Goal: Task Accomplishment & Management: Manage account settings

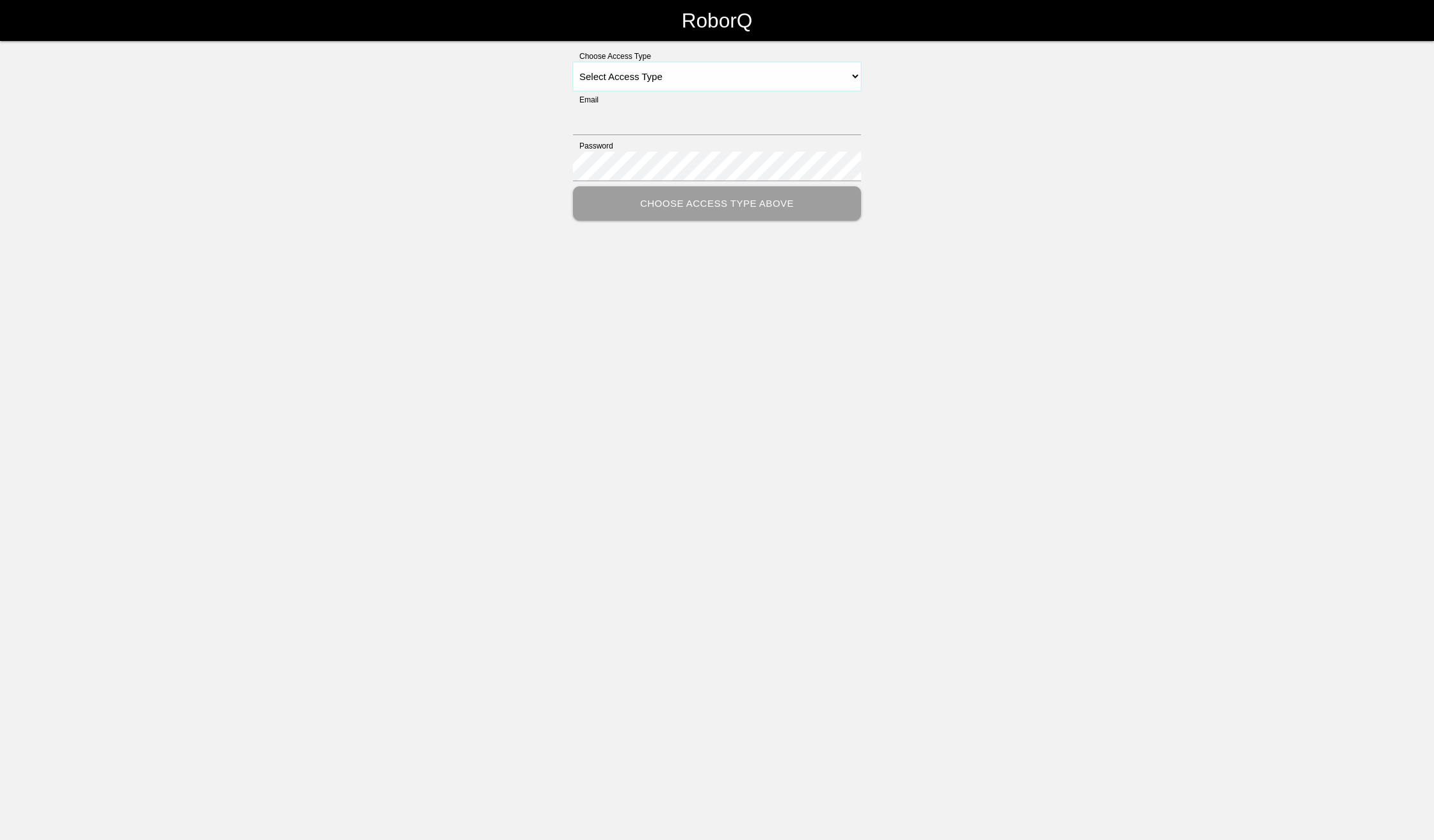
click at [852, 75] on select "Select Access Type Admin Customer Supervisor Worker" at bounding box center [716, 76] width 288 height 28
select select "Admin"
click at [573, 62] on select "Select Access Type Admin Customer Supervisor Worker" at bounding box center [716, 76] width 288 height 28
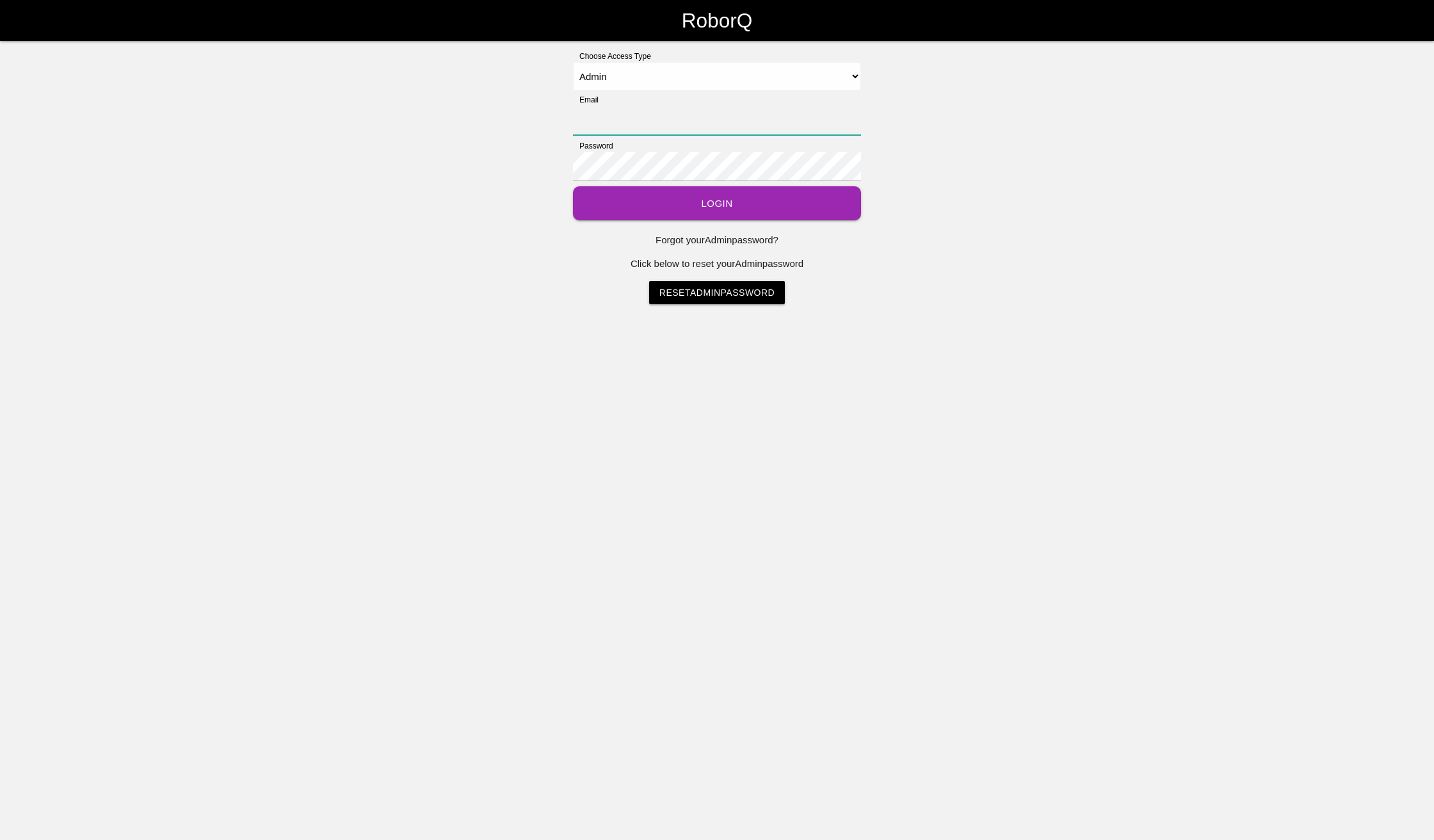
click at [736, 117] on input "Email" at bounding box center [716, 120] width 288 height 29
type input "[EMAIL_ADDRESS][DOMAIN_NAME]"
click at [696, 211] on button "Login" at bounding box center [716, 203] width 288 height 34
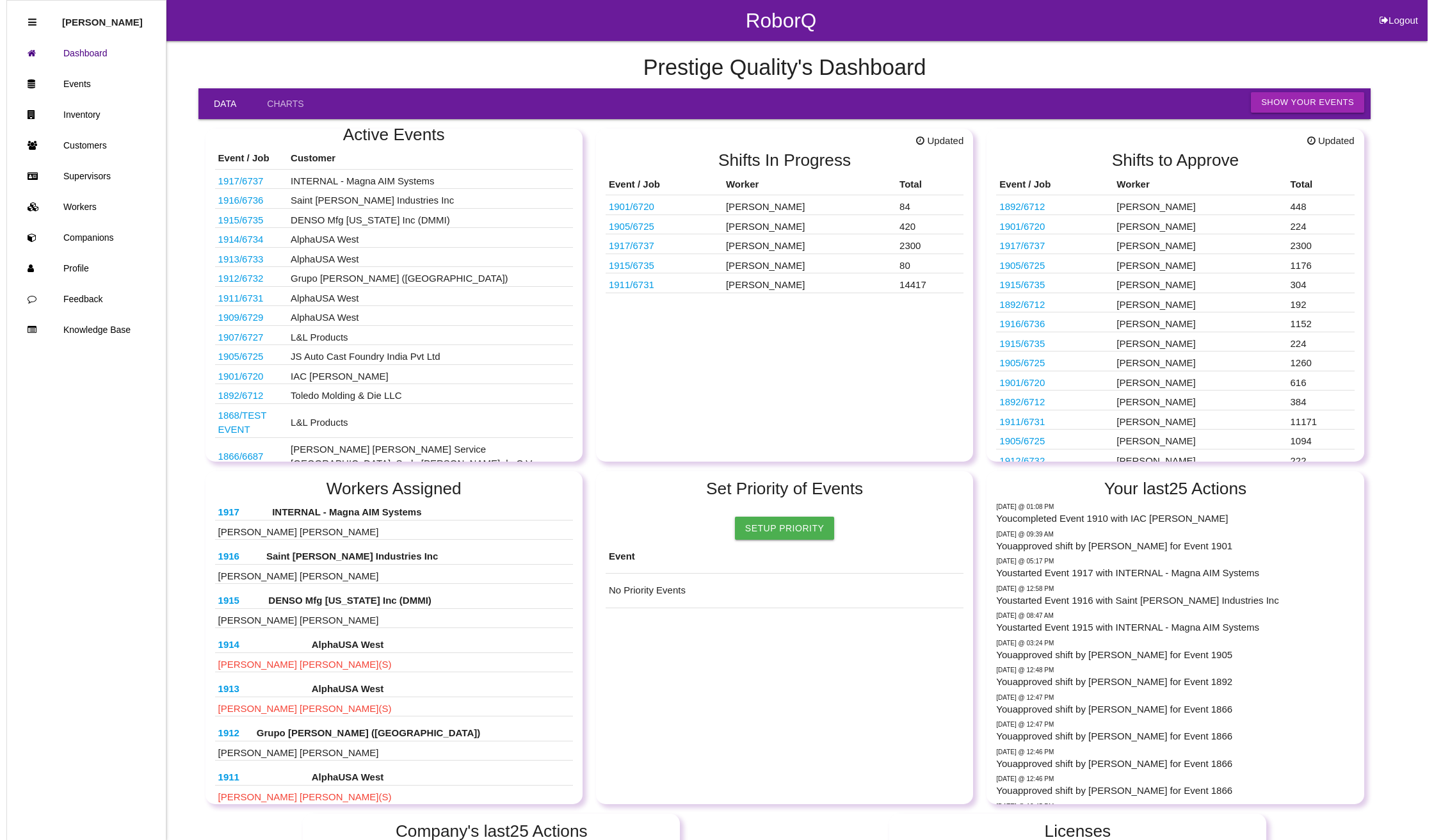
scroll to position [13, 0]
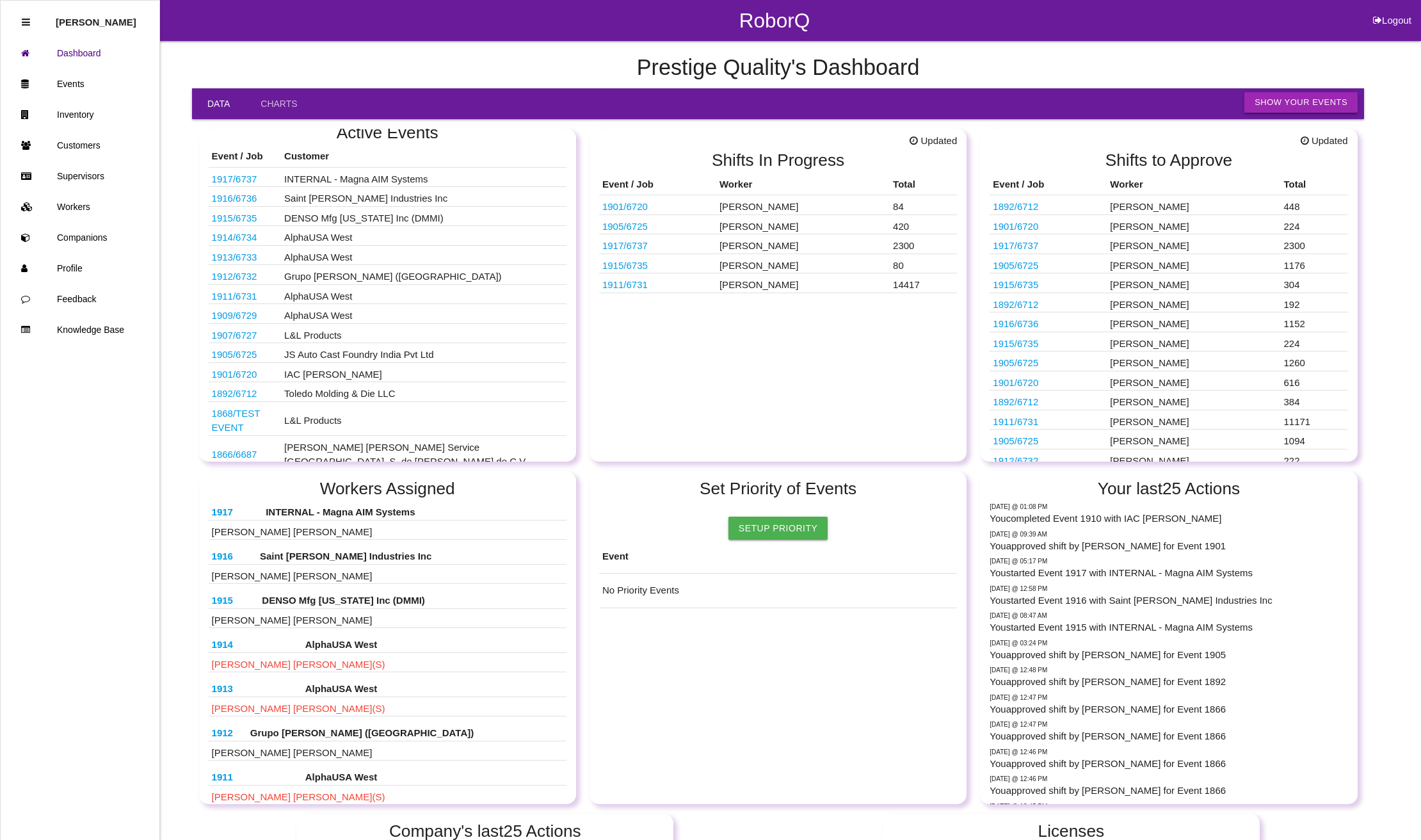
click at [1294, 103] on button "Show Your Events" at bounding box center [1300, 102] width 113 height 21
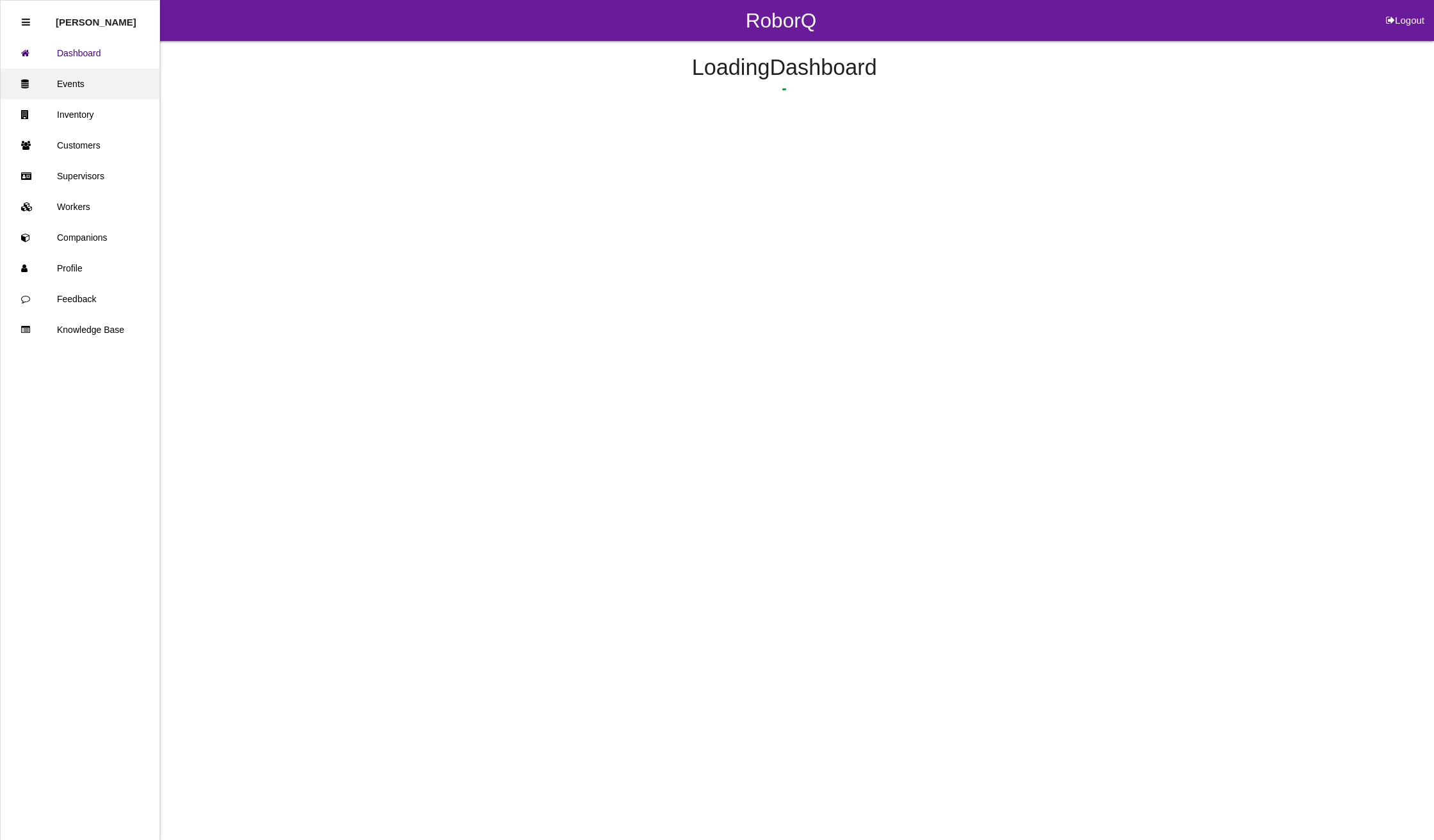
click at [85, 85] on link "Events" at bounding box center [80, 84] width 159 height 31
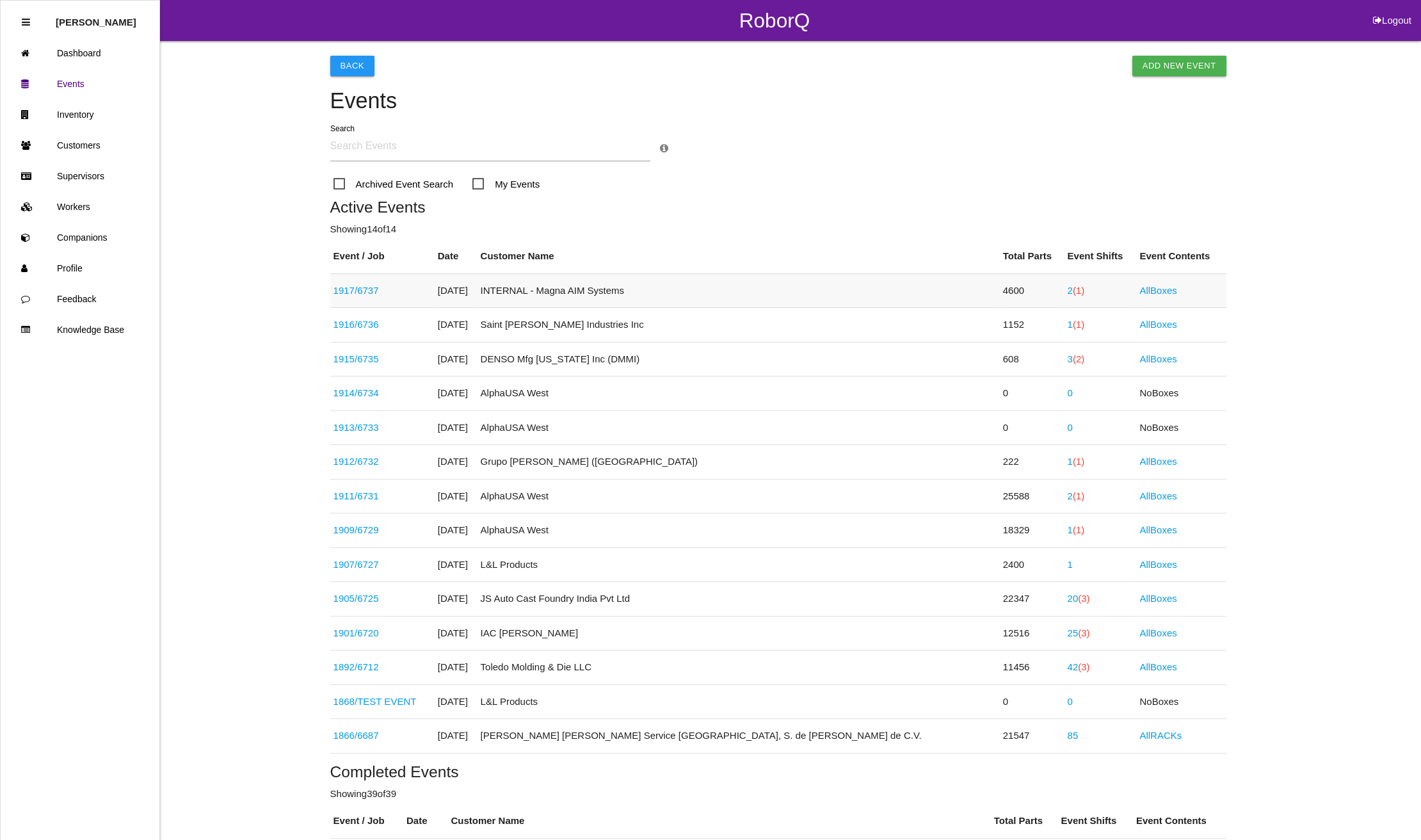
click at [1073, 287] on span "(1)" at bounding box center [1078, 291] width 12 height 11
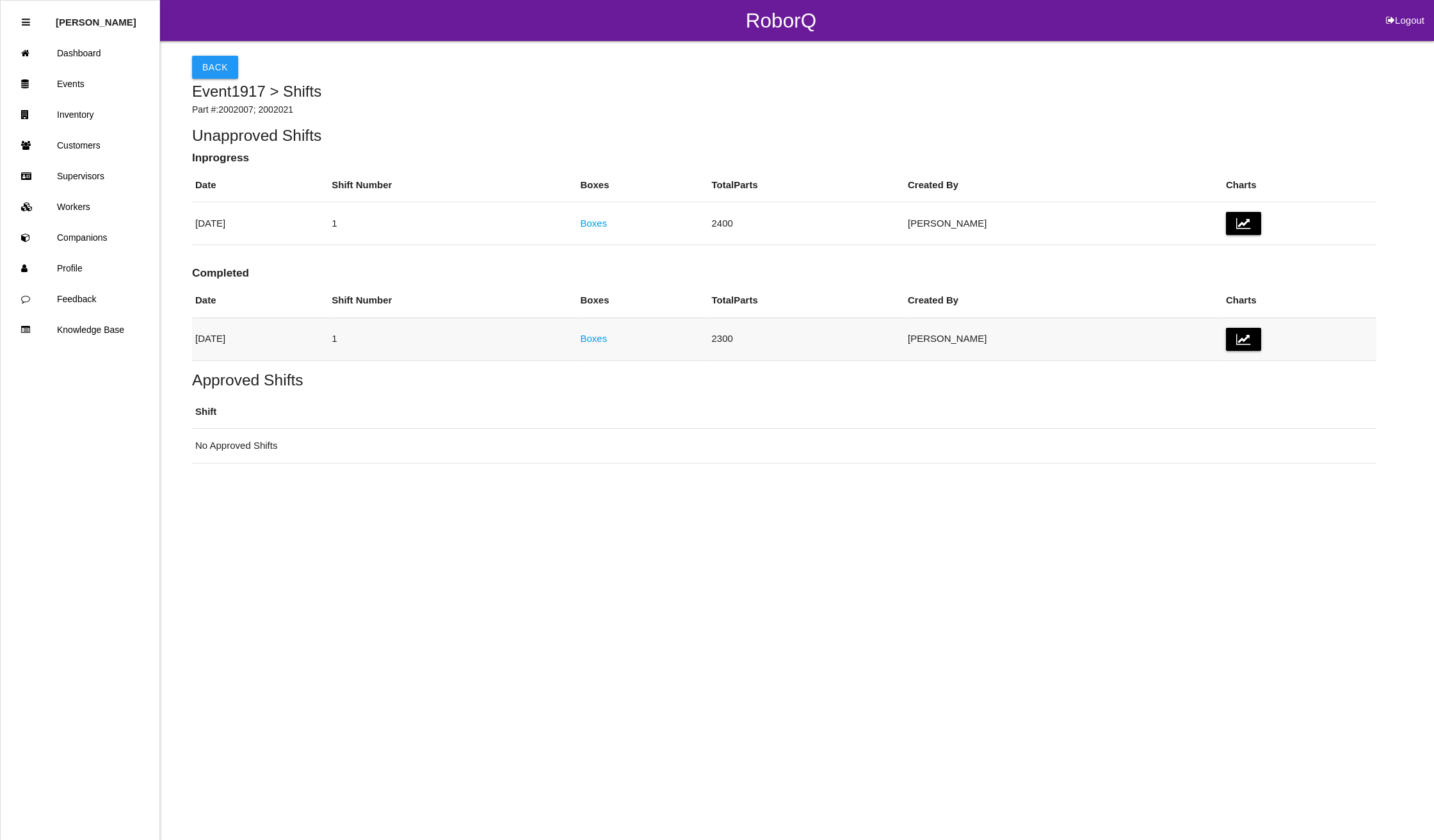
click at [607, 339] on link "Boxes" at bounding box center [593, 338] width 27 height 11
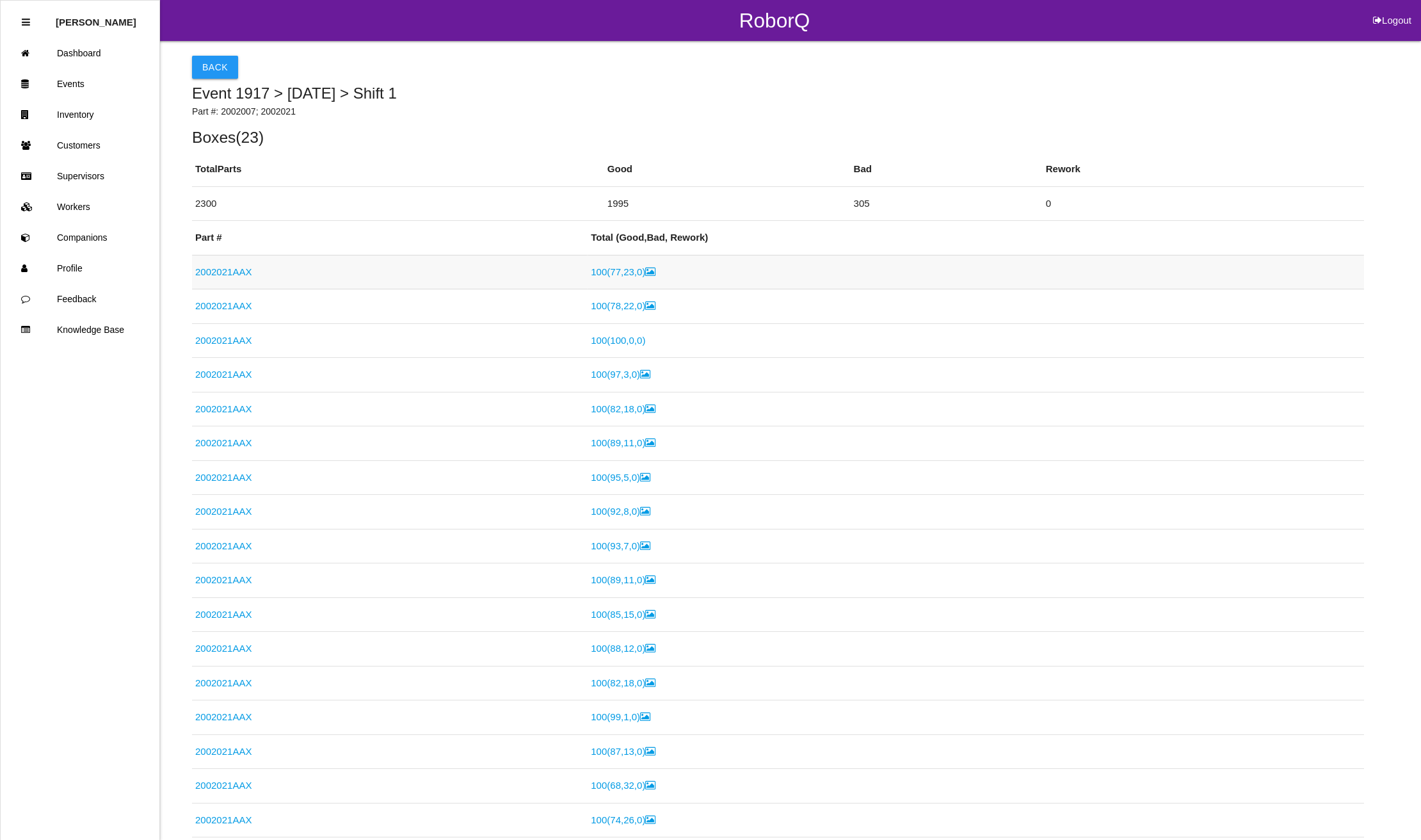
click at [218, 274] on link "2002021AAX" at bounding box center [223, 271] width 56 height 11
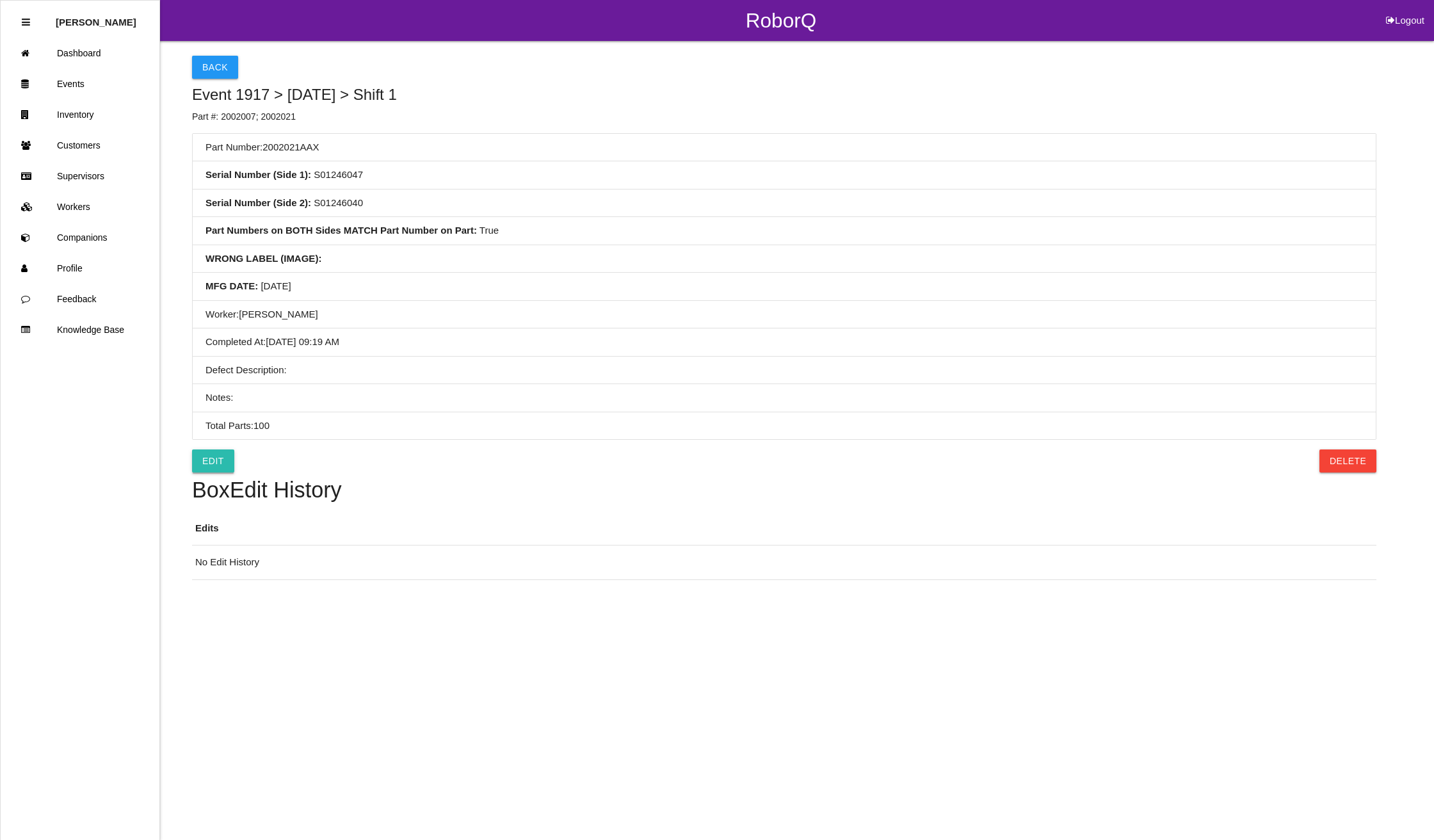
click at [206, 459] on link "Edit" at bounding box center [213, 461] width 42 height 23
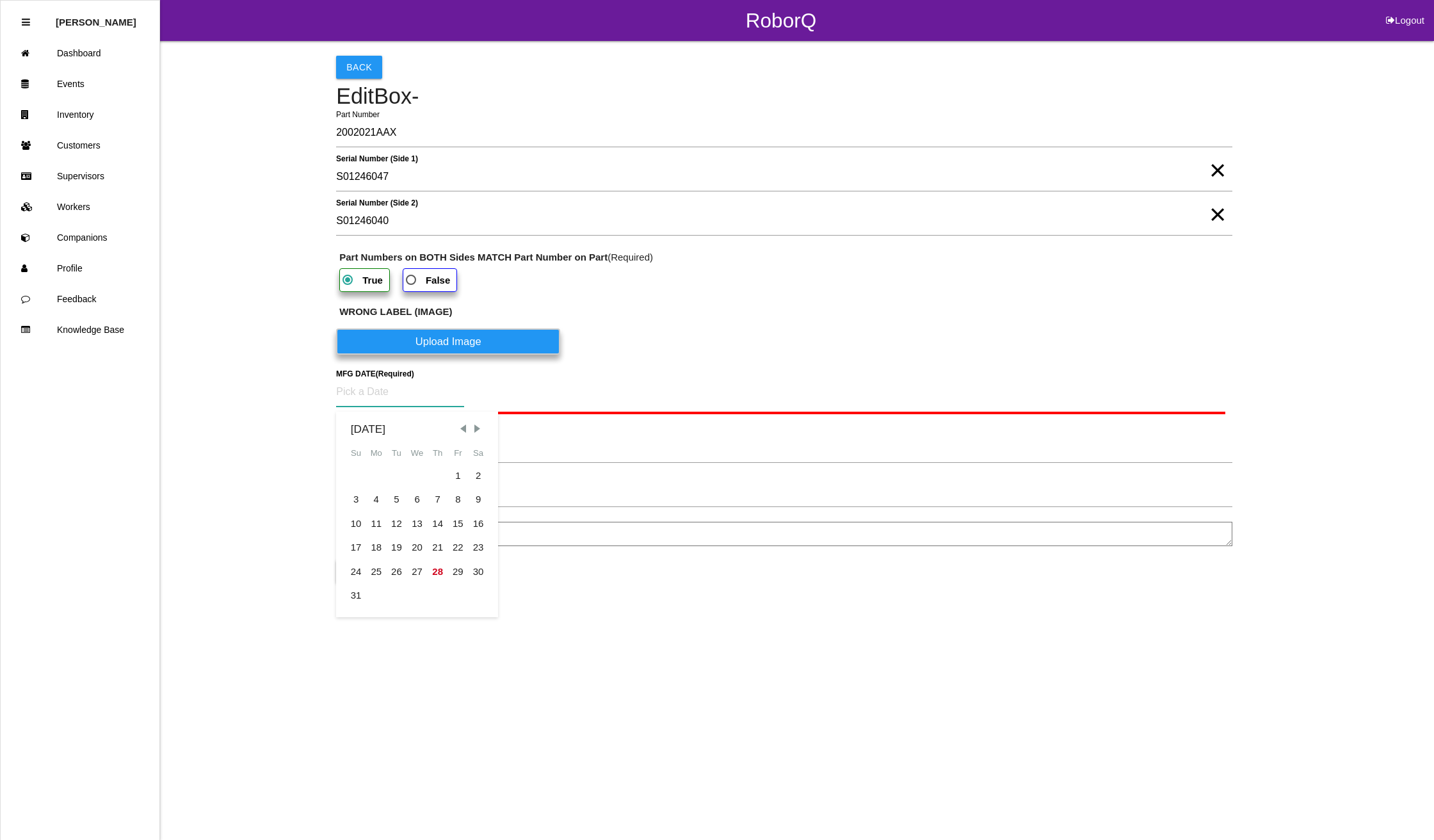
click at [395, 390] on input at bounding box center [400, 392] width 128 height 29
click at [393, 400] on input at bounding box center [400, 392] width 128 height 29
click at [454, 474] on div "1" at bounding box center [458, 476] width 21 height 25
type input "[DATE]"
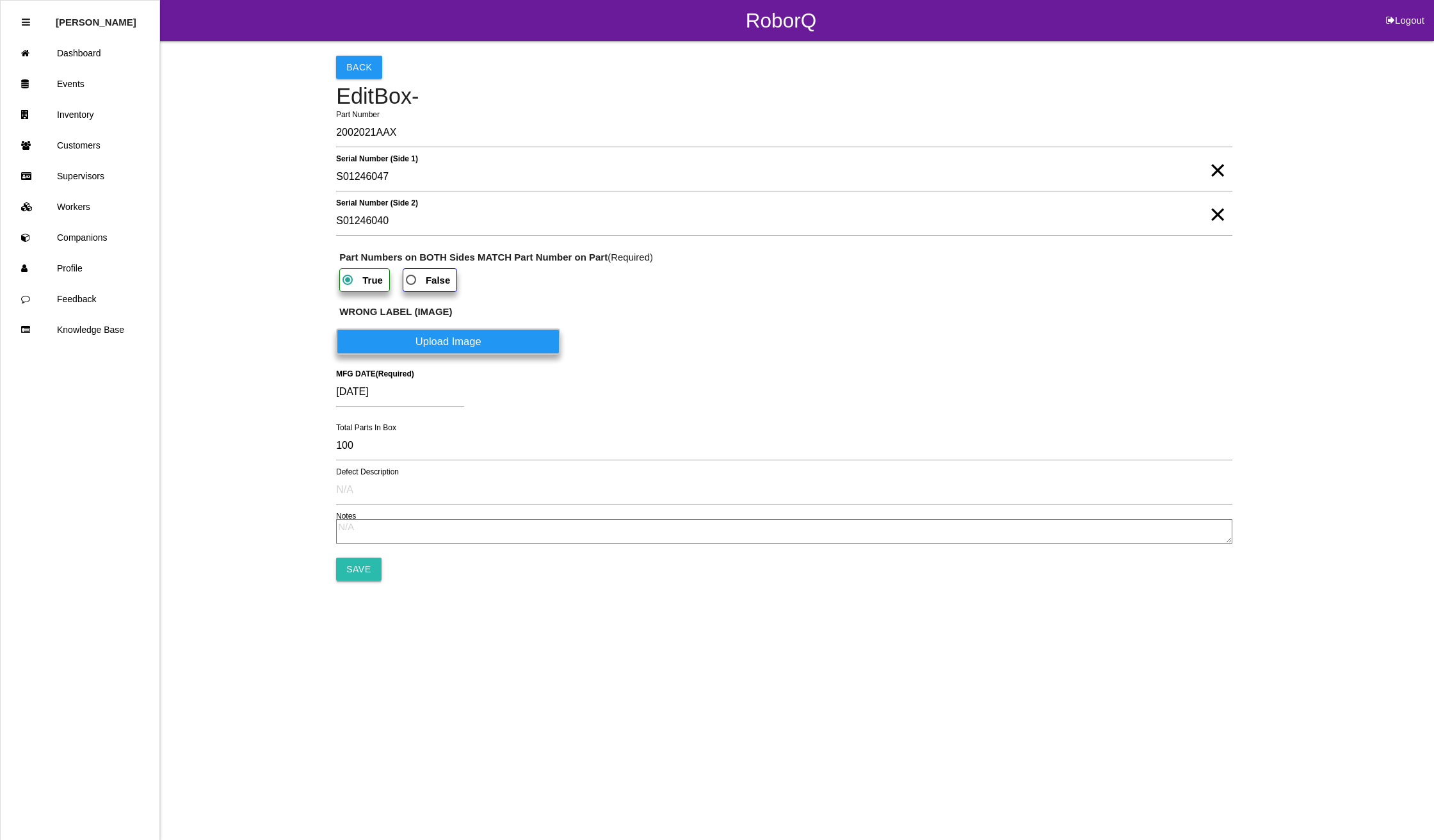
click at [343, 563] on input "Save" at bounding box center [358, 569] width 45 height 23
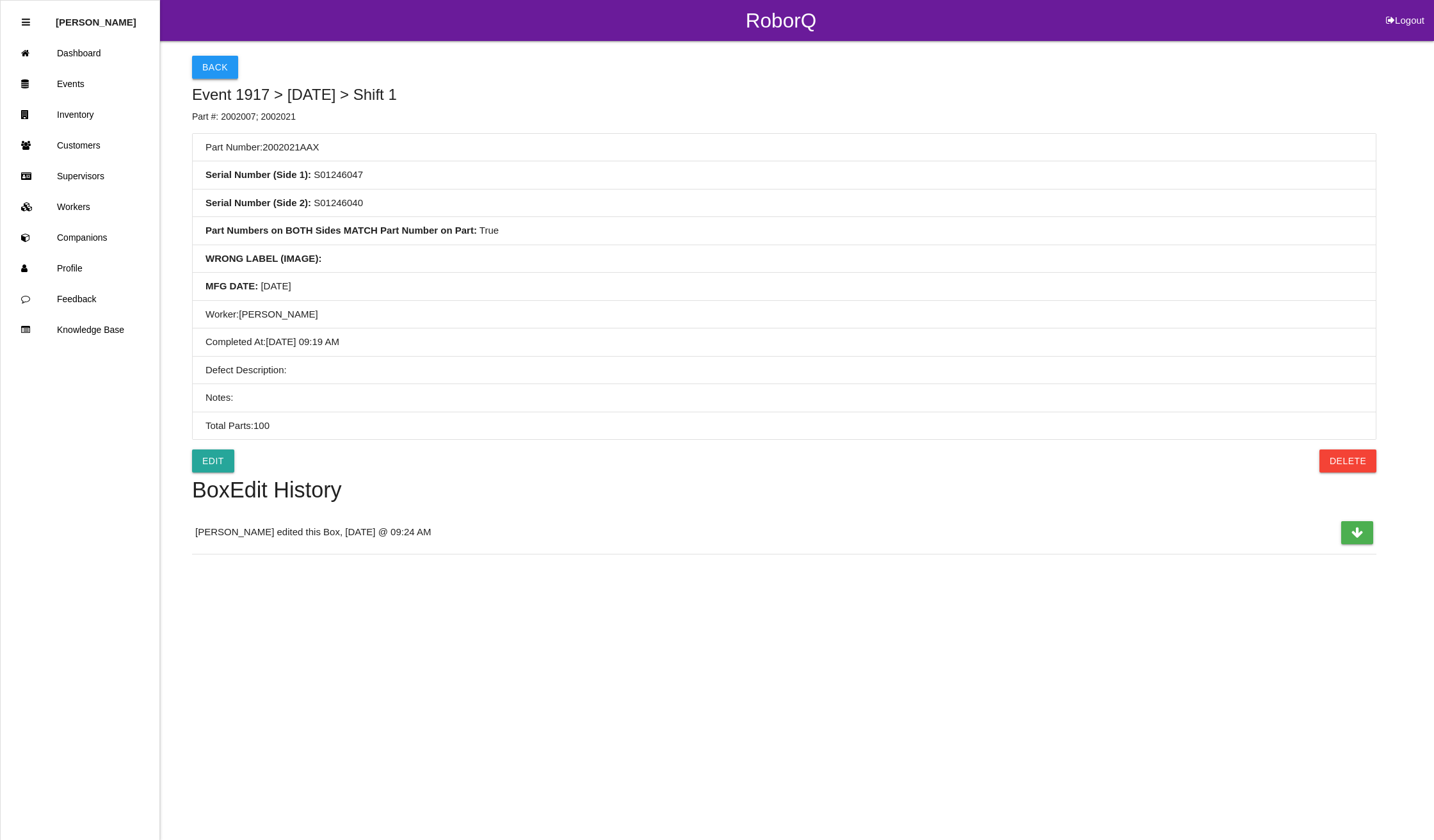
click at [215, 56] on button "Back" at bounding box center [215, 67] width 46 height 23
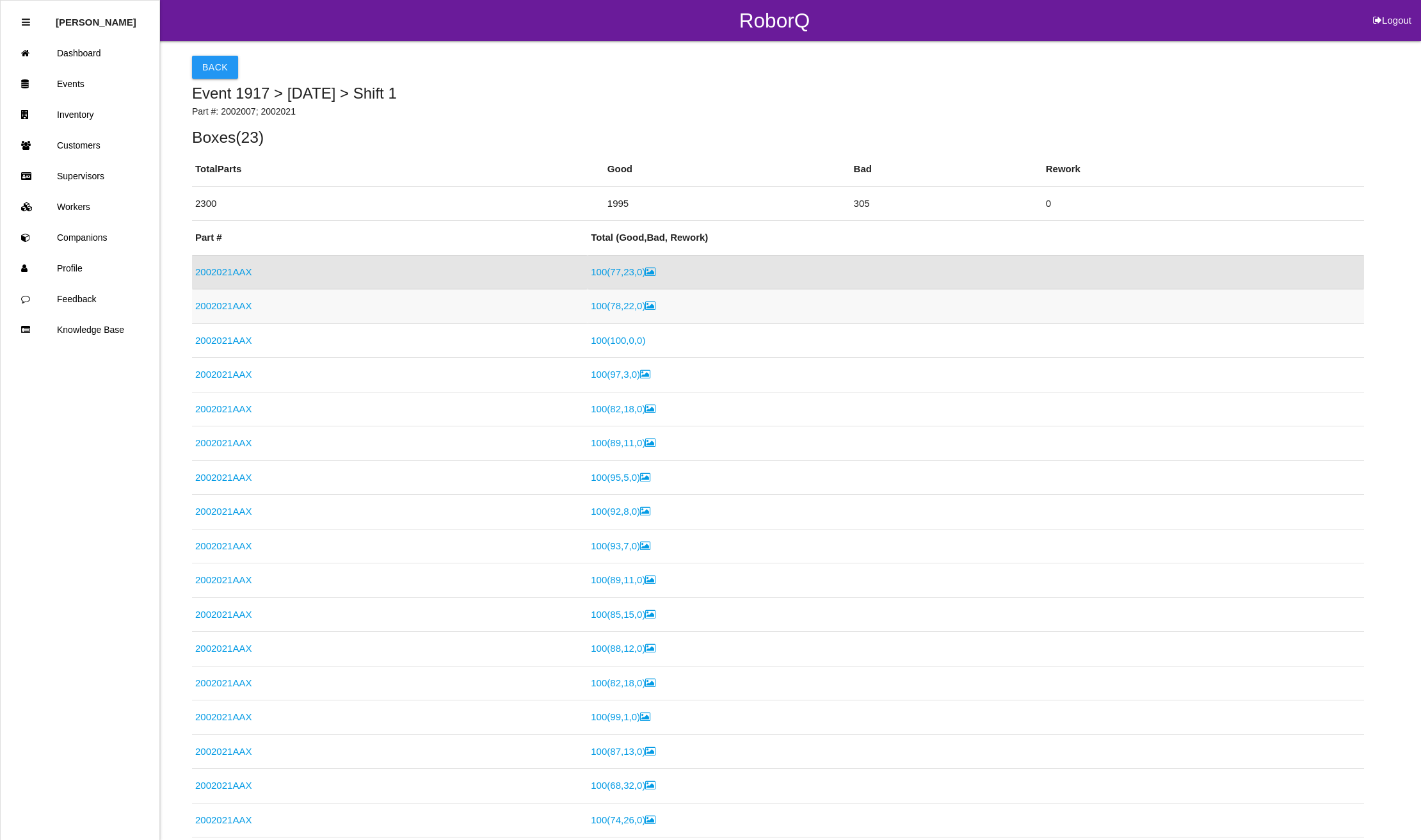
click at [209, 300] on link "2002021AAX" at bounding box center [223, 306] width 56 height 11
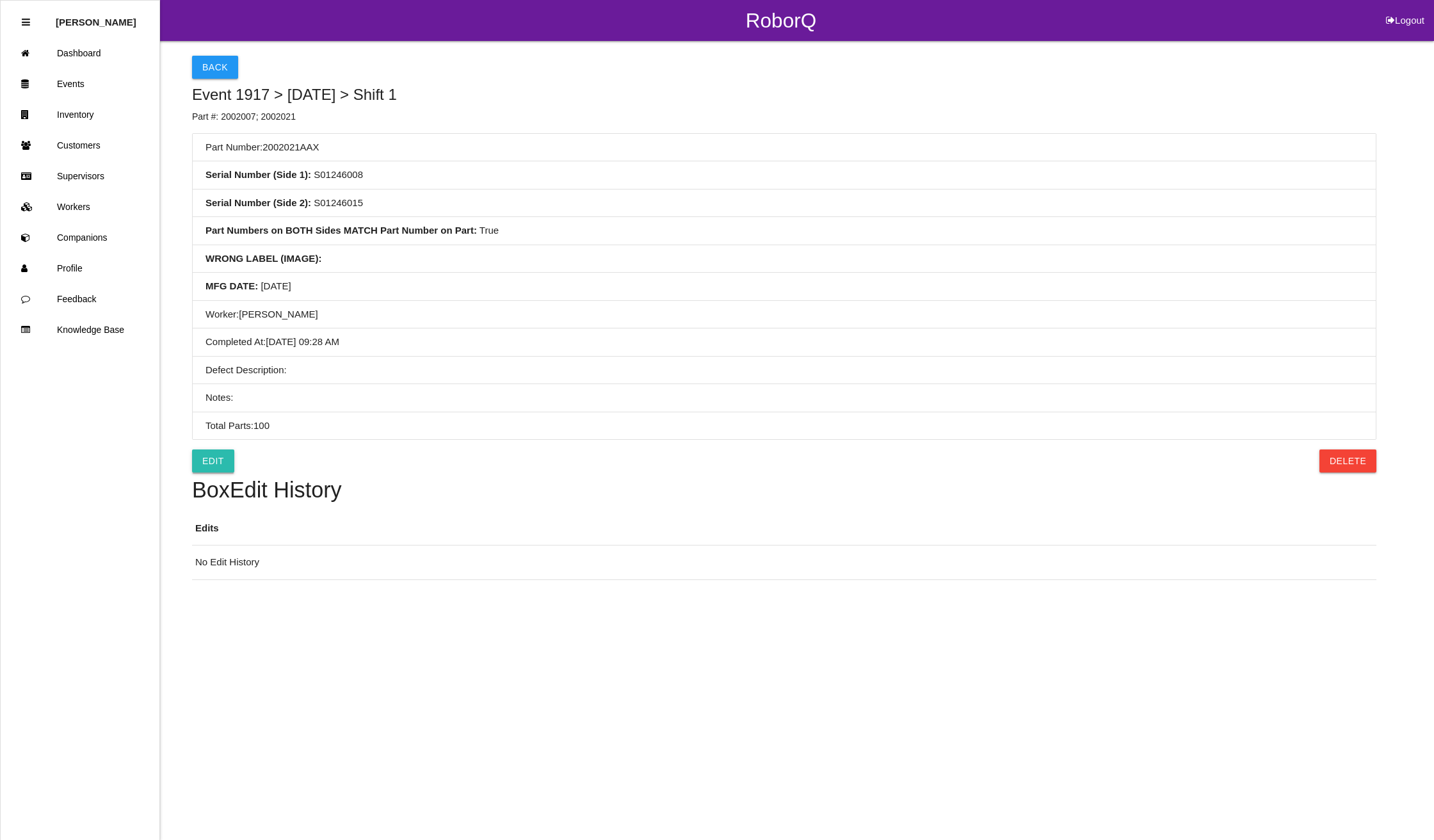
click at [200, 462] on link "Edit" at bounding box center [213, 461] width 42 height 23
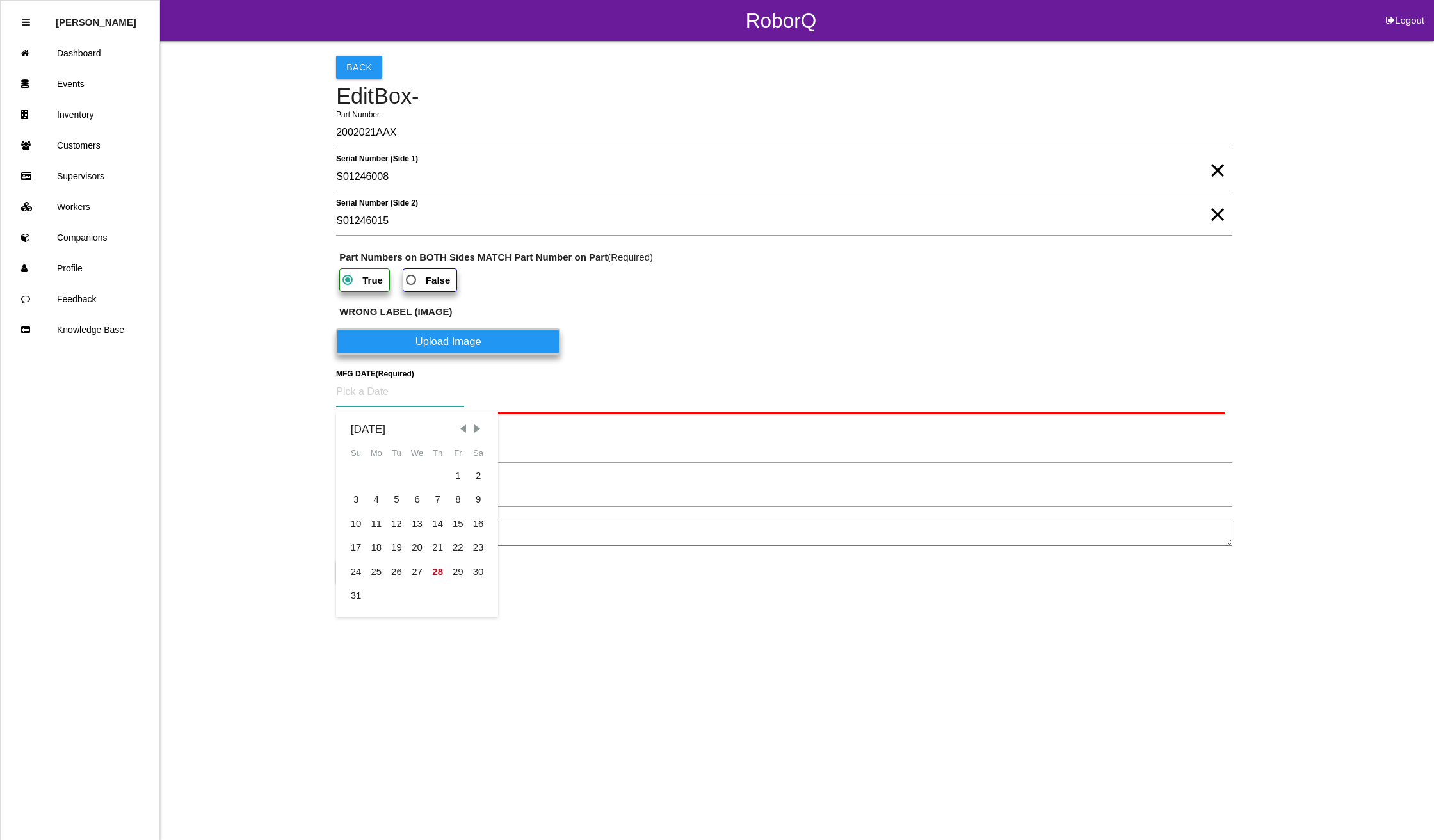
click at [418, 392] on input at bounding box center [400, 392] width 128 height 29
click at [456, 471] on div "1" at bounding box center [458, 476] width 21 height 25
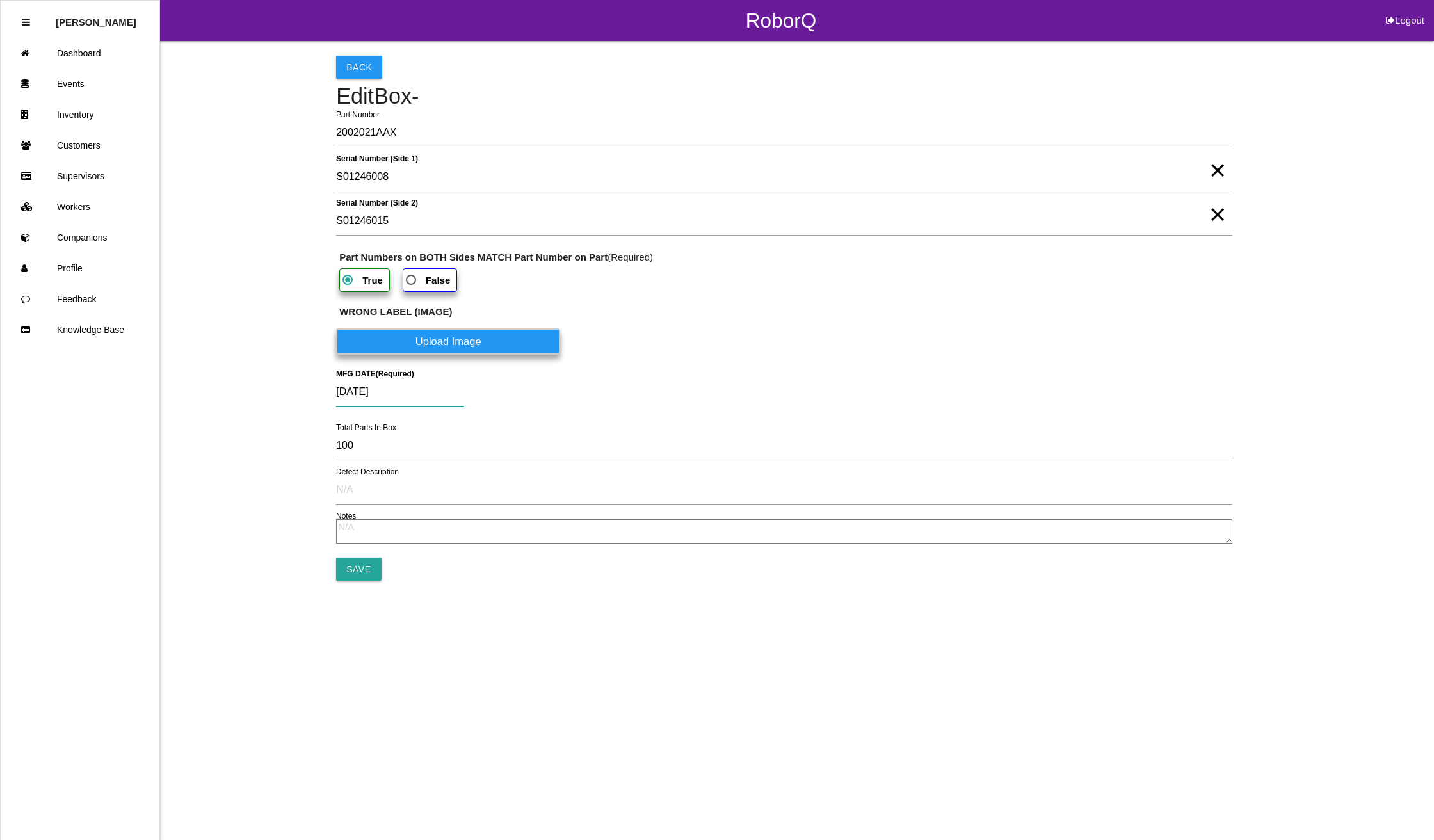
click at [426, 400] on input "[DATE]" at bounding box center [400, 392] width 128 height 29
click at [439, 549] on div "21" at bounding box center [437, 548] width 21 height 25
type input "[DATE]"
click at [366, 572] on input "Save" at bounding box center [358, 569] width 45 height 23
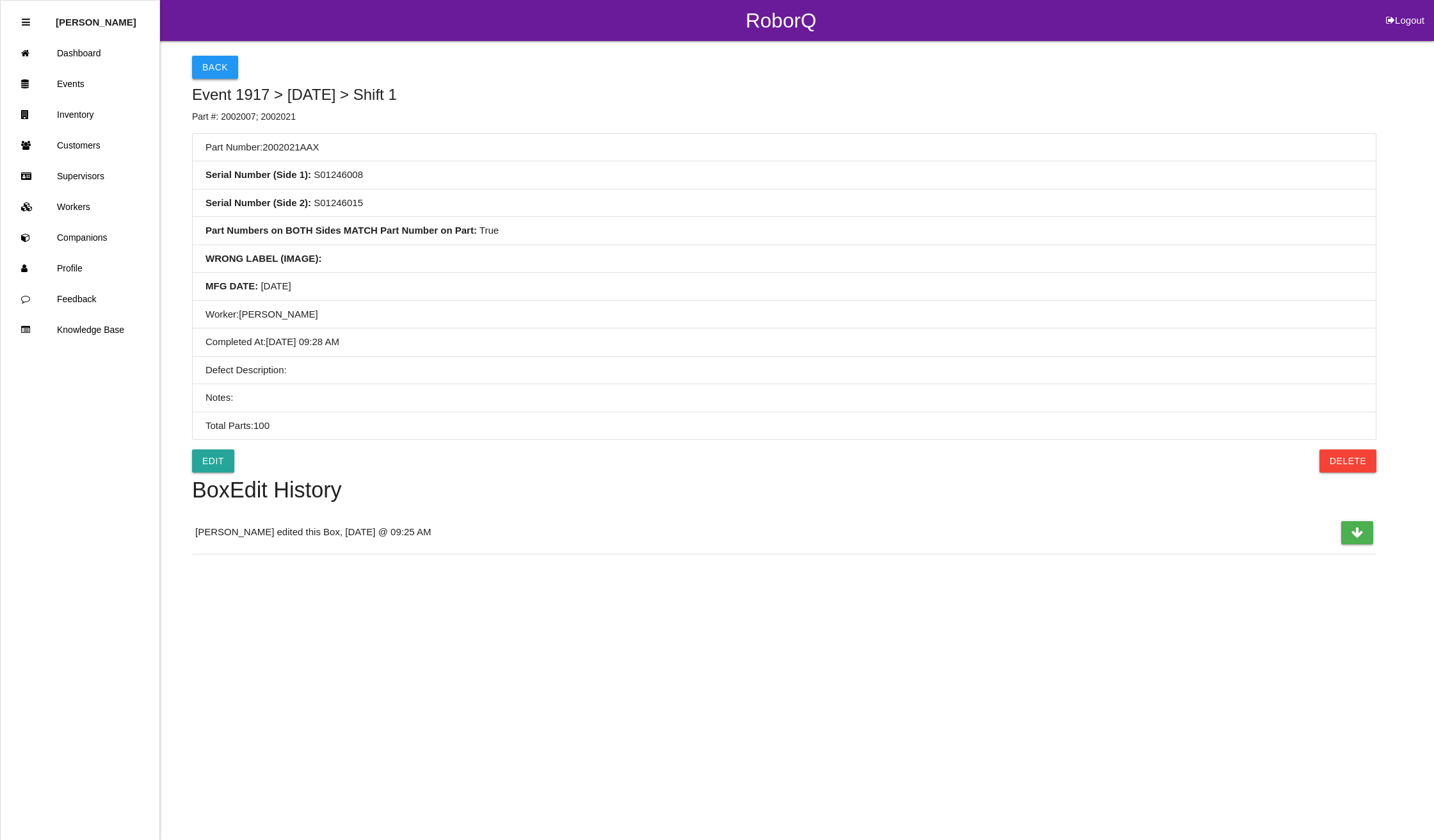
click at [219, 68] on button "Back" at bounding box center [215, 67] width 46 height 23
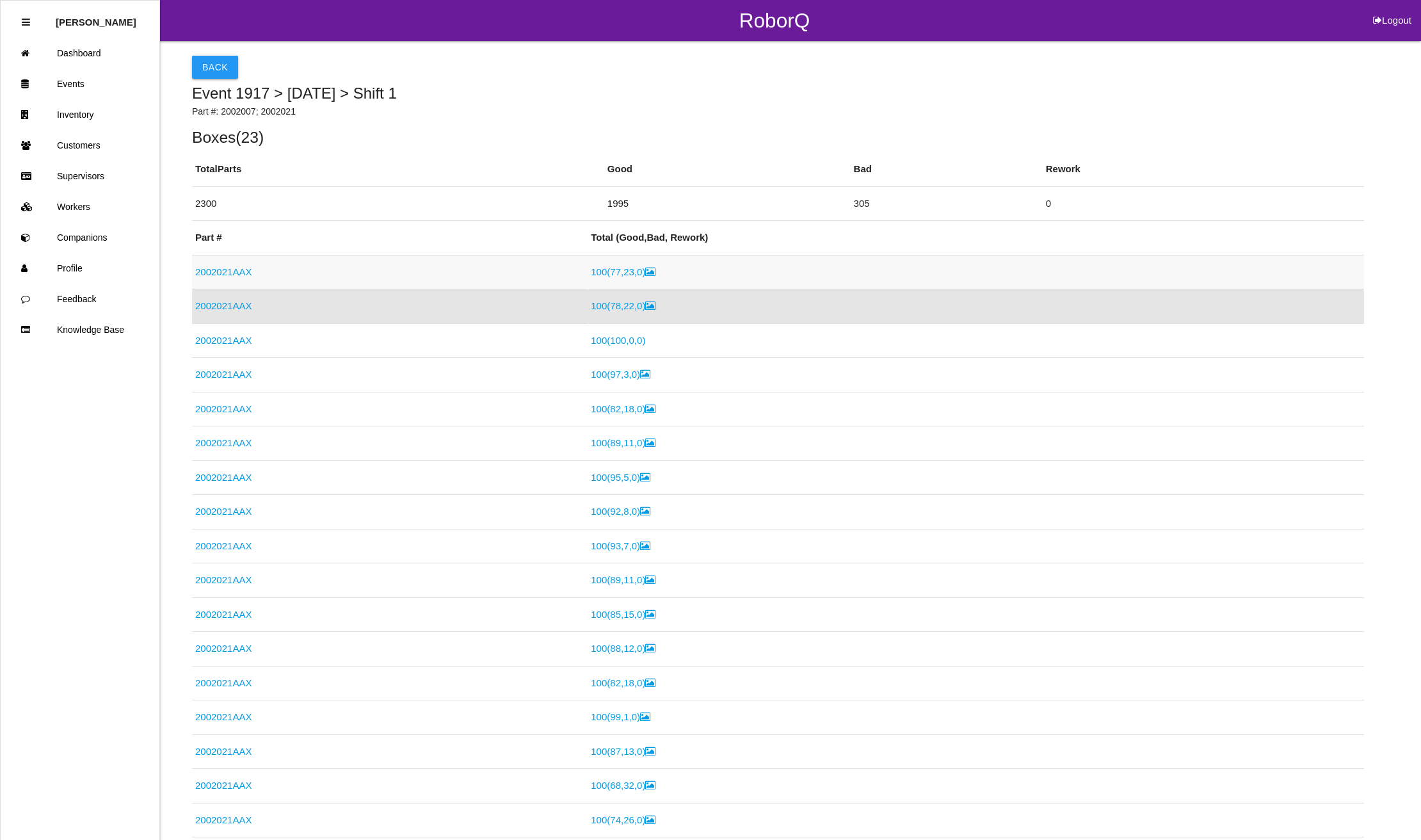
click at [234, 270] on link "2002021AAX" at bounding box center [223, 271] width 56 height 11
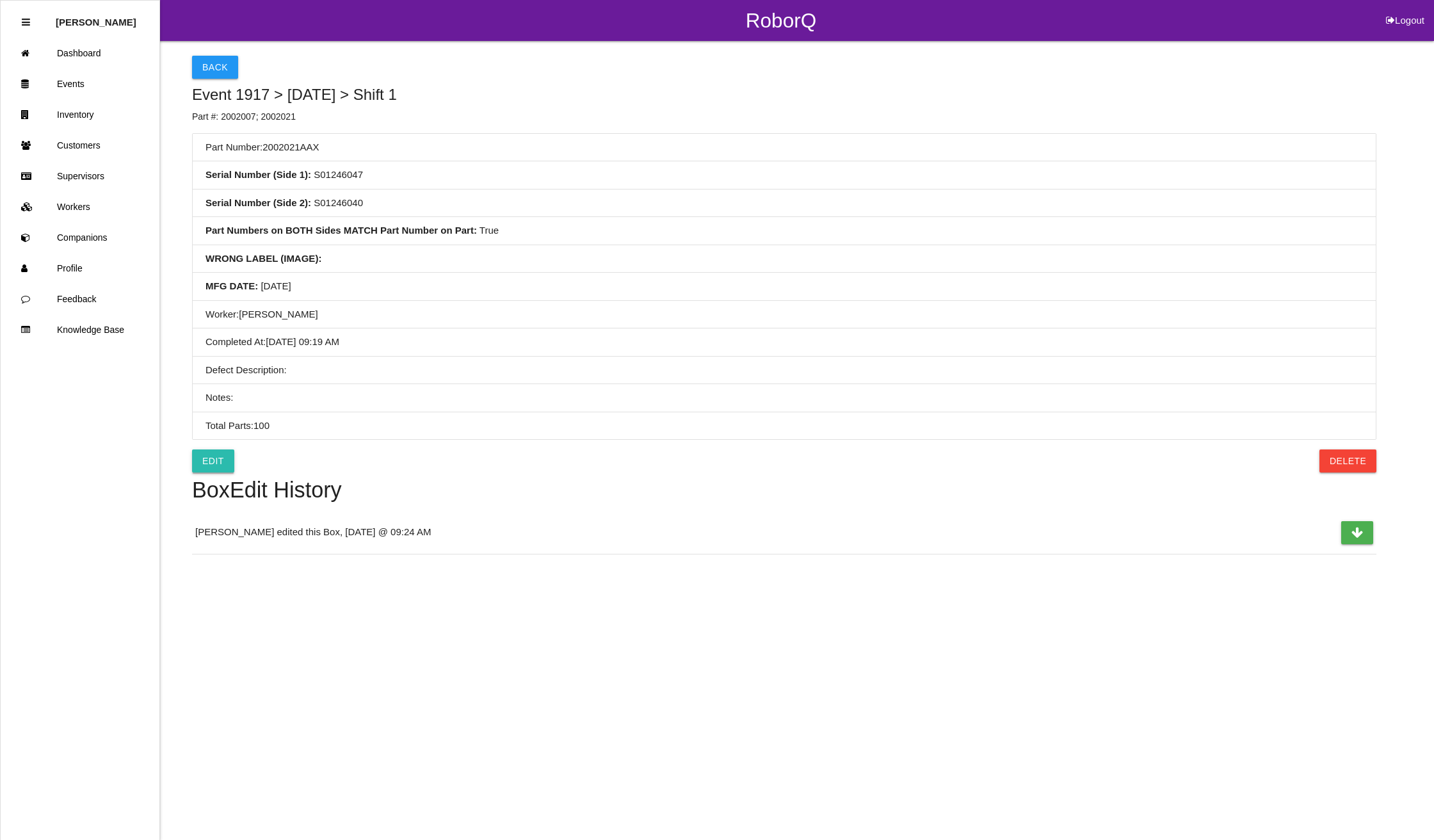
click at [213, 459] on link "Edit" at bounding box center [213, 461] width 42 height 23
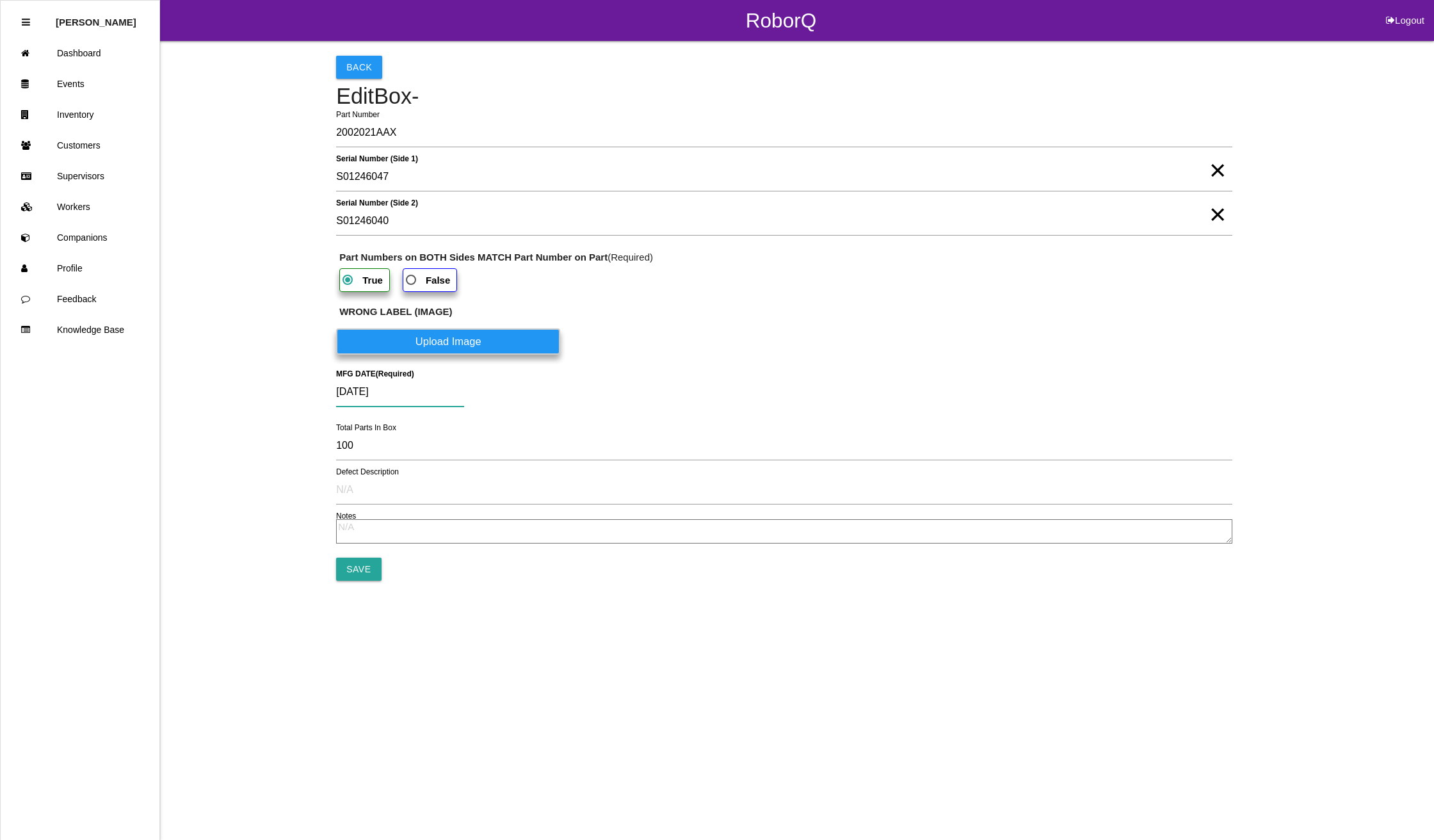
click at [403, 389] on input "[DATE]" at bounding box center [400, 392] width 128 height 29
click at [438, 546] on div "21" at bounding box center [437, 548] width 21 height 25
type input "[DATE]"
click at [361, 567] on input "Save" at bounding box center [358, 569] width 45 height 23
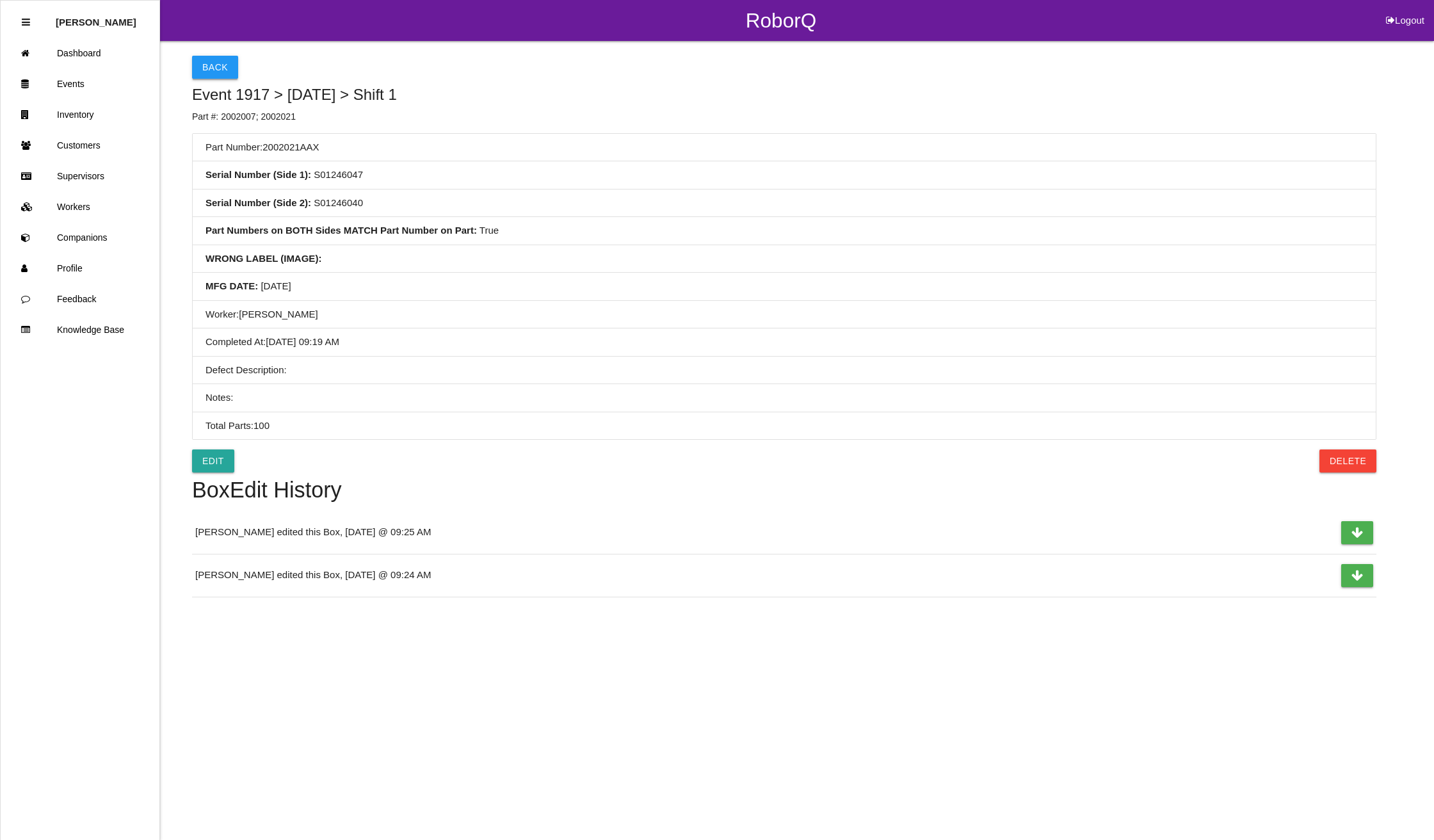
click at [214, 65] on button "Back" at bounding box center [215, 67] width 46 height 23
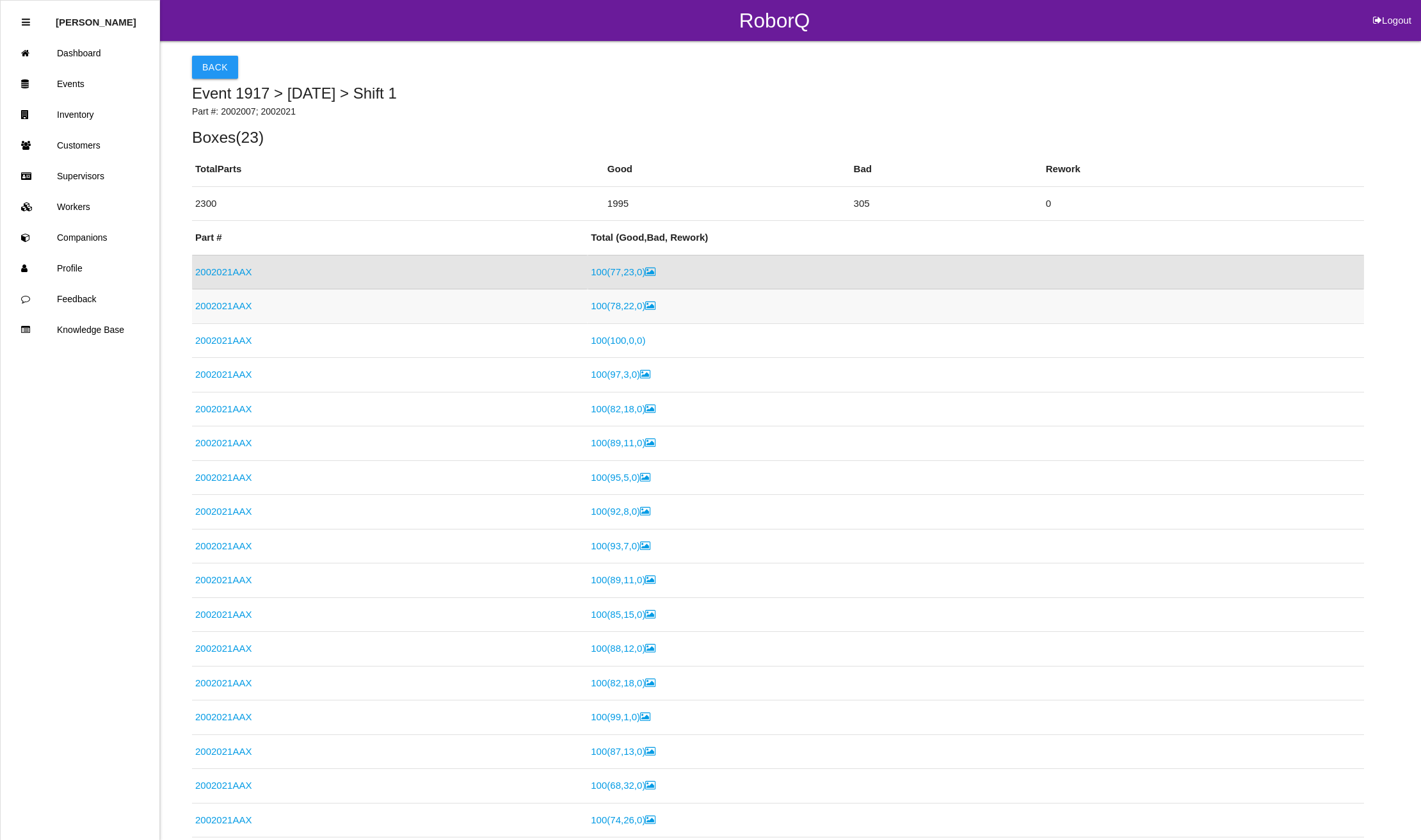
click at [208, 308] on link "2002021AAX" at bounding box center [223, 306] width 56 height 11
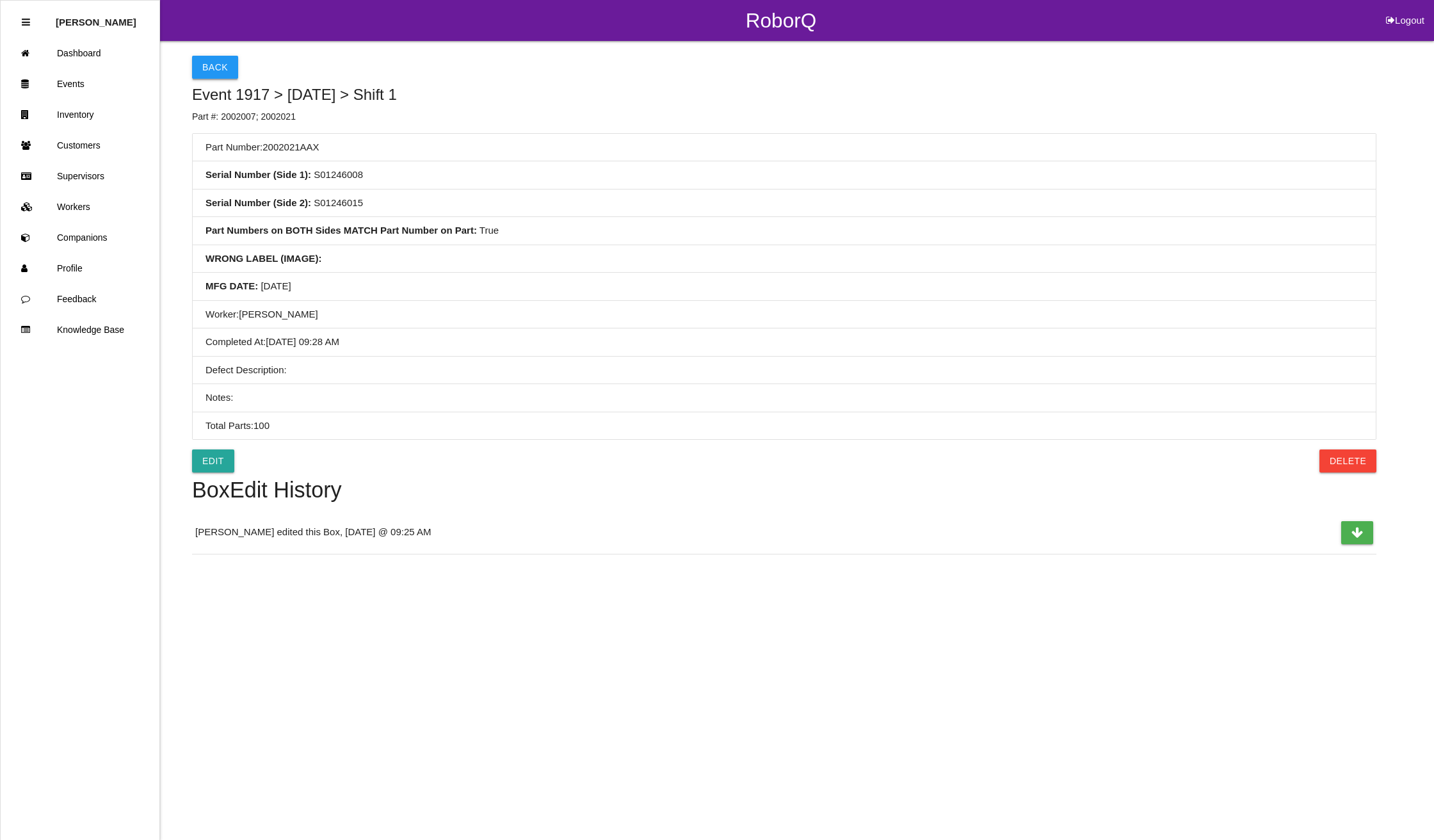
click at [211, 61] on button "Back" at bounding box center [215, 67] width 46 height 23
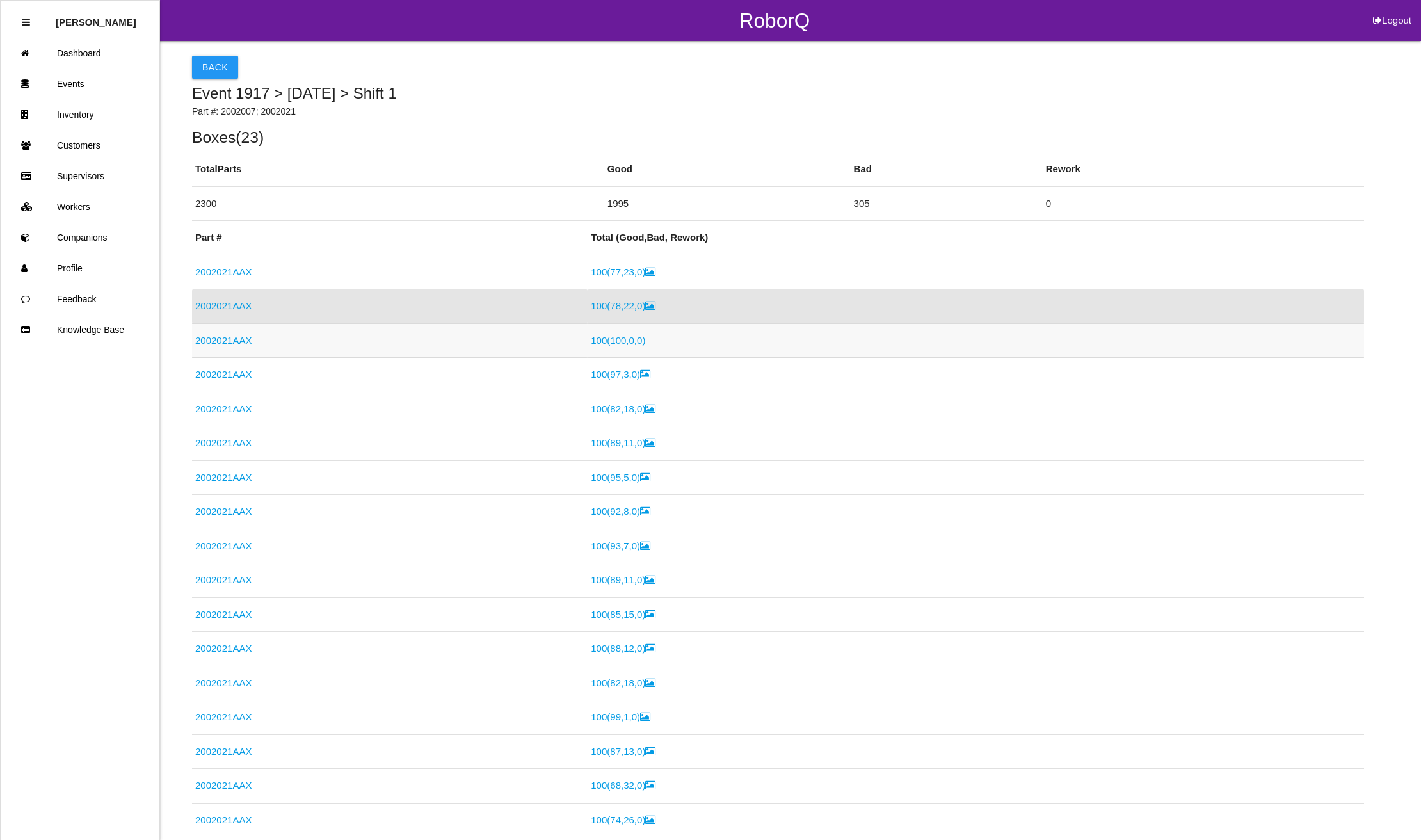
click at [242, 342] on link "2002021AAX" at bounding box center [223, 340] width 56 height 11
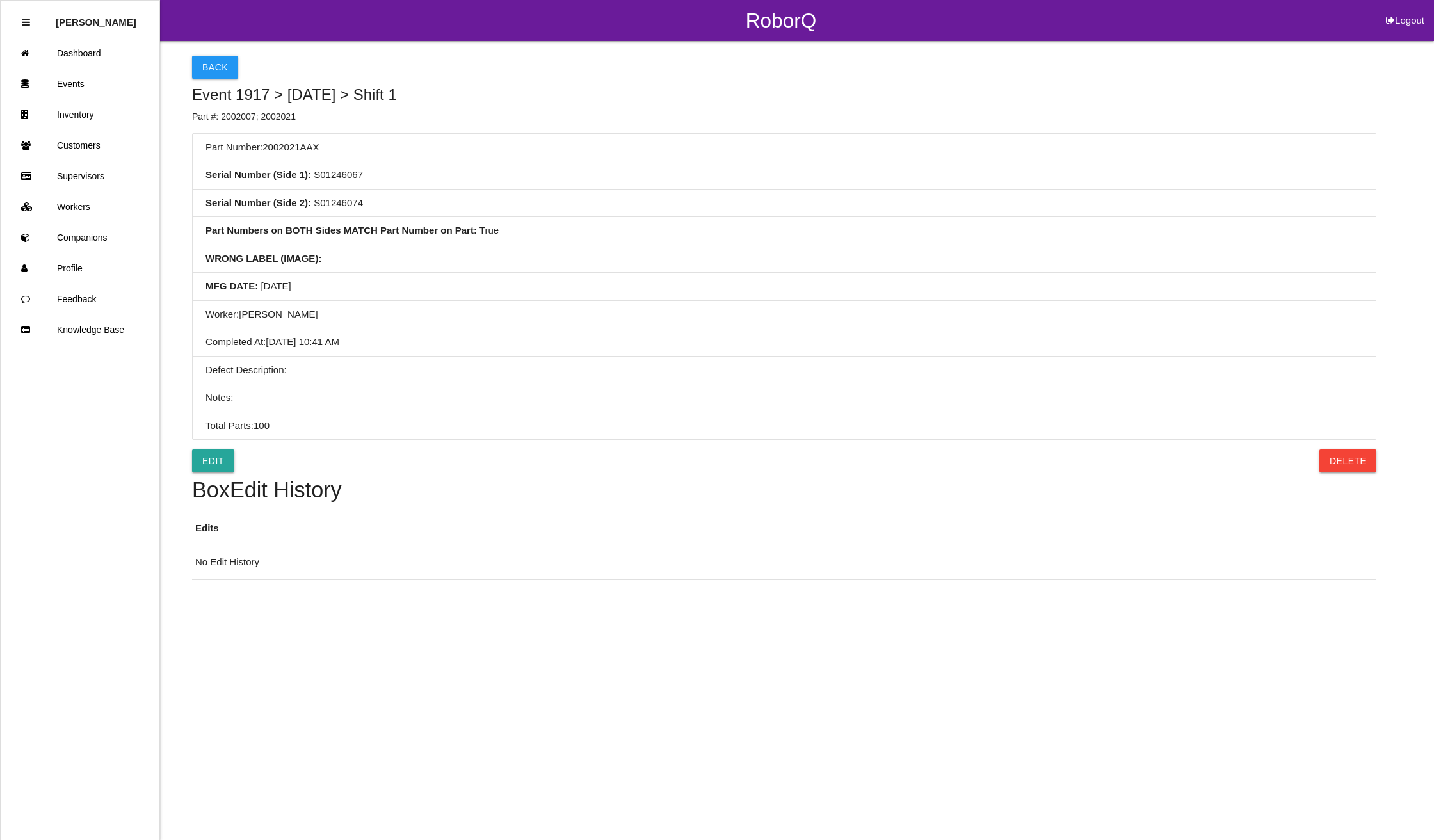
click at [328, 282] on li "MFG DATE : [DATE]" at bounding box center [784, 287] width 1183 height 28
click at [216, 464] on link "Edit" at bounding box center [213, 461] width 42 height 23
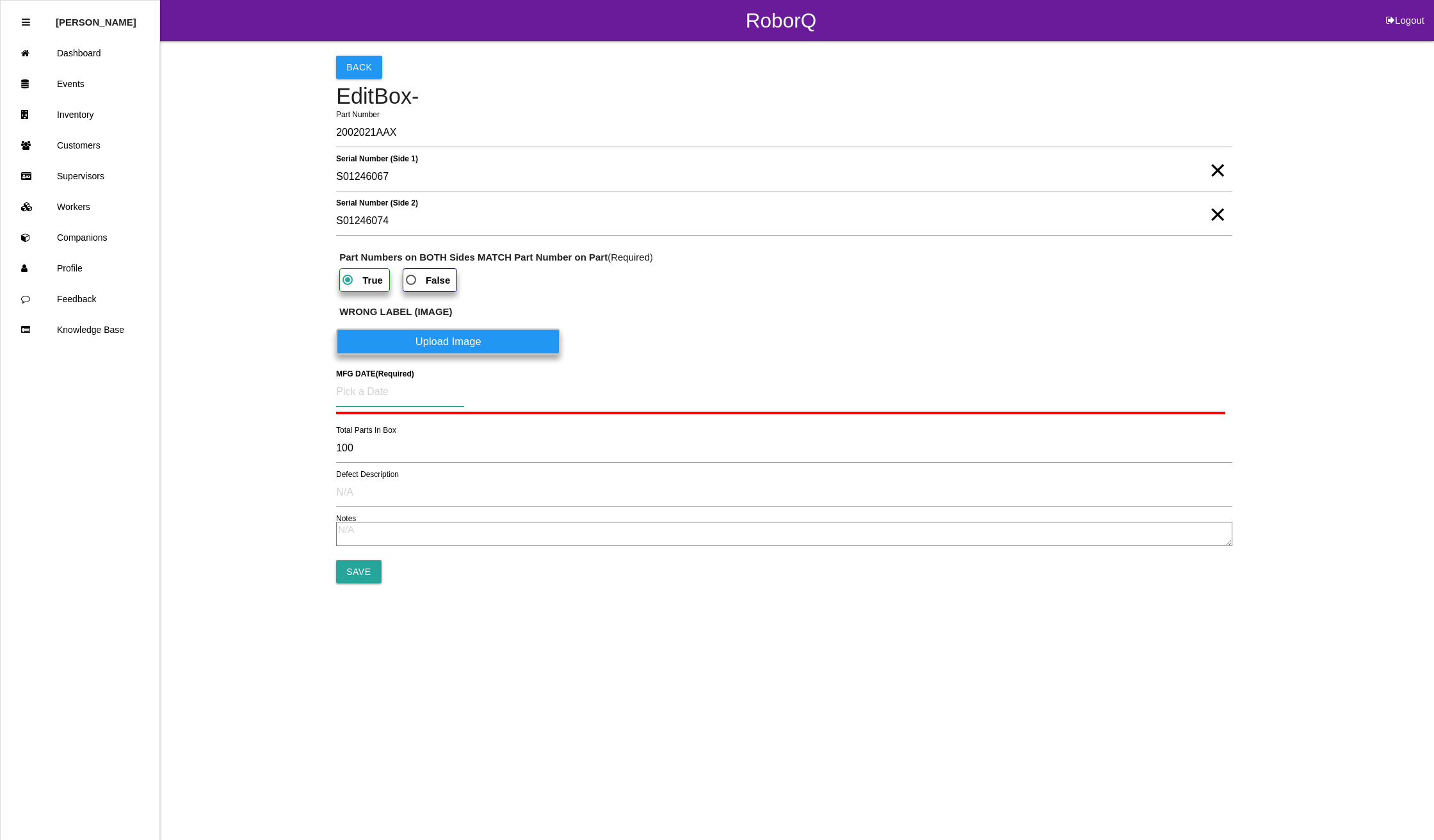
click at [416, 394] on input at bounding box center [400, 392] width 128 height 29
click at [434, 550] on div "21" at bounding box center [437, 548] width 21 height 25
click at [360, 569] on input "Save" at bounding box center [358, 569] width 45 height 23
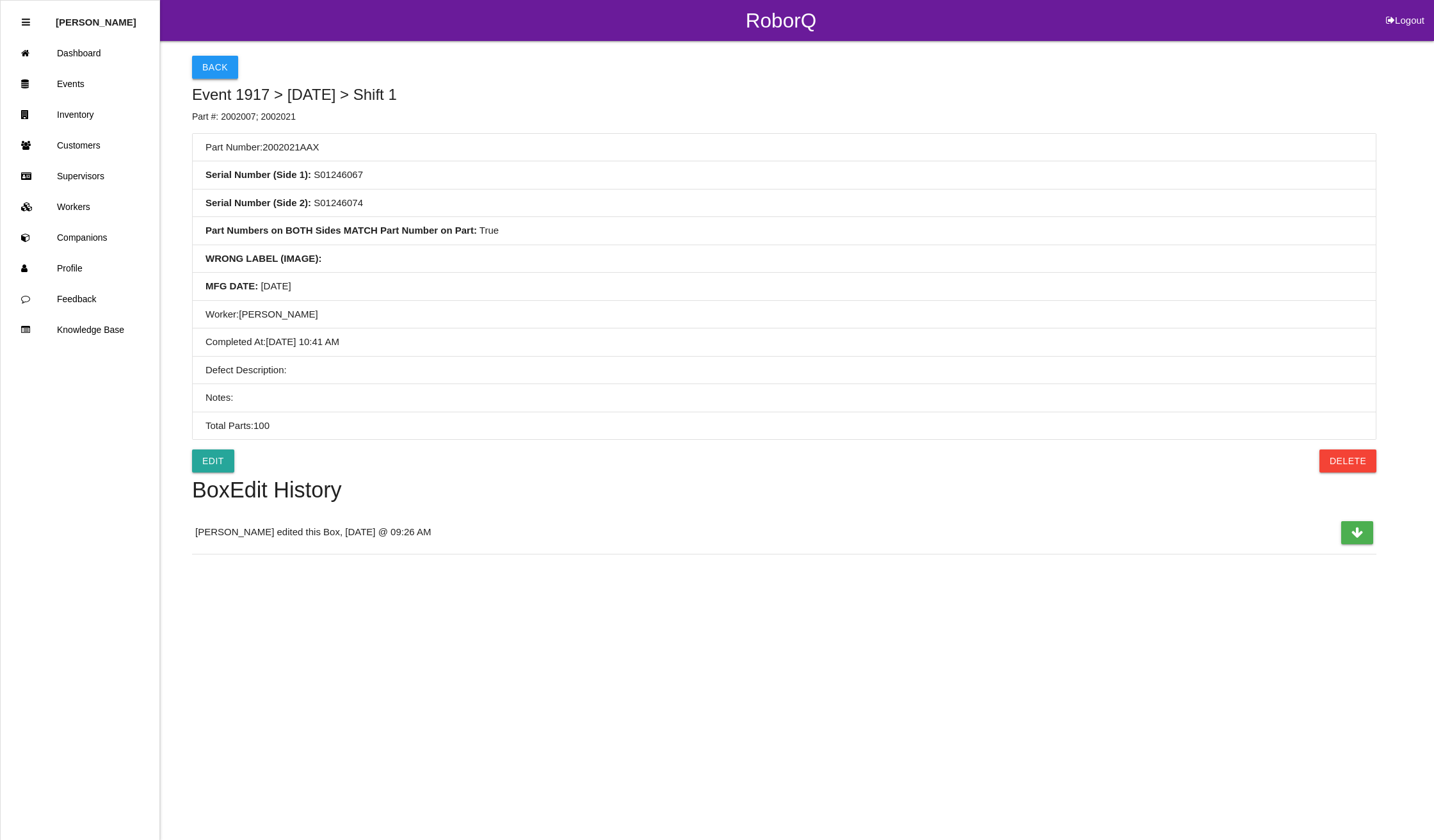
click at [221, 59] on button "Back" at bounding box center [215, 67] width 46 height 23
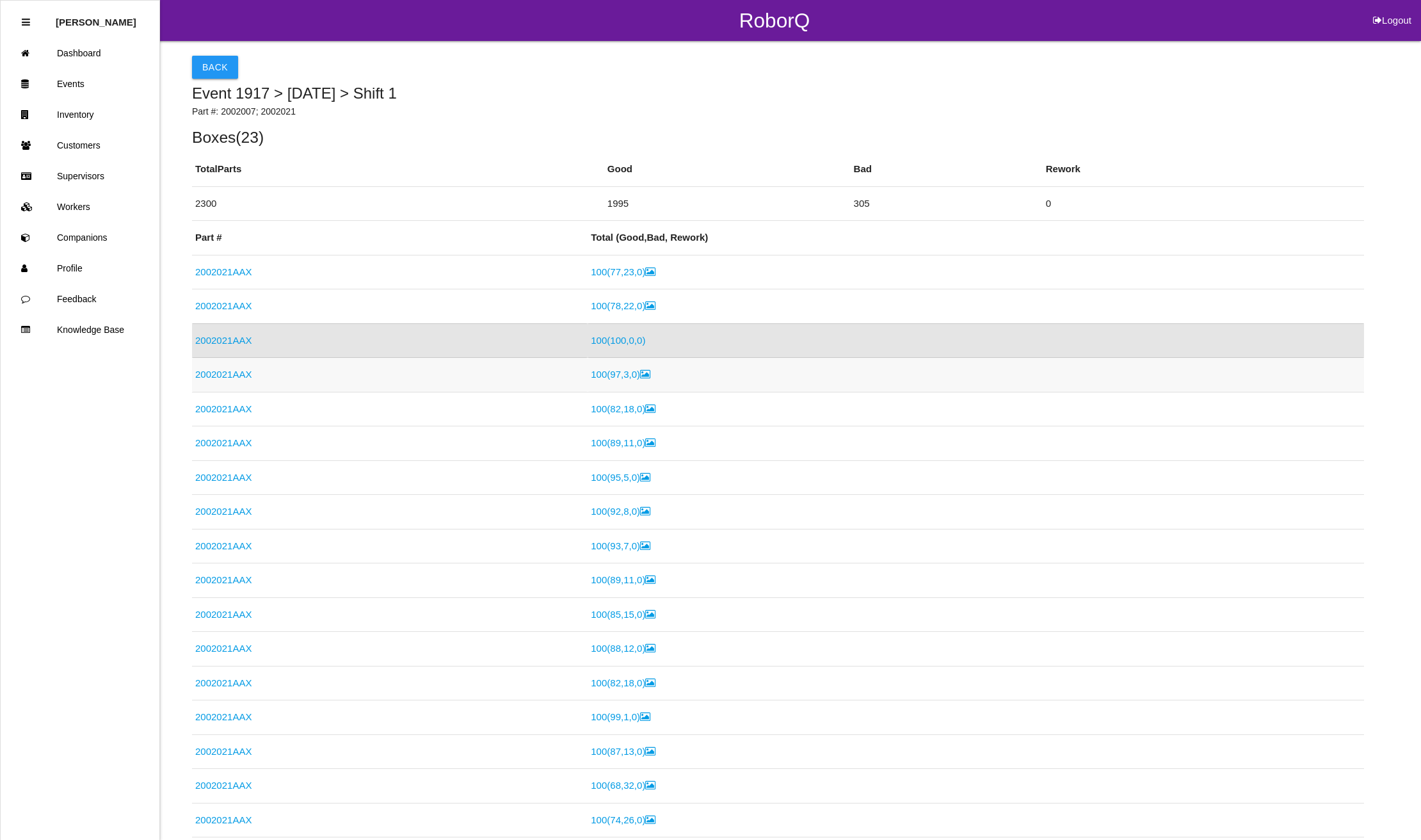
click at [228, 373] on link "2002021AAX" at bounding box center [223, 374] width 56 height 11
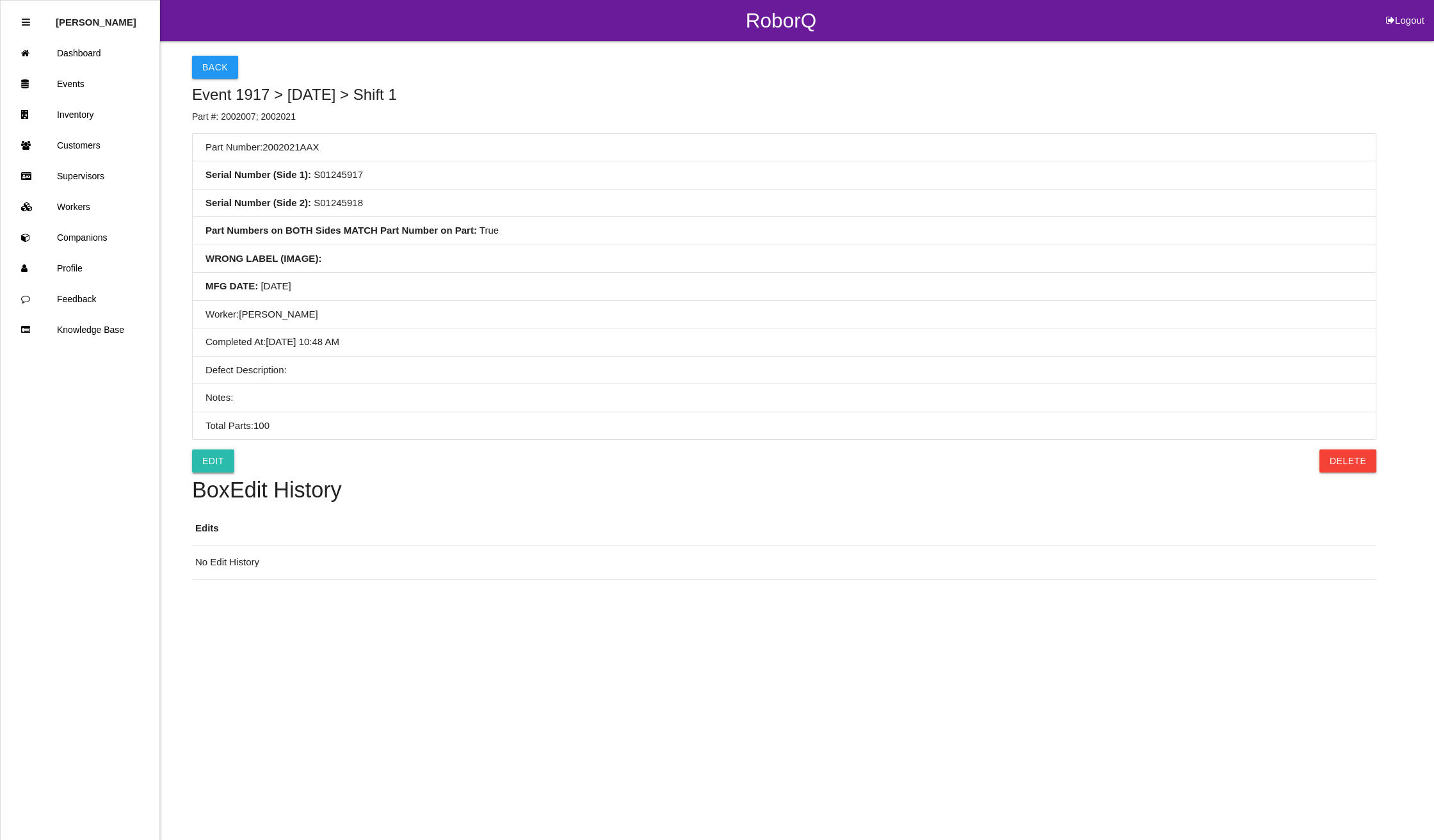
click at [201, 459] on link "Edit" at bounding box center [213, 461] width 42 height 23
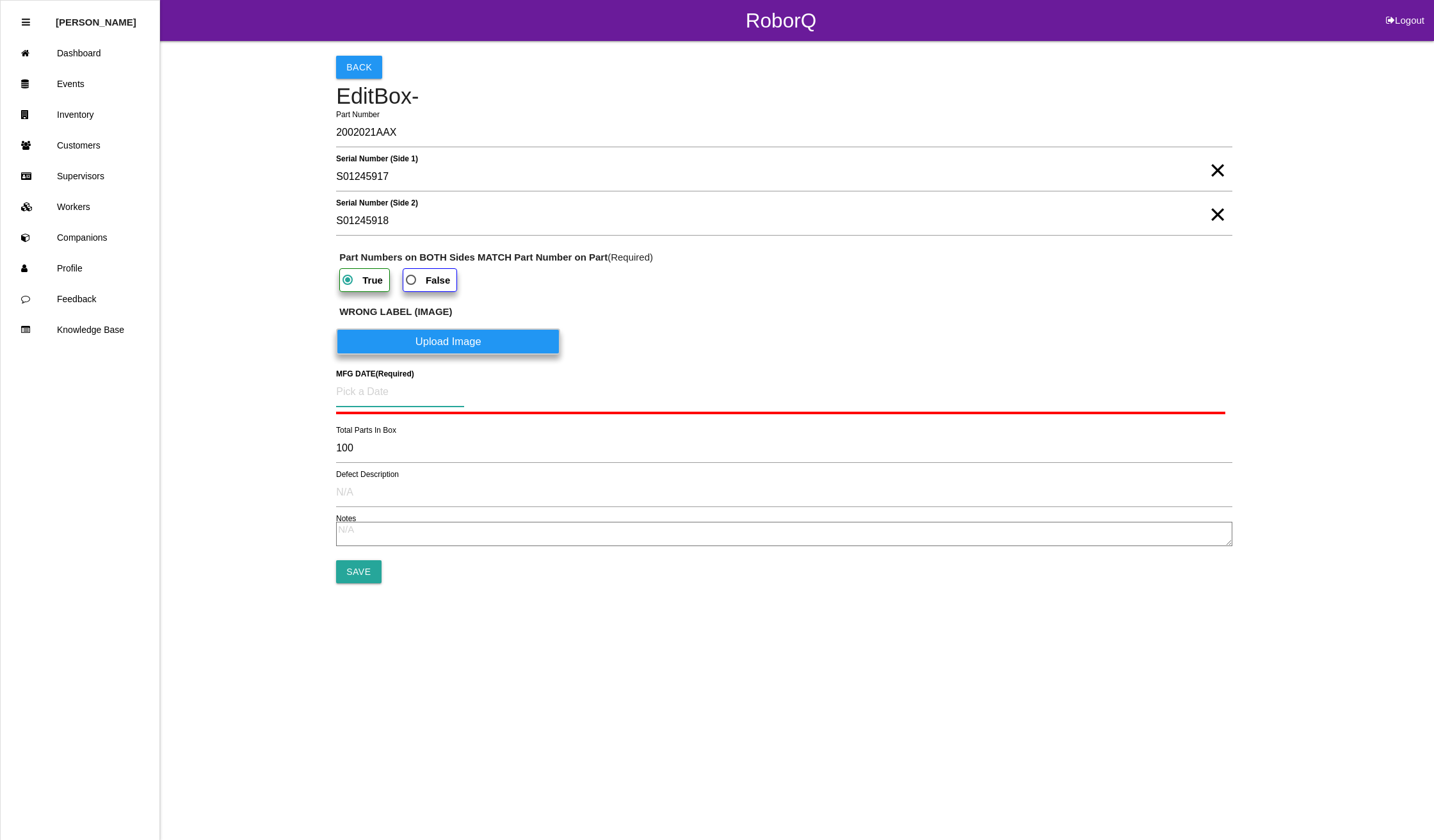
click at [360, 395] on input at bounding box center [400, 392] width 128 height 29
click at [440, 552] on div "21" at bounding box center [437, 548] width 21 height 25
click at [365, 571] on input "Save" at bounding box center [358, 569] width 45 height 23
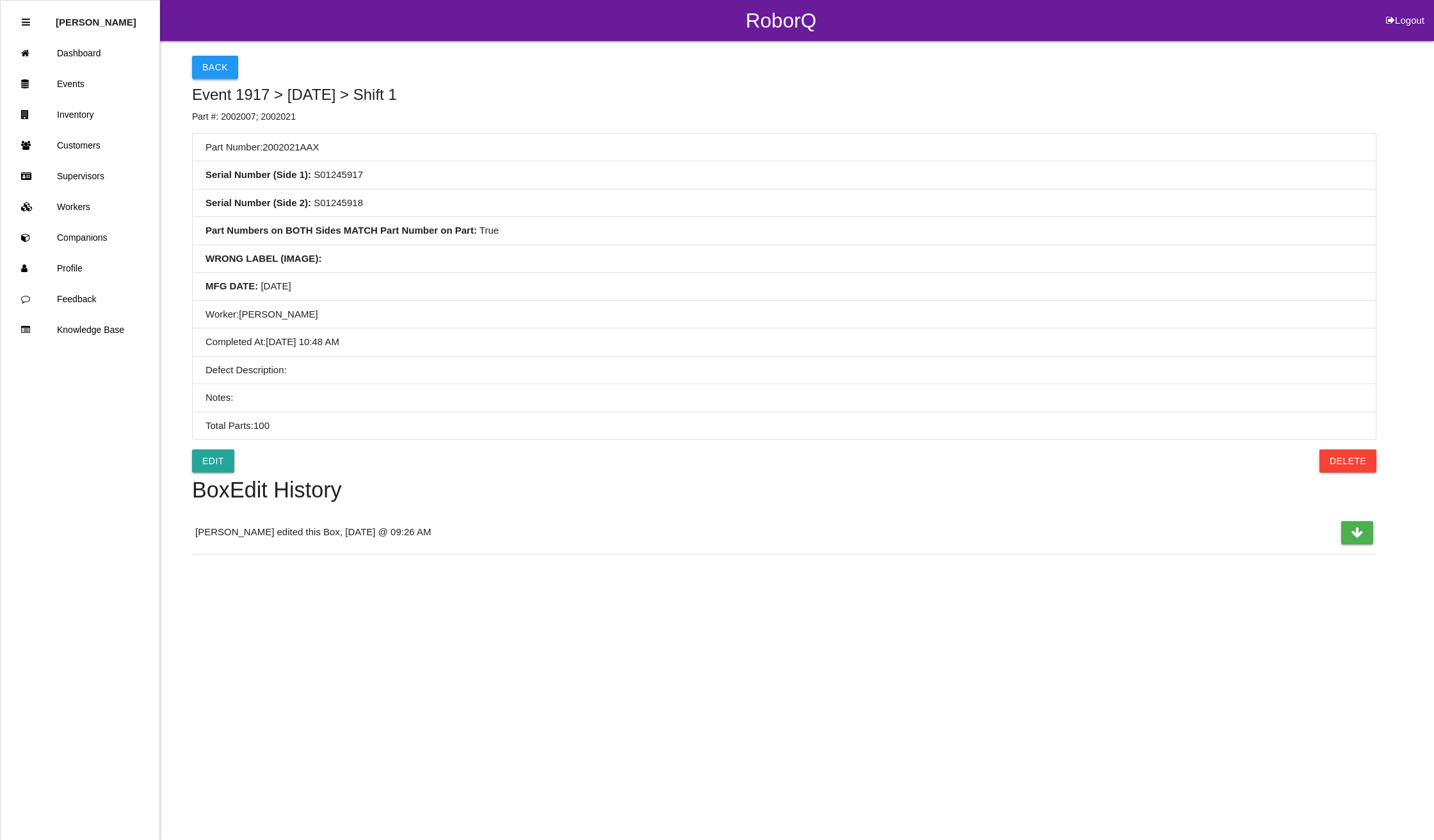
click at [221, 70] on button "Back" at bounding box center [215, 67] width 46 height 23
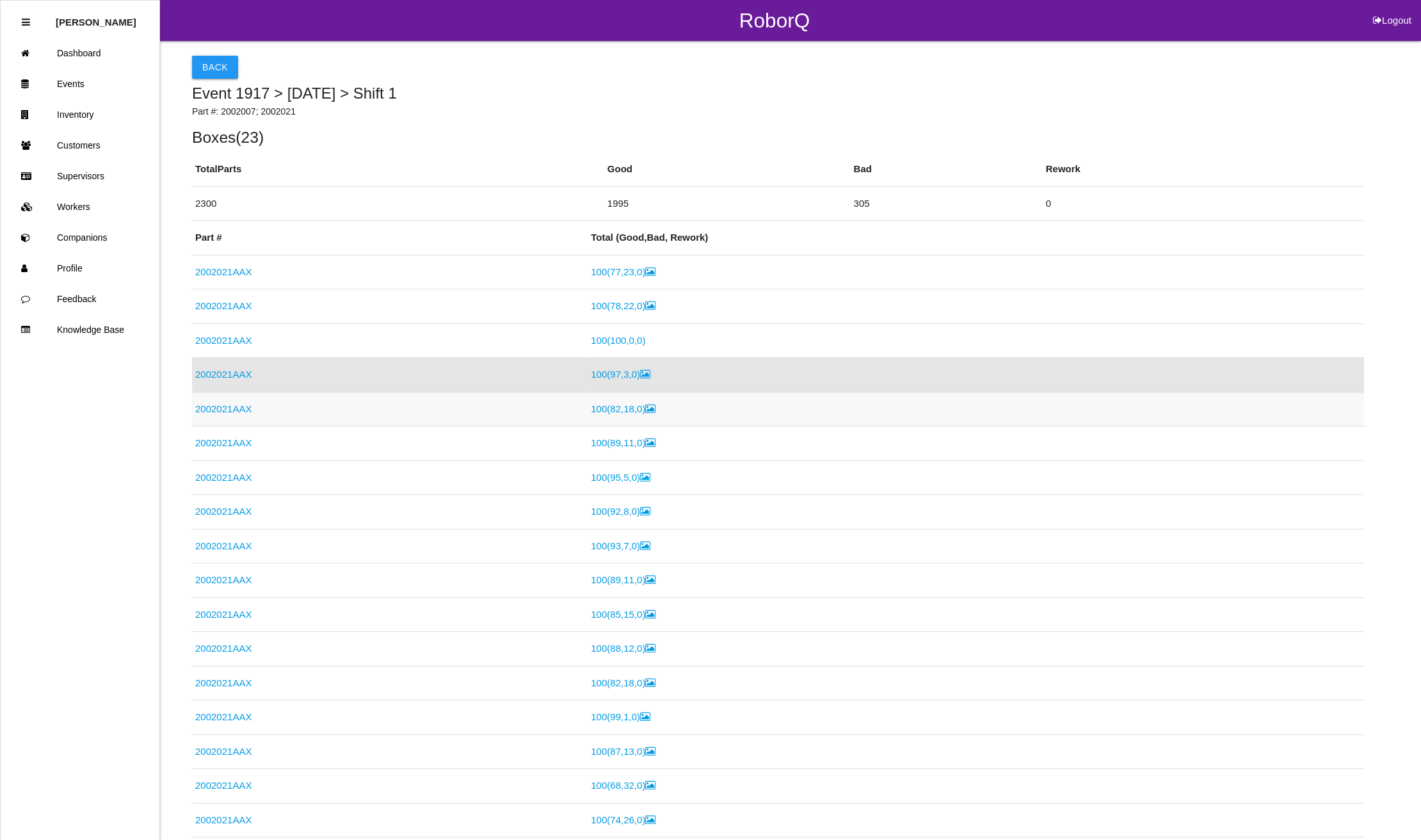
click at [238, 407] on link "2002021AAX" at bounding box center [223, 409] width 56 height 11
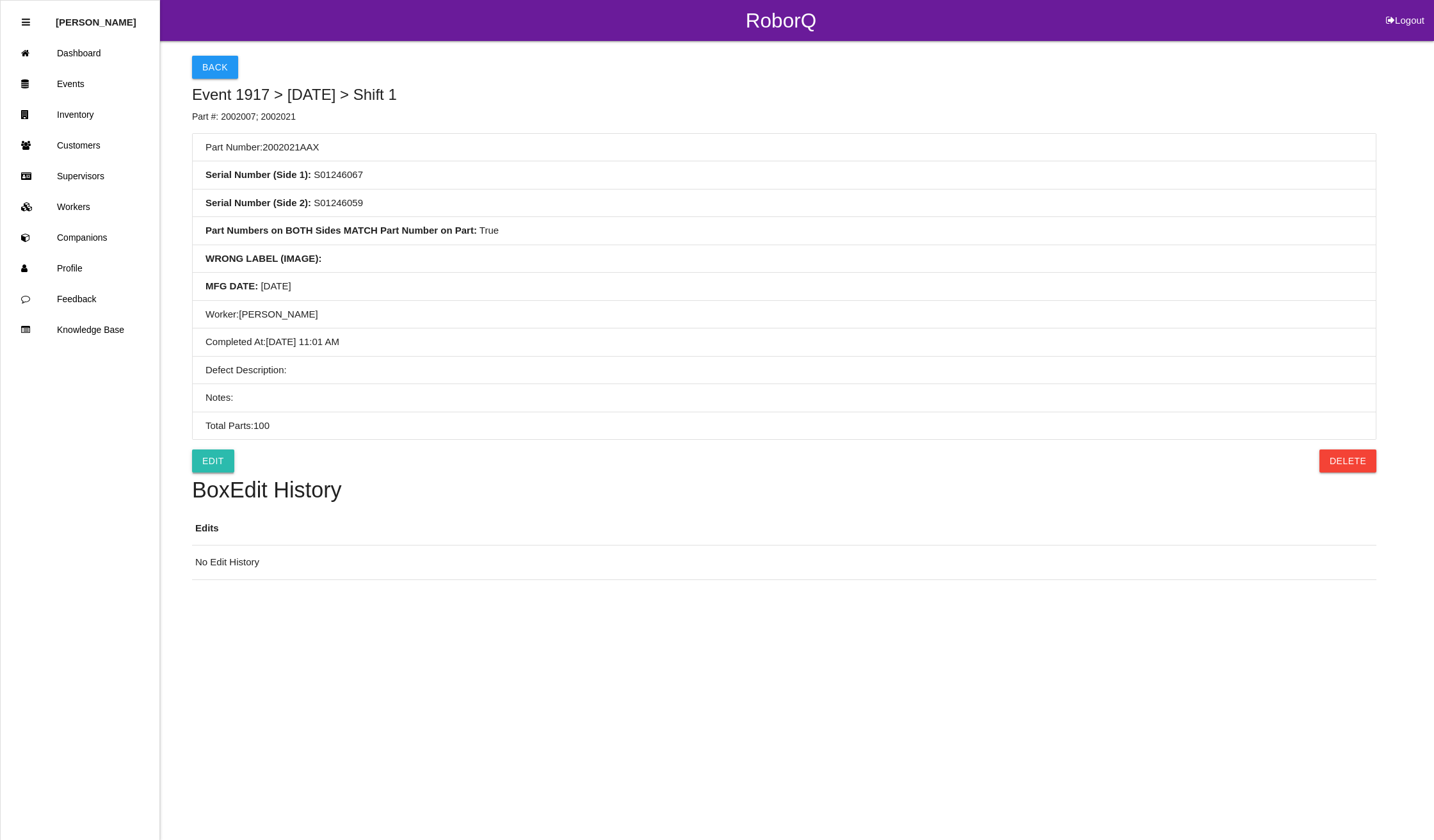
click at [221, 467] on link "Edit" at bounding box center [213, 461] width 42 height 23
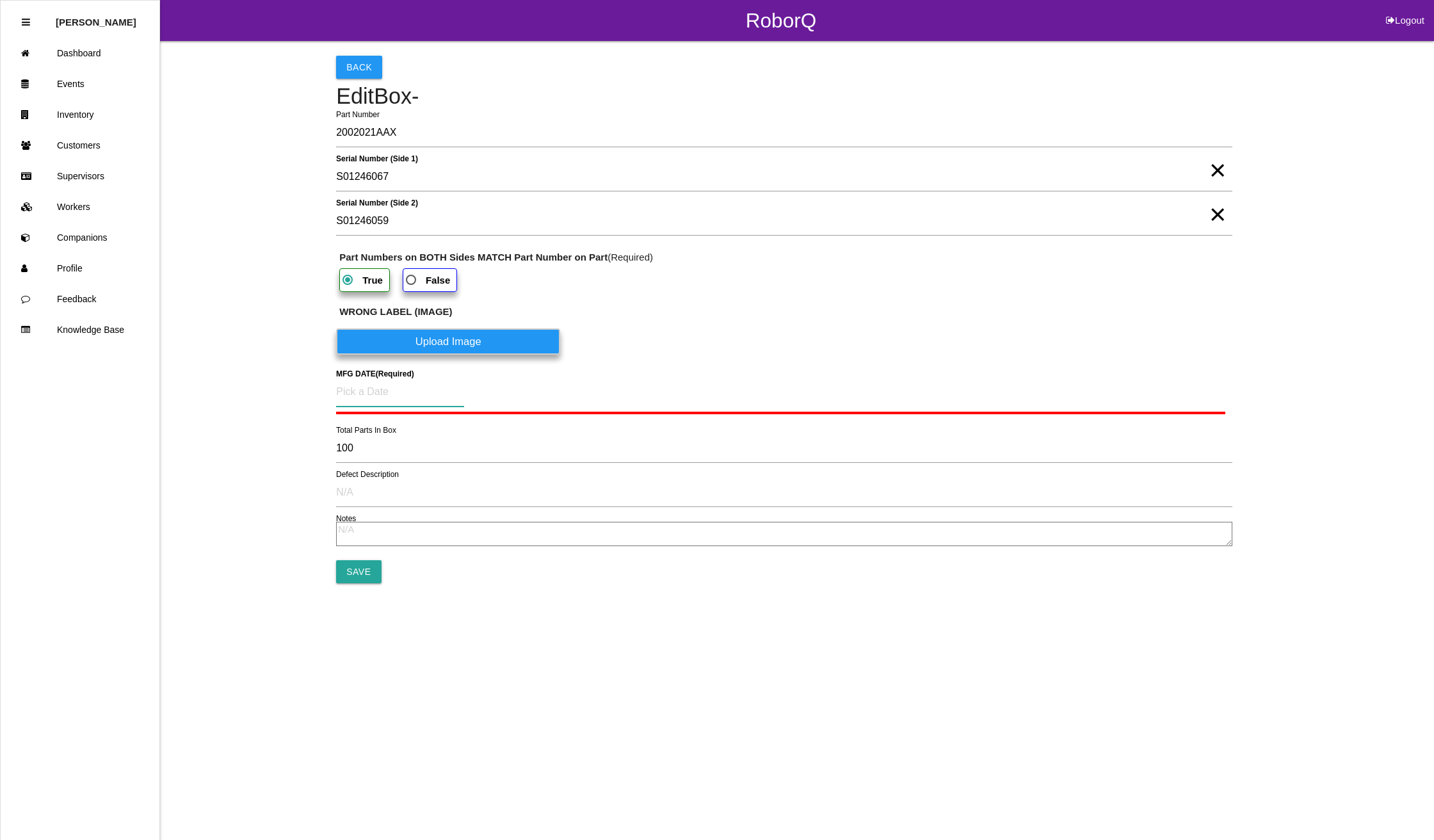
click at [403, 393] on input at bounding box center [400, 392] width 128 height 29
click at [433, 546] on div "21" at bounding box center [437, 548] width 21 height 25
click at [359, 569] on input "Save" at bounding box center [358, 569] width 45 height 23
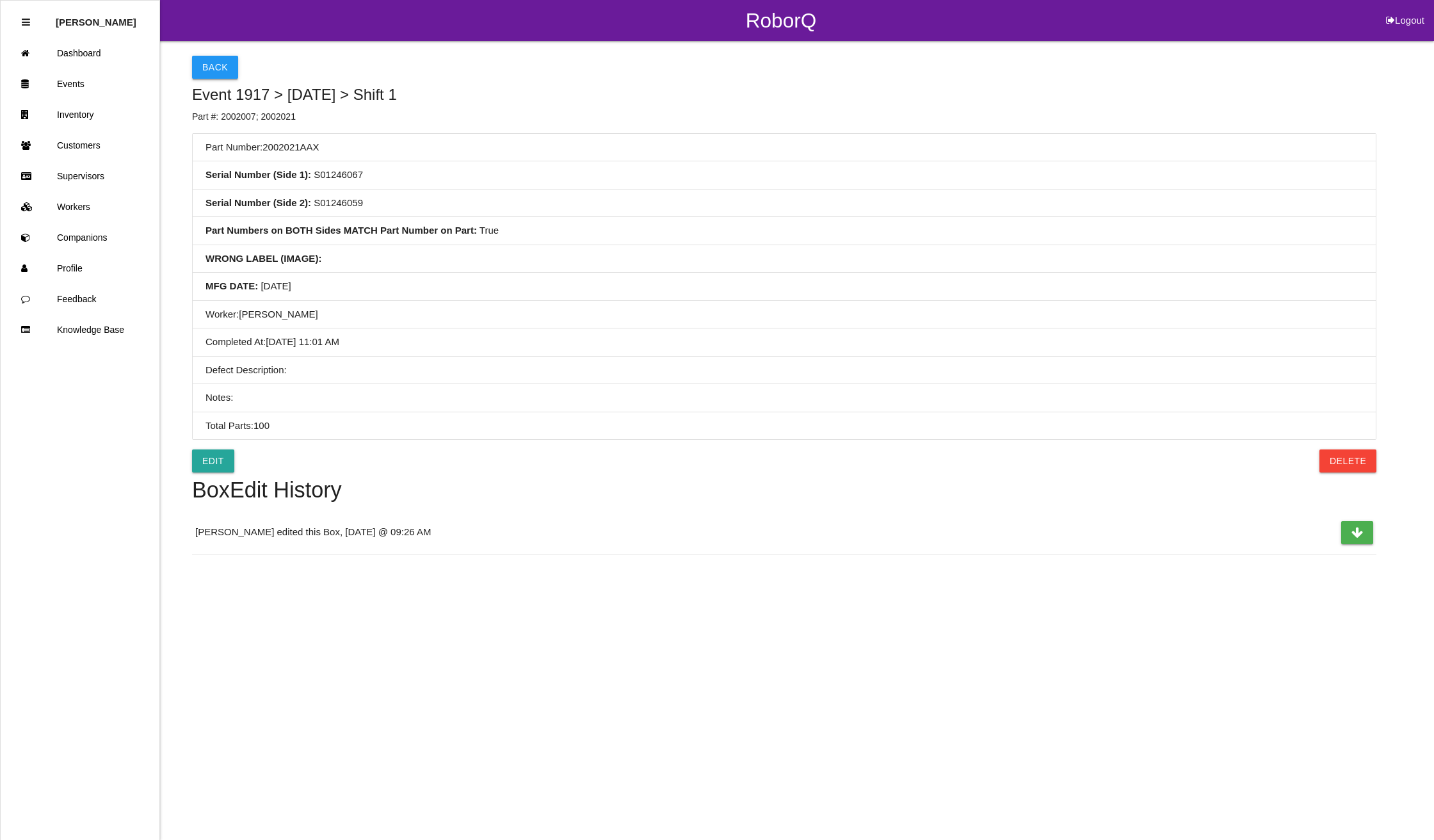
click at [202, 60] on button "Back" at bounding box center [215, 67] width 46 height 23
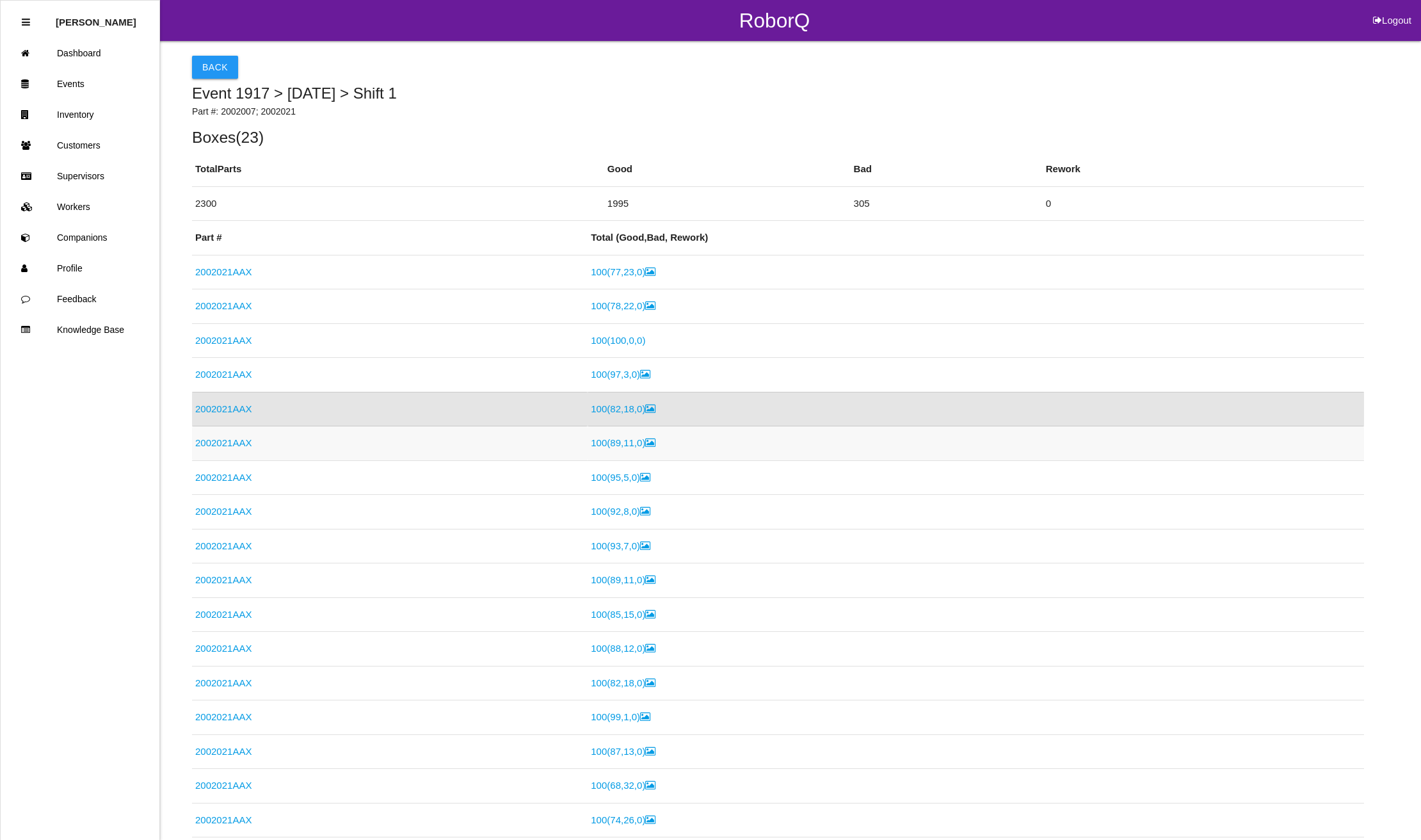
click at [211, 439] on link "2002021AAX" at bounding box center [223, 443] width 56 height 11
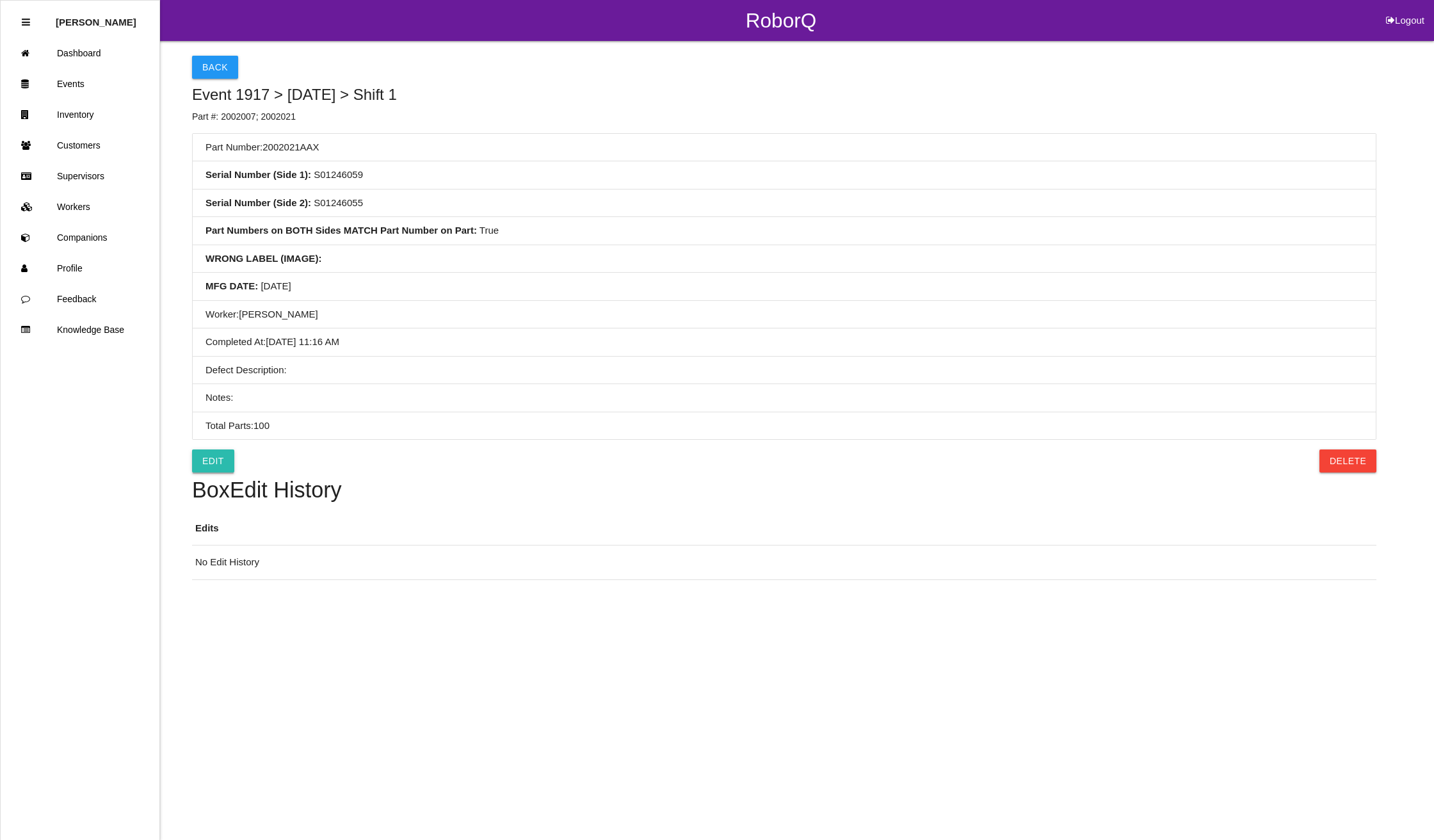
click at [205, 466] on link "Edit" at bounding box center [213, 461] width 42 height 23
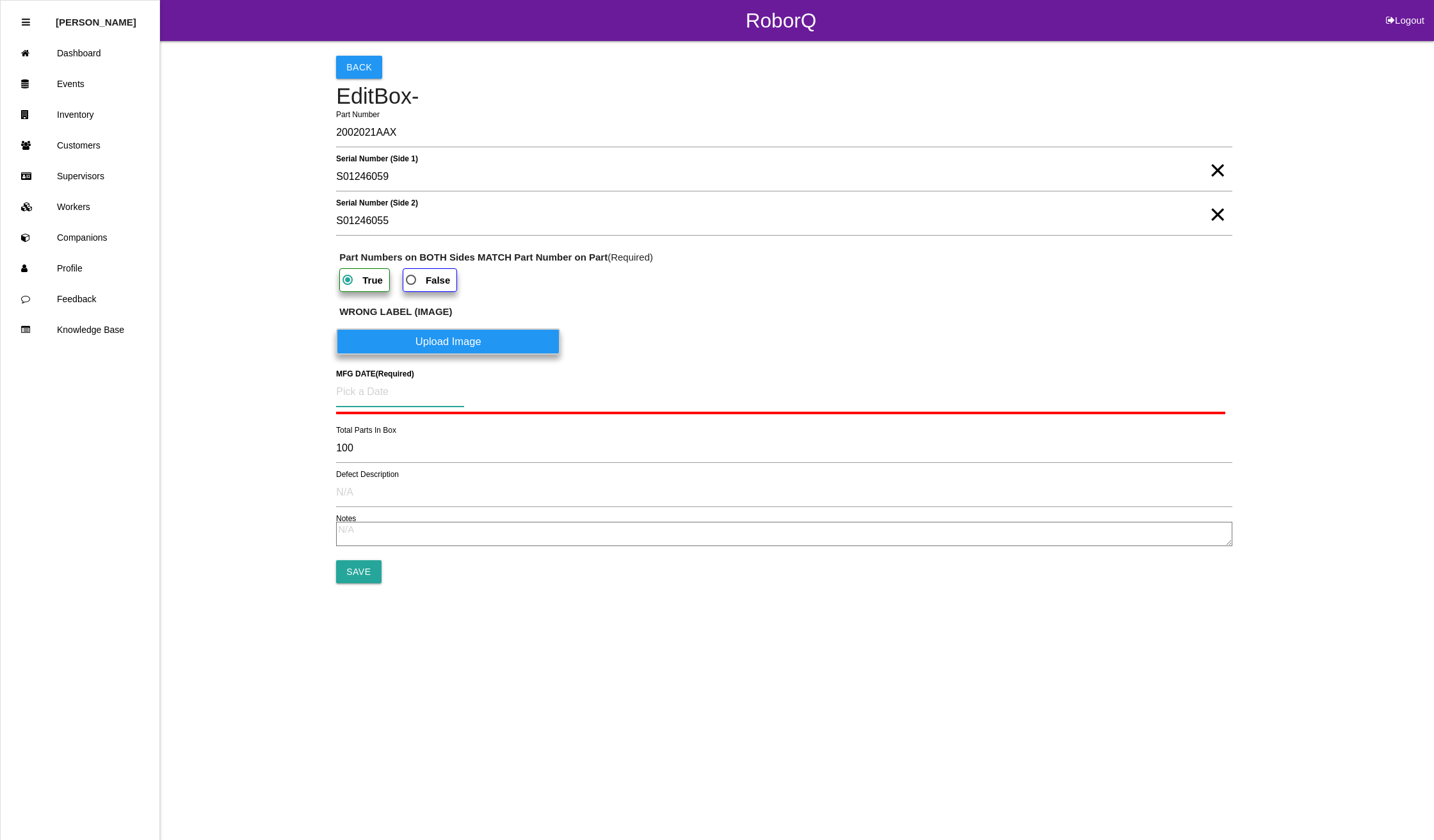
click at [367, 387] on input at bounding box center [400, 392] width 128 height 29
click at [431, 540] on div "21" at bounding box center [437, 548] width 21 height 25
click at [367, 571] on input "Save" at bounding box center [358, 569] width 45 height 23
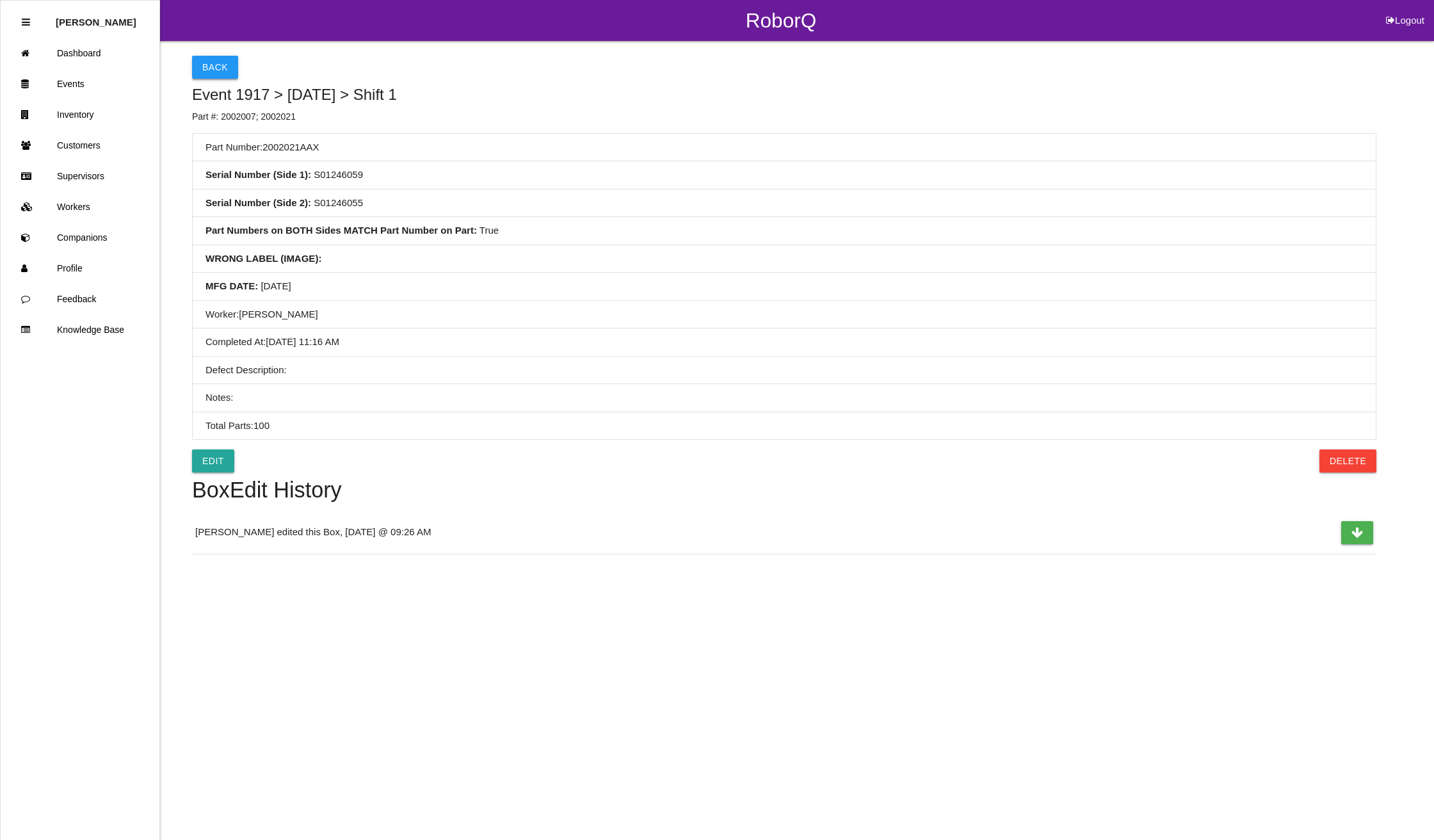
click at [224, 75] on button "Back" at bounding box center [215, 67] width 46 height 23
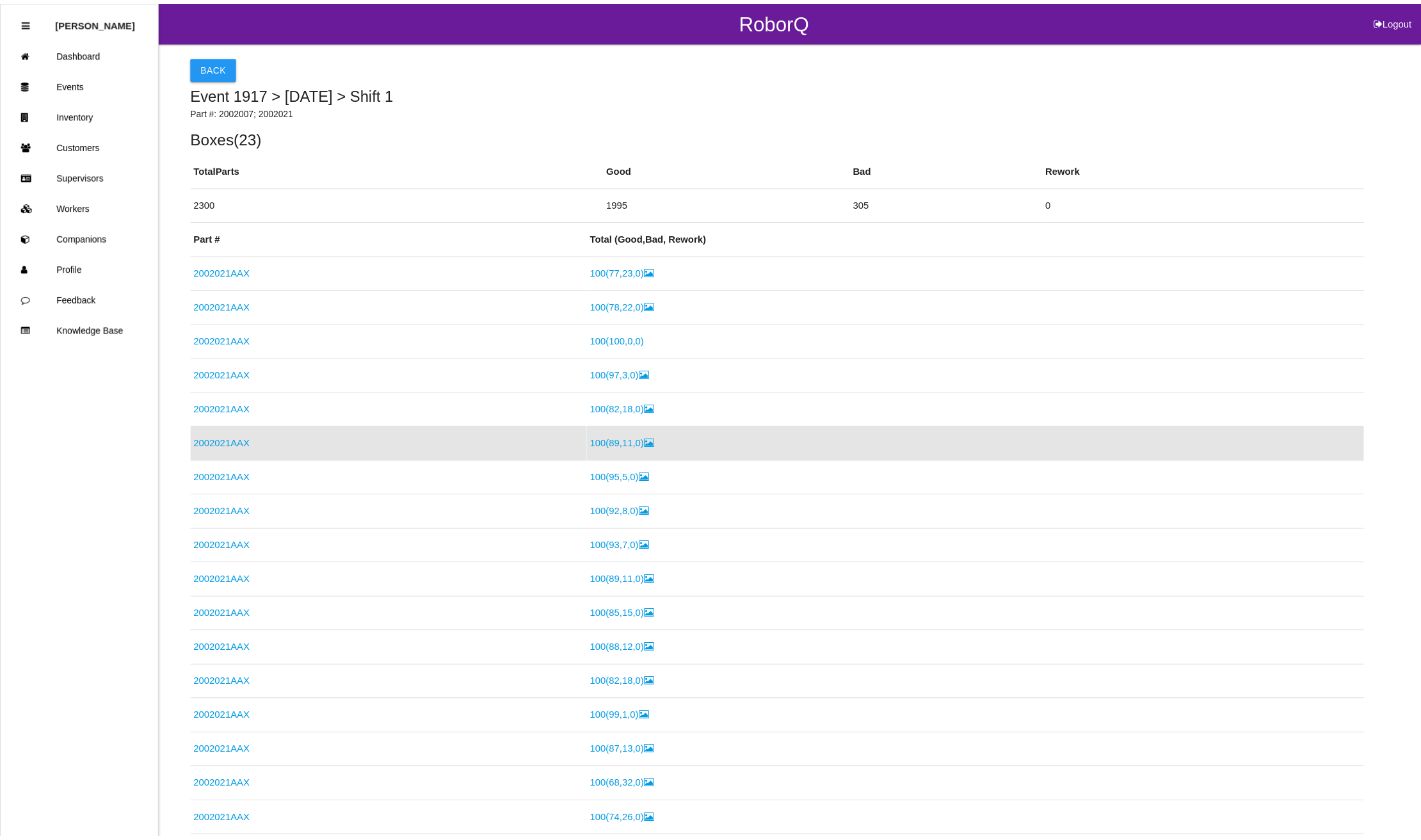
scroll to position [25, 0]
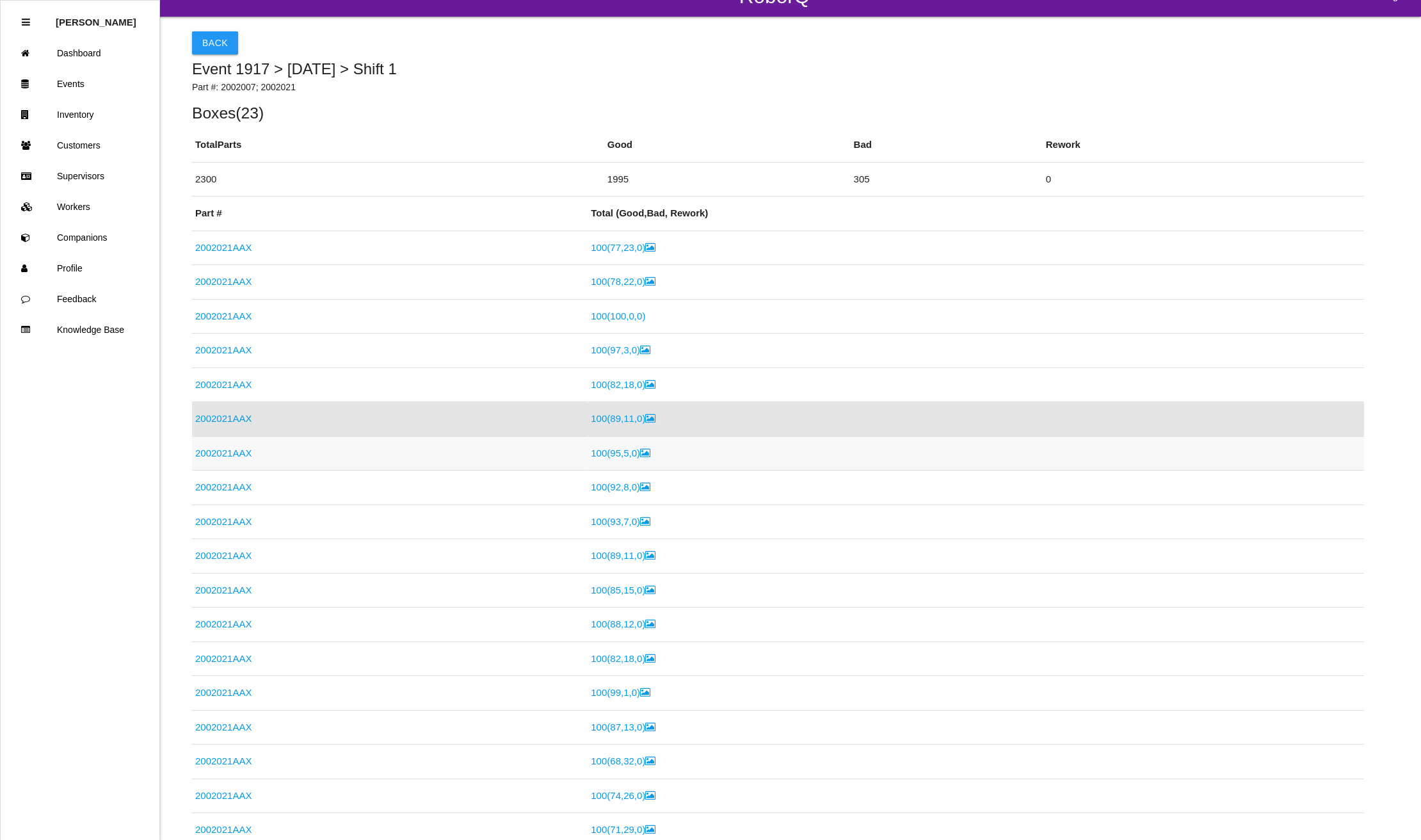
click at [213, 450] on link "2002021AAX" at bounding box center [223, 453] width 56 height 11
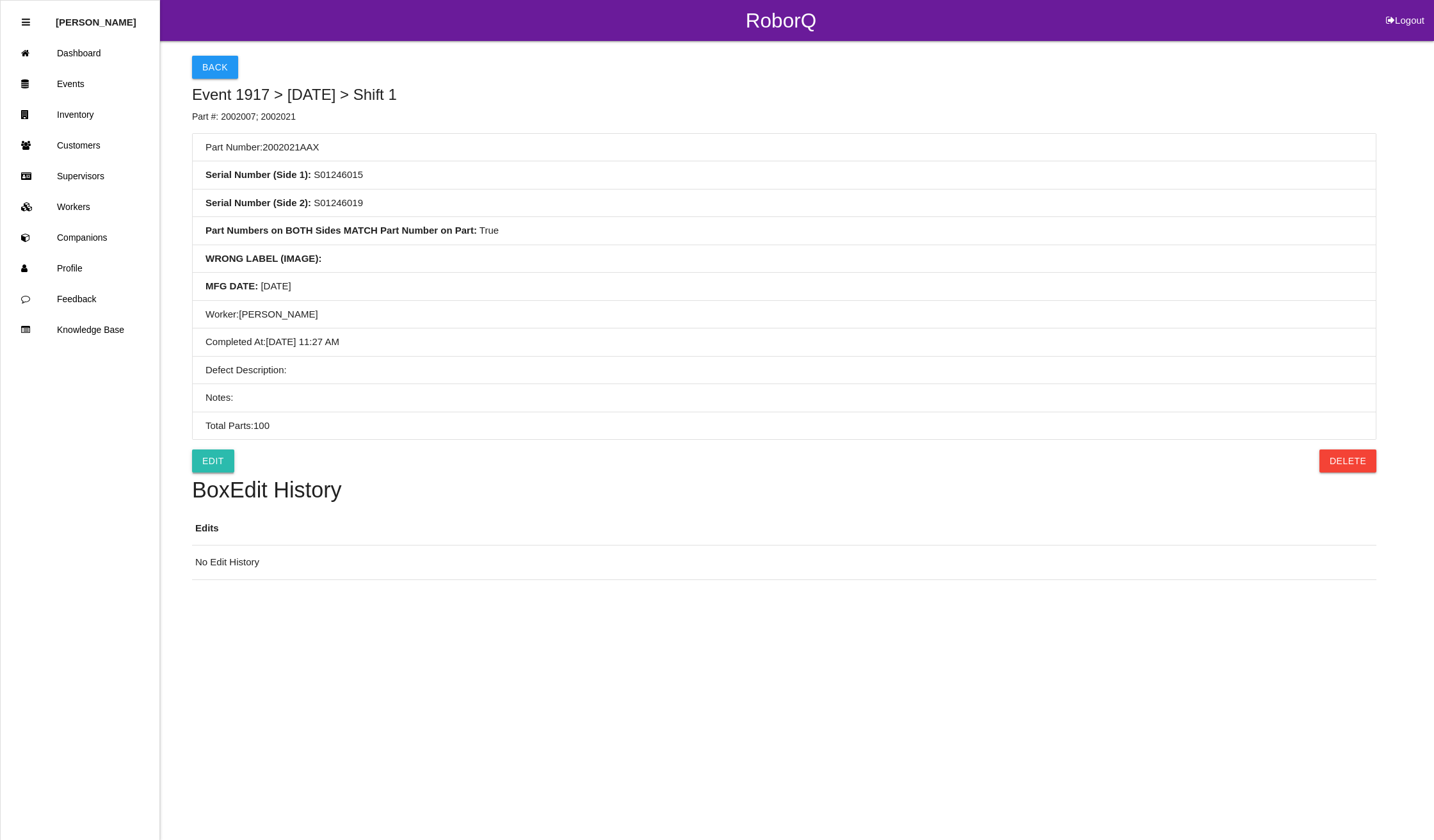
click at [206, 461] on link "Edit" at bounding box center [213, 461] width 42 height 23
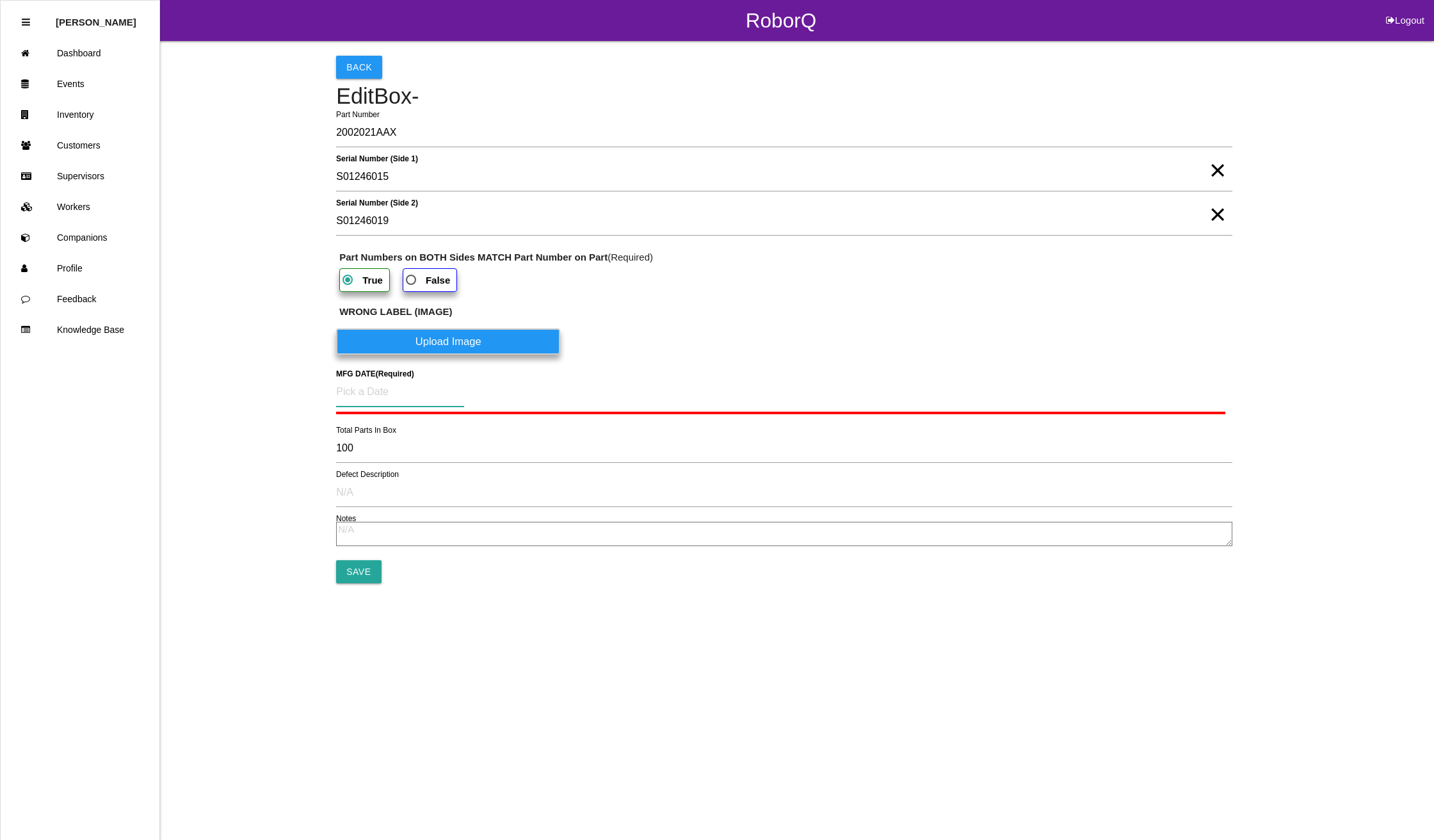
click at [420, 394] on input at bounding box center [400, 392] width 128 height 29
click at [435, 546] on div "21" at bounding box center [437, 548] width 21 height 25
click at [352, 575] on input "Save" at bounding box center [358, 569] width 45 height 23
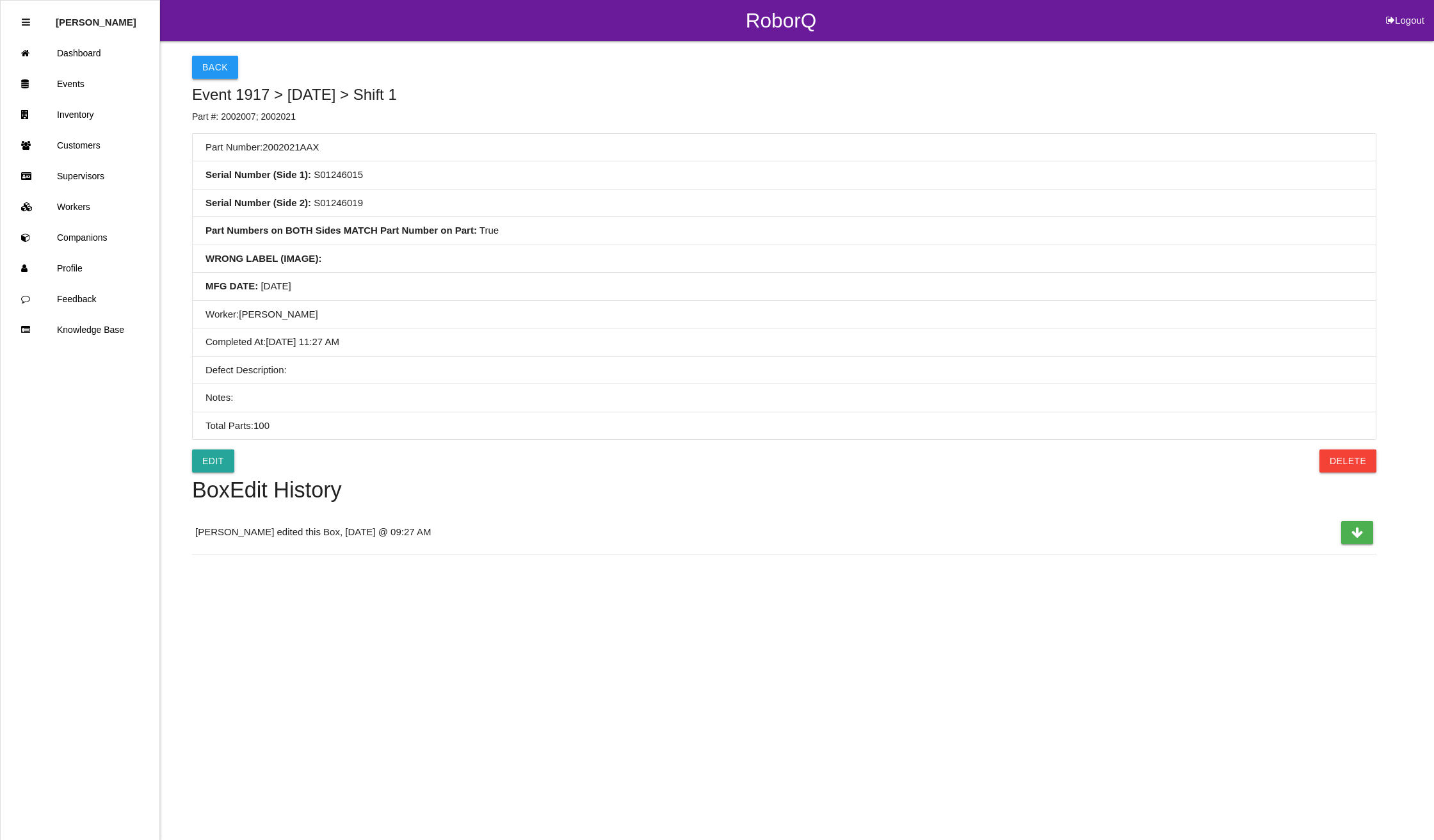
click at [223, 65] on button "Back" at bounding box center [215, 67] width 46 height 23
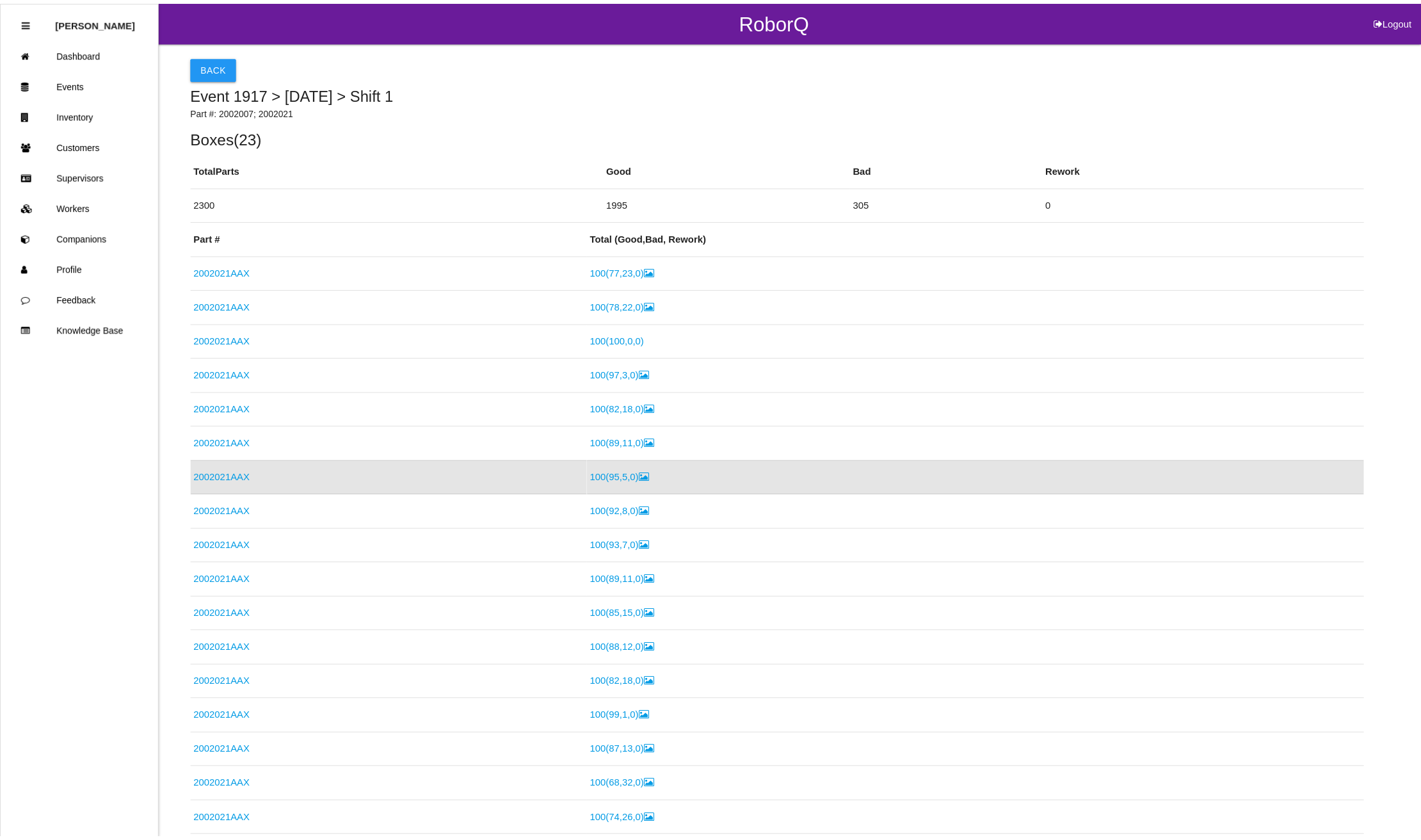
scroll to position [59, 0]
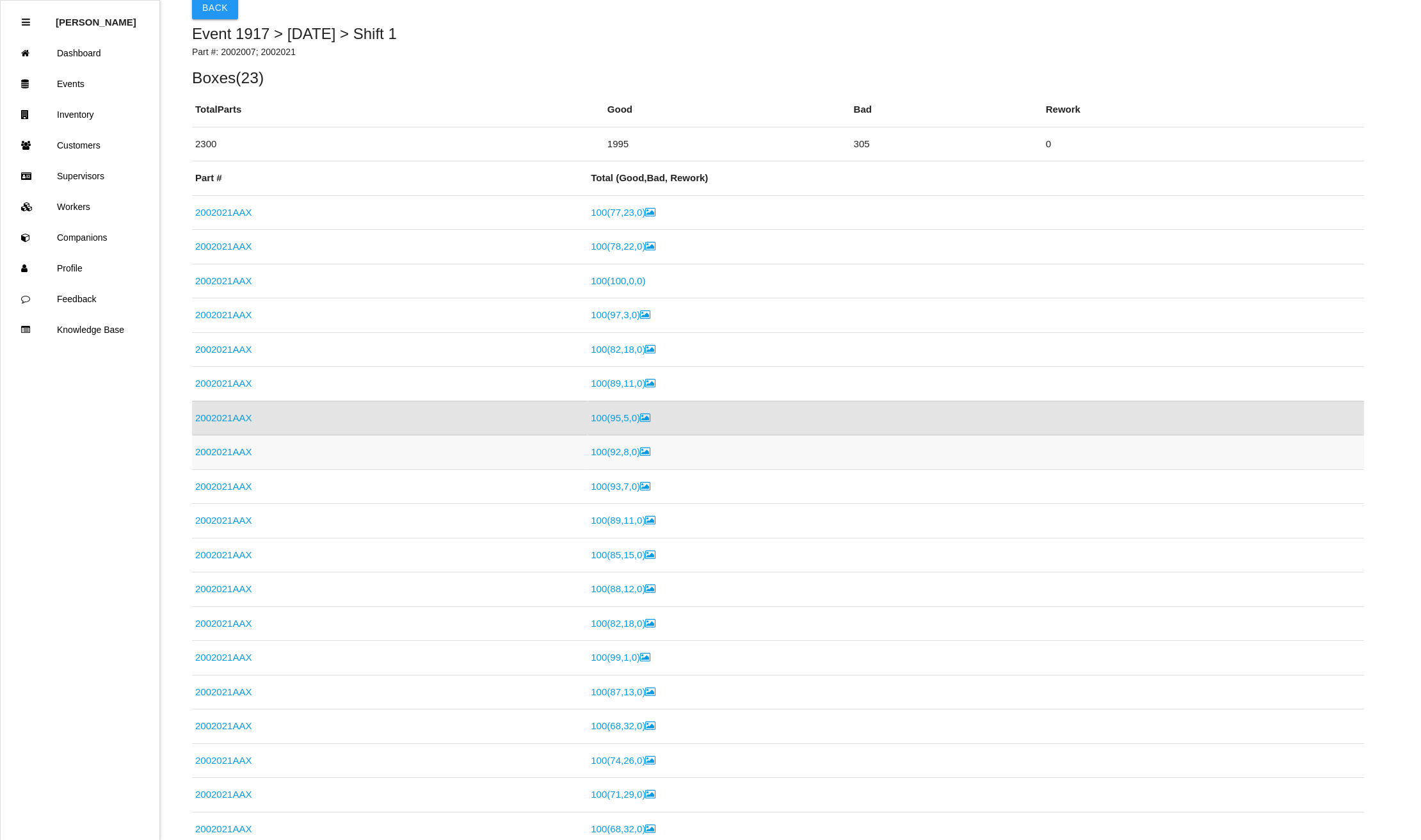
click at [217, 451] on link "2002021AAX" at bounding box center [223, 452] width 56 height 11
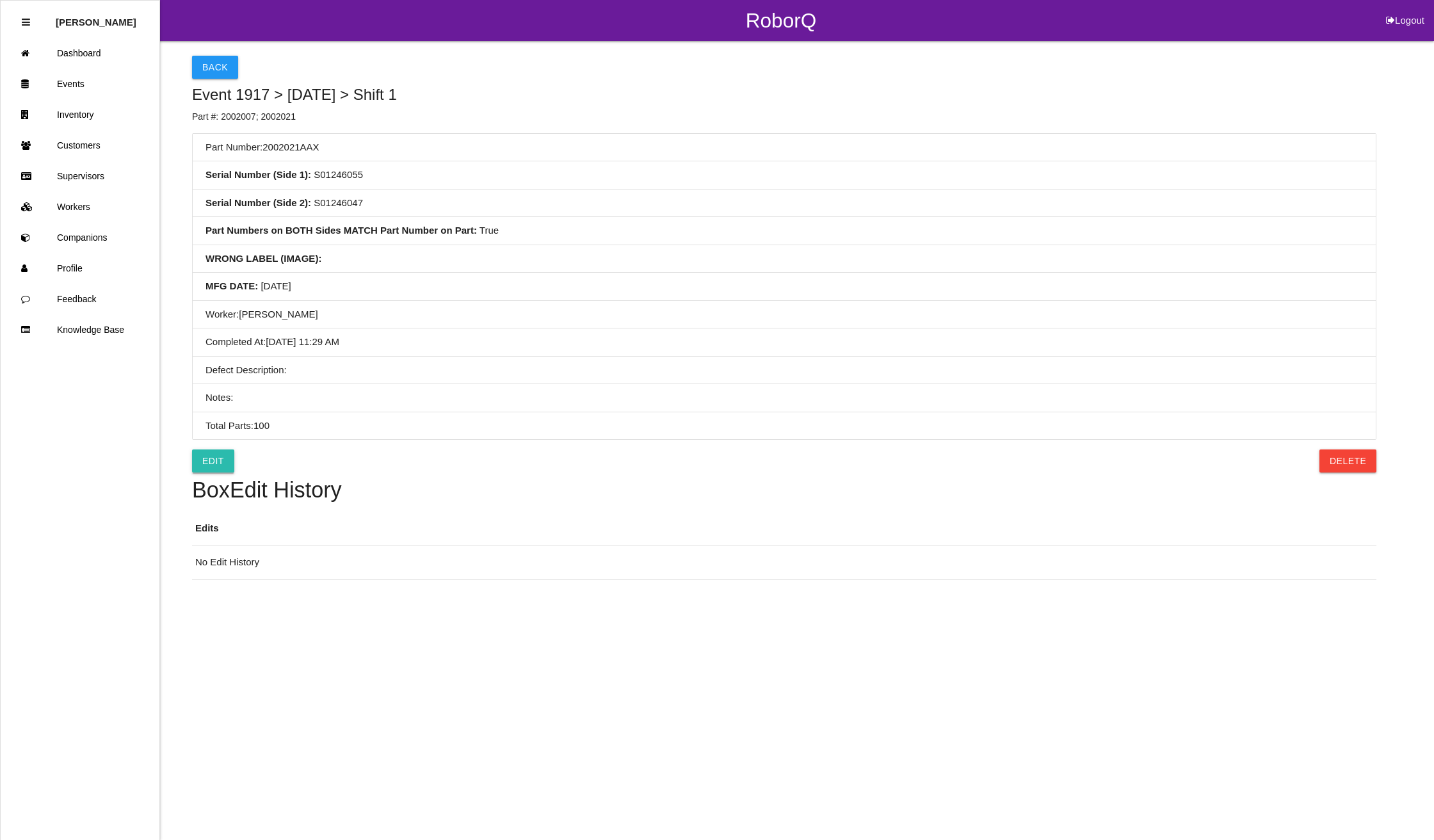
click at [224, 464] on link "Edit" at bounding box center [213, 461] width 42 height 23
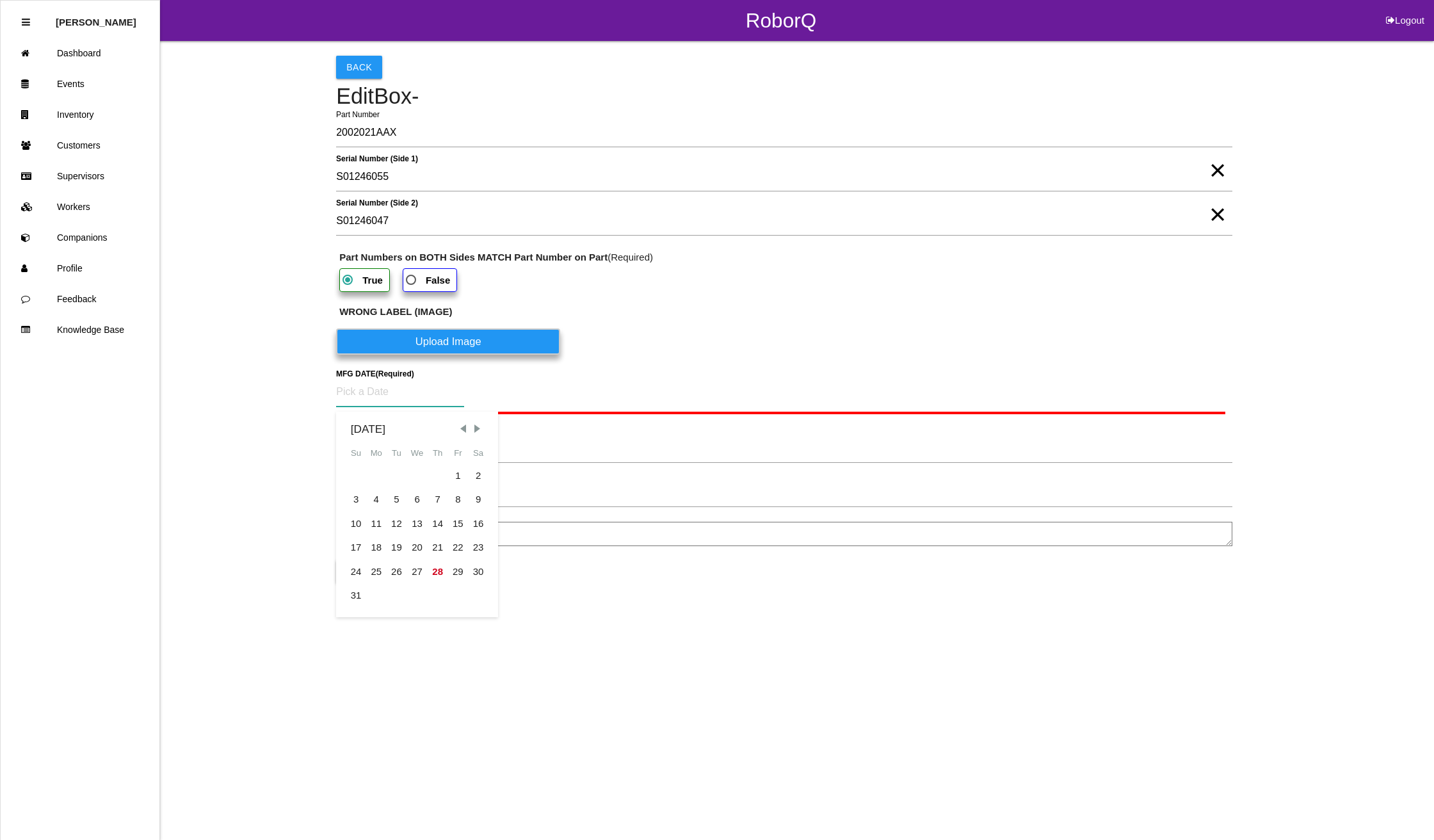
click at [377, 389] on input at bounding box center [400, 392] width 128 height 29
click at [435, 540] on div "21" at bounding box center [437, 548] width 21 height 25
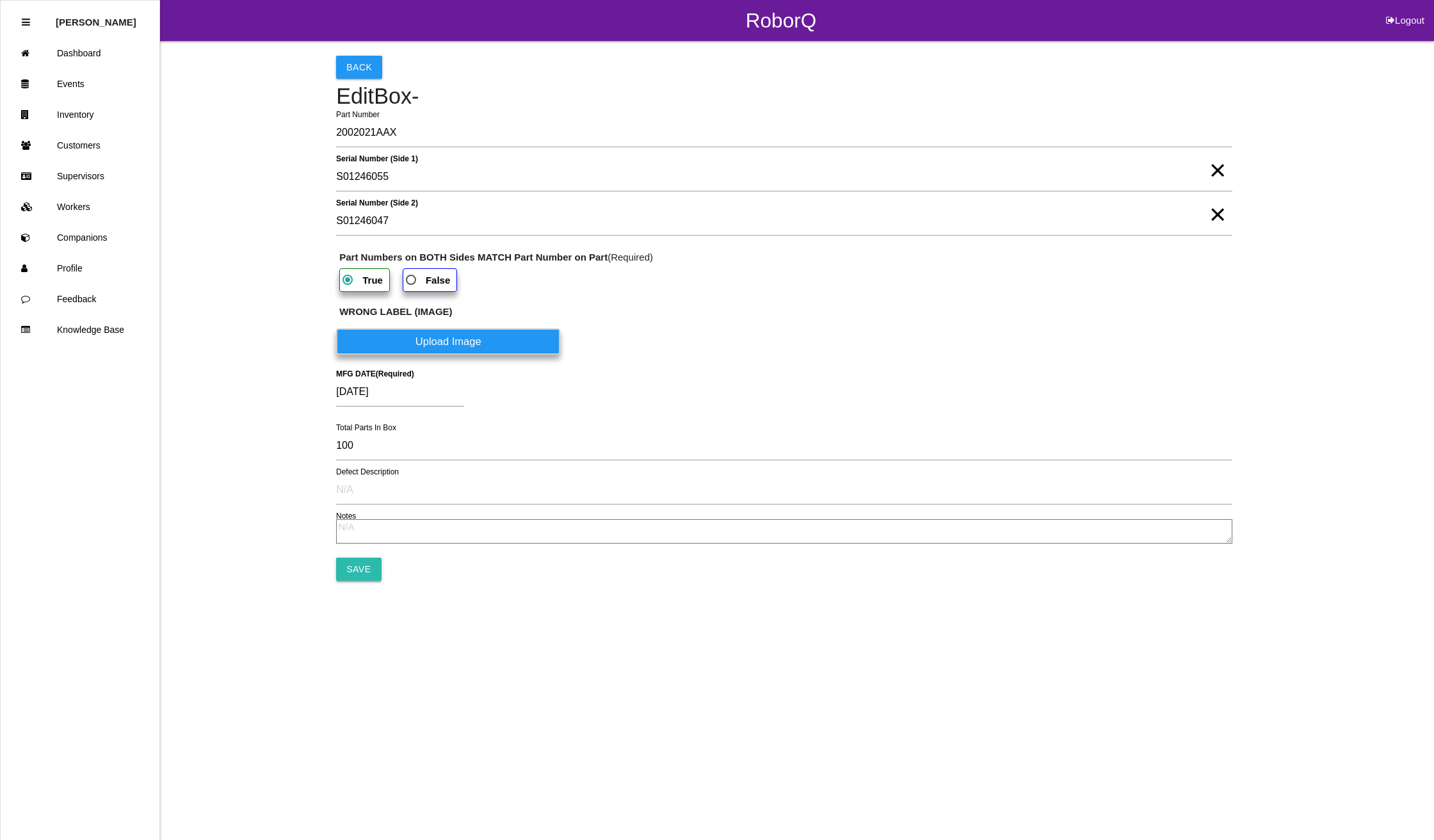
click at [350, 571] on input "Save" at bounding box center [358, 569] width 45 height 23
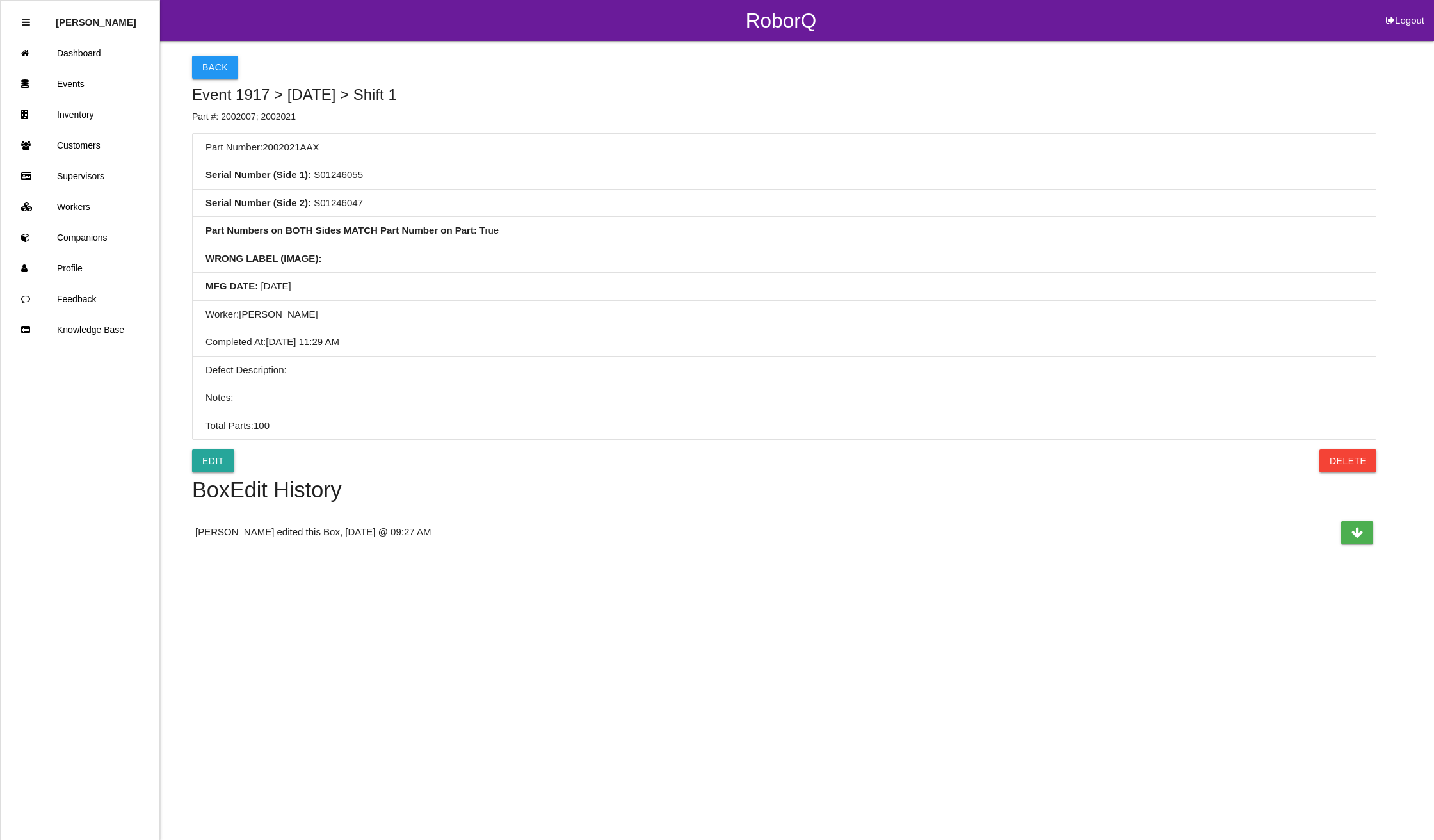
click at [209, 63] on button "Back" at bounding box center [215, 67] width 46 height 23
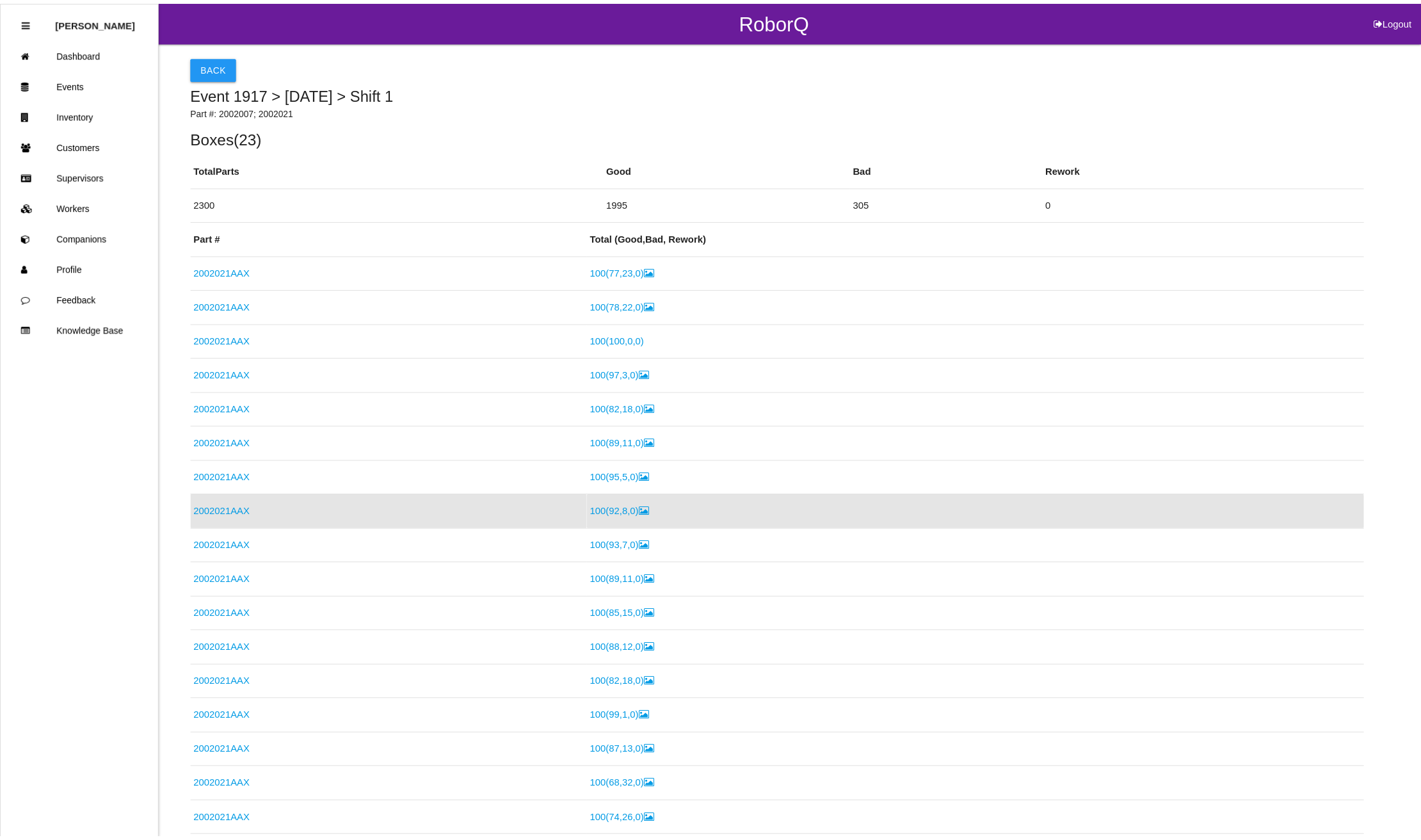
scroll to position [94, 0]
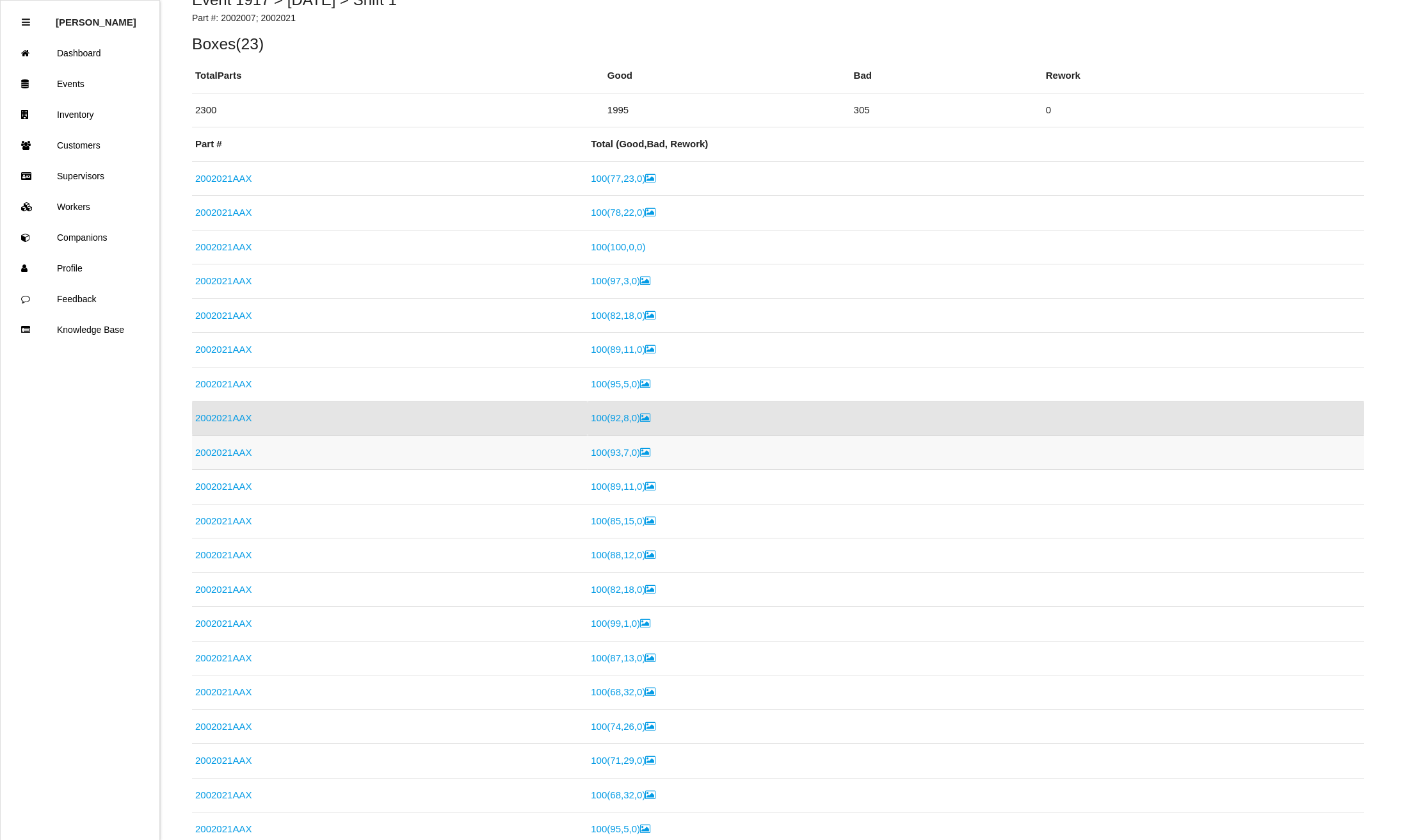
click at [241, 454] on link "2002021AAX" at bounding box center [223, 452] width 56 height 11
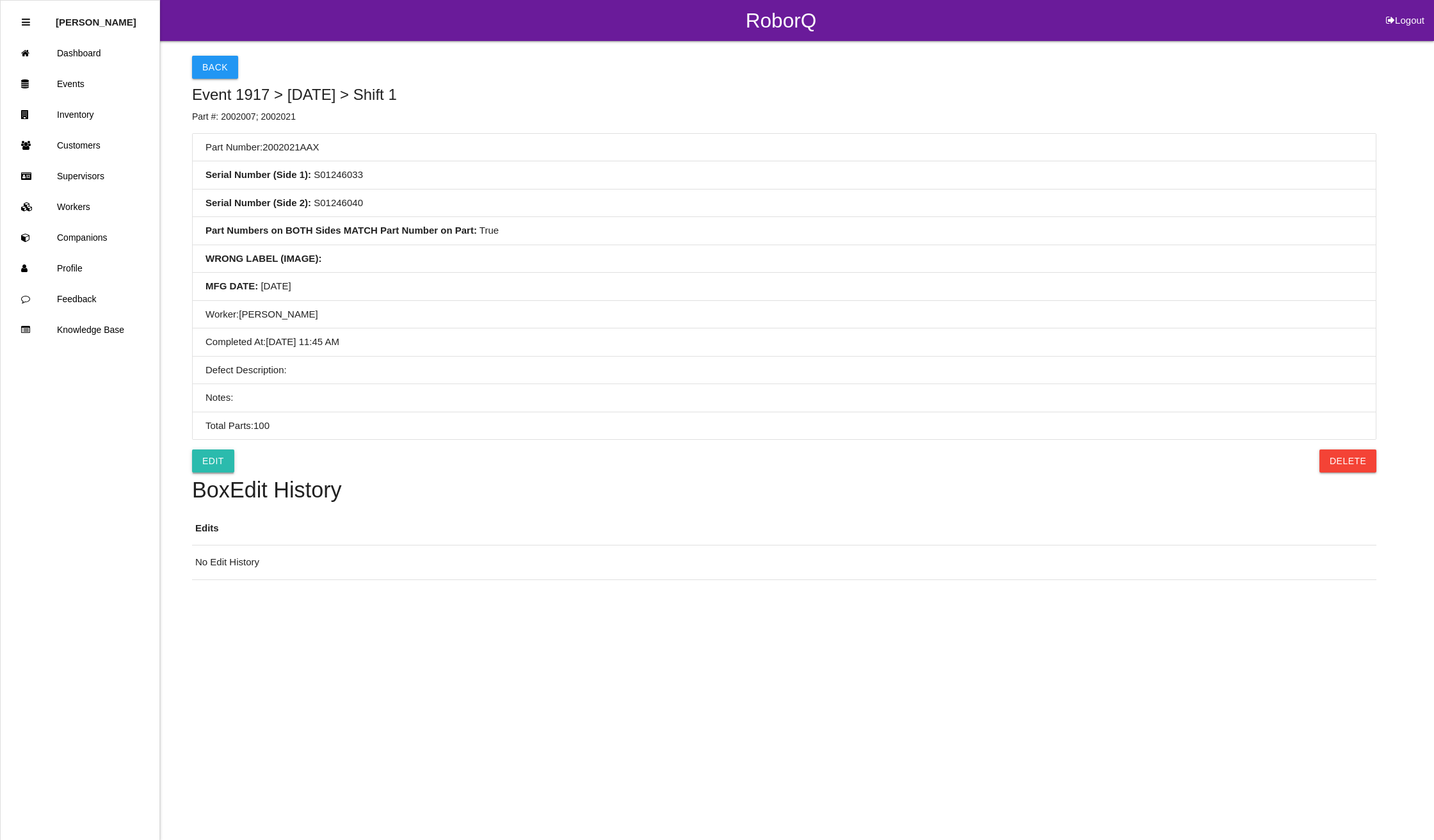
click at [211, 466] on link "Edit" at bounding box center [213, 461] width 42 height 23
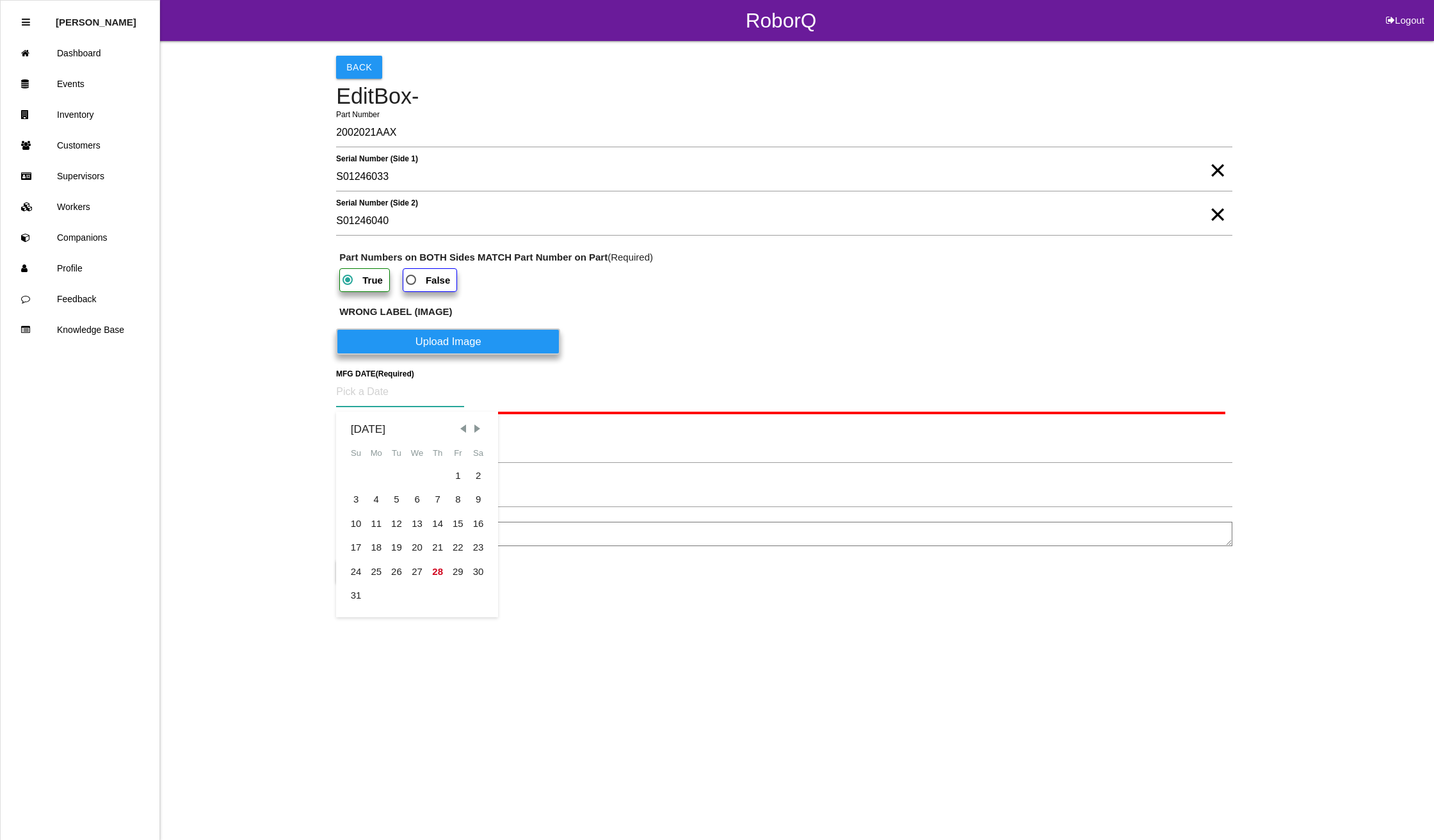
click at [435, 395] on input at bounding box center [400, 392] width 128 height 29
click at [440, 544] on div "21" at bounding box center [437, 548] width 21 height 25
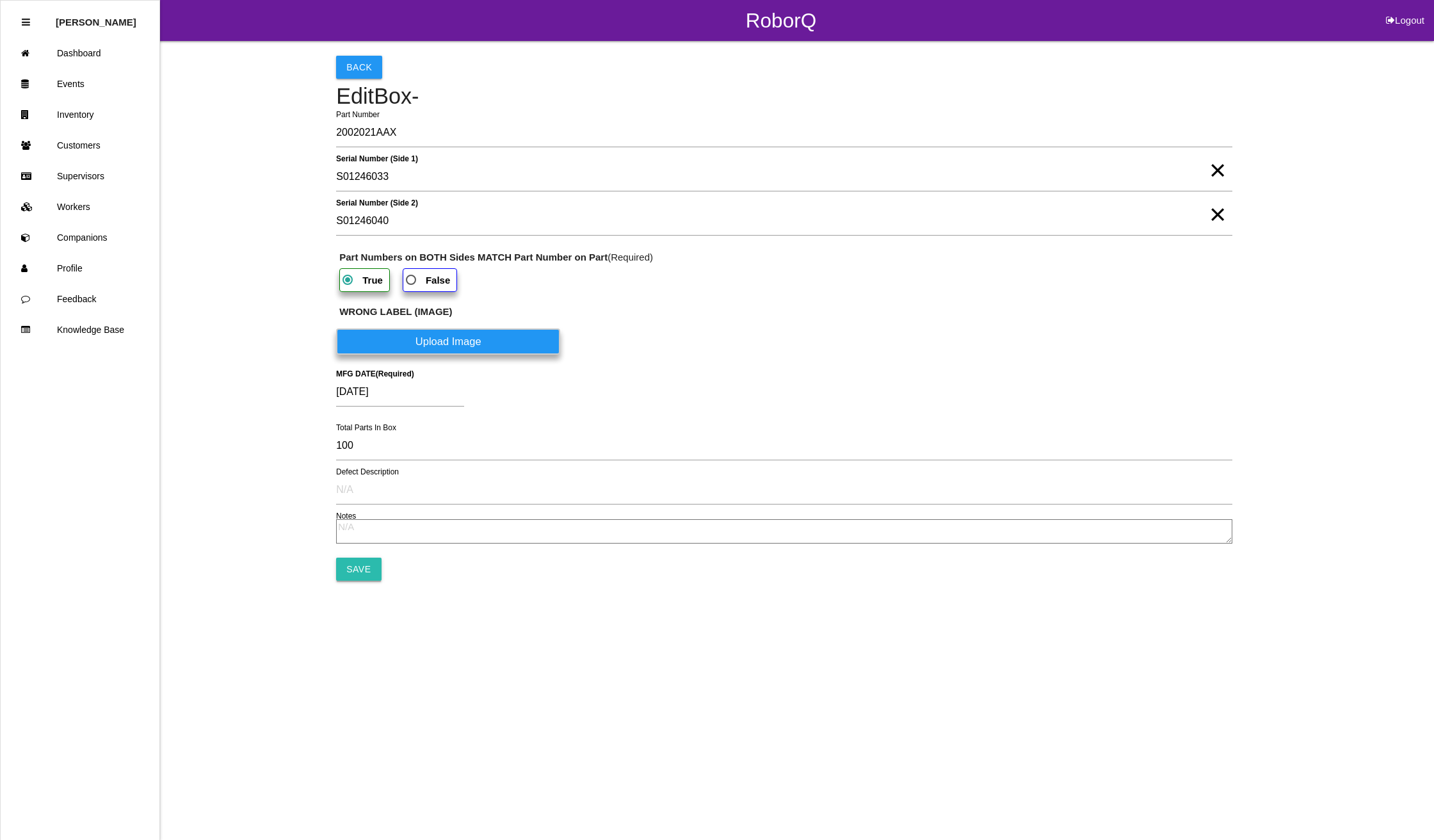
click at [350, 569] on input "Save" at bounding box center [358, 569] width 45 height 23
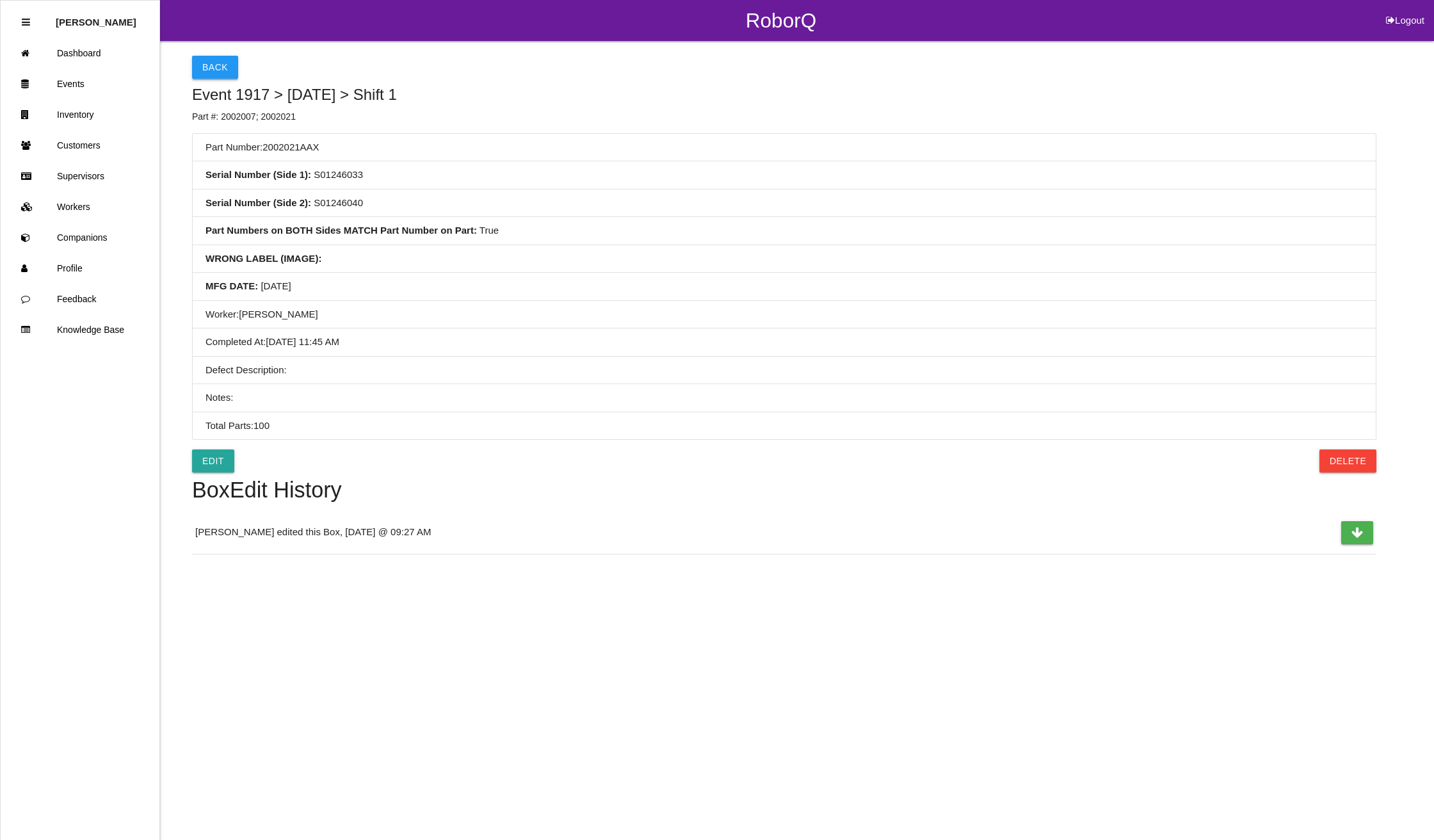
click at [214, 67] on button "Back" at bounding box center [215, 67] width 46 height 23
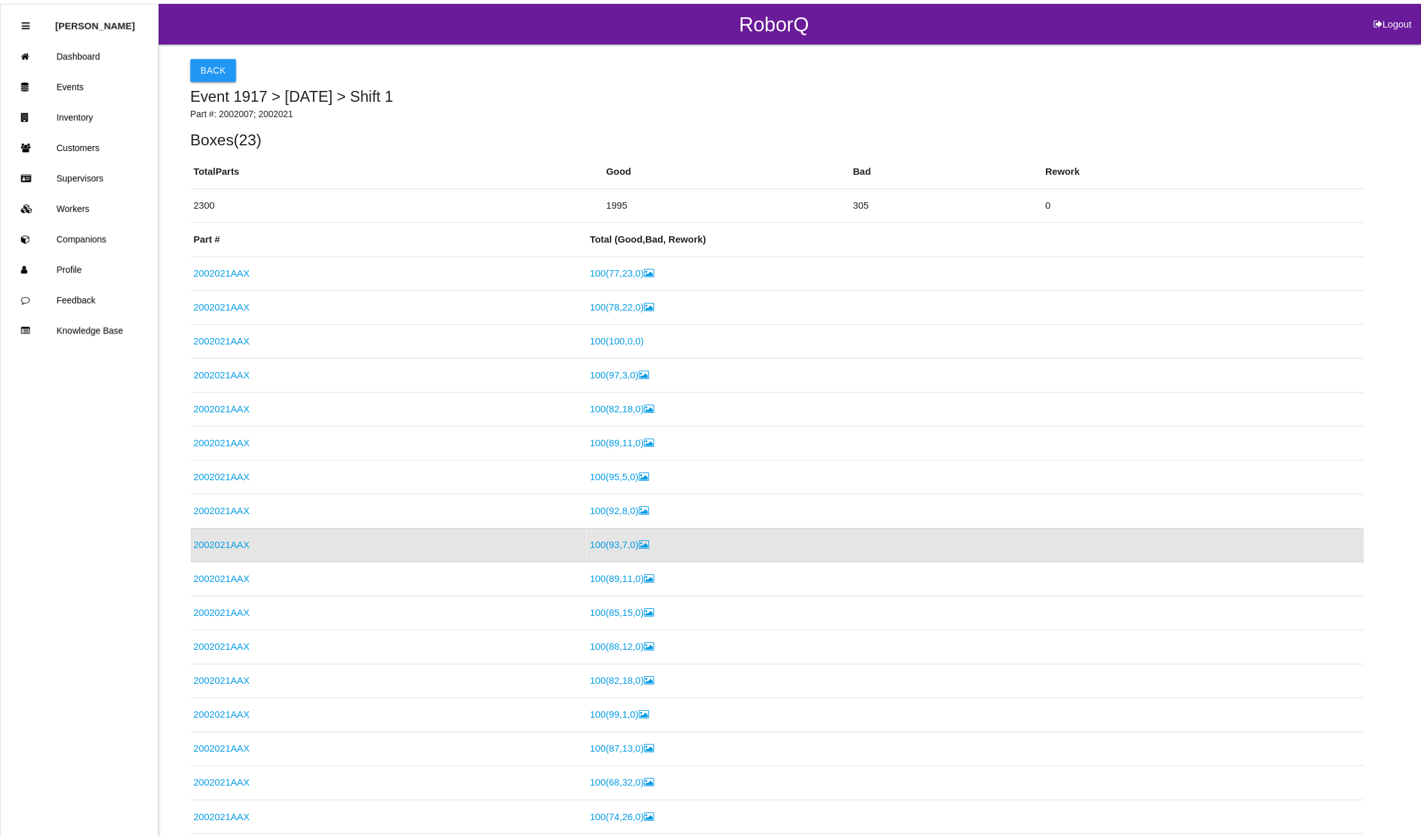
scroll to position [128, 0]
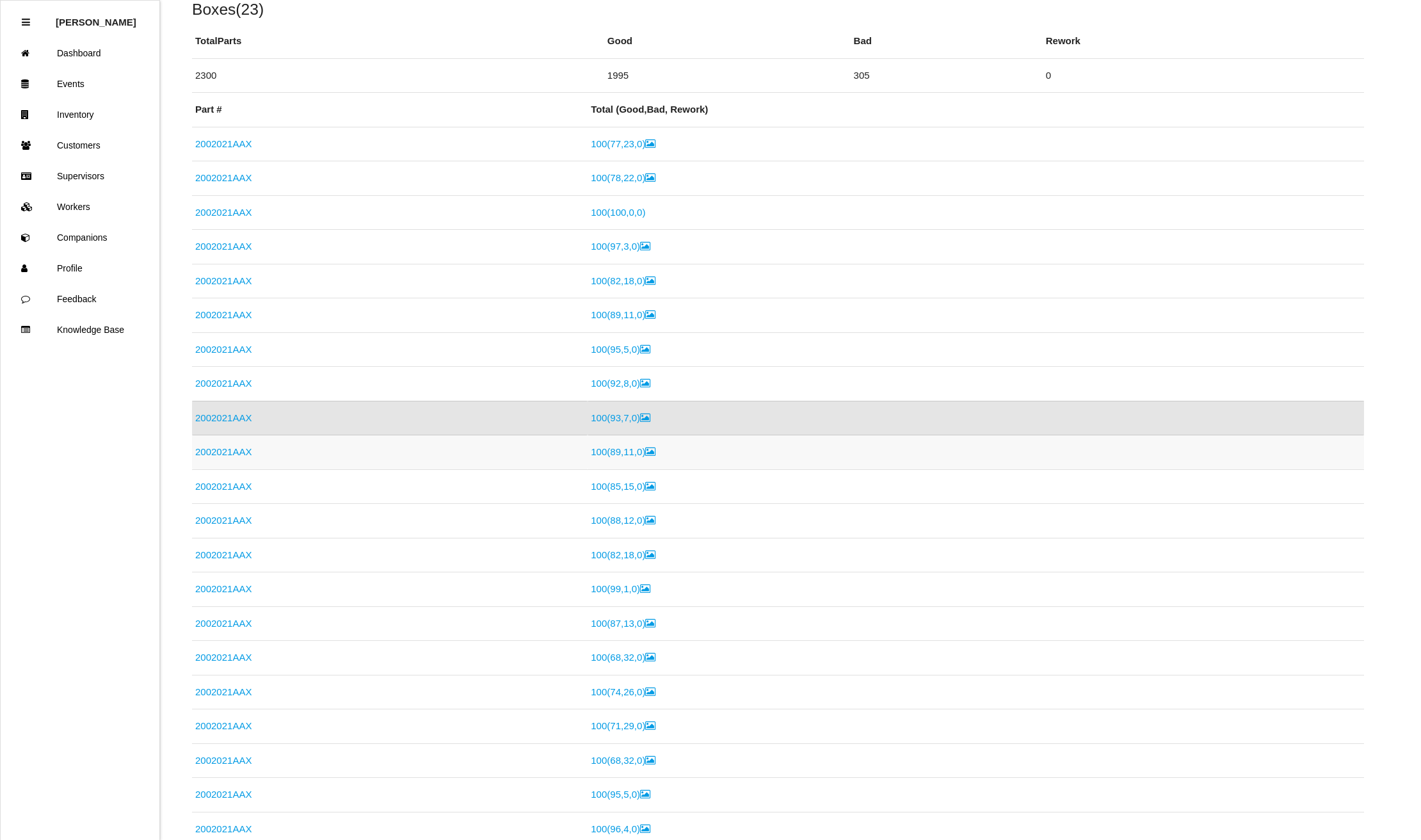
click at [215, 451] on link "2002021AAX" at bounding box center [223, 452] width 56 height 11
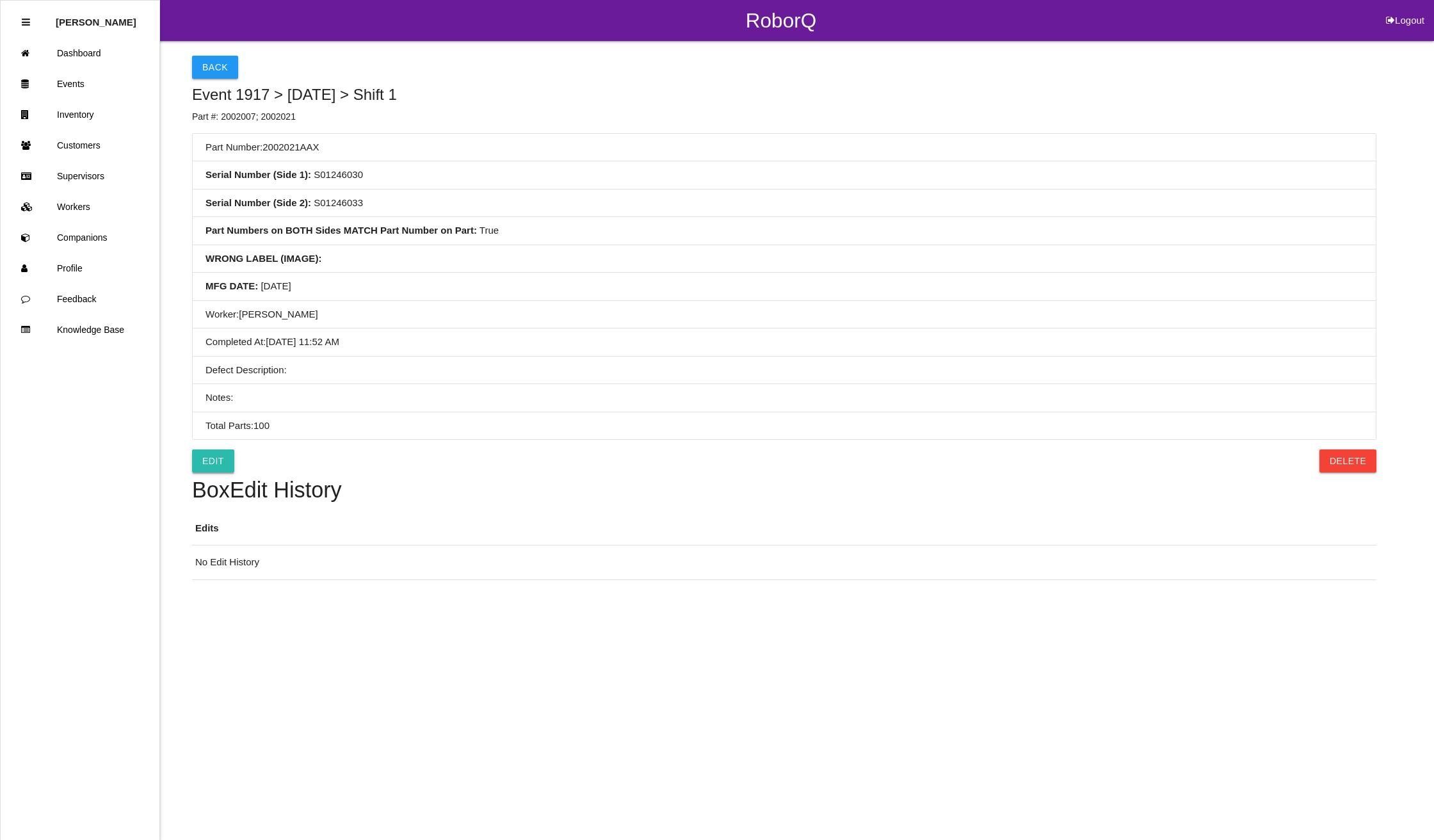
click at [221, 466] on link "Edit" at bounding box center [213, 461] width 42 height 23
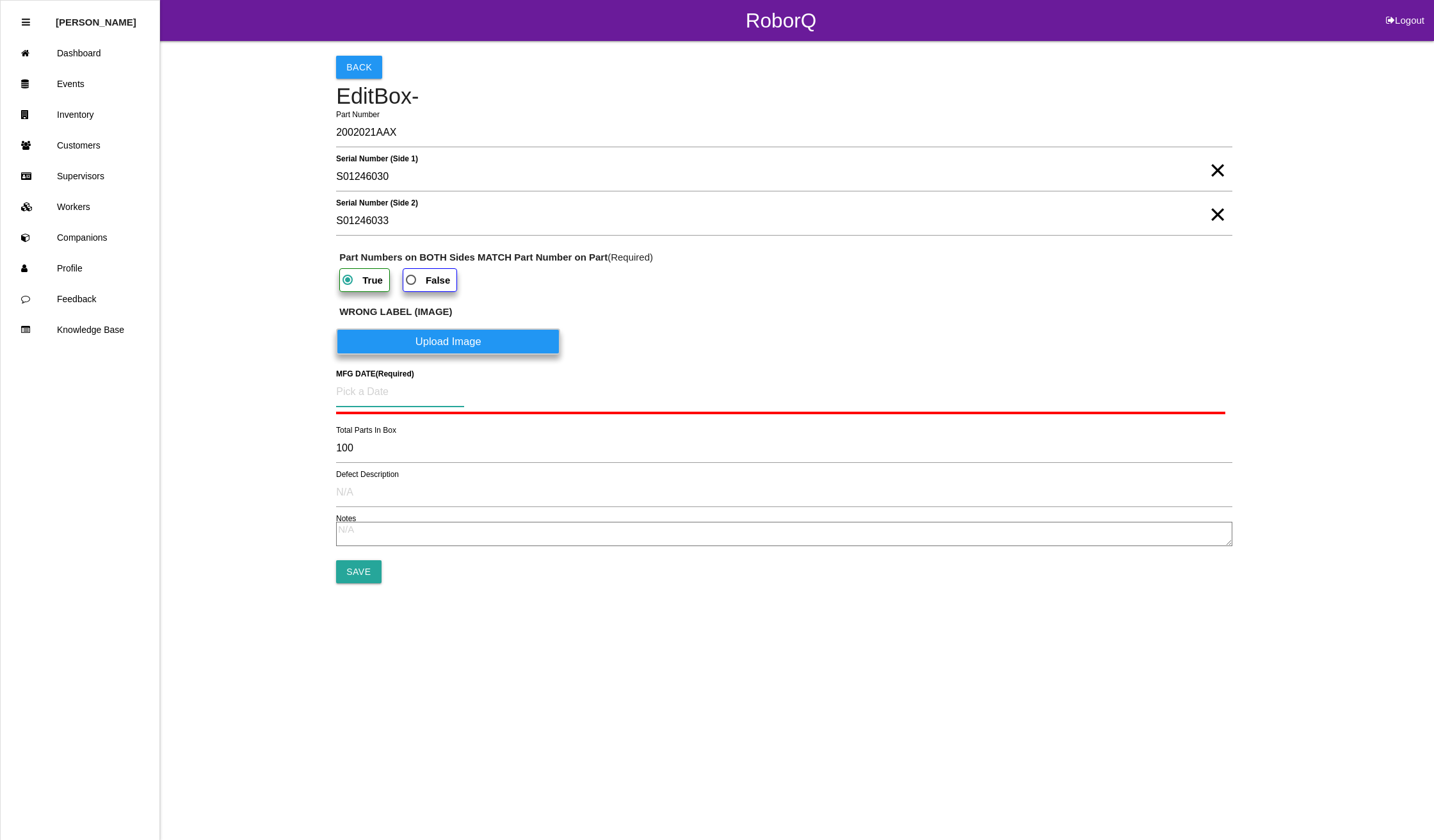
click at [385, 387] on input at bounding box center [400, 392] width 128 height 29
click at [439, 543] on div "21" at bounding box center [437, 548] width 21 height 25
click at [350, 572] on input "Save" at bounding box center [358, 569] width 45 height 23
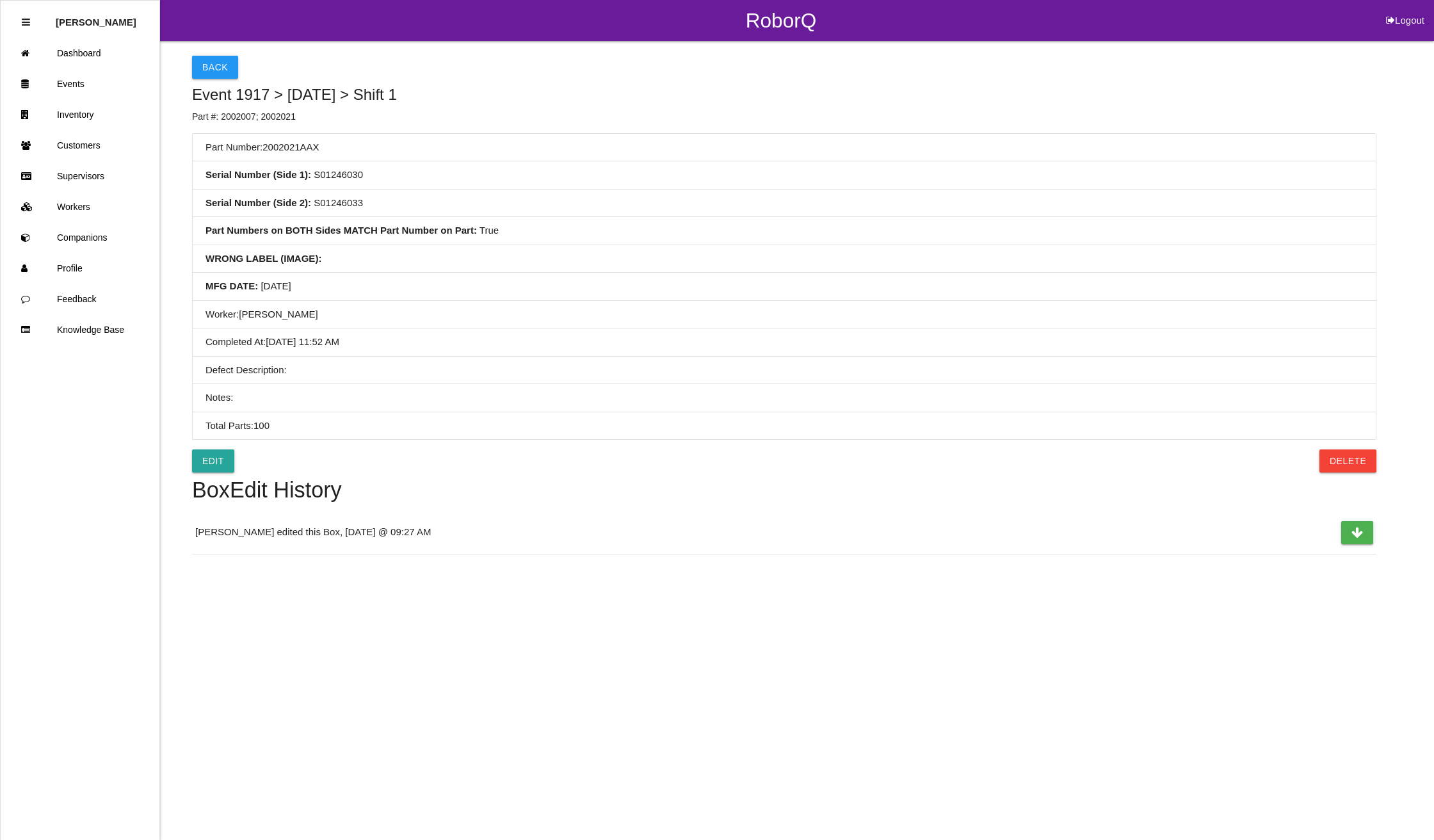
click at [239, 59] on div "Back Event 1917 > [DATE] > Shift 1 Part #: 2002007; 2002021" at bounding box center [784, 89] width 1184 height 68
click at [219, 57] on button "Back" at bounding box center [215, 67] width 46 height 23
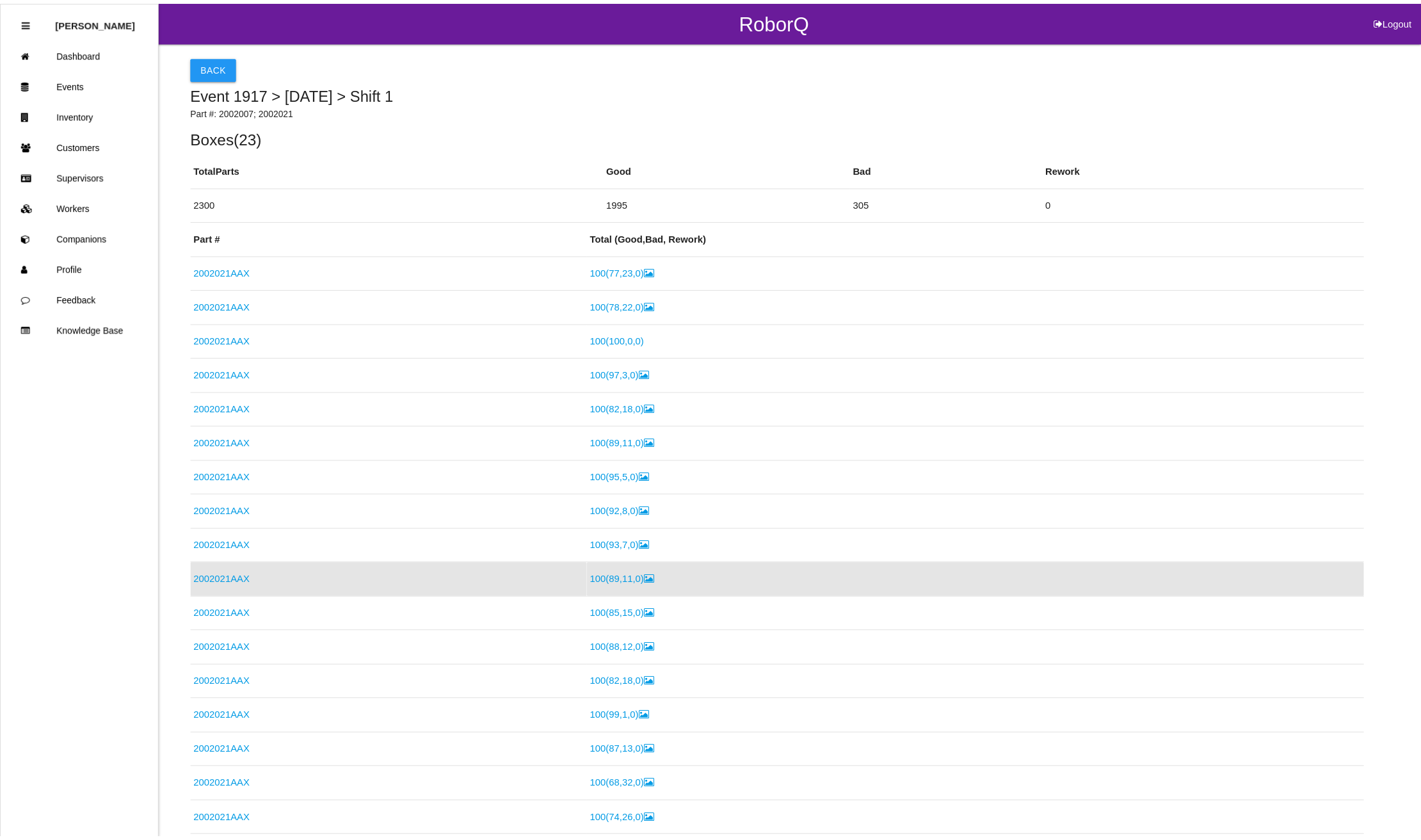
scroll to position [163, 0]
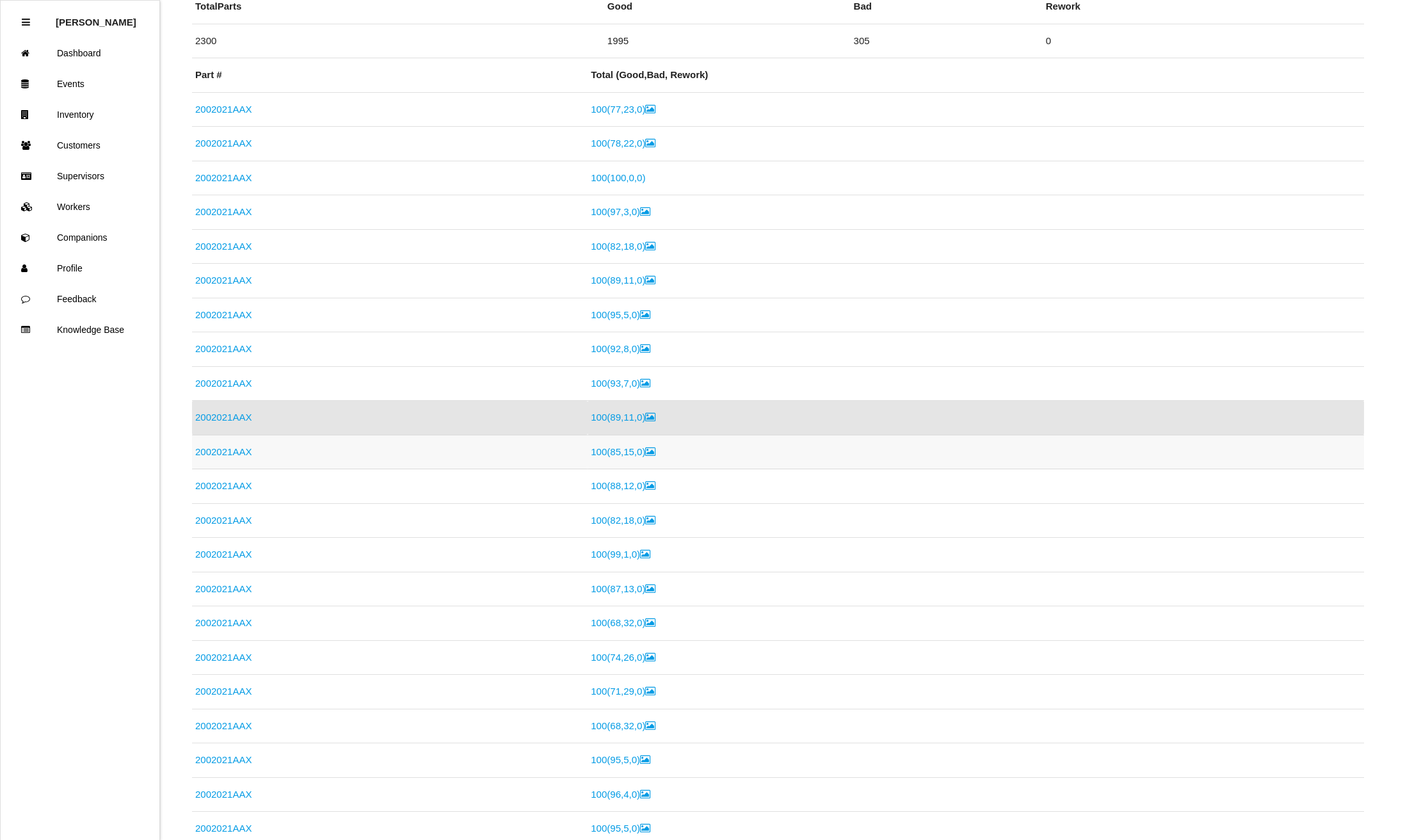
click at [226, 448] on link "2002021AAX" at bounding box center [223, 452] width 56 height 11
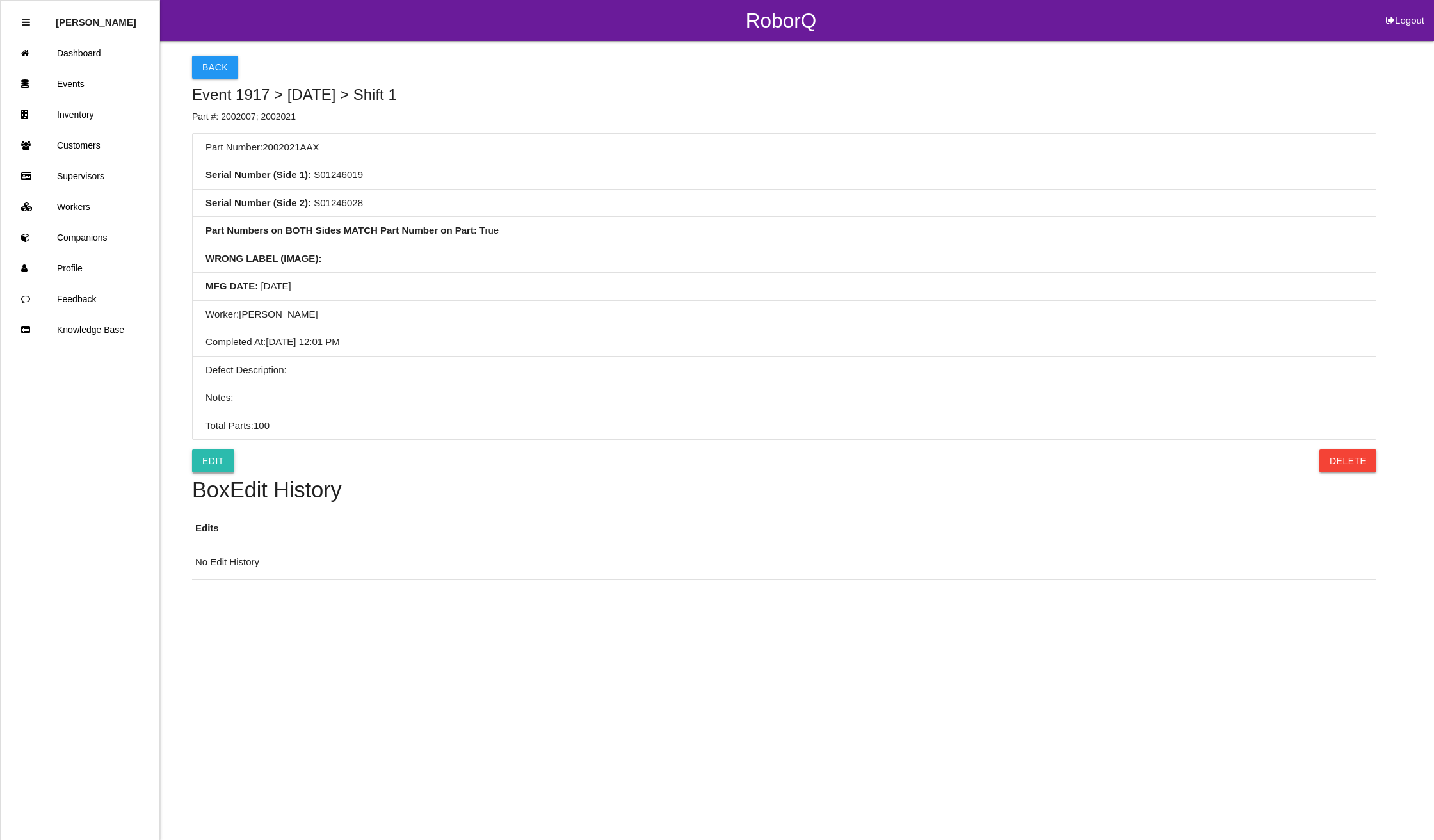
click at [200, 458] on link "Edit" at bounding box center [213, 461] width 42 height 23
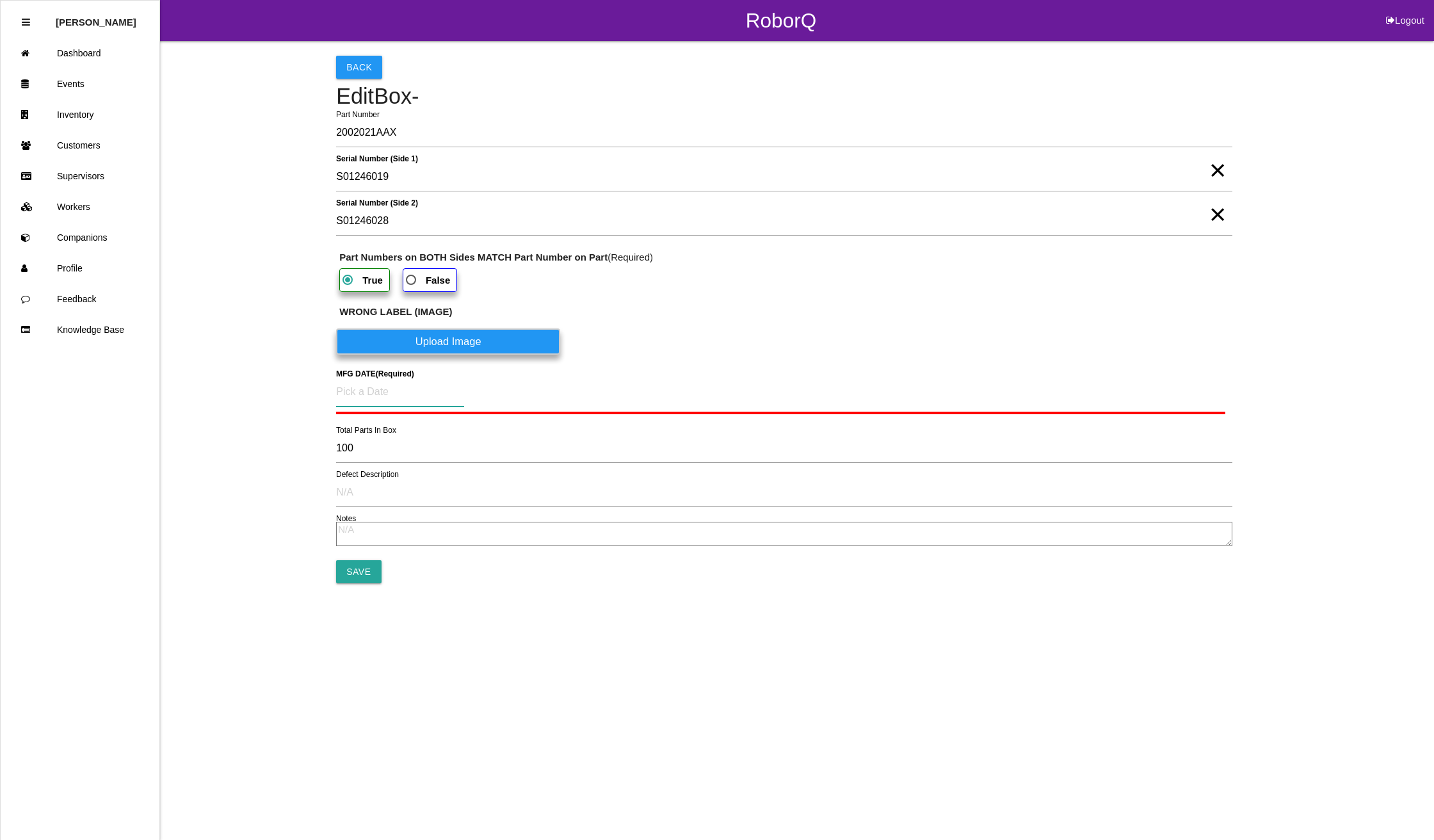
click at [385, 389] on input at bounding box center [400, 392] width 128 height 29
click at [437, 546] on div "21" at bounding box center [437, 548] width 21 height 25
click at [359, 577] on input "Save" at bounding box center [358, 569] width 45 height 23
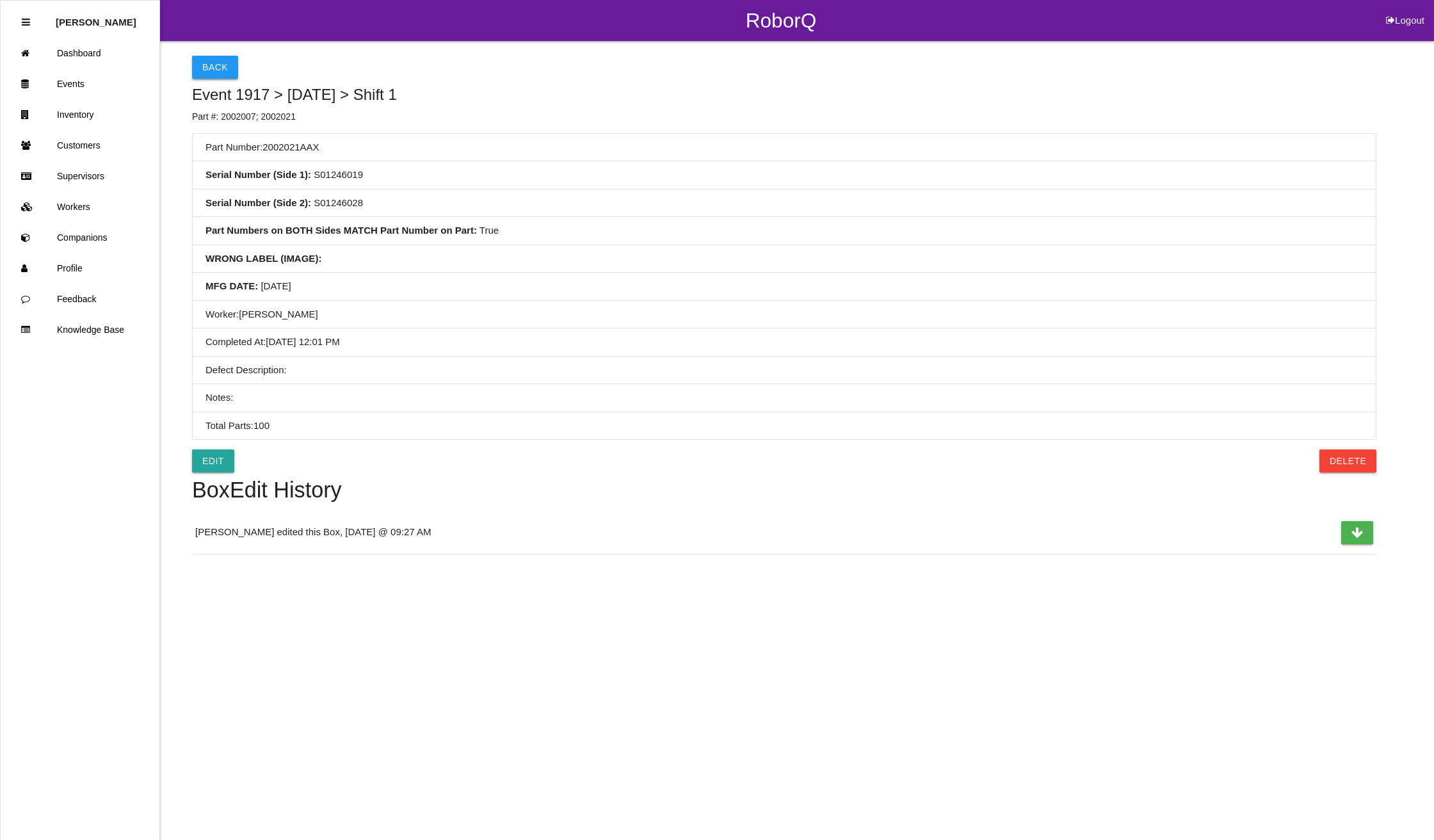
click at [209, 63] on button "Back" at bounding box center [215, 67] width 46 height 23
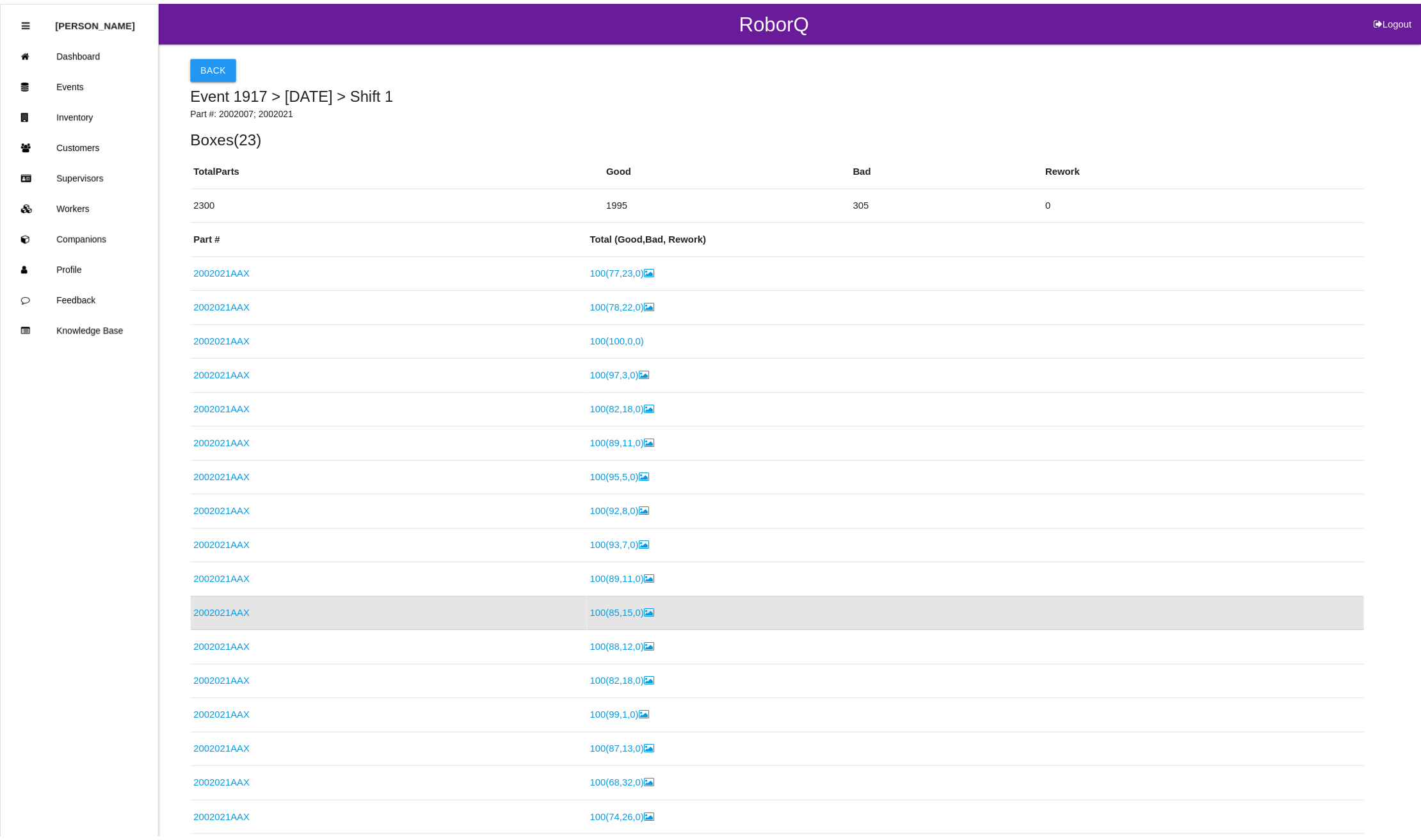
scroll to position [198, 0]
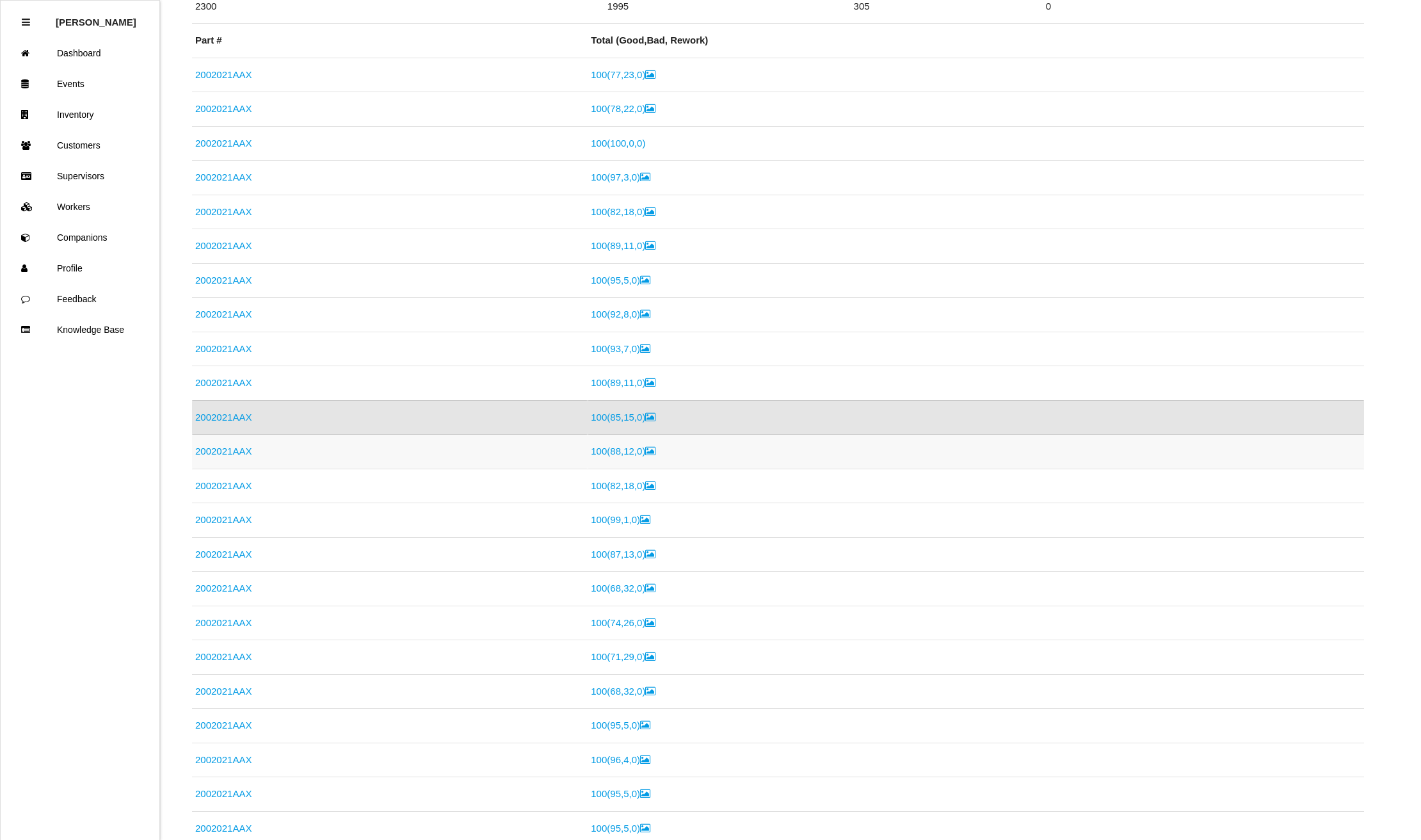
click at [221, 453] on link "2002021AAX" at bounding box center [223, 451] width 56 height 11
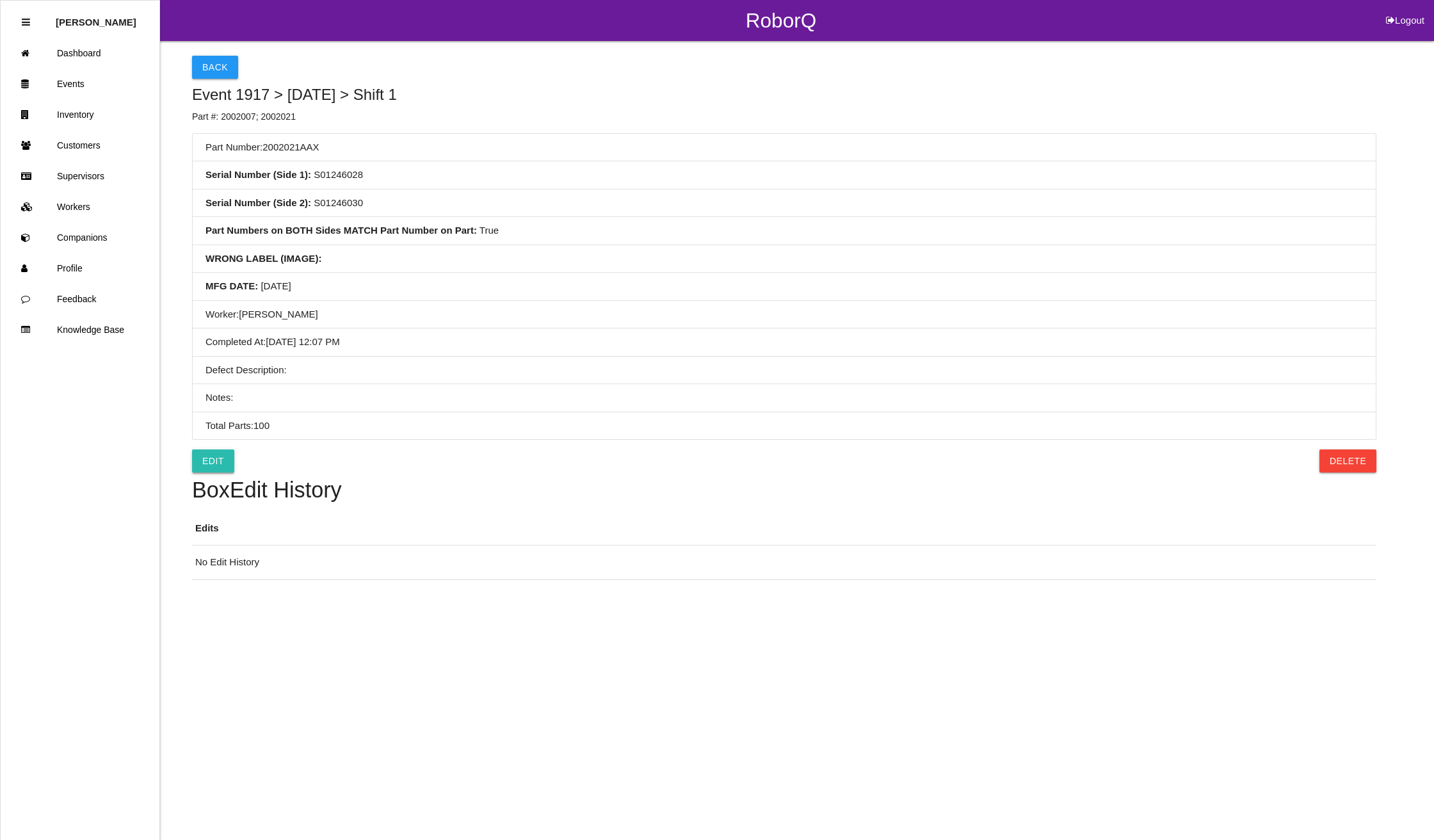
click at [213, 459] on link "Edit" at bounding box center [213, 461] width 42 height 23
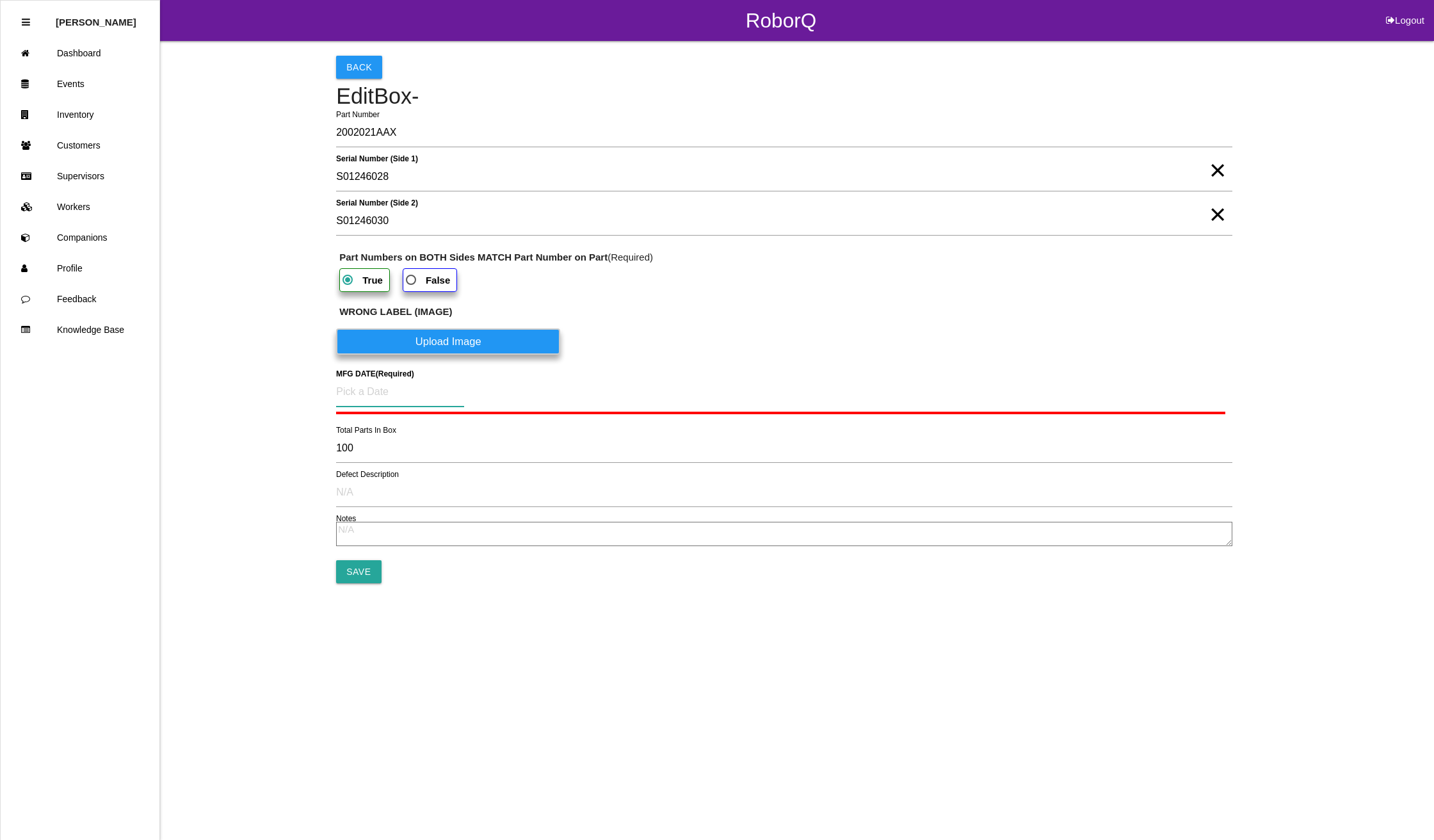
click at [392, 394] on input at bounding box center [400, 392] width 128 height 29
click at [437, 549] on div "21" at bounding box center [437, 548] width 21 height 25
click at [347, 569] on input "Save" at bounding box center [358, 569] width 45 height 23
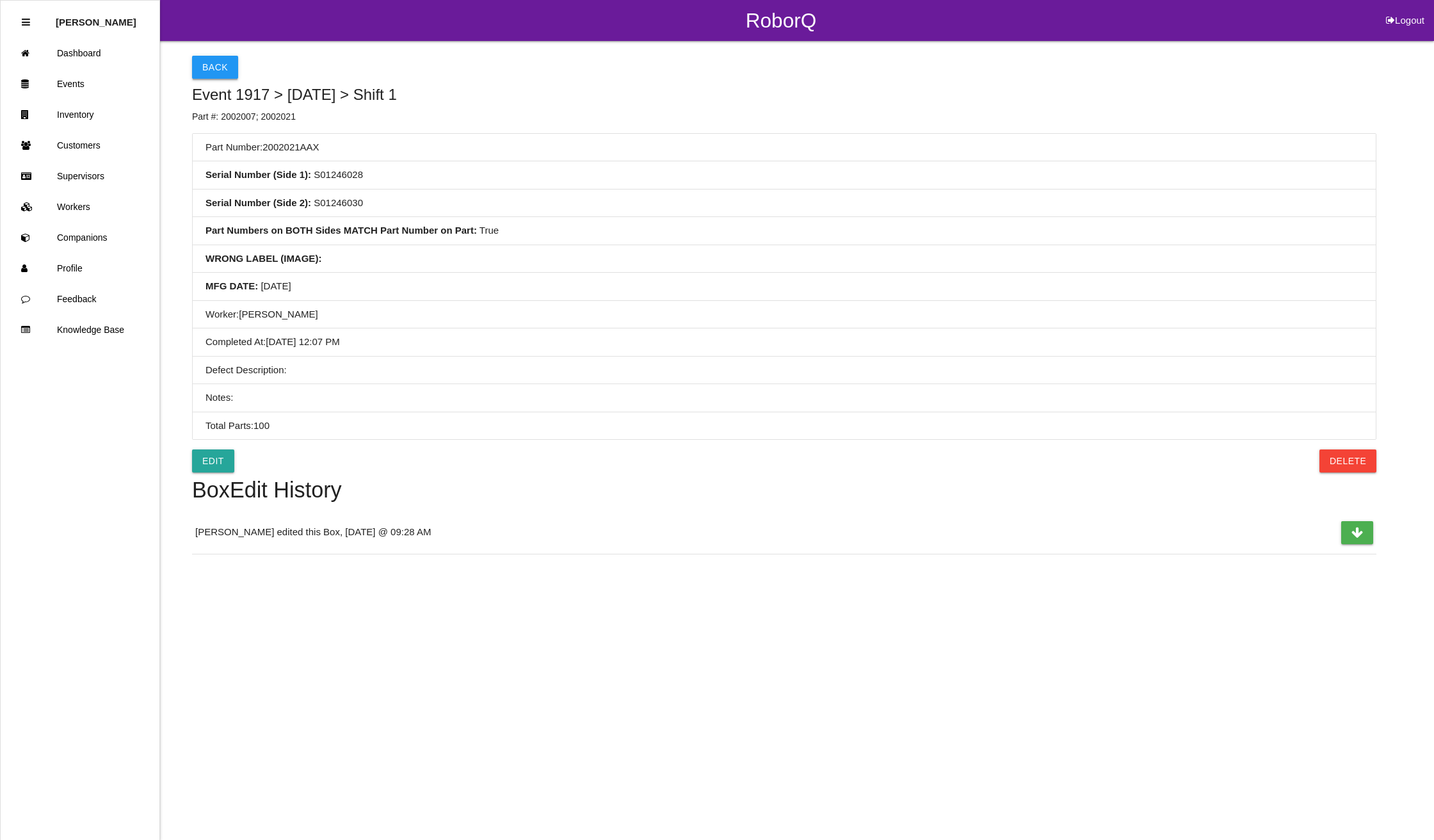
click at [210, 71] on button "Back" at bounding box center [215, 67] width 46 height 23
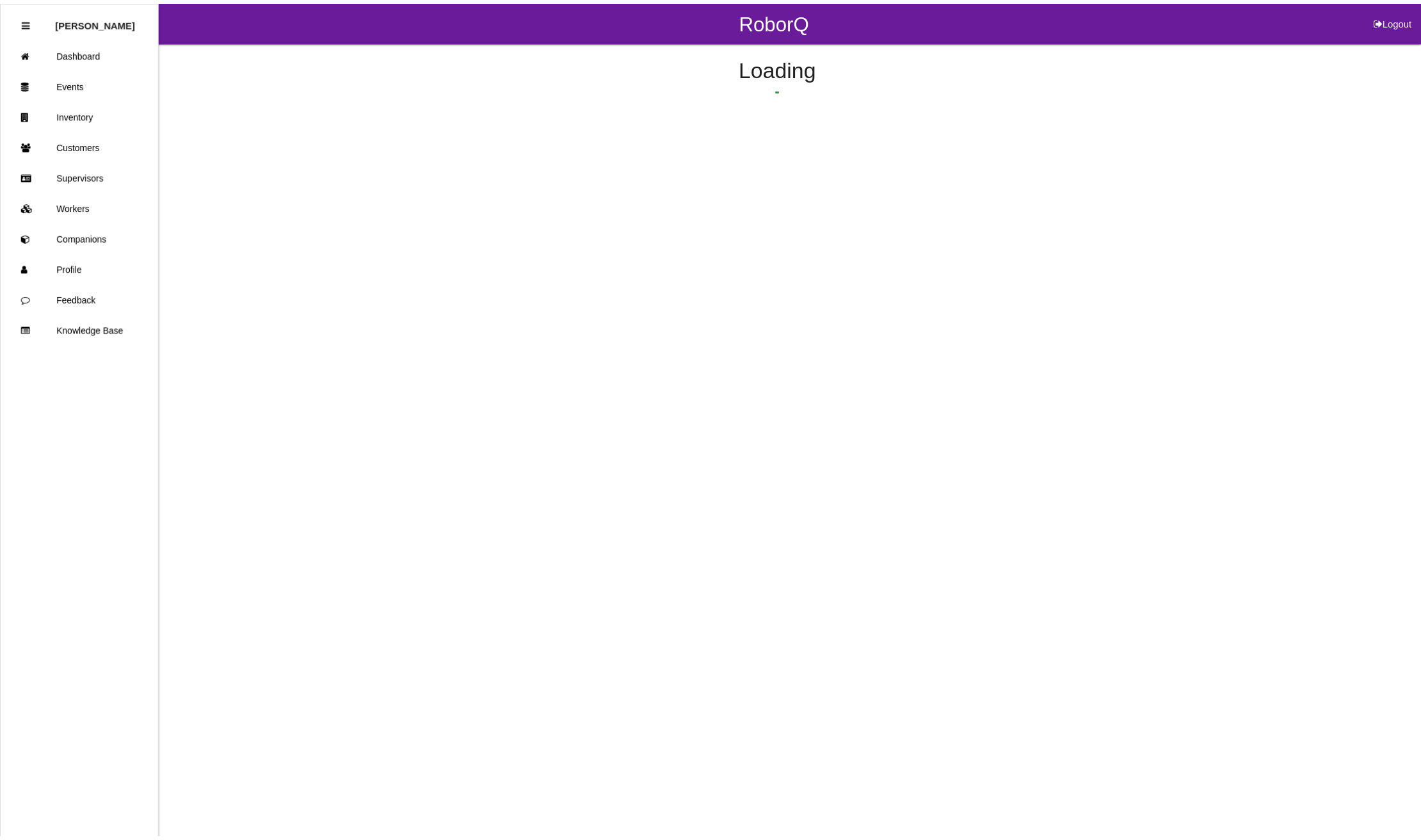
scroll to position [232, 0]
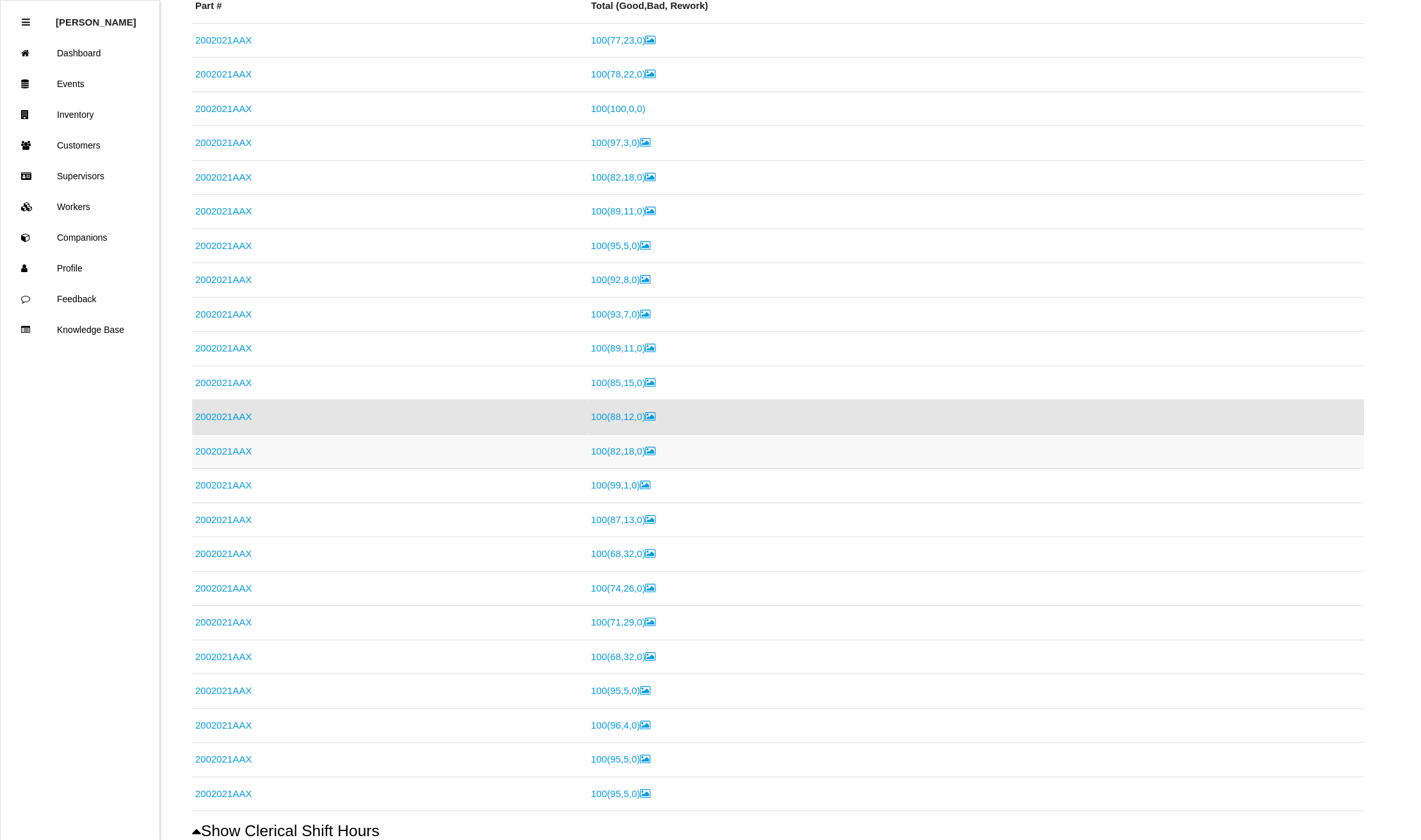
click at [223, 449] on link "2002021AAX" at bounding box center [223, 451] width 56 height 11
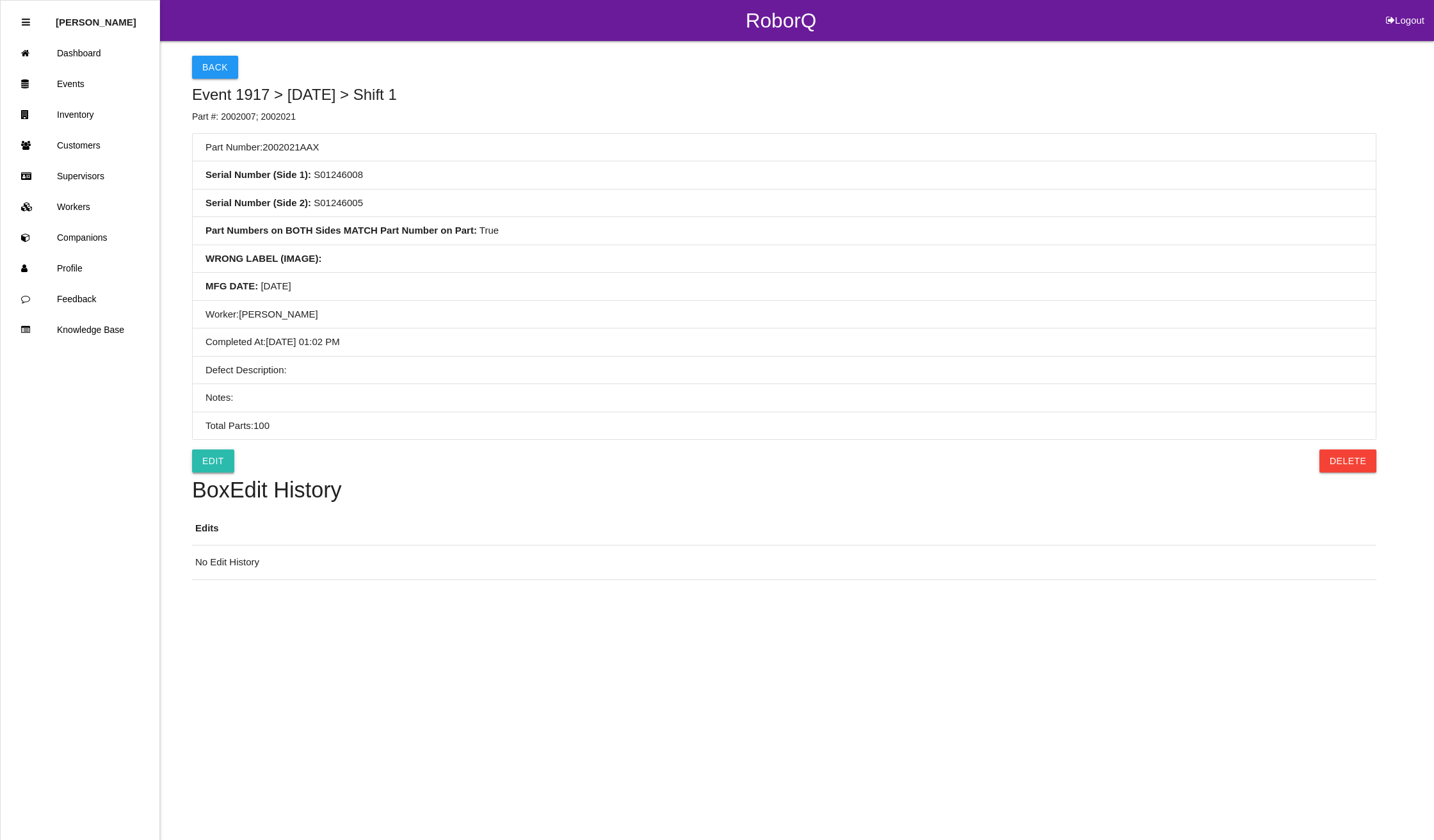
click at [215, 469] on link "Edit" at bounding box center [213, 461] width 42 height 23
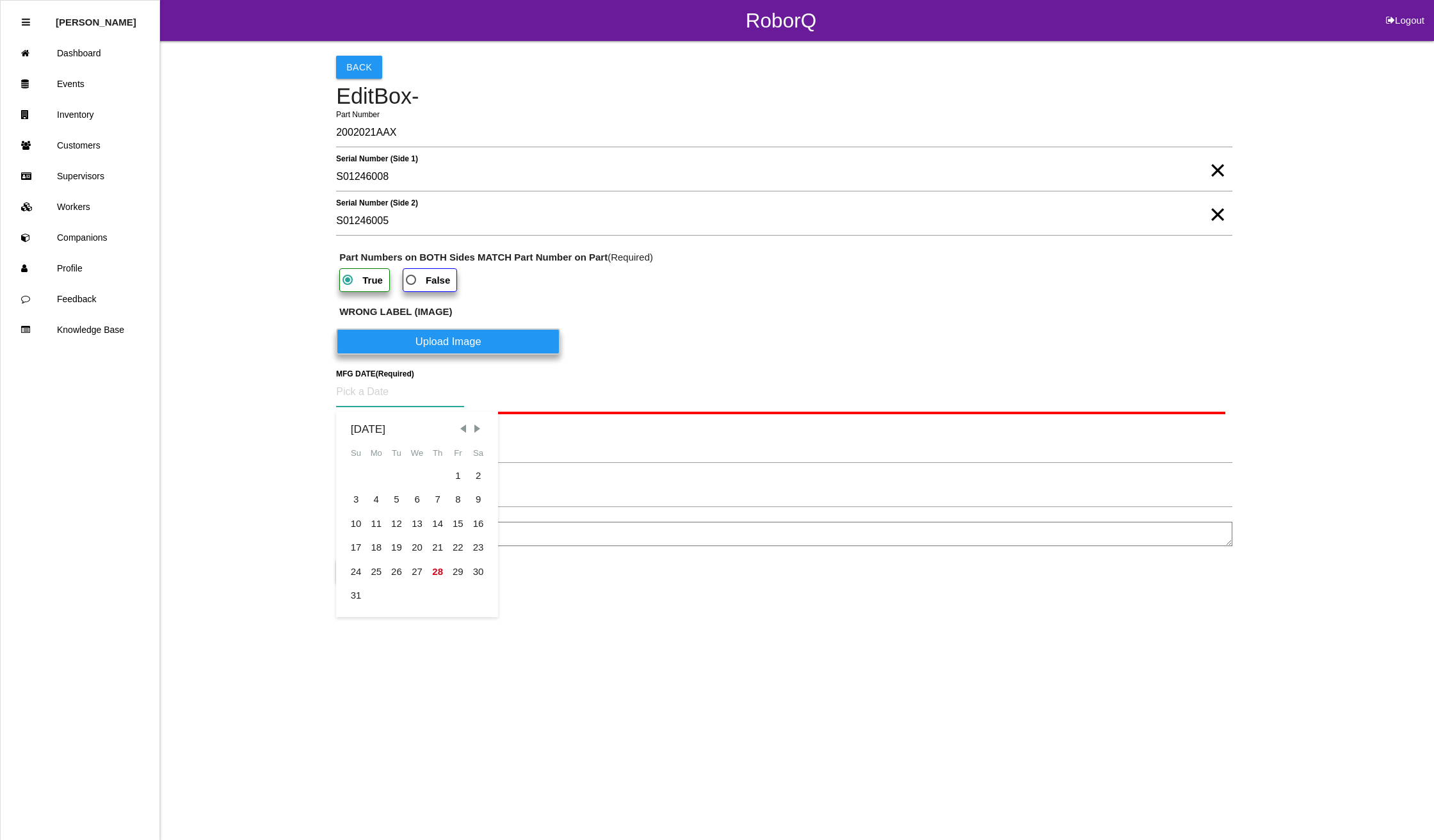
click at [394, 402] on input at bounding box center [400, 392] width 128 height 29
click at [434, 546] on div "21" at bounding box center [437, 548] width 21 height 25
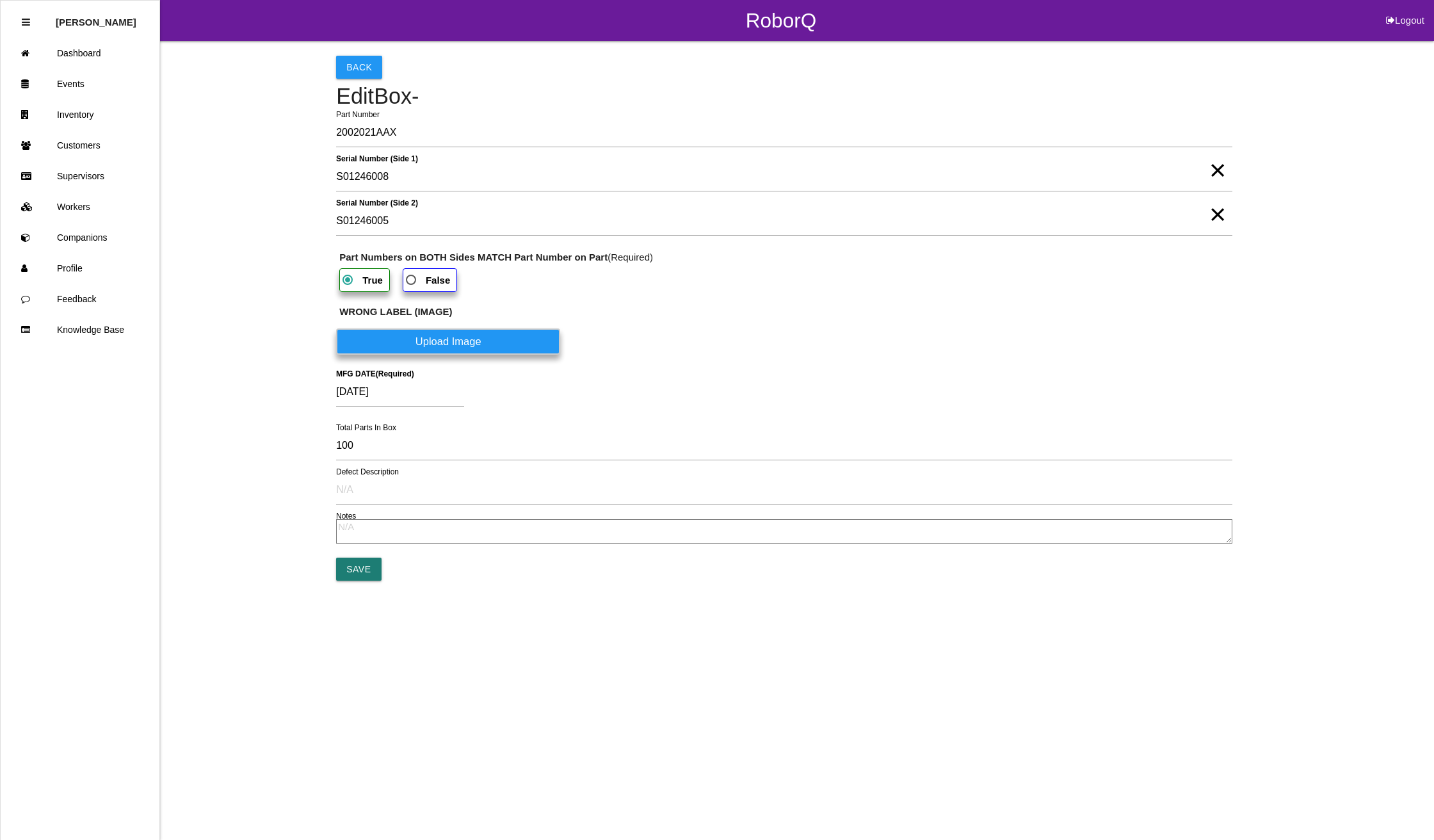
click at [361, 577] on input "Save" at bounding box center [358, 569] width 45 height 23
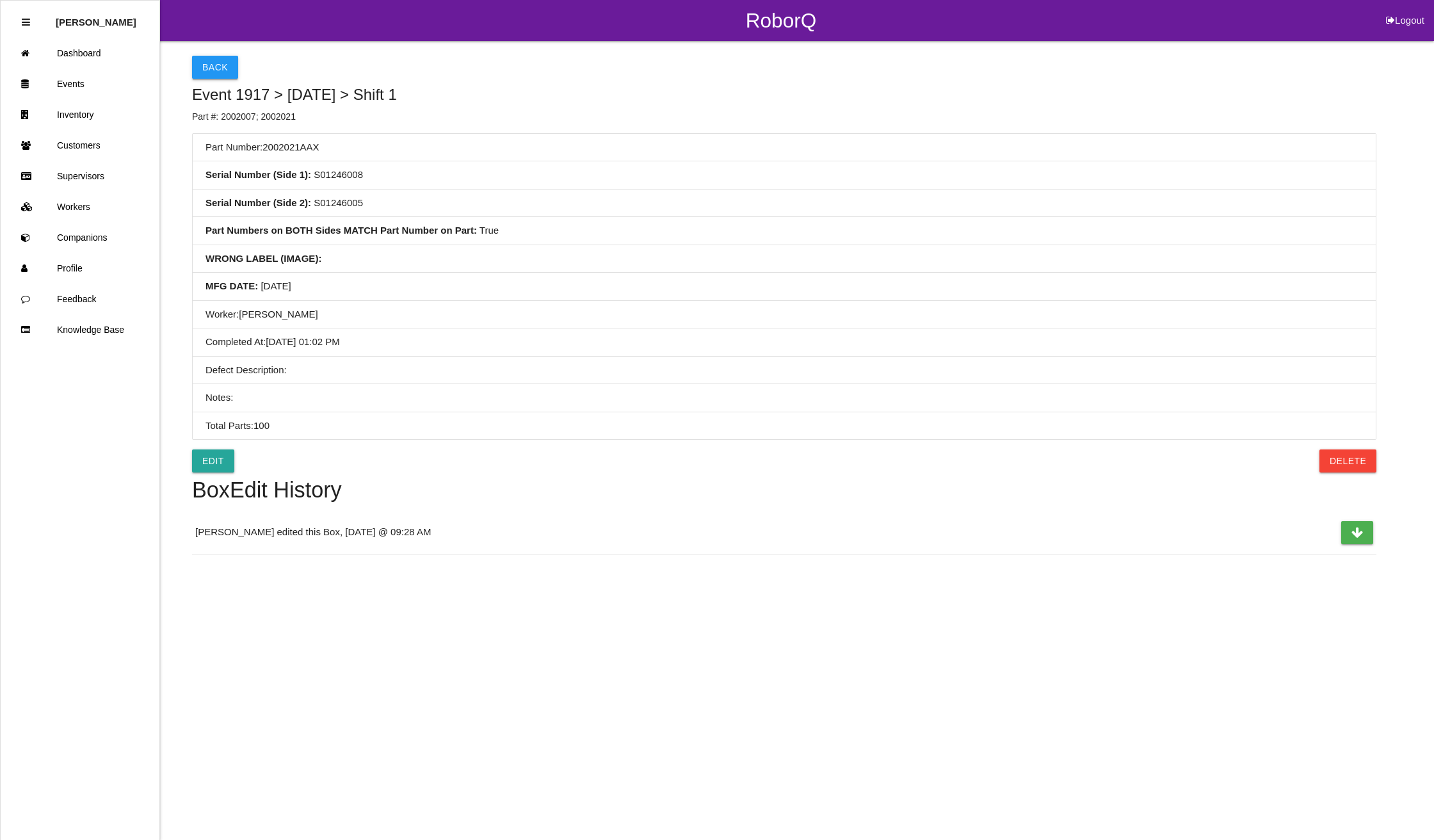
click at [211, 64] on button "Back" at bounding box center [215, 67] width 46 height 23
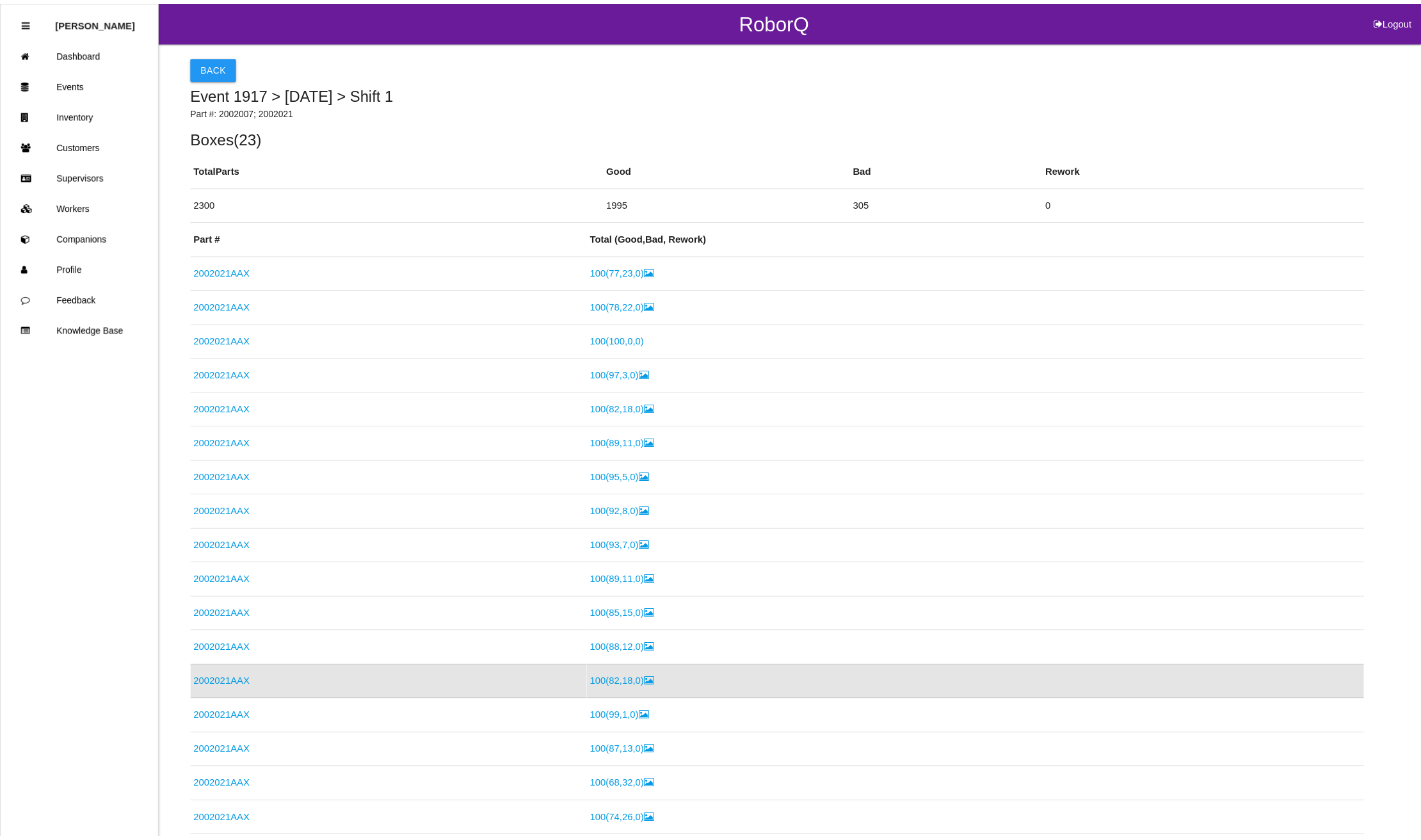
scroll to position [266, 0]
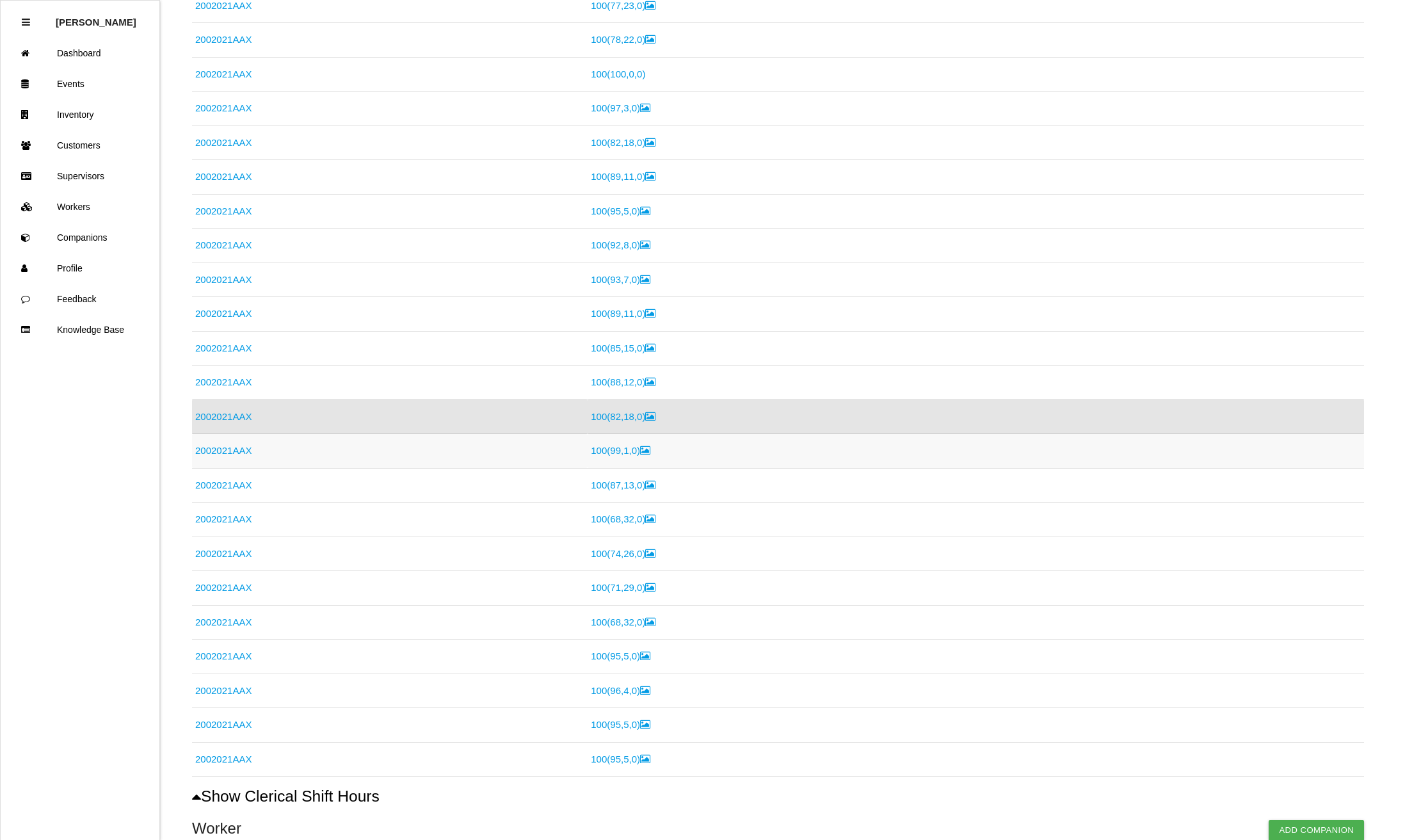
click at [221, 446] on td "2002021AAX" at bounding box center [390, 451] width 396 height 35
click at [216, 454] on link "2002021AAX" at bounding box center [223, 450] width 56 height 11
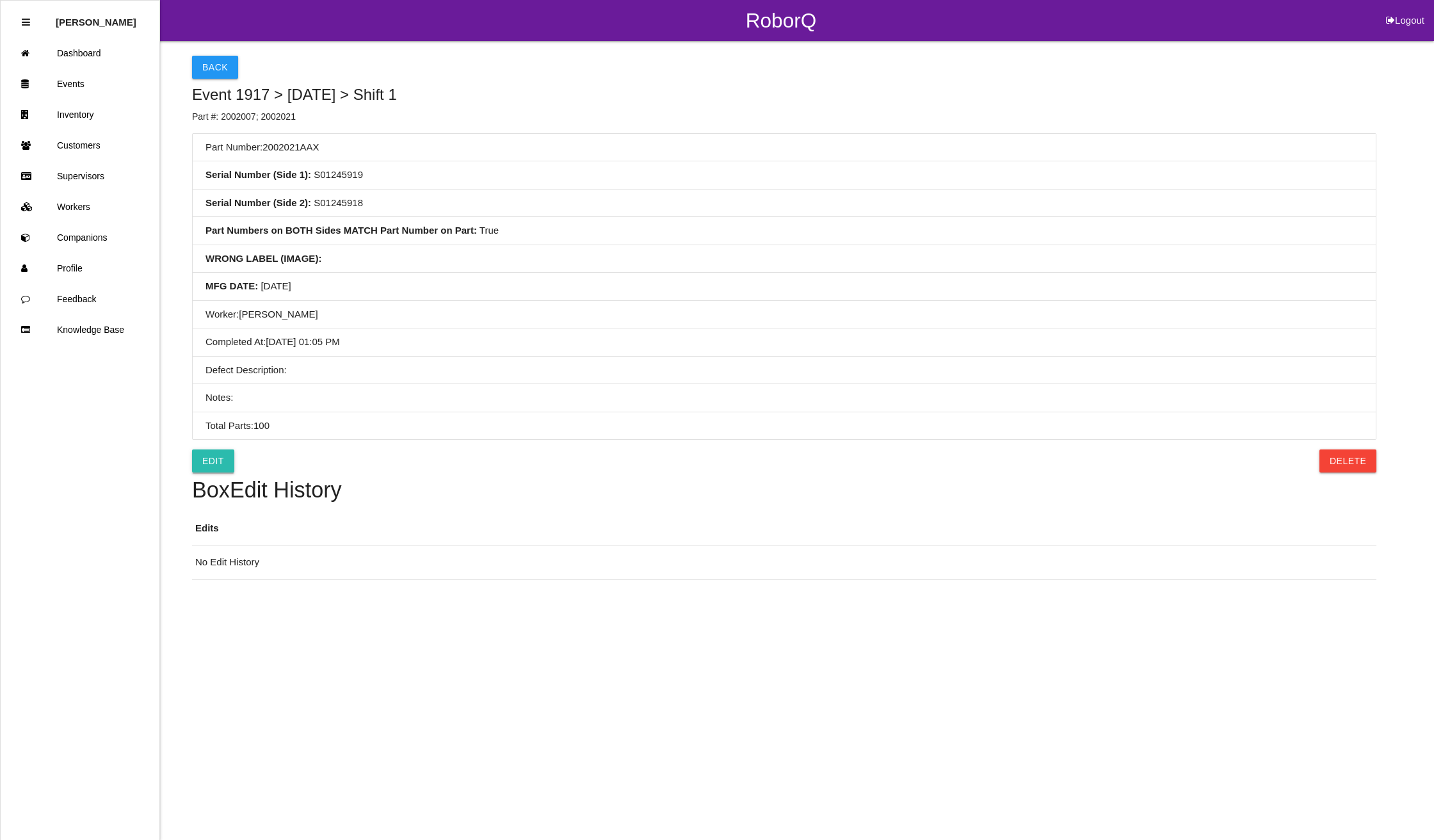
click at [224, 473] on link "Edit" at bounding box center [213, 461] width 42 height 23
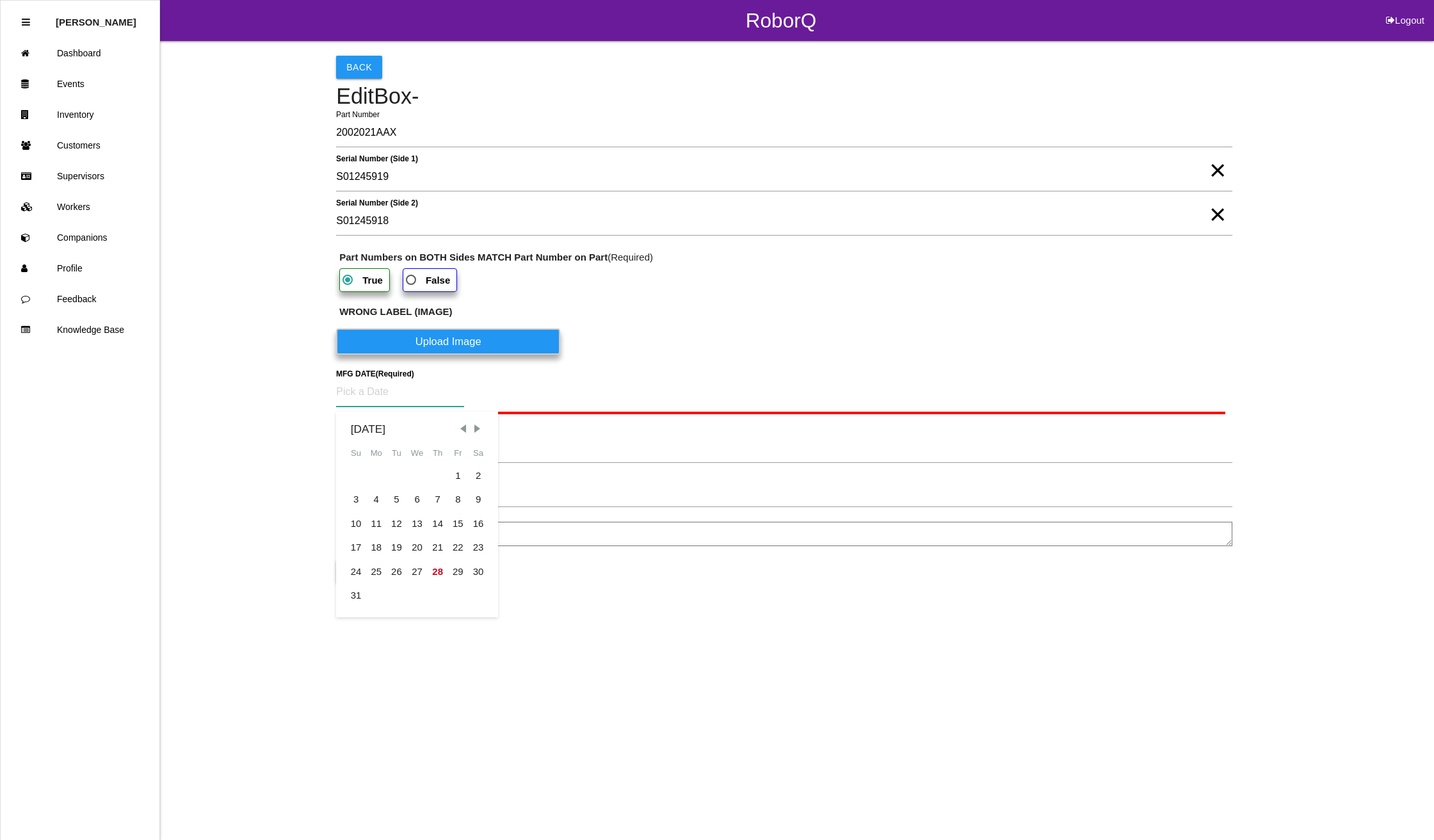
click at [400, 402] on input at bounding box center [400, 392] width 128 height 29
click at [436, 544] on div "21" at bounding box center [437, 548] width 21 height 25
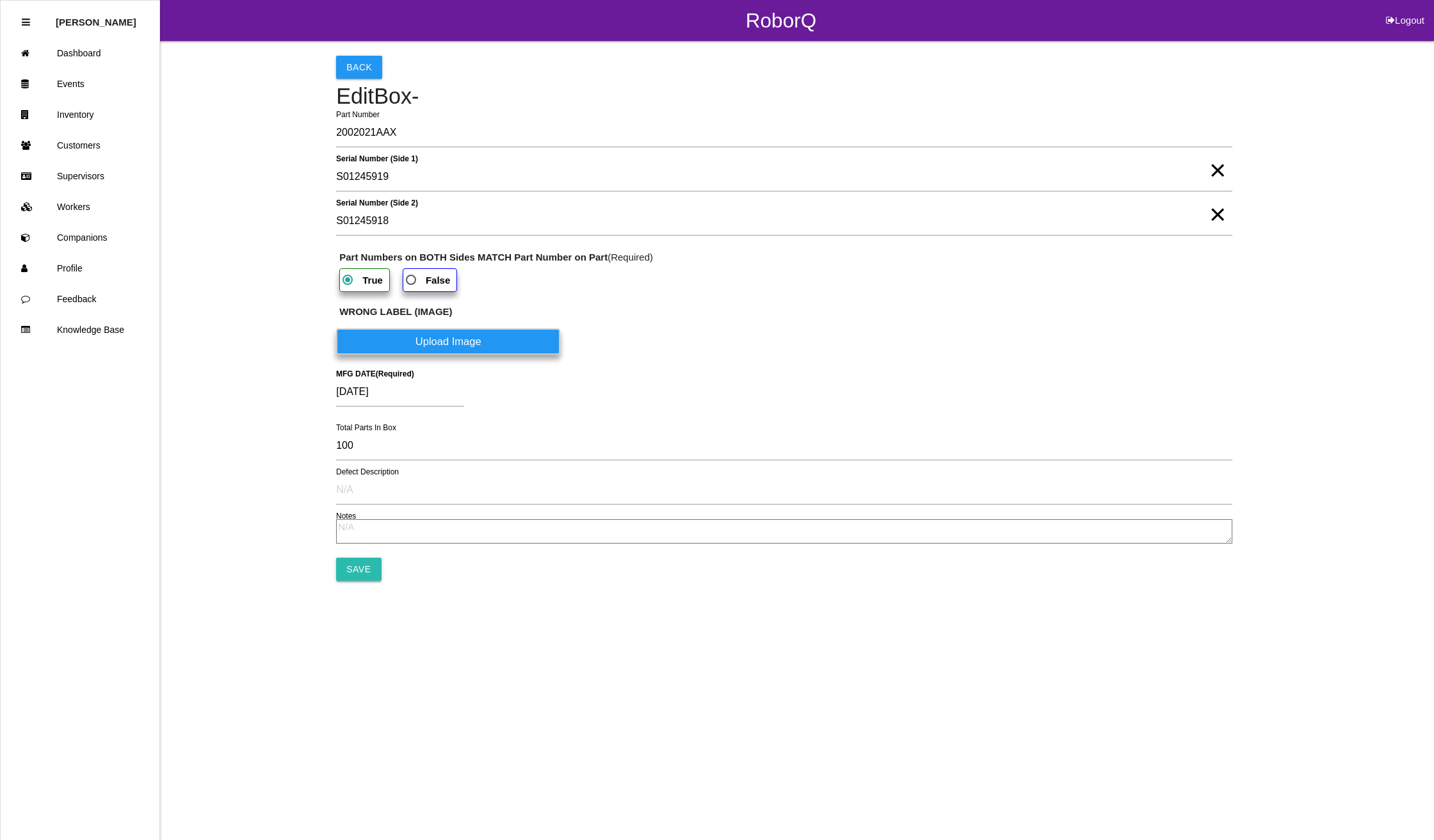
click at [362, 566] on input "Save" at bounding box center [358, 569] width 45 height 23
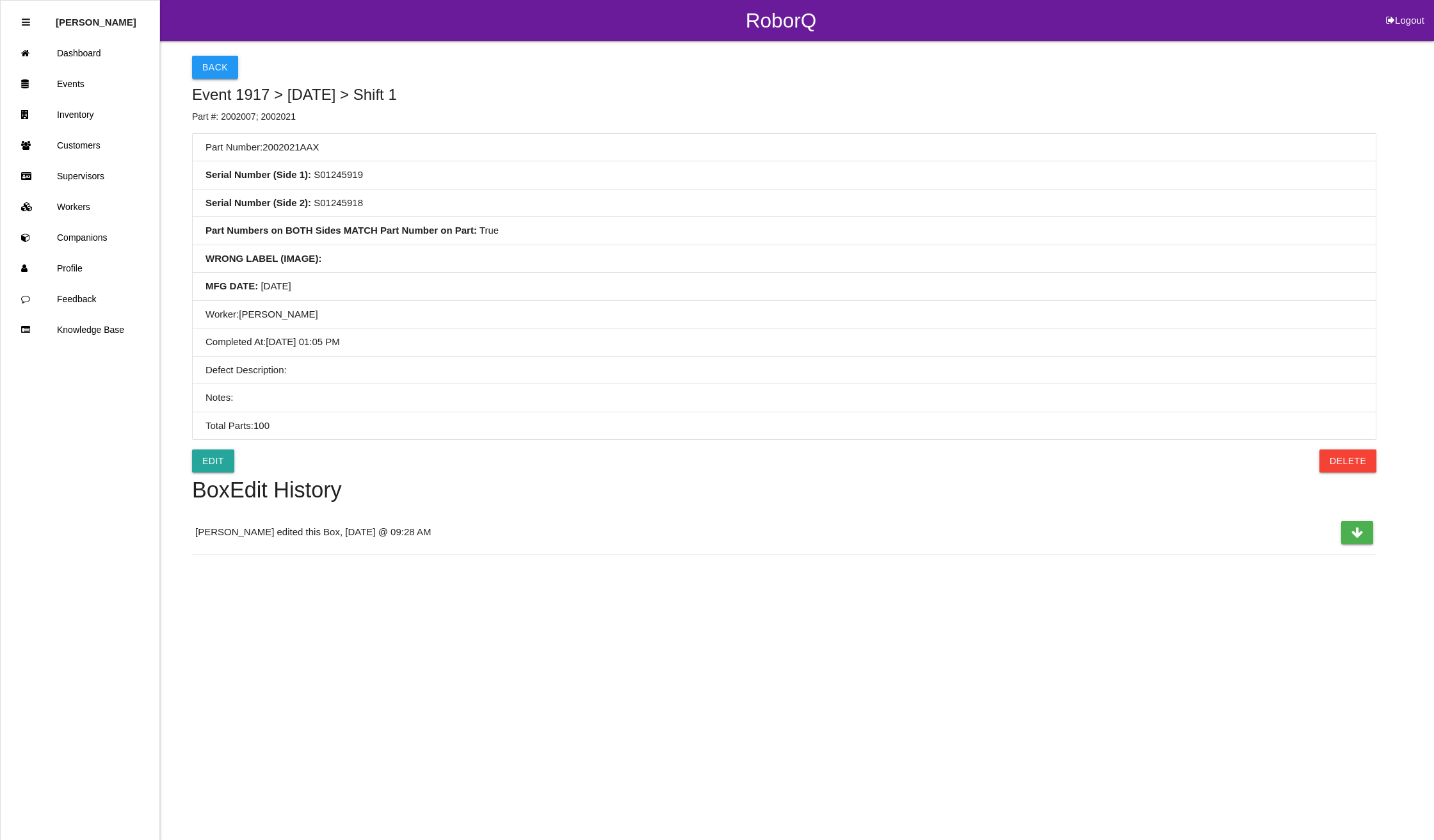
click at [198, 56] on button "Back" at bounding box center [215, 67] width 46 height 23
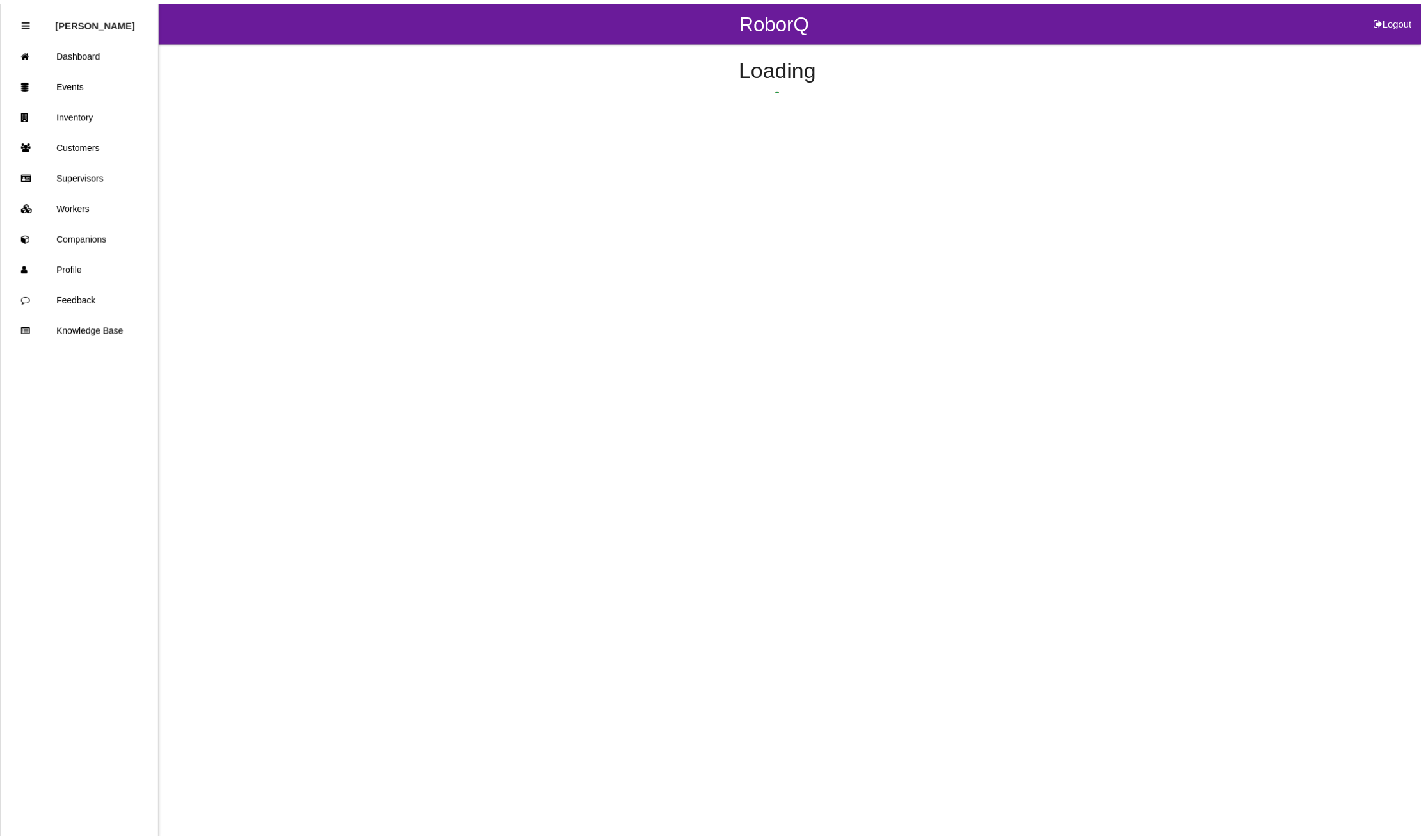
scroll to position [300, 0]
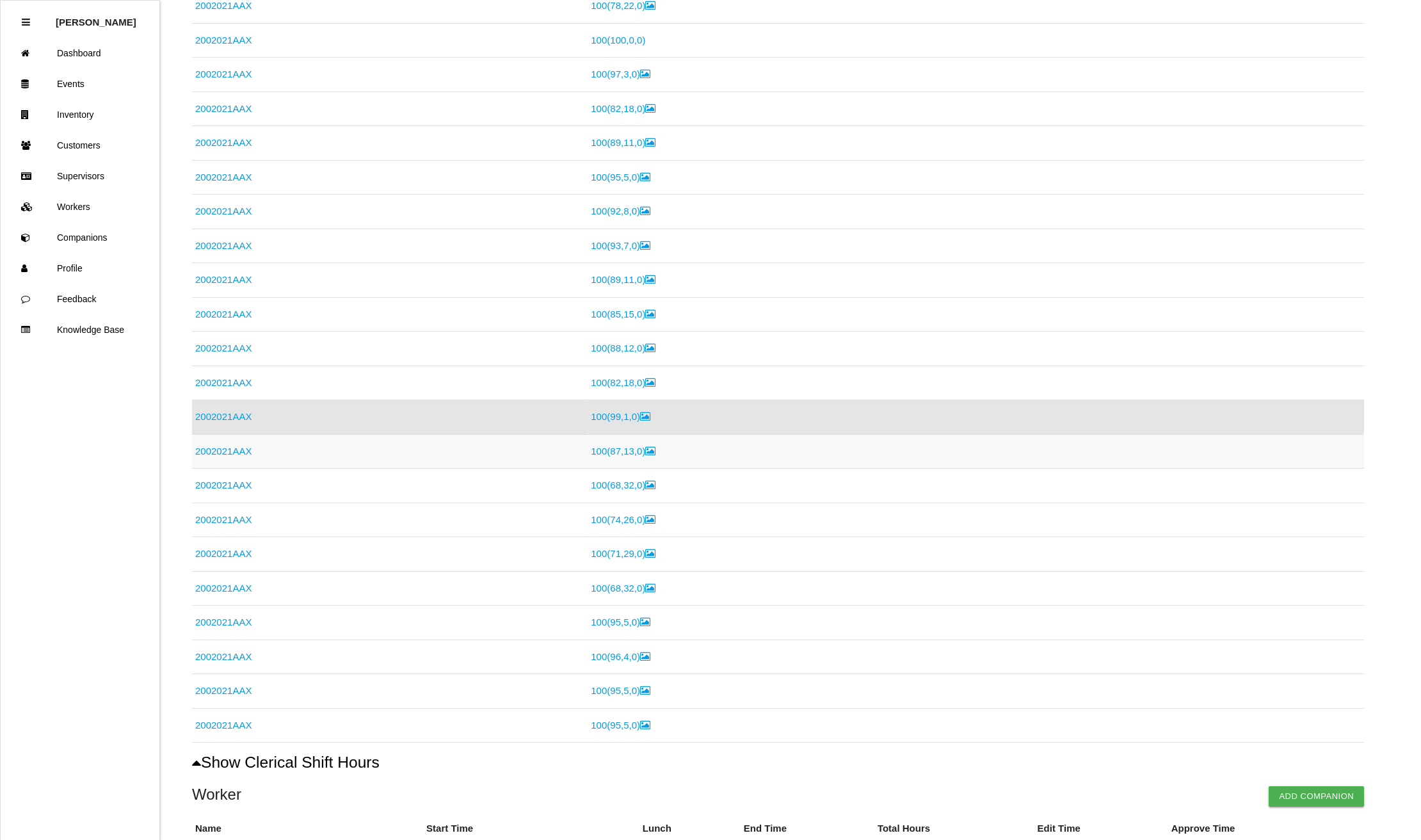
click at [231, 448] on link "2002021AAX" at bounding box center [223, 451] width 56 height 11
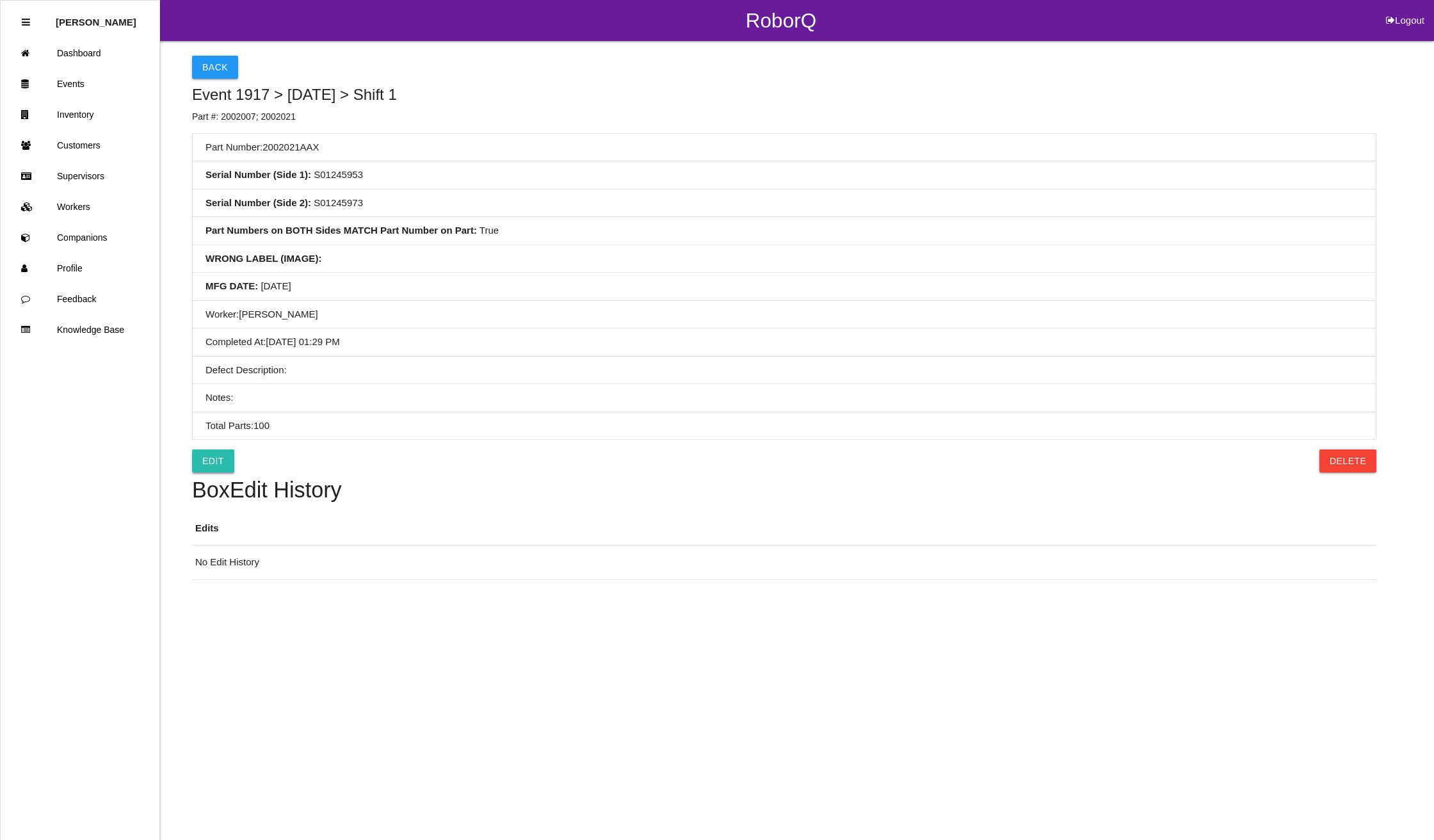
click at [221, 462] on link "Edit" at bounding box center [213, 461] width 42 height 23
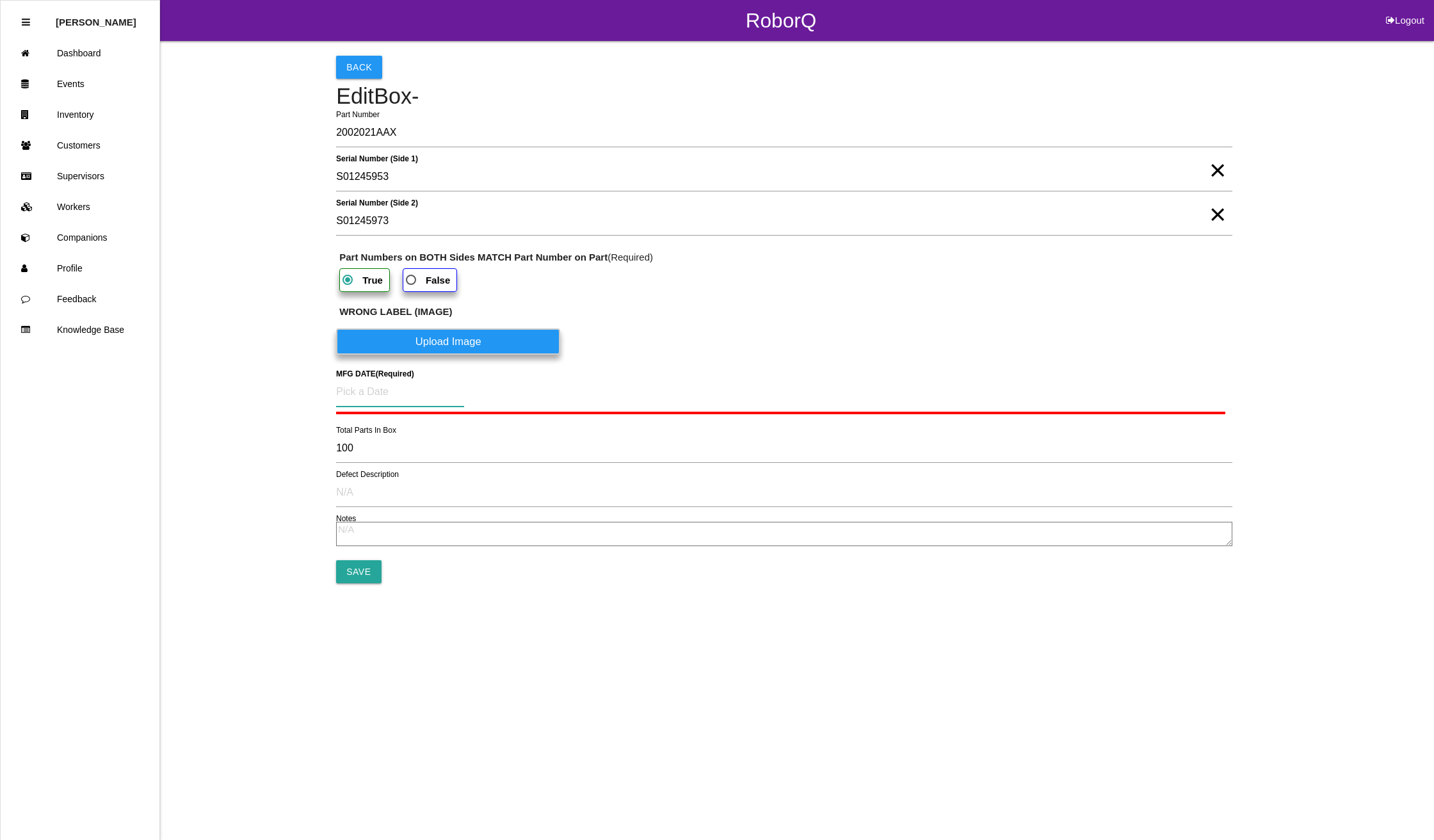
click at [393, 393] on input at bounding box center [400, 392] width 128 height 29
click at [439, 543] on div "21" at bounding box center [437, 548] width 21 height 25
click at [362, 569] on input "Save" at bounding box center [358, 569] width 45 height 23
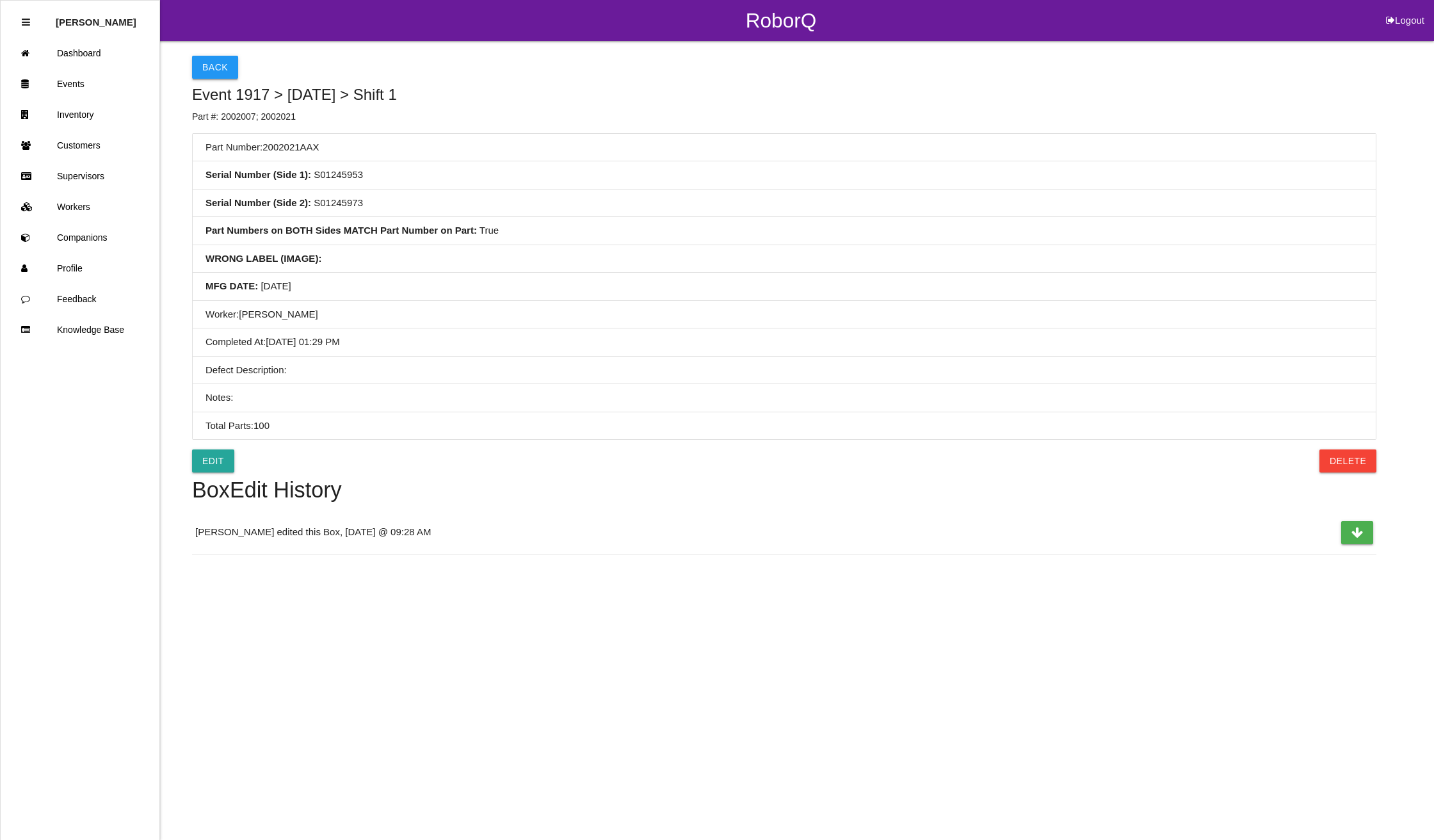
click at [205, 67] on button "Back" at bounding box center [215, 67] width 46 height 23
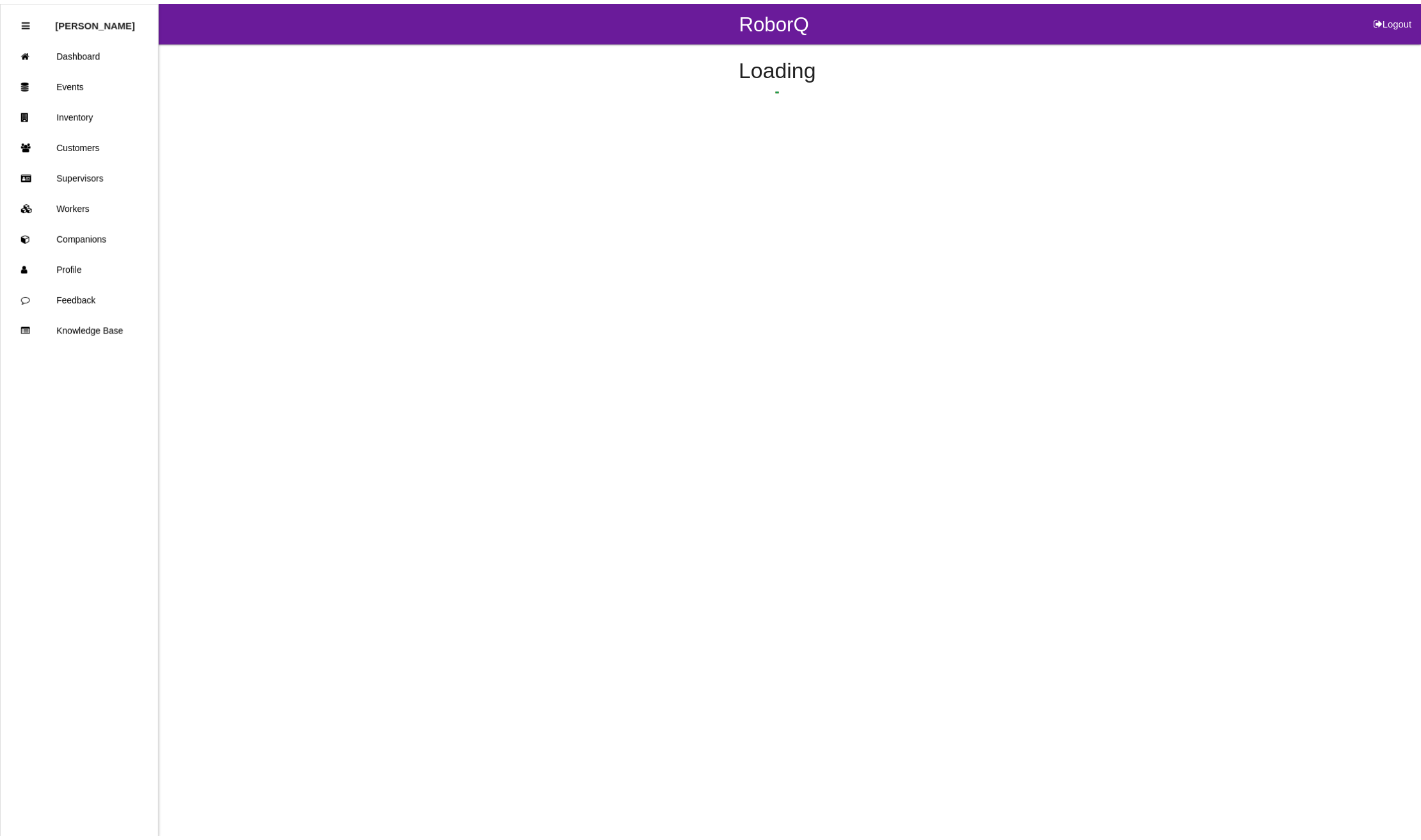
scroll to position [335, 0]
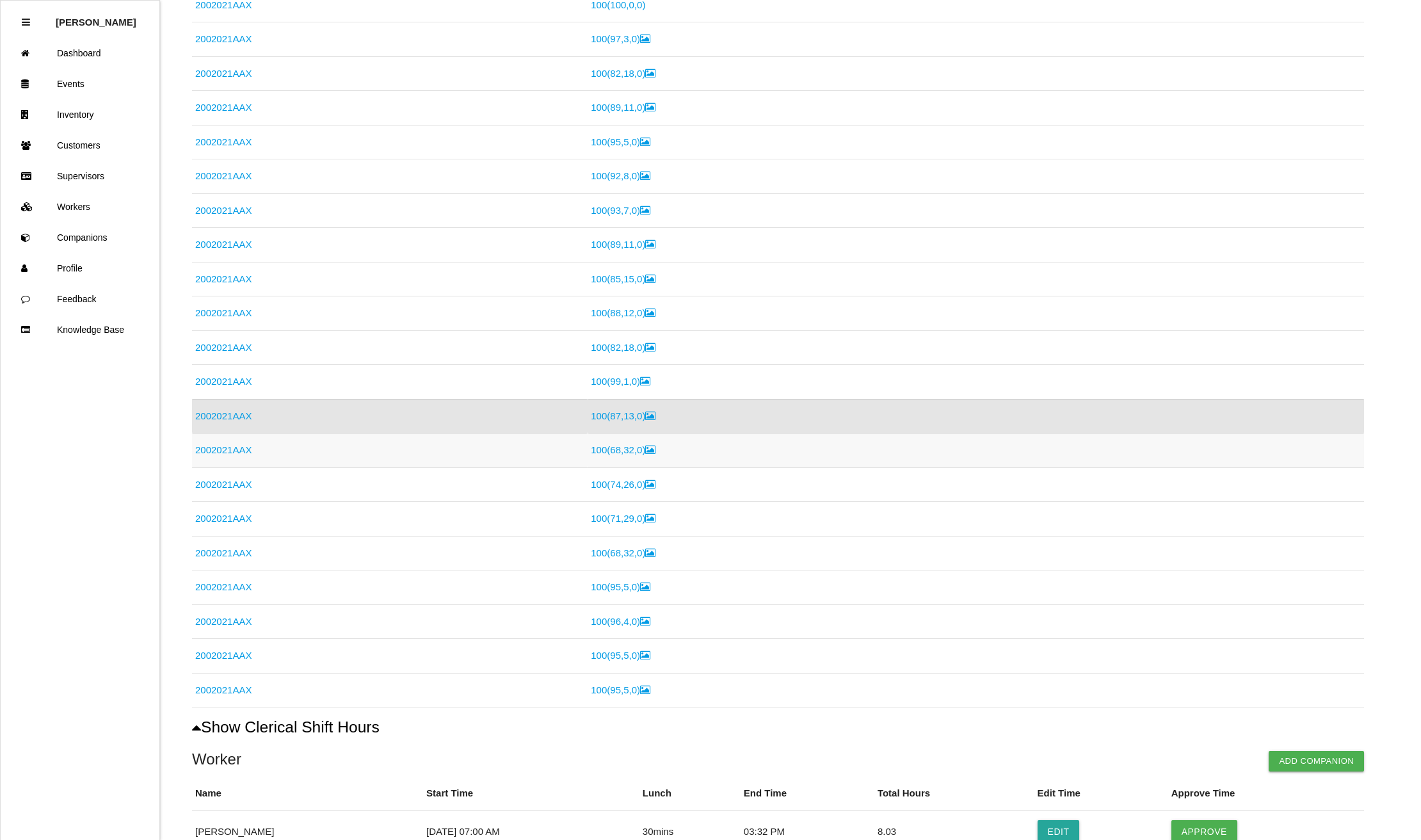
click at [208, 449] on link "2002021AAX" at bounding box center [223, 450] width 56 height 11
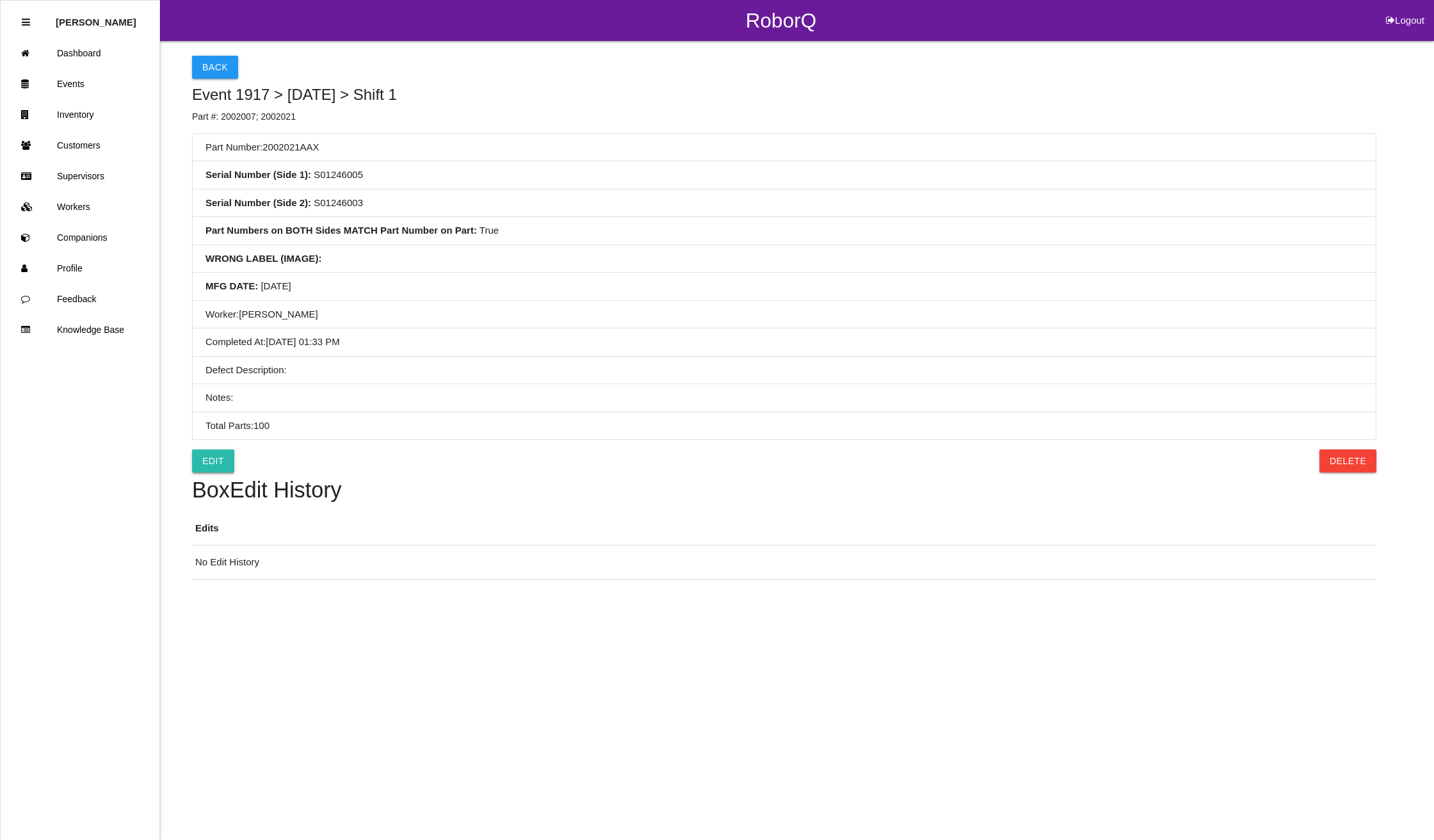
click at [213, 462] on link "Edit" at bounding box center [213, 461] width 42 height 23
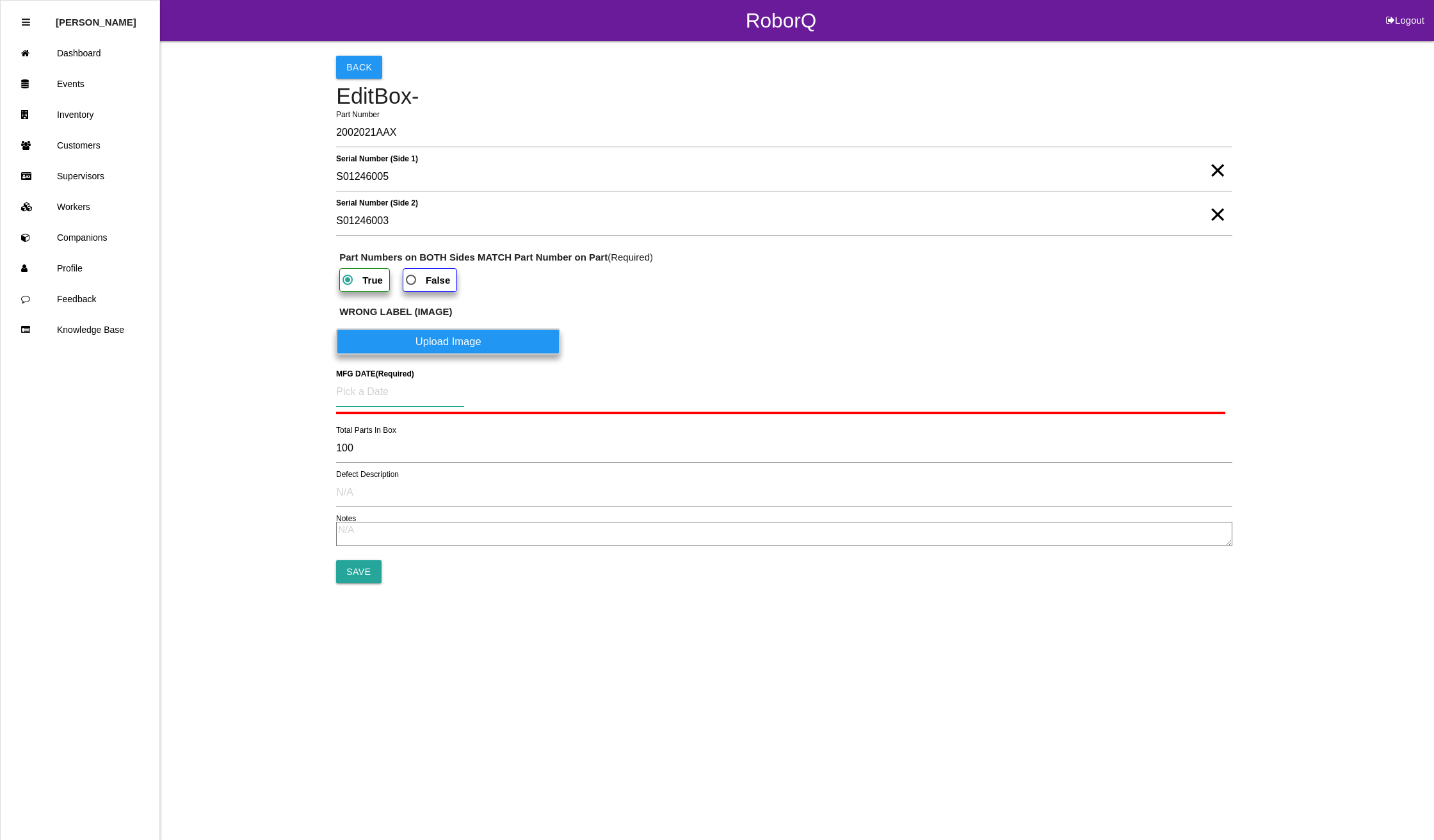
click at [374, 388] on input at bounding box center [400, 392] width 128 height 29
click at [442, 550] on div "21" at bounding box center [437, 548] width 21 height 25
click at [348, 569] on input "Save" at bounding box center [358, 569] width 45 height 23
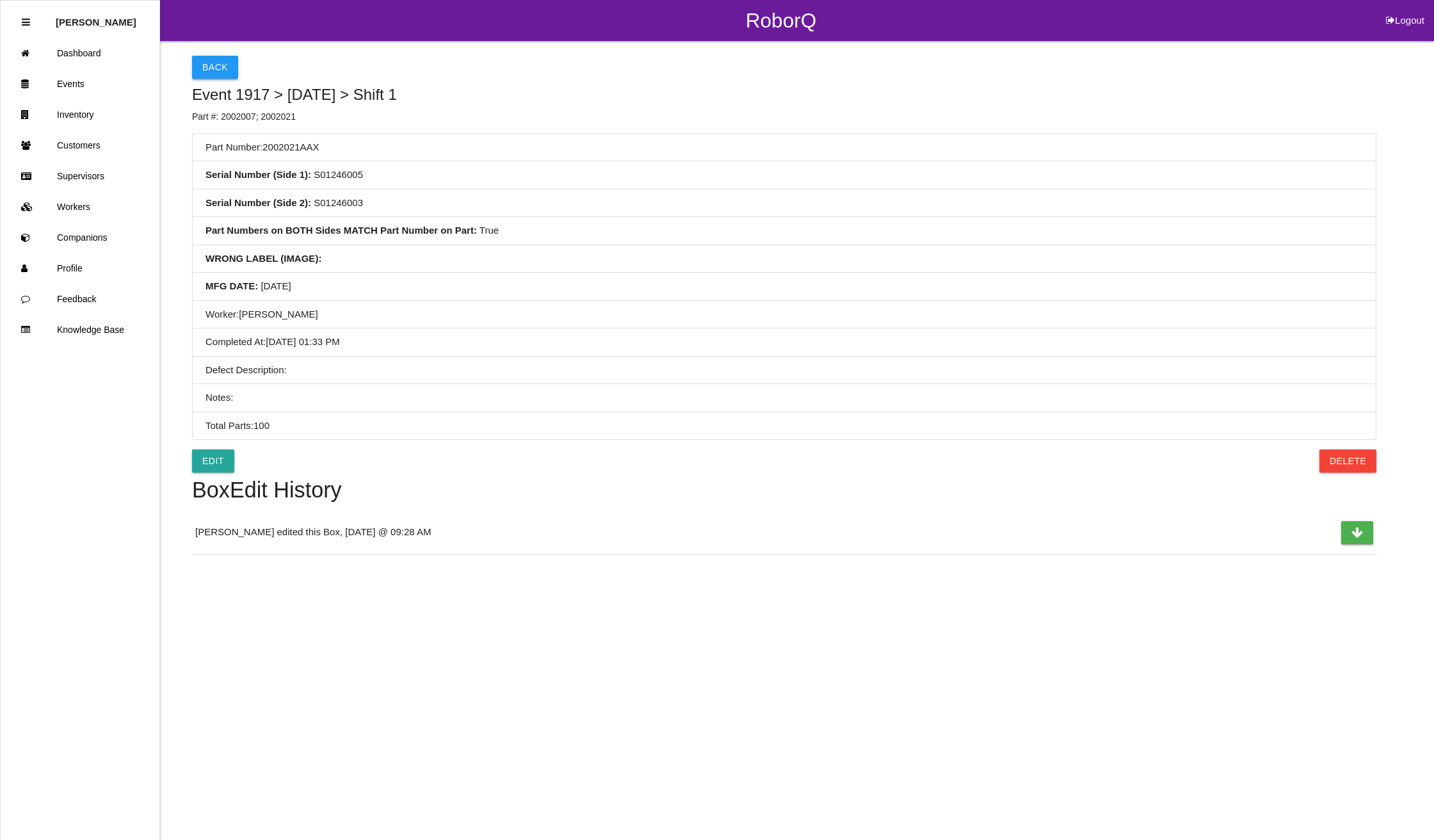
click at [214, 70] on button "Back" at bounding box center [215, 67] width 46 height 23
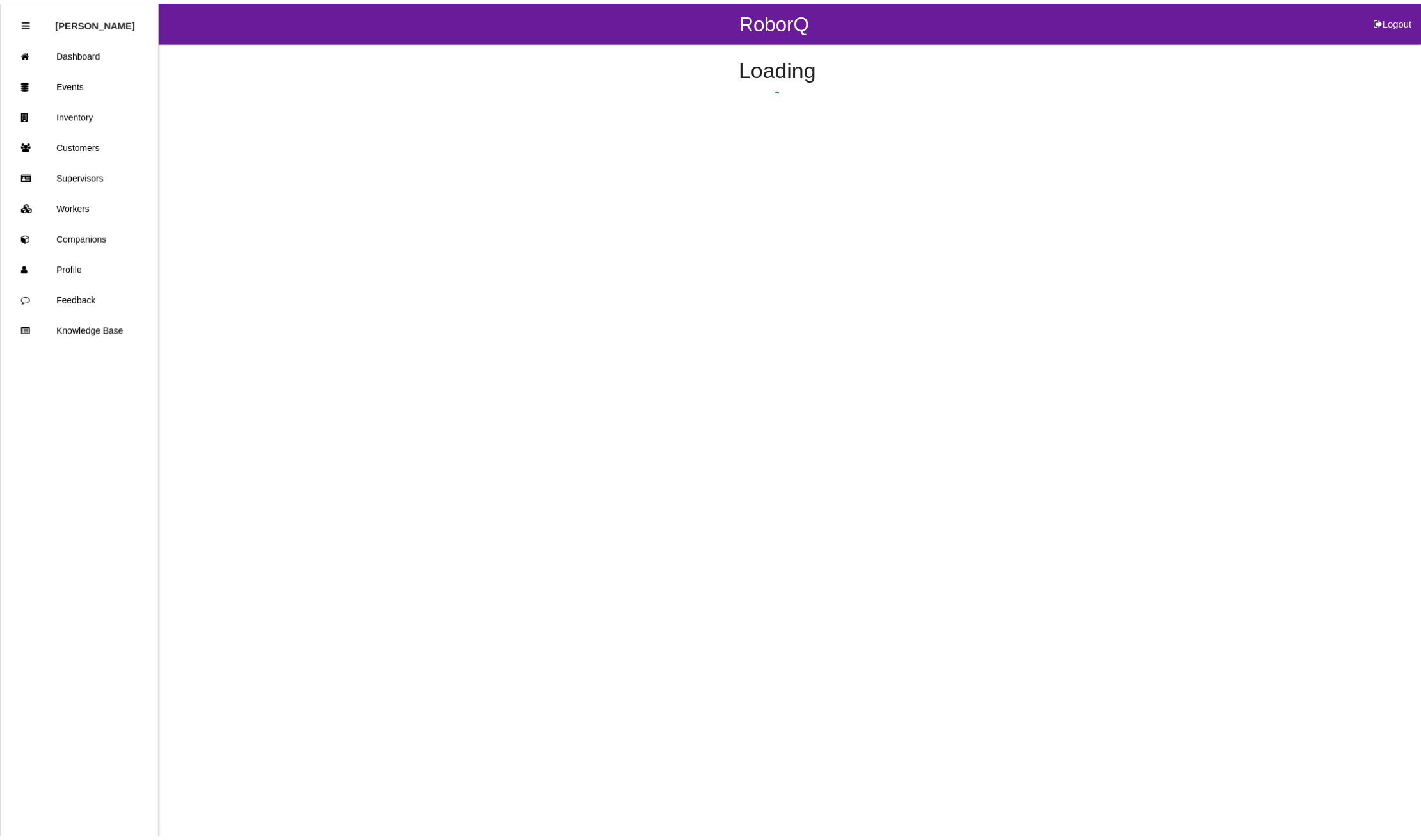
scroll to position [370, 0]
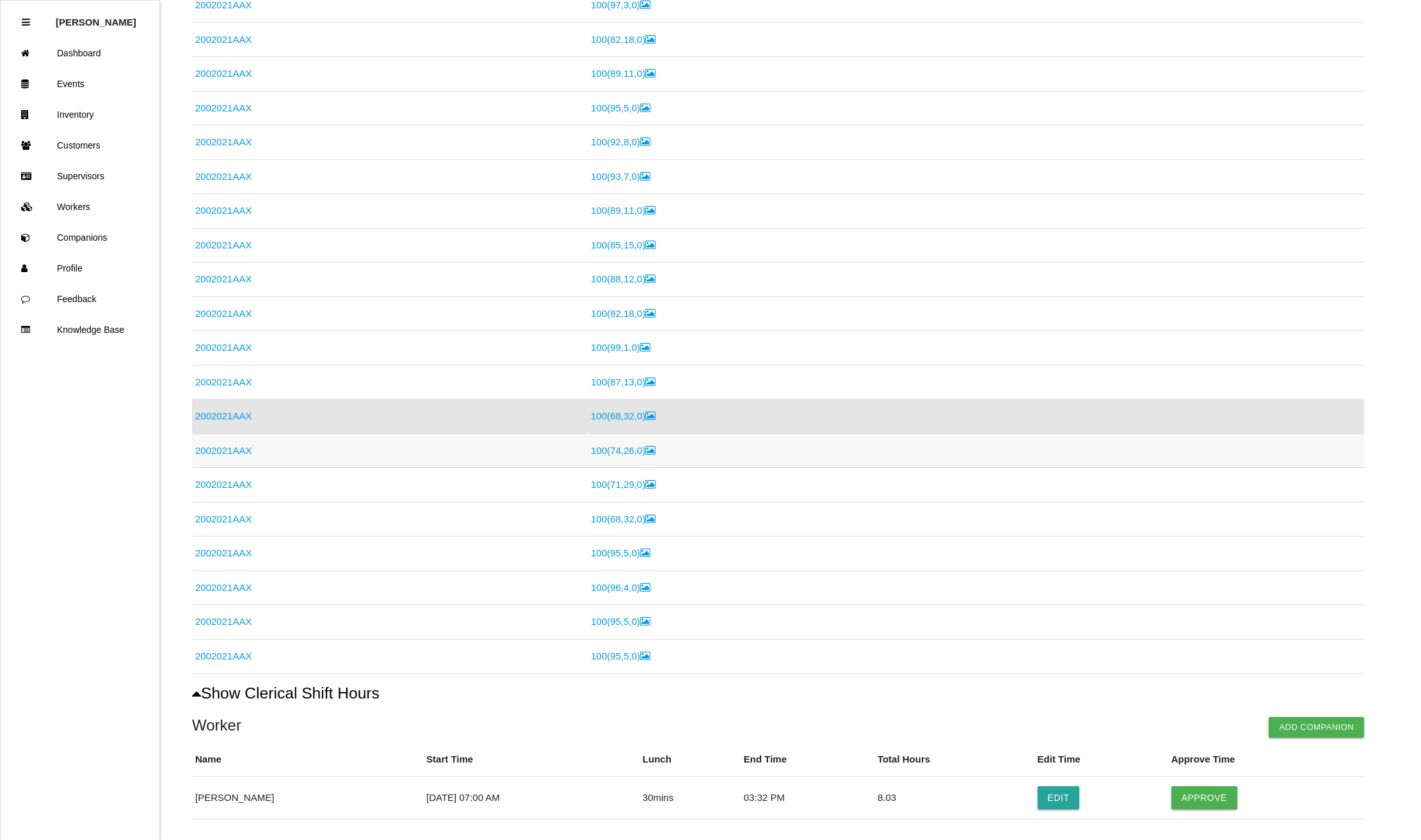
click at [239, 452] on link "2002021AAX" at bounding box center [223, 450] width 56 height 11
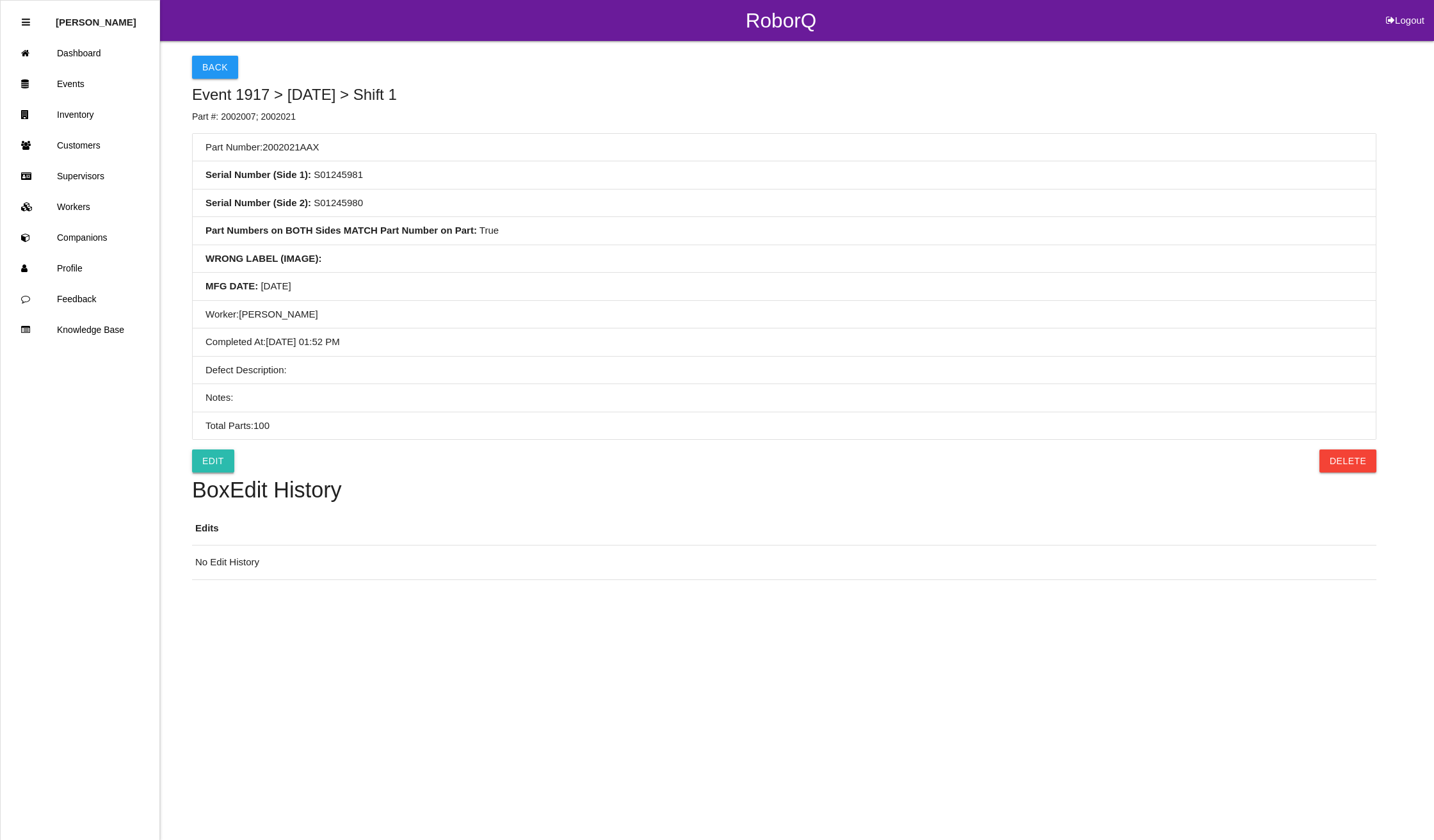
click at [201, 472] on link "Edit" at bounding box center [213, 461] width 42 height 23
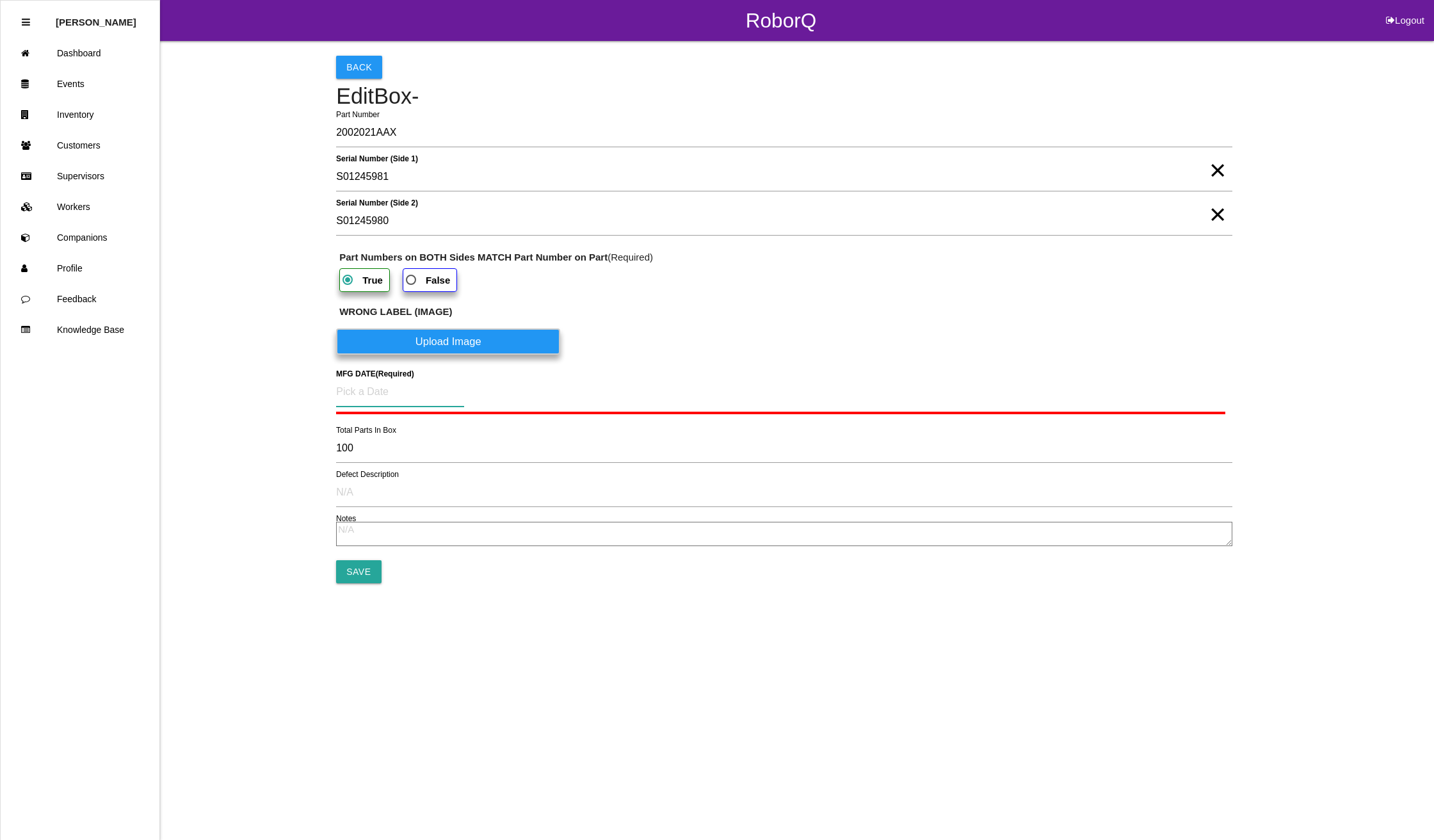
click at [366, 388] on input at bounding box center [400, 392] width 128 height 29
click at [441, 549] on div "21" at bounding box center [437, 548] width 21 height 25
click at [364, 562] on input "Save" at bounding box center [358, 569] width 45 height 23
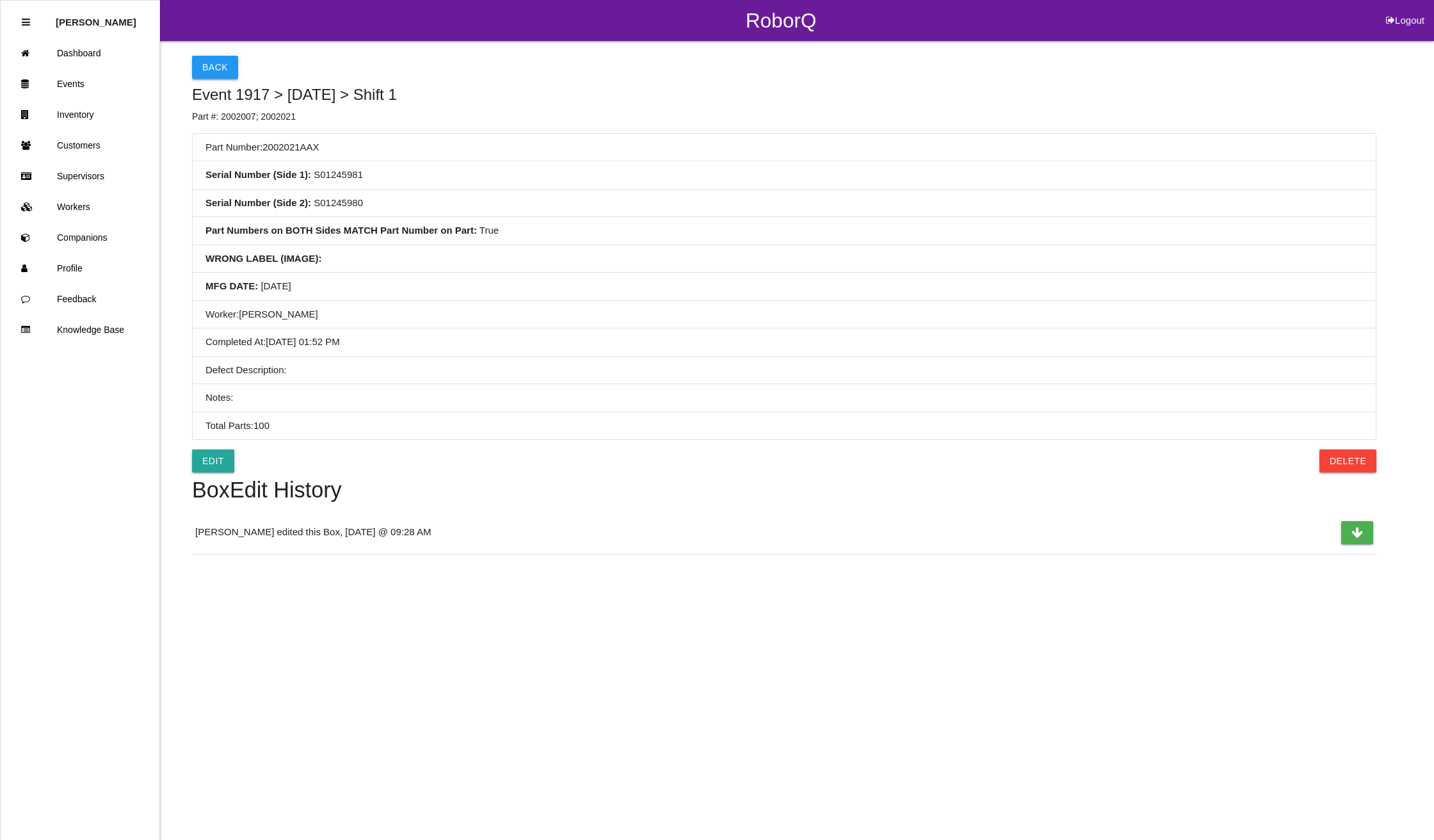
click at [208, 62] on button "Back" at bounding box center [215, 67] width 46 height 23
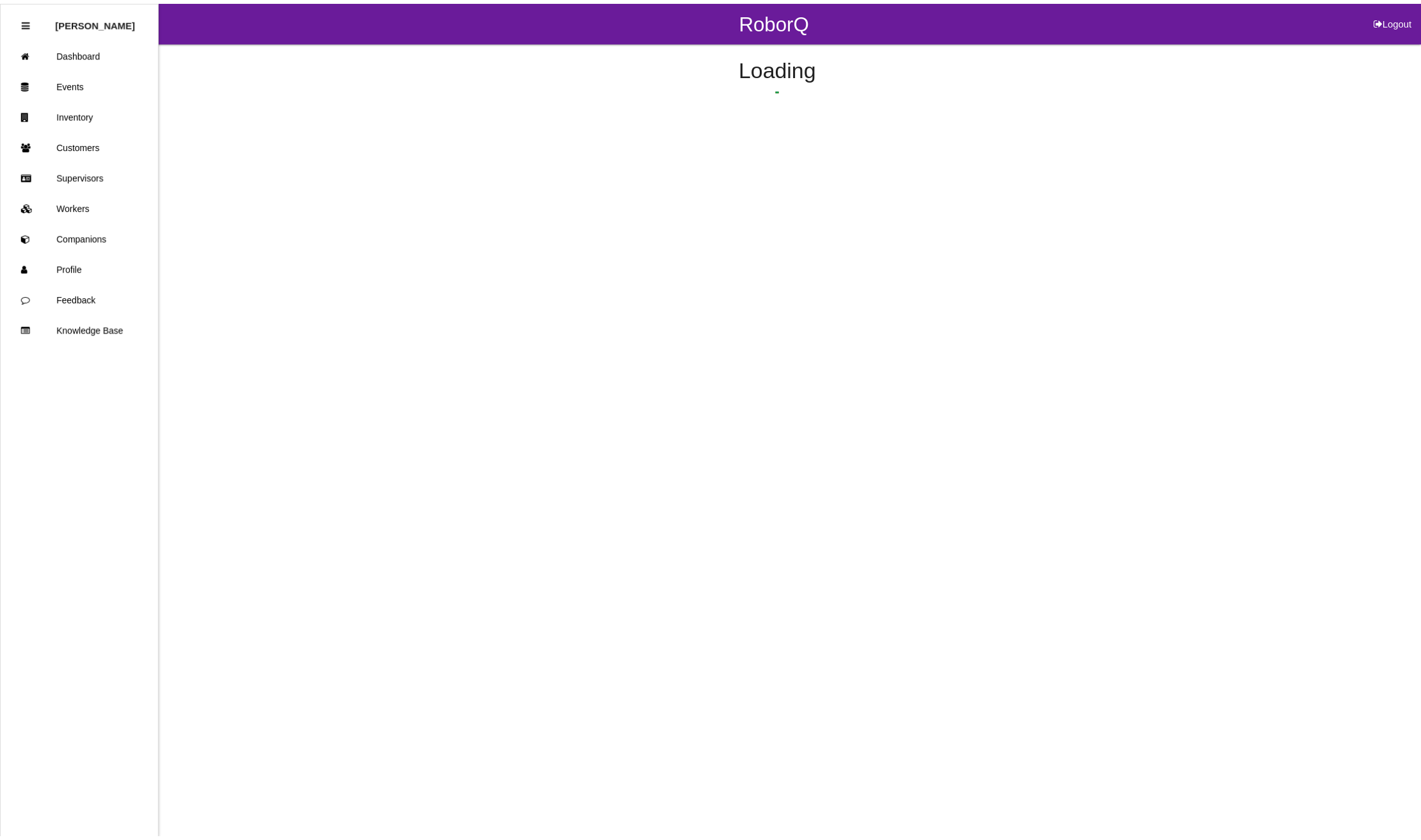
scroll to position [403, 0]
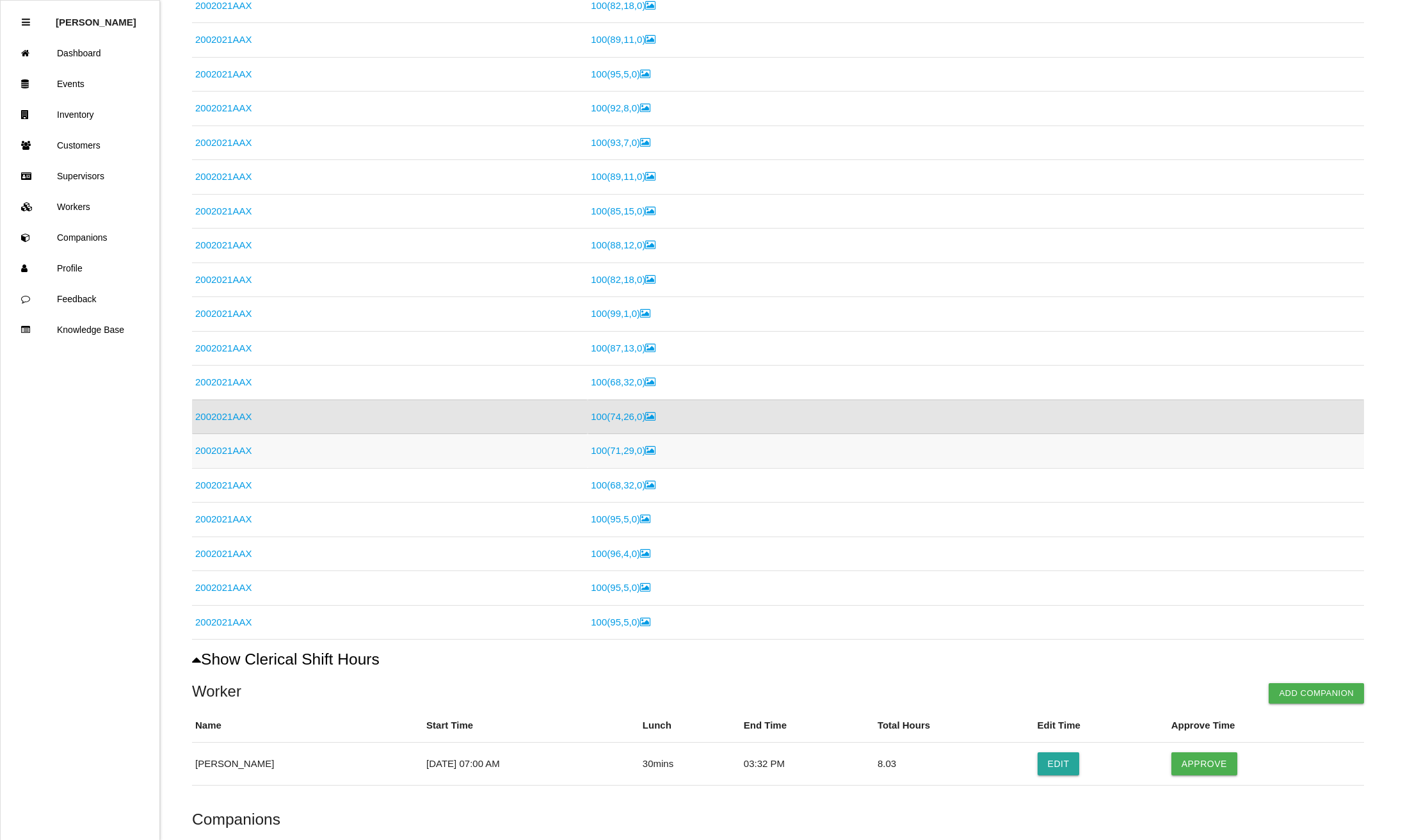
click at [223, 454] on link "2002021AAX" at bounding box center [223, 450] width 56 height 11
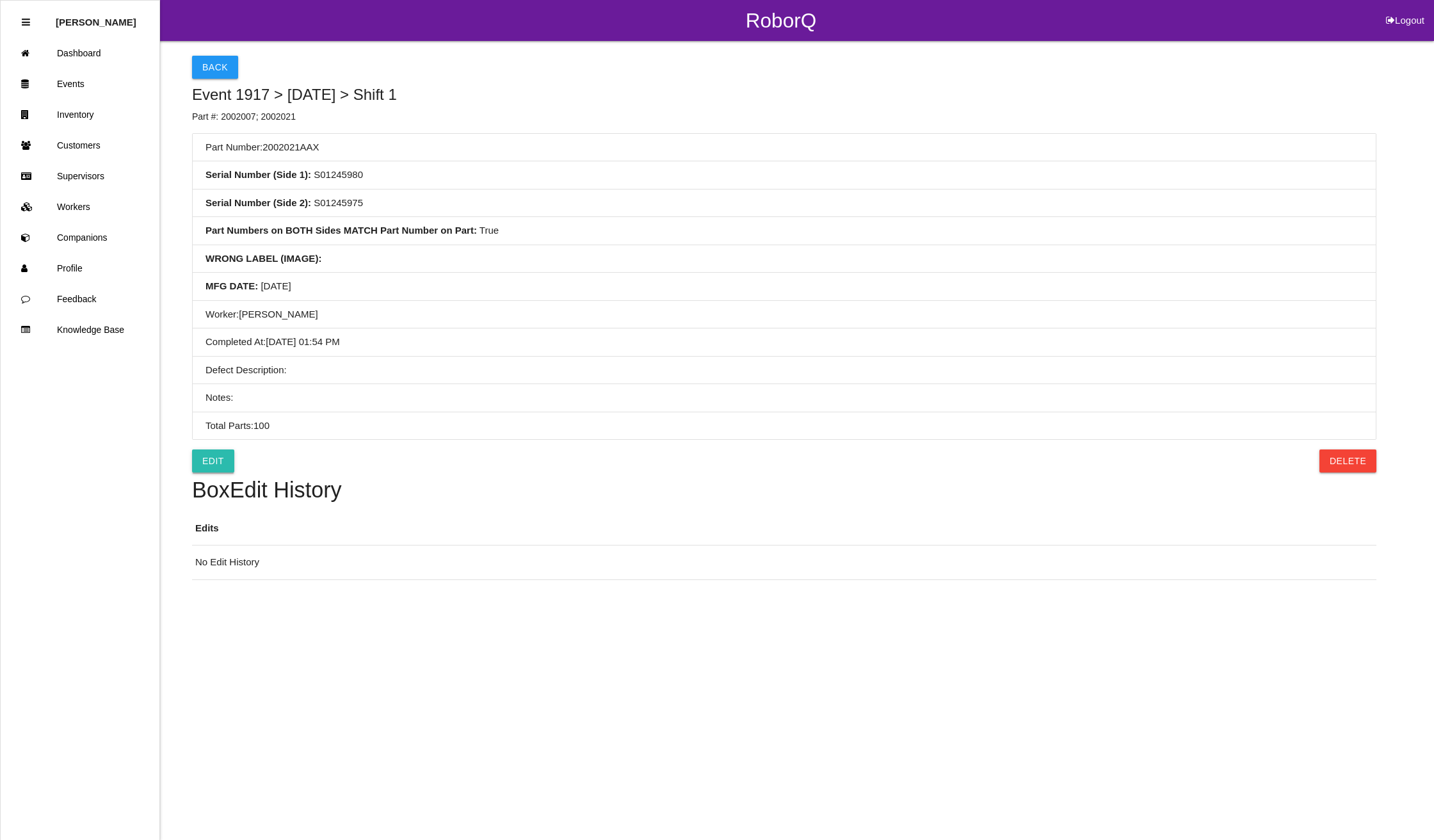
click at [213, 454] on link "Edit" at bounding box center [213, 461] width 42 height 23
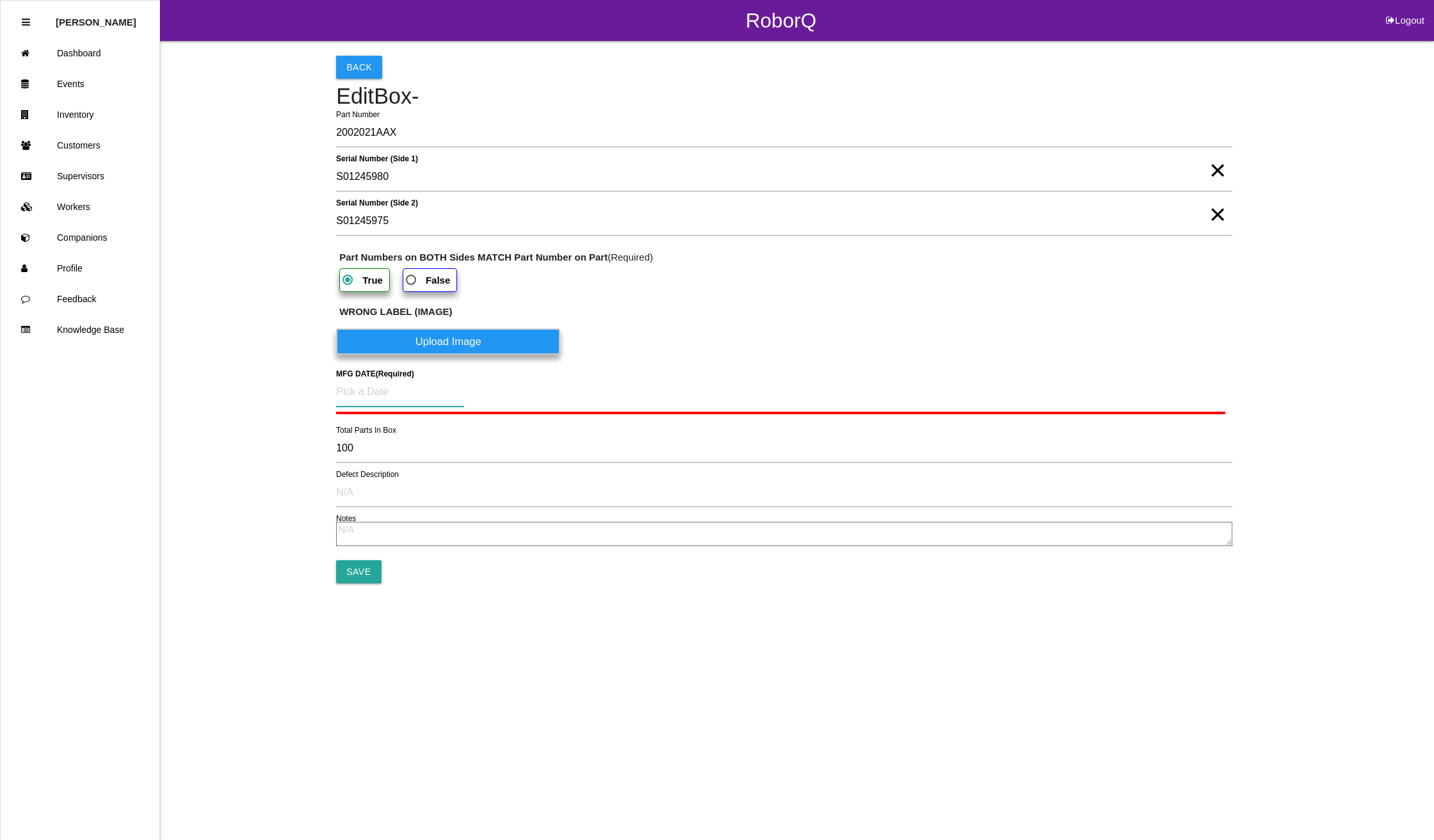
click at [413, 396] on input at bounding box center [400, 392] width 128 height 29
drag, startPoint x: 437, startPoint y: 546, endPoint x: 439, endPoint y: 533, distance: 13.2
click at [438, 546] on div "21" at bounding box center [437, 548] width 21 height 25
click at [367, 569] on input "Save" at bounding box center [358, 569] width 45 height 23
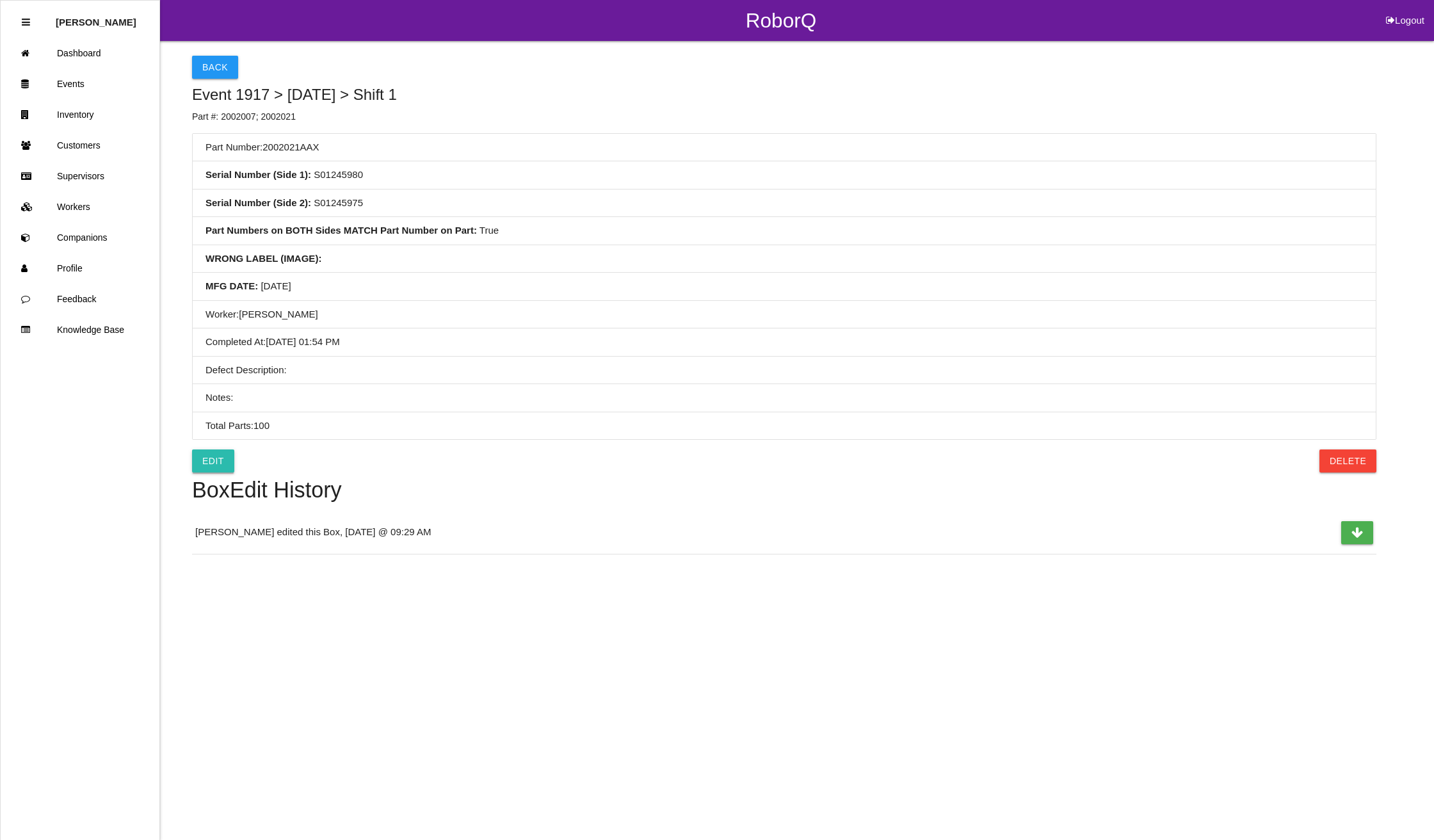
click at [223, 469] on link "Edit" at bounding box center [213, 461] width 42 height 23
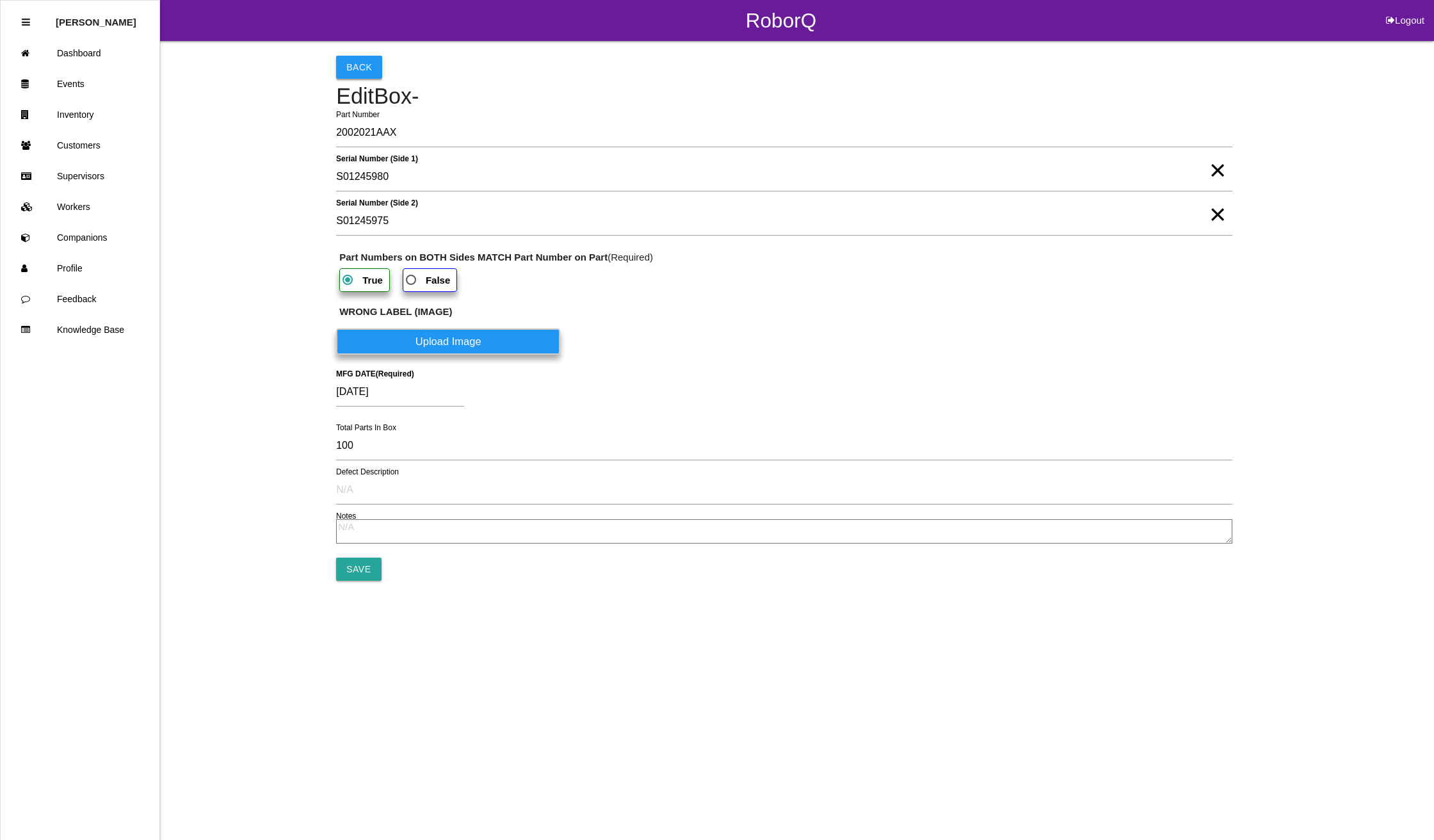
click at [371, 70] on button "Back" at bounding box center [359, 67] width 46 height 23
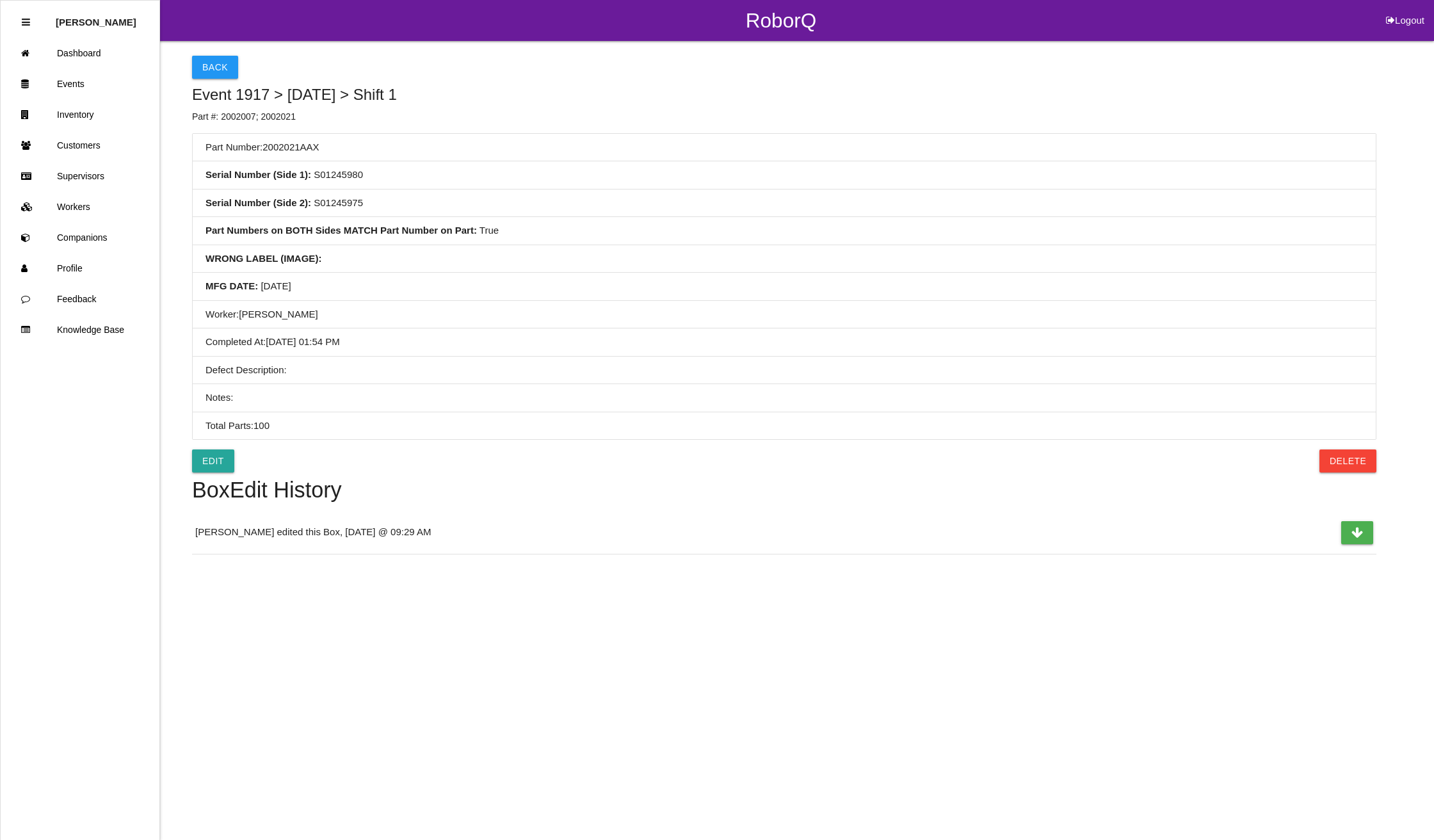
click at [236, 62] on div "Back Event 1917 > [DATE] > Shift 1 Part #: 2002007; 2002021" at bounding box center [784, 89] width 1184 height 68
click at [211, 63] on button "Back" at bounding box center [215, 67] width 46 height 23
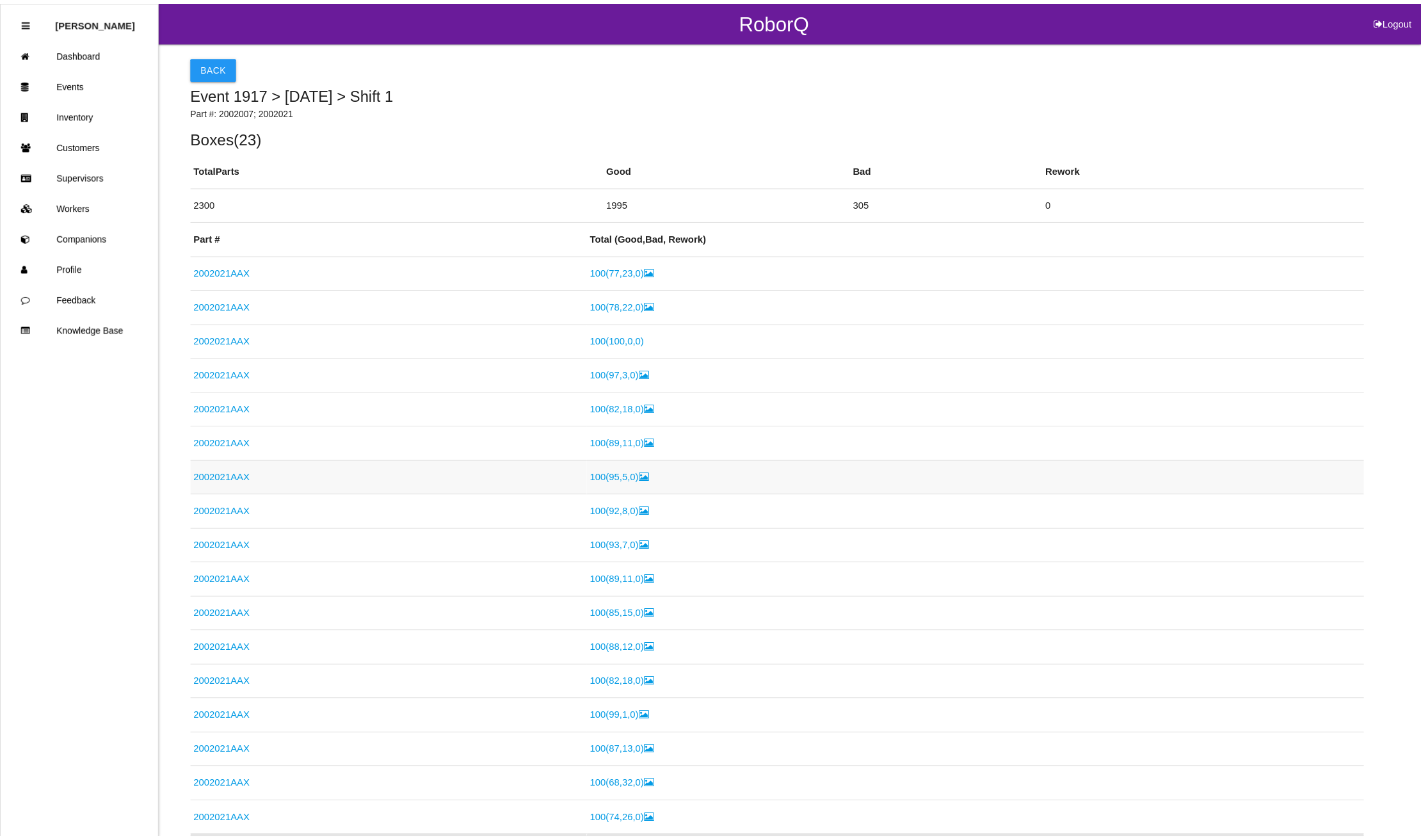
scroll to position [439, 0]
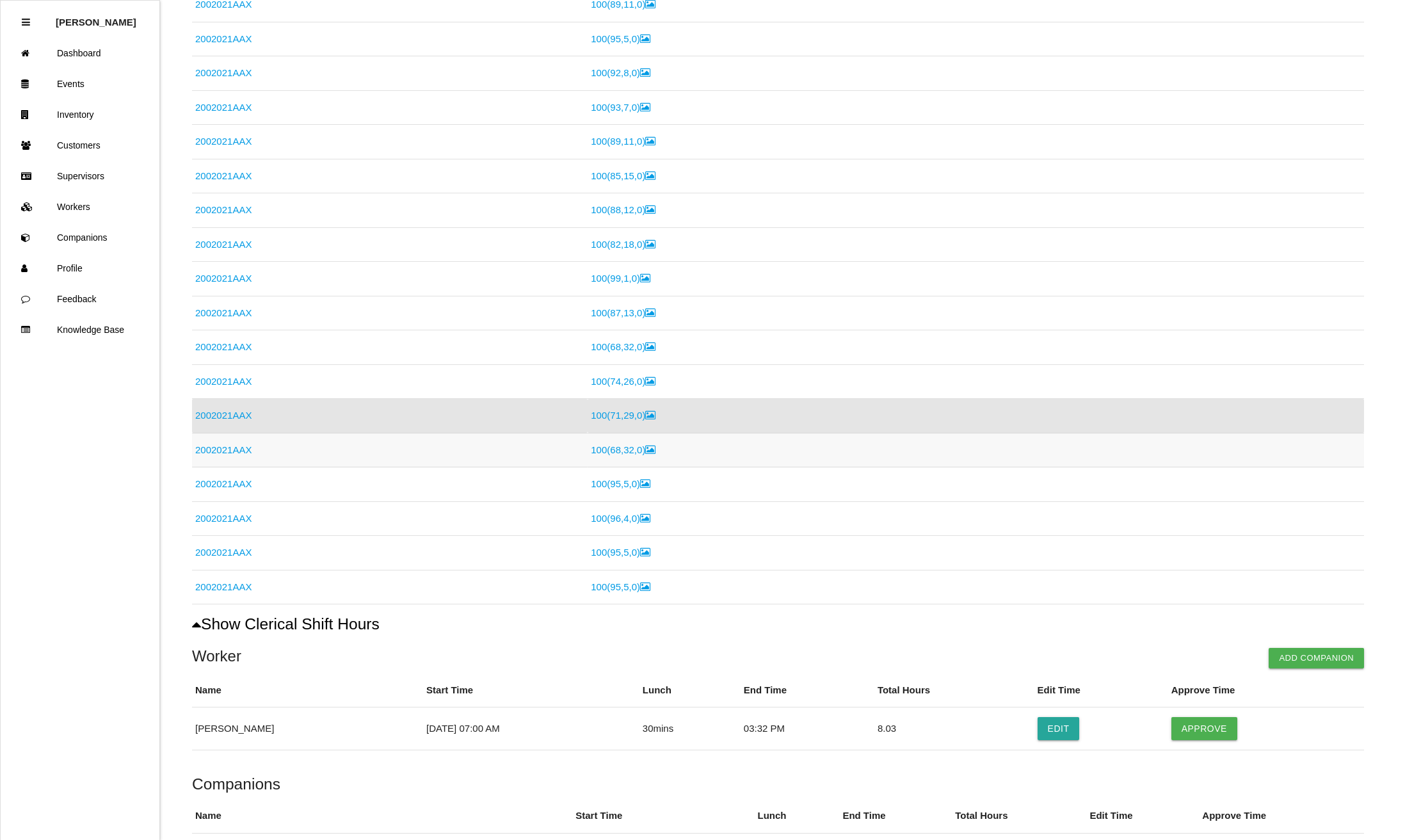
click at [213, 455] on link "2002021AAX" at bounding box center [223, 450] width 56 height 11
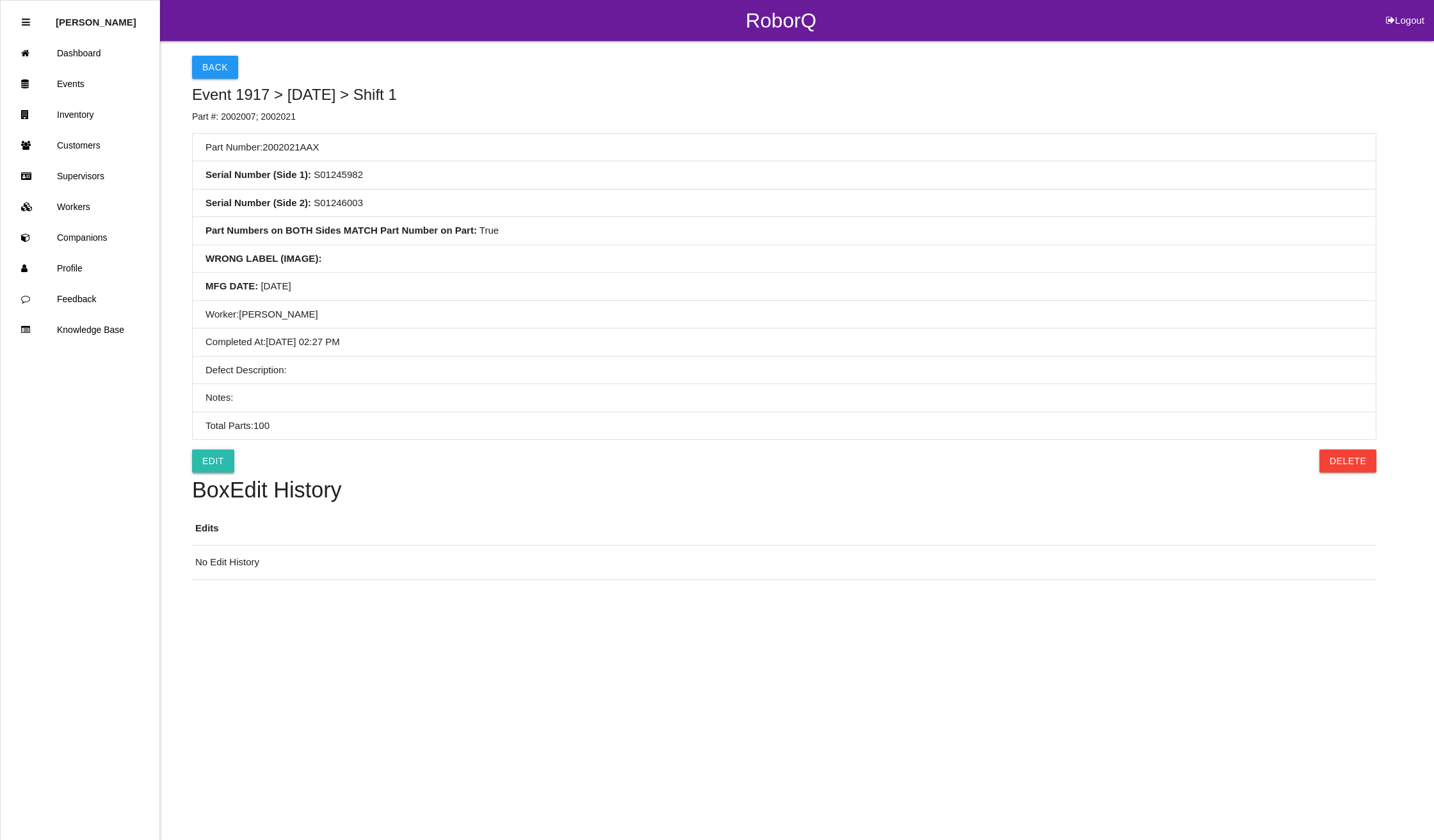
click at [206, 457] on link "Edit" at bounding box center [213, 461] width 42 height 23
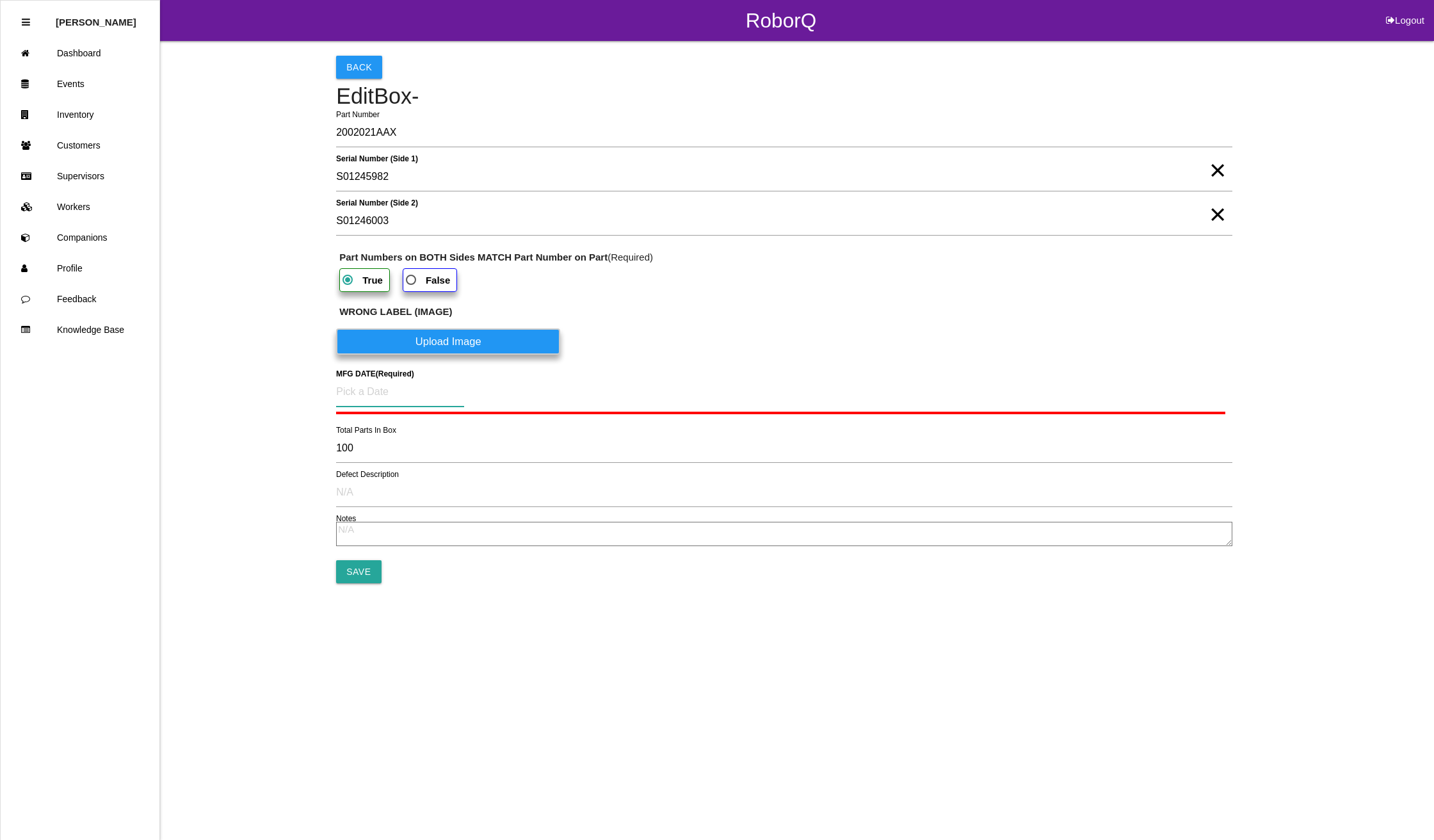
click at [347, 394] on input at bounding box center [400, 392] width 128 height 29
click at [439, 546] on div "21" at bounding box center [437, 548] width 21 height 25
click at [346, 573] on input "Save" at bounding box center [358, 569] width 45 height 23
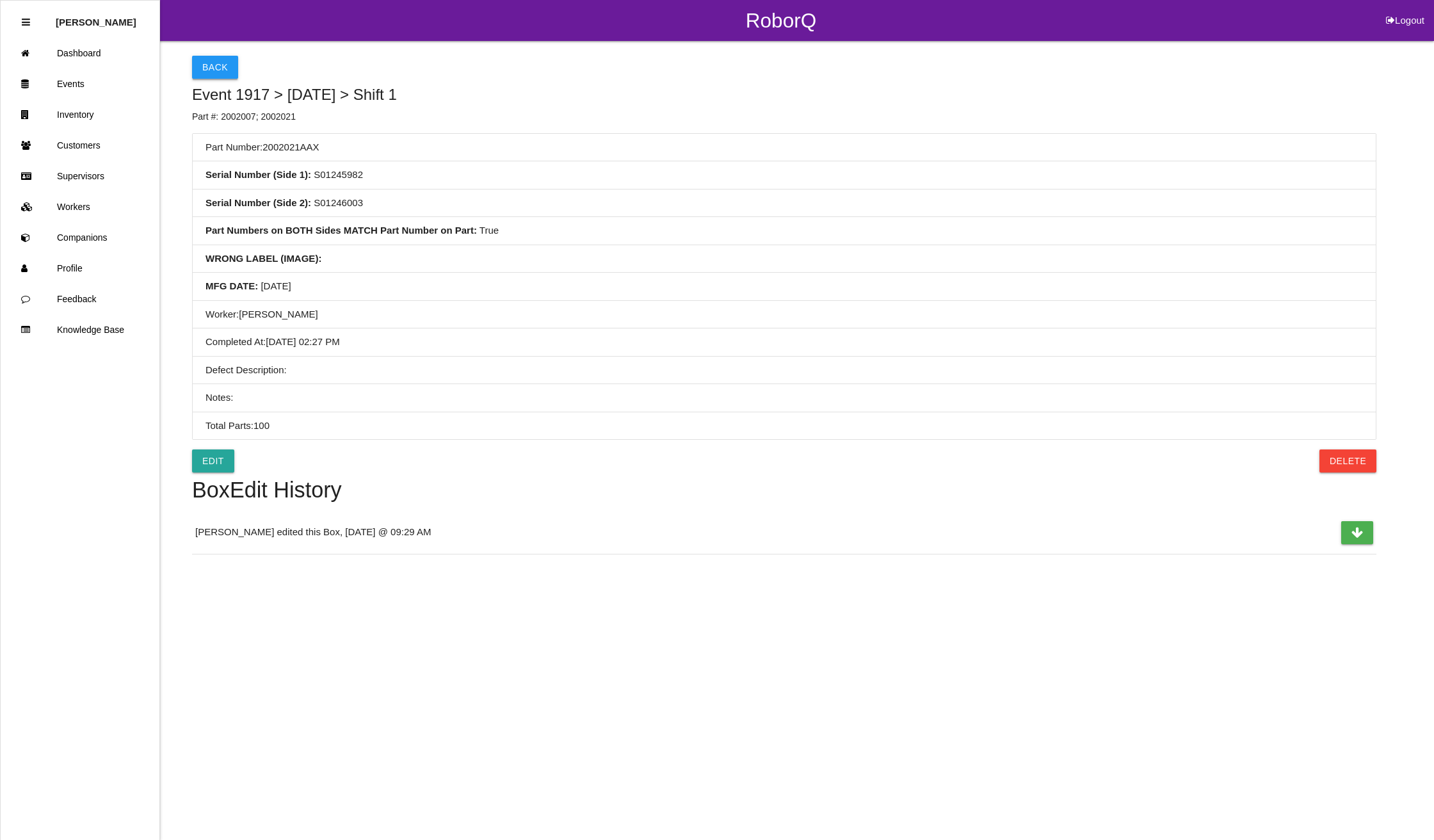
click at [211, 67] on button "Back" at bounding box center [215, 67] width 46 height 23
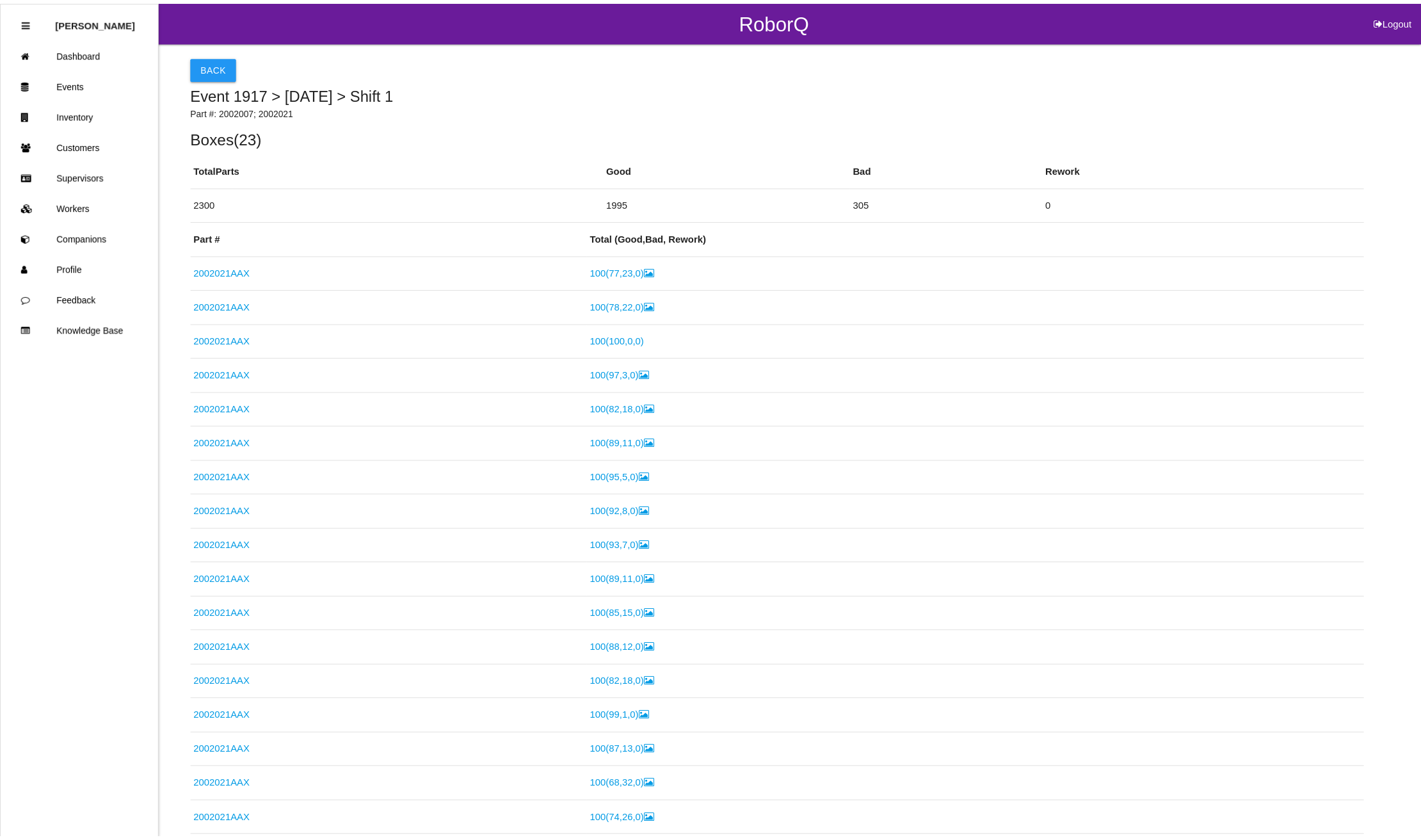
scroll to position [473, 0]
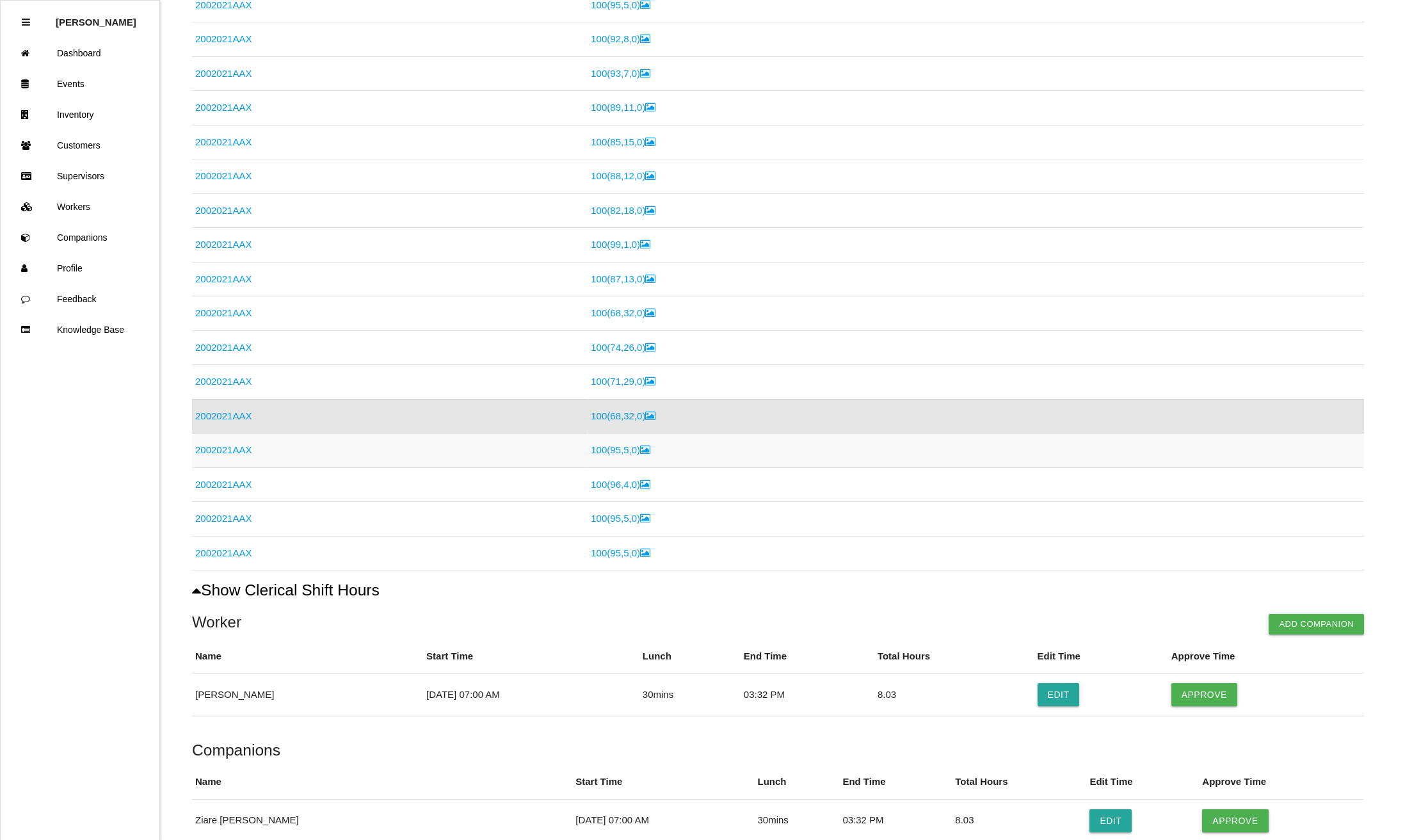
click at [231, 450] on link "2002021AAX" at bounding box center [223, 450] width 56 height 11
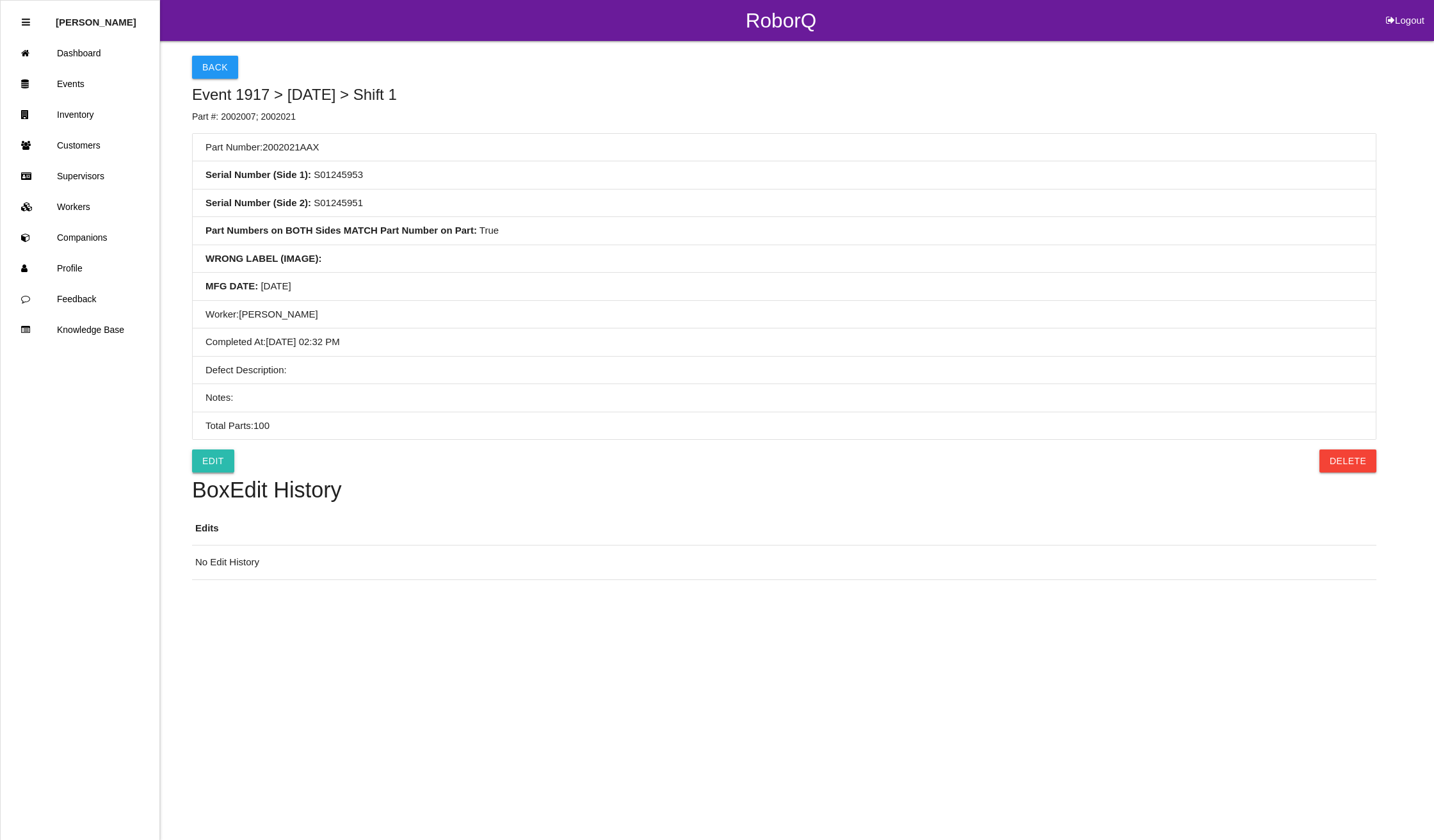
click at [211, 470] on link "Edit" at bounding box center [213, 461] width 42 height 23
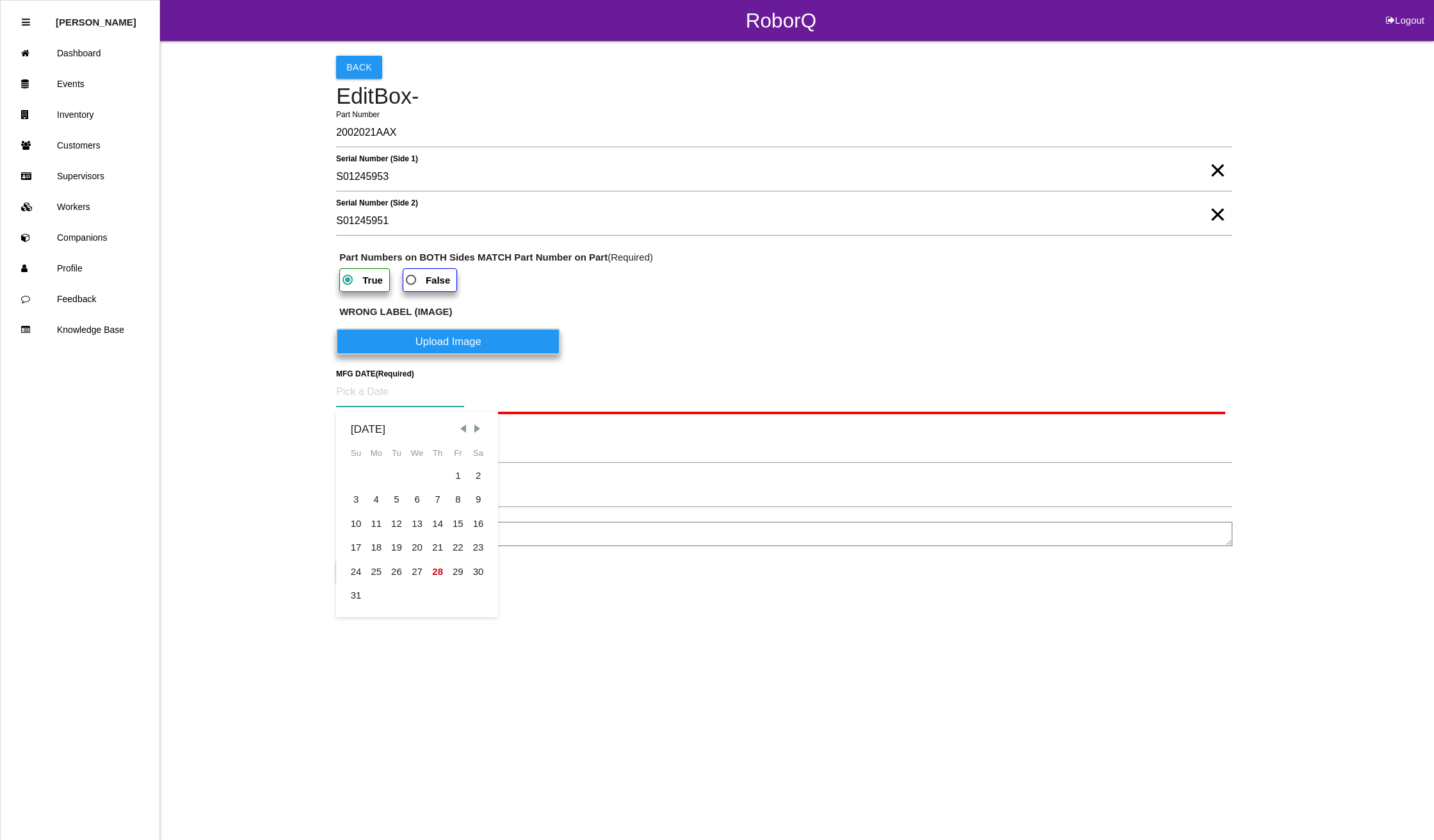
click at [373, 387] on input at bounding box center [400, 392] width 128 height 29
click at [438, 539] on div "21" at bounding box center [437, 548] width 21 height 25
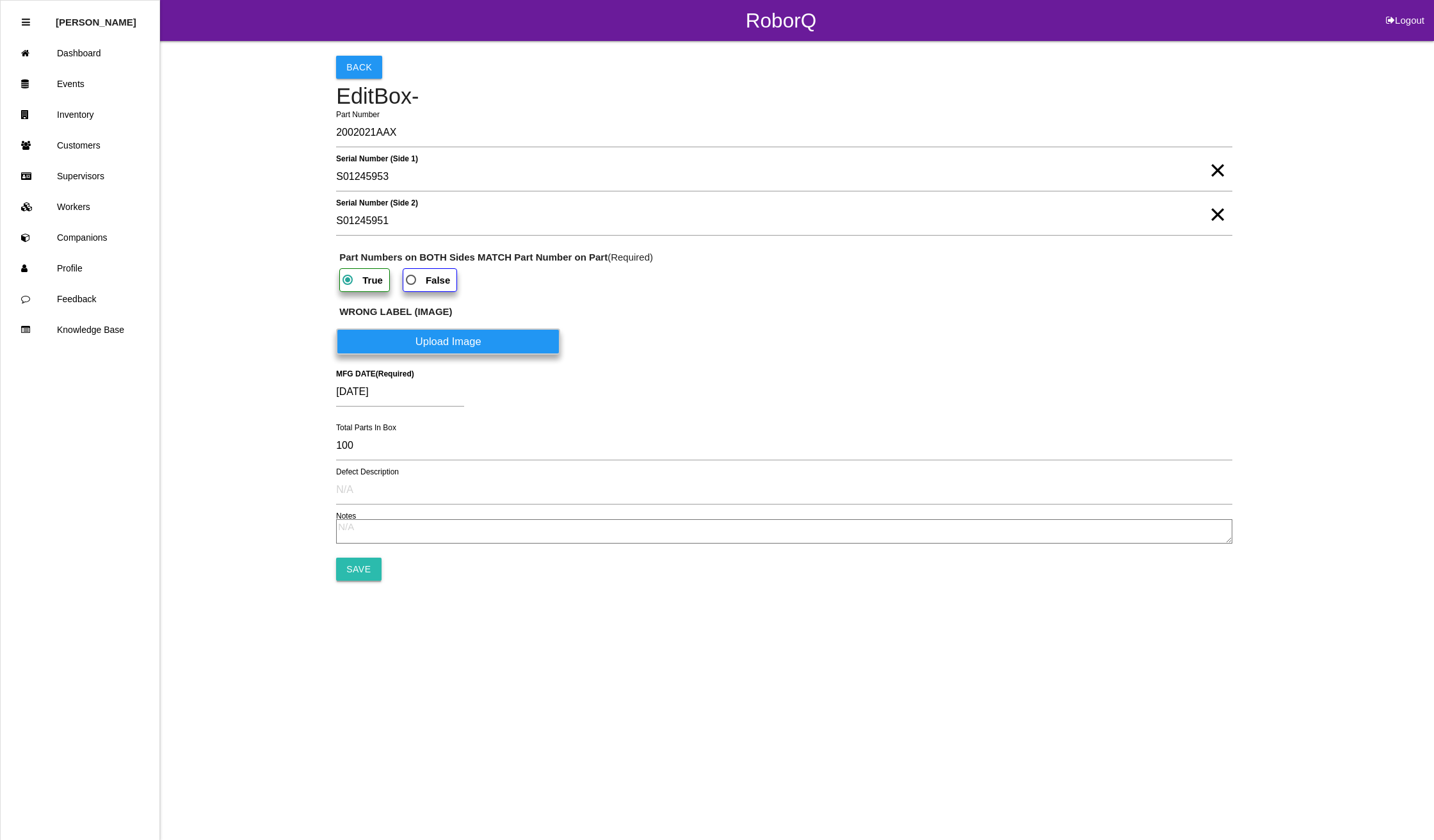
click at [351, 566] on input "Save" at bounding box center [358, 569] width 45 height 23
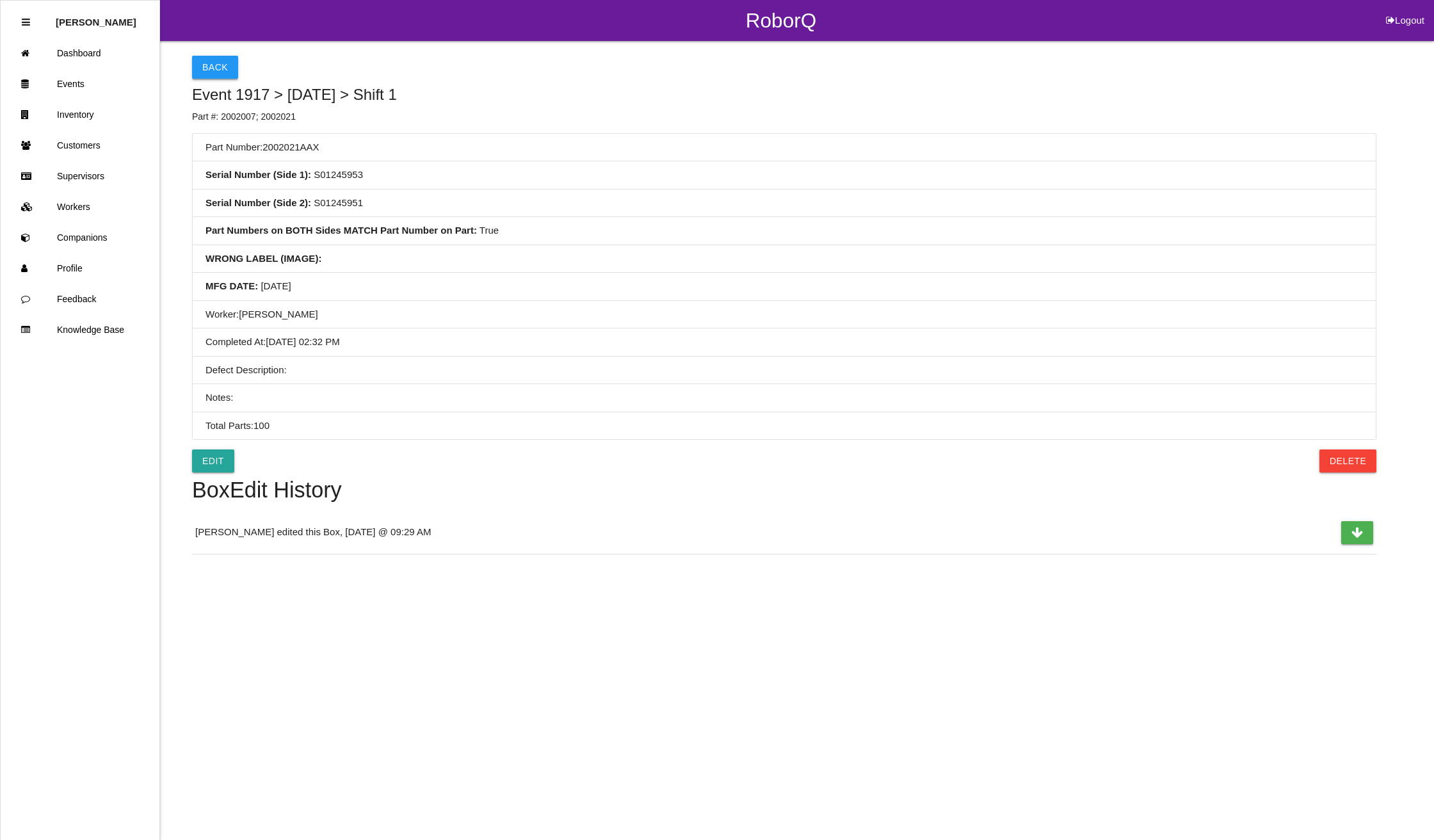
click at [213, 61] on button "Back" at bounding box center [215, 67] width 46 height 23
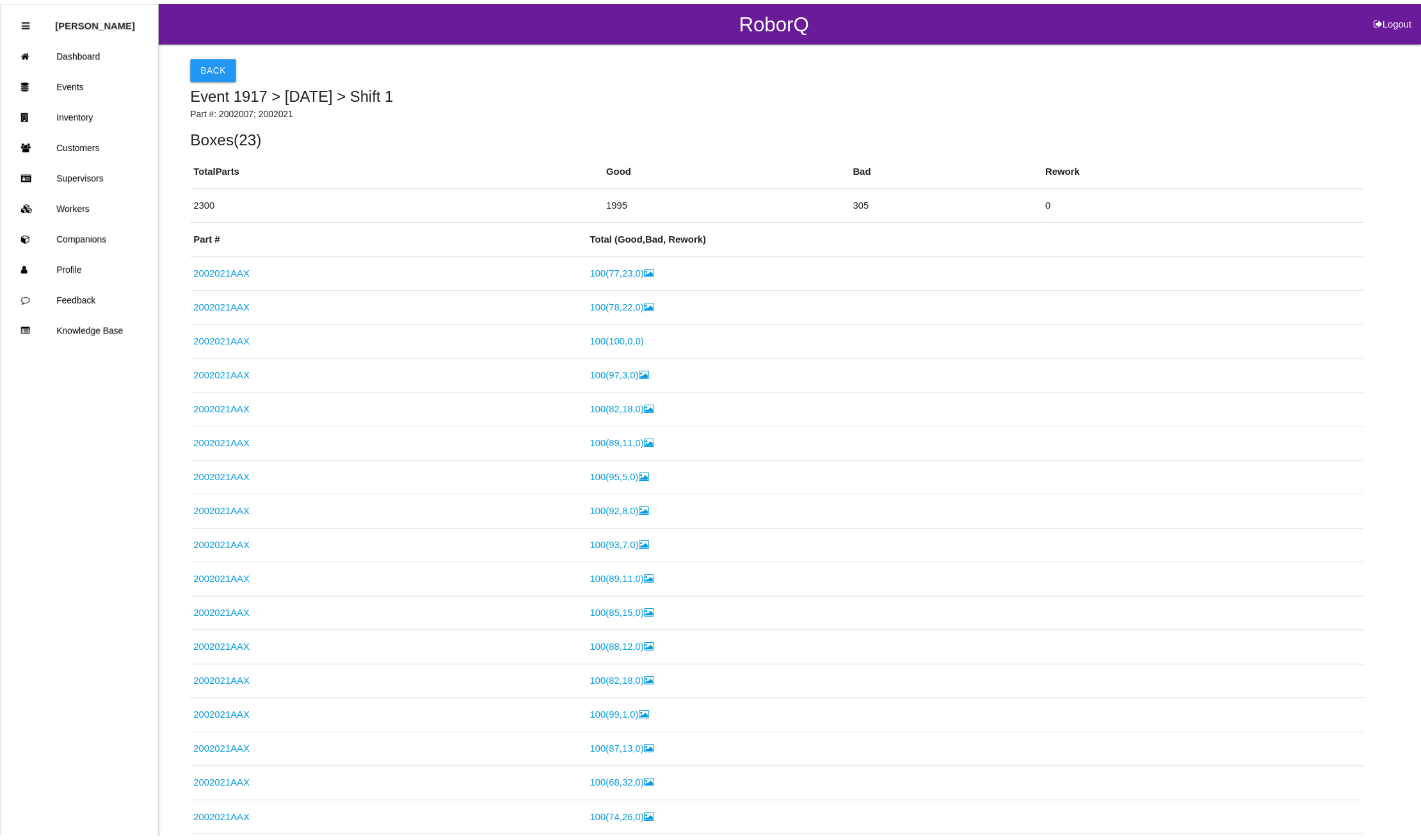
scroll to position [508, 0]
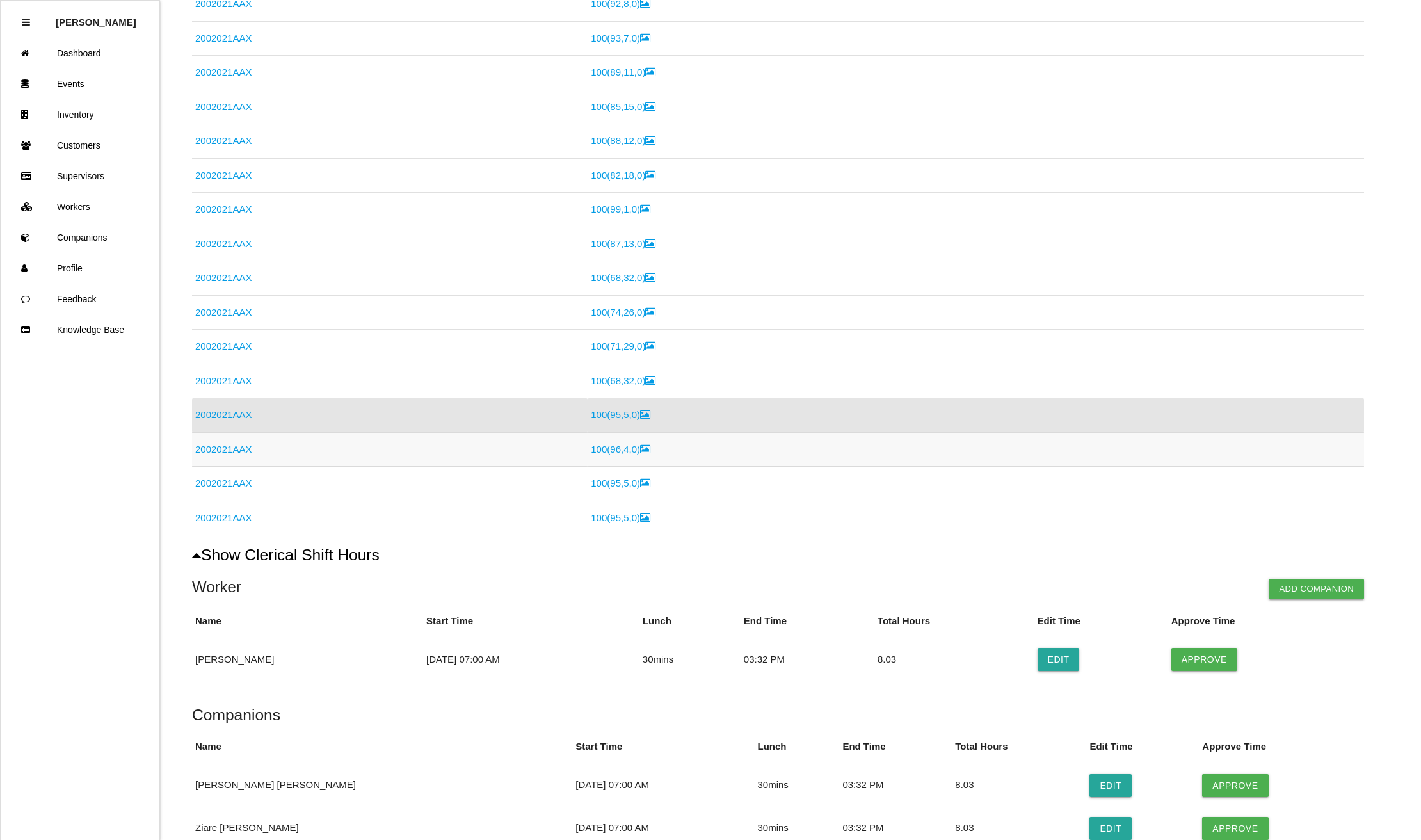
click at [217, 451] on link "2002021AAX" at bounding box center [223, 449] width 56 height 11
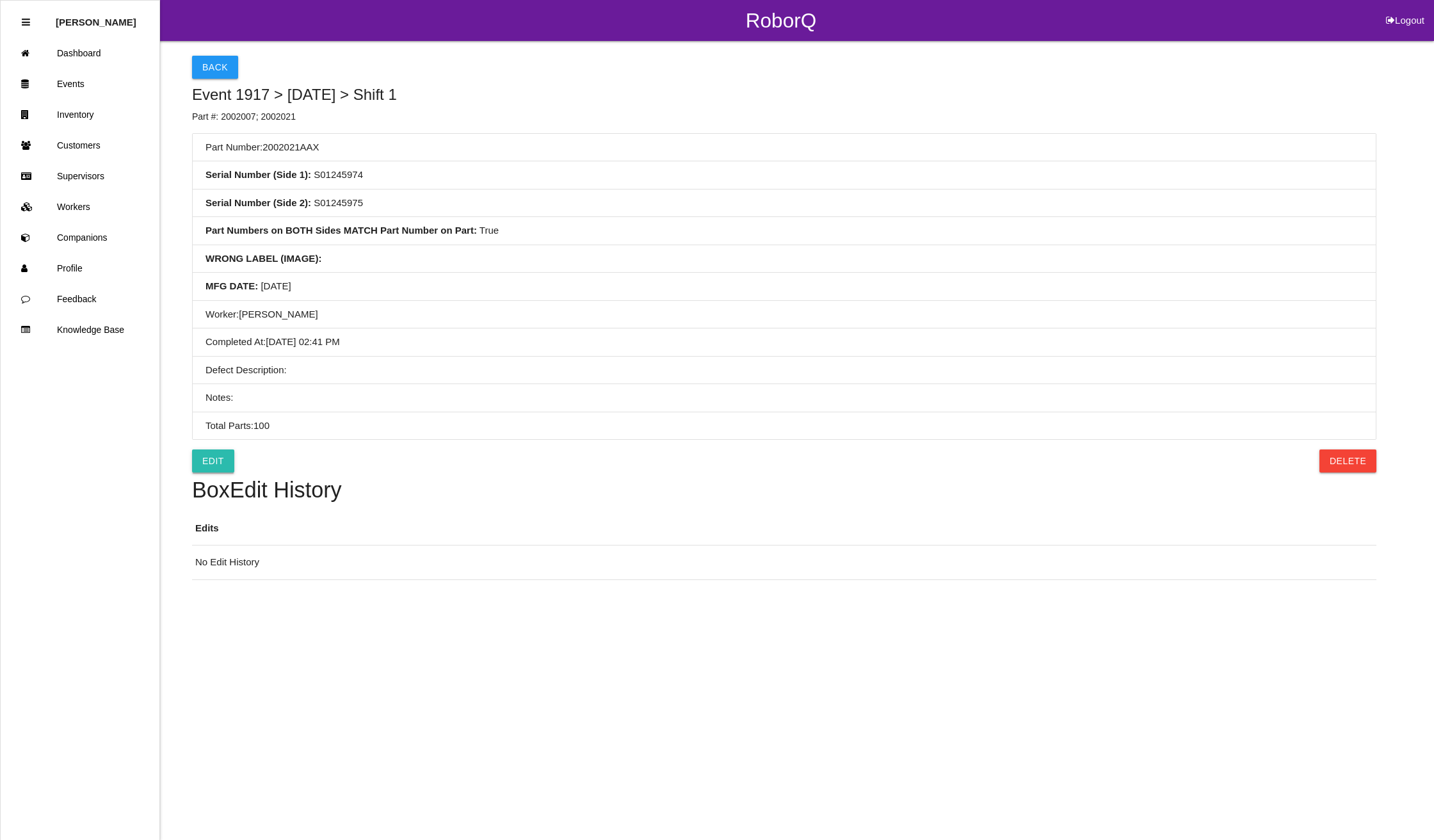
click at [209, 458] on link "Edit" at bounding box center [213, 461] width 42 height 23
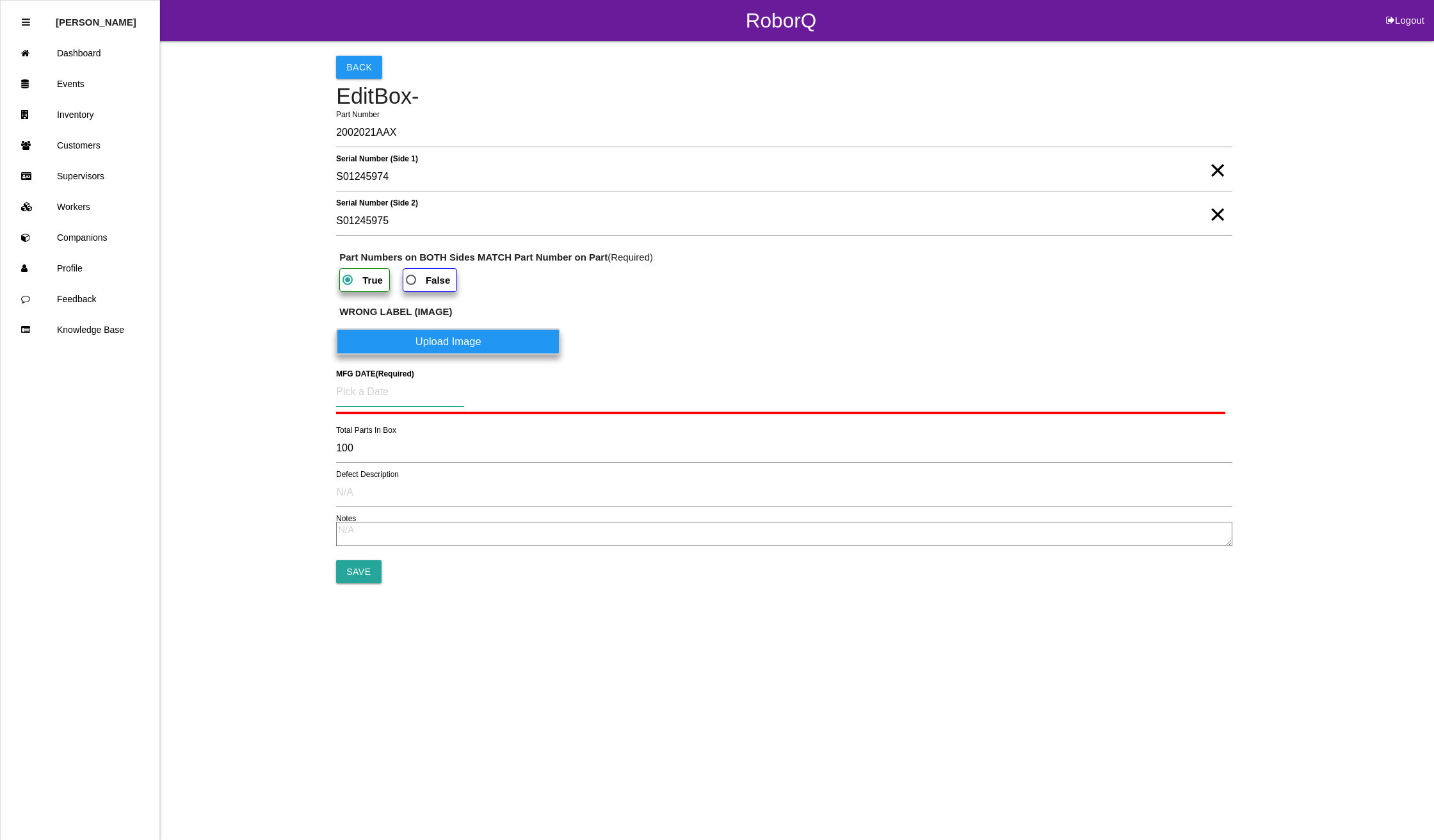
click at [377, 385] on input at bounding box center [400, 392] width 128 height 29
click at [439, 546] on div "21" at bounding box center [437, 548] width 21 height 25
click at [369, 572] on input "Save" at bounding box center [358, 569] width 45 height 23
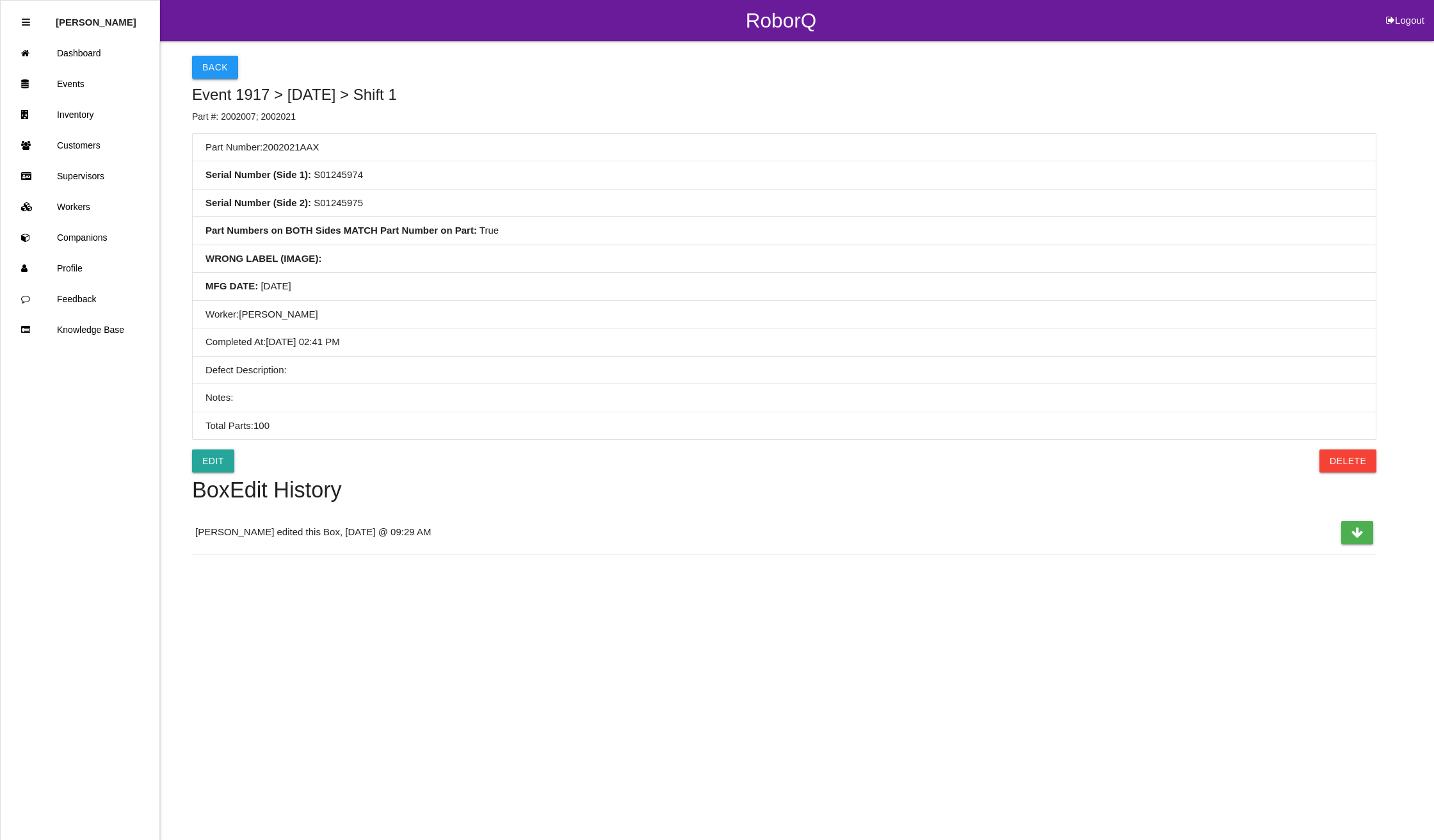
click at [214, 58] on button "Back" at bounding box center [215, 67] width 46 height 23
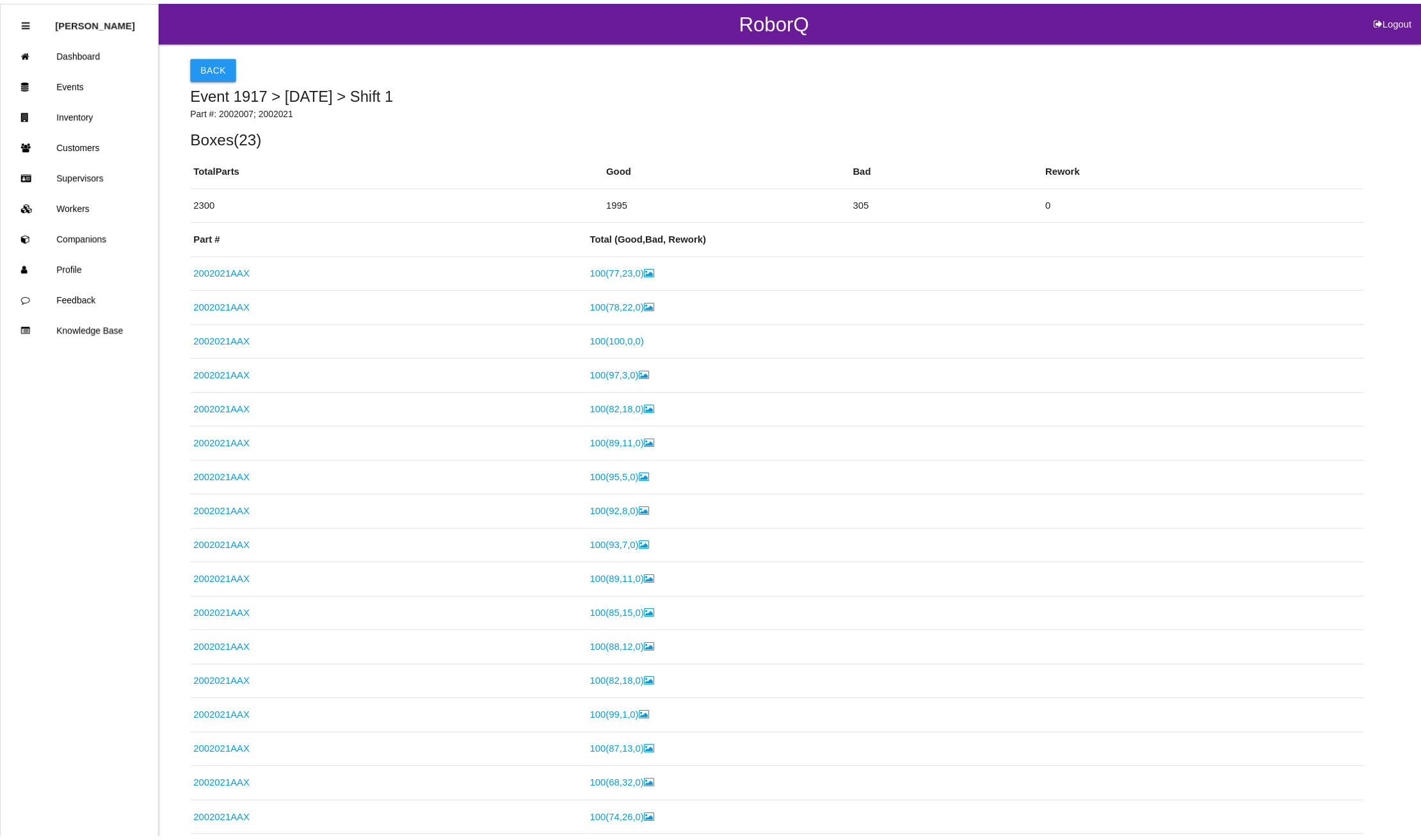
scroll to position [542, 0]
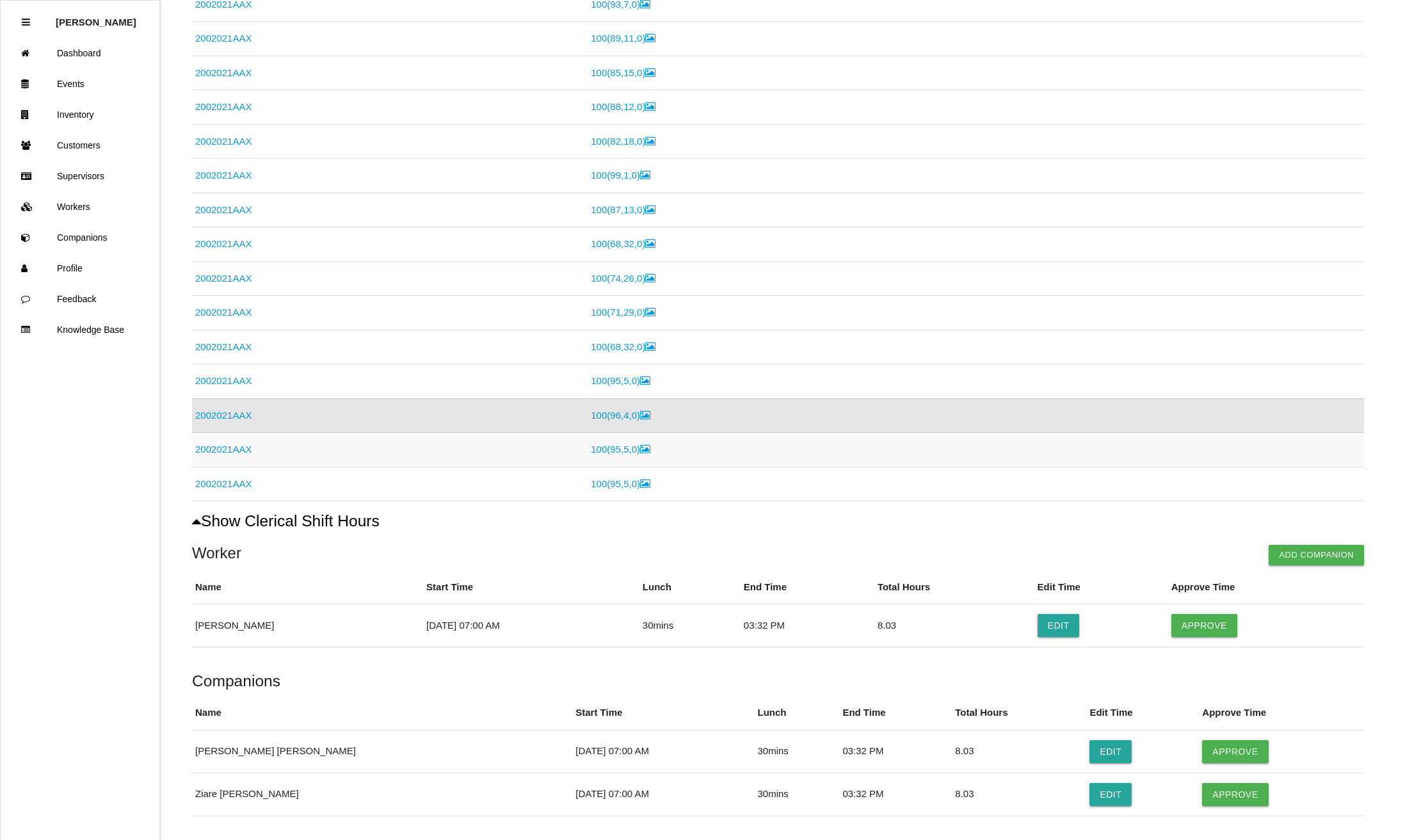
click at [221, 451] on link "2002021AAX" at bounding box center [223, 449] width 56 height 11
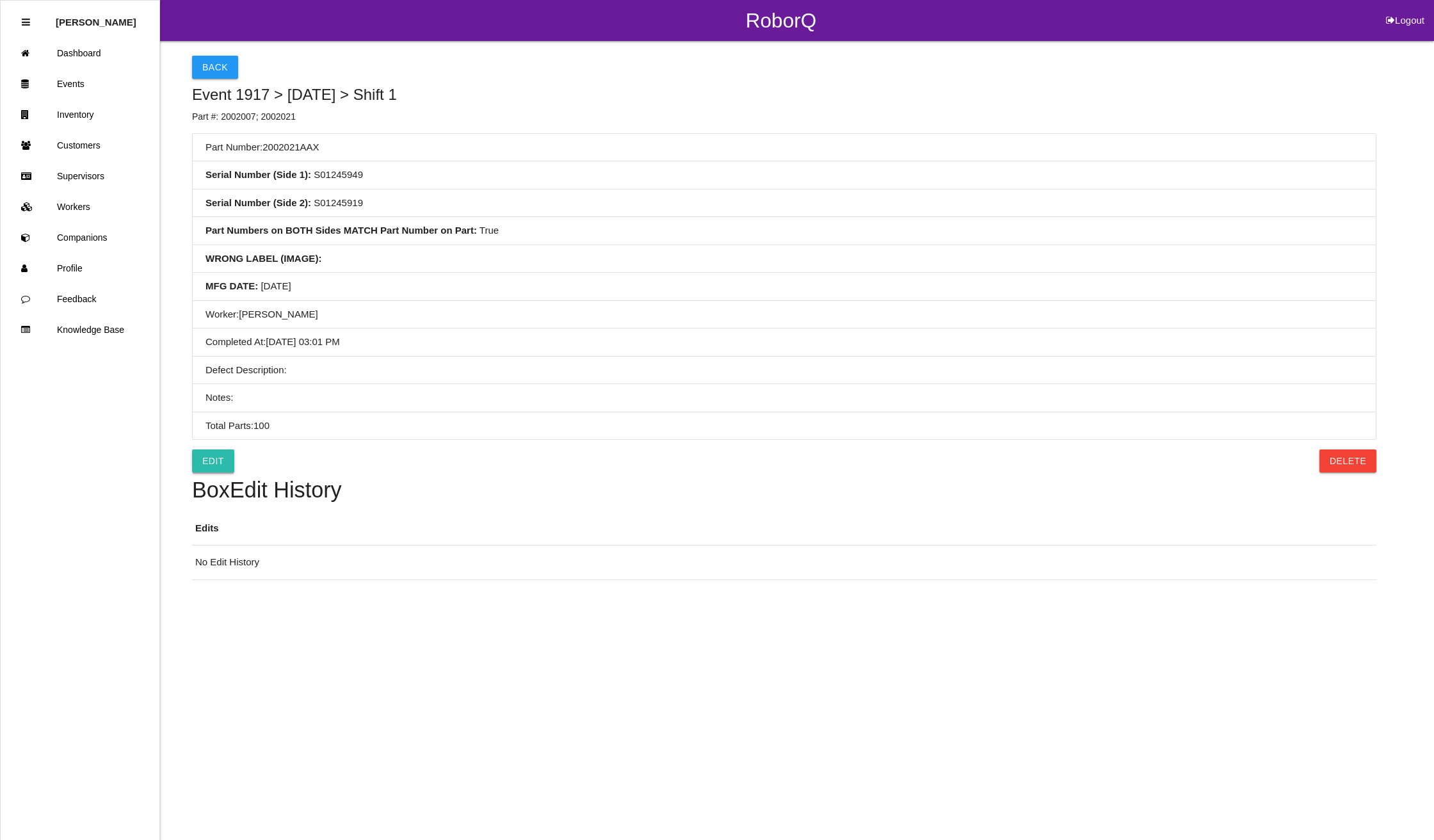
click at [200, 461] on link "Edit" at bounding box center [213, 461] width 42 height 23
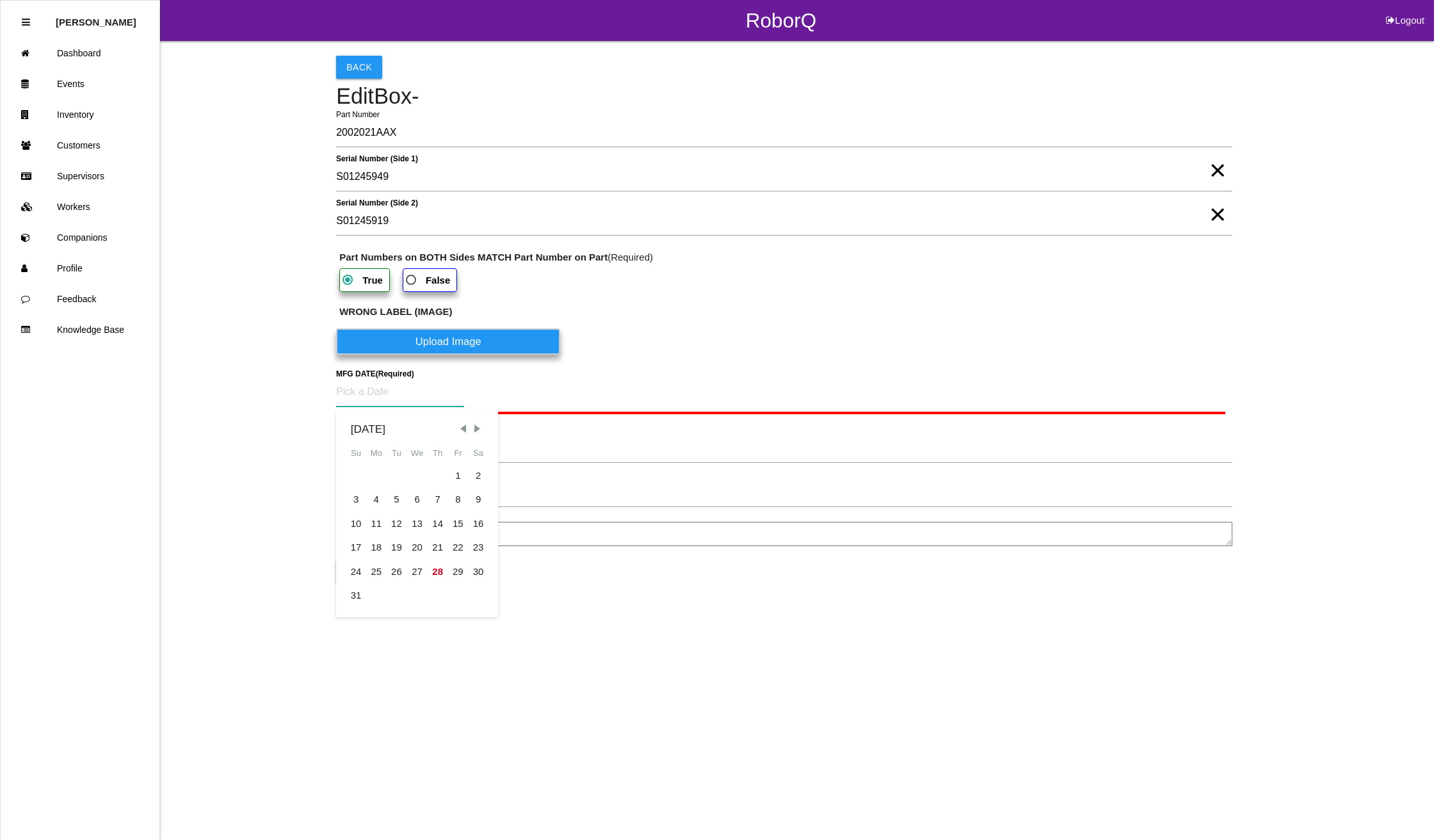
click at [421, 400] on input at bounding box center [400, 392] width 128 height 29
click at [434, 546] on div "21" at bounding box center [437, 548] width 21 height 25
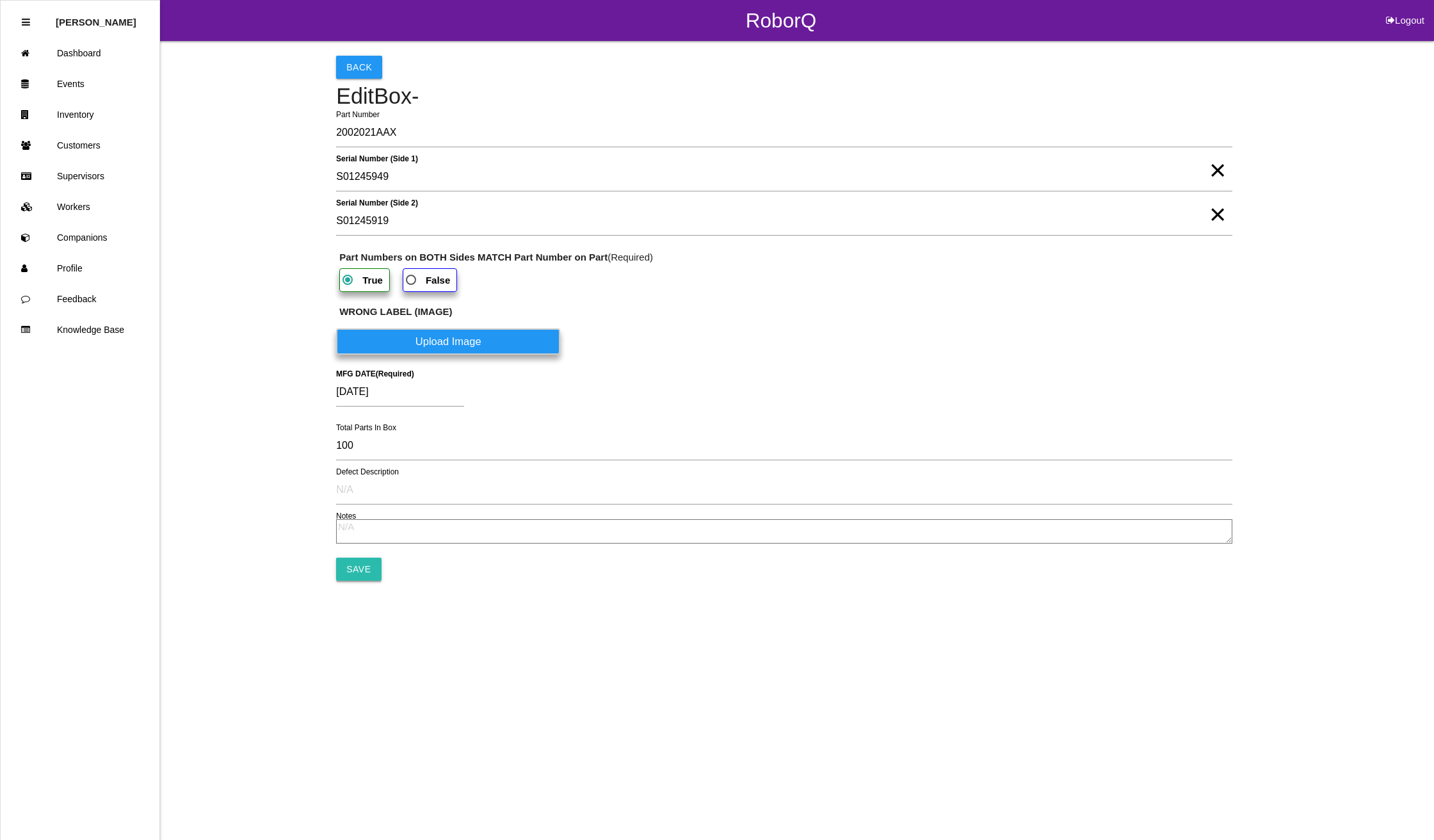
click at [358, 569] on input "Save" at bounding box center [358, 569] width 45 height 23
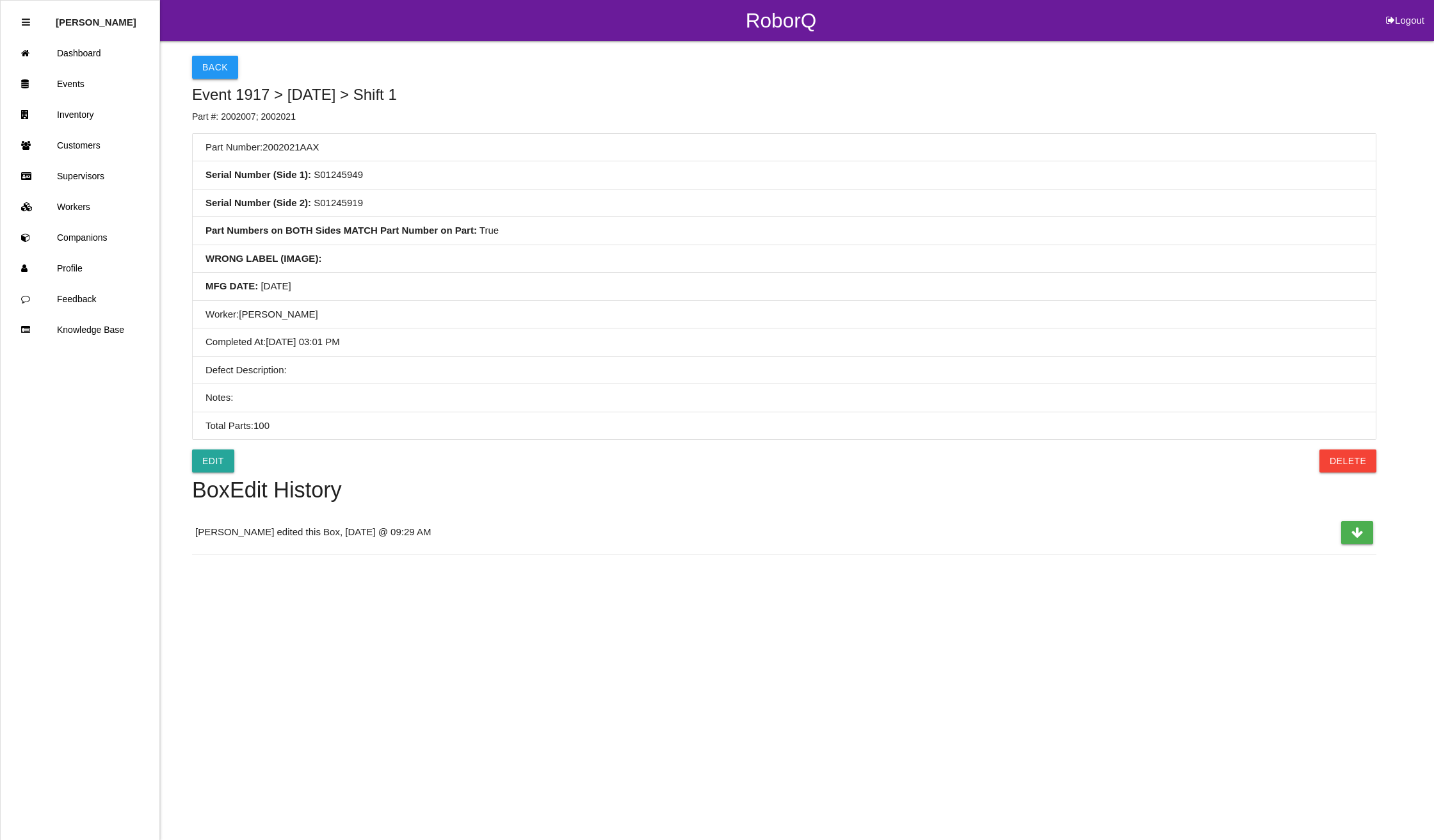
click at [208, 65] on button "Back" at bounding box center [215, 67] width 46 height 23
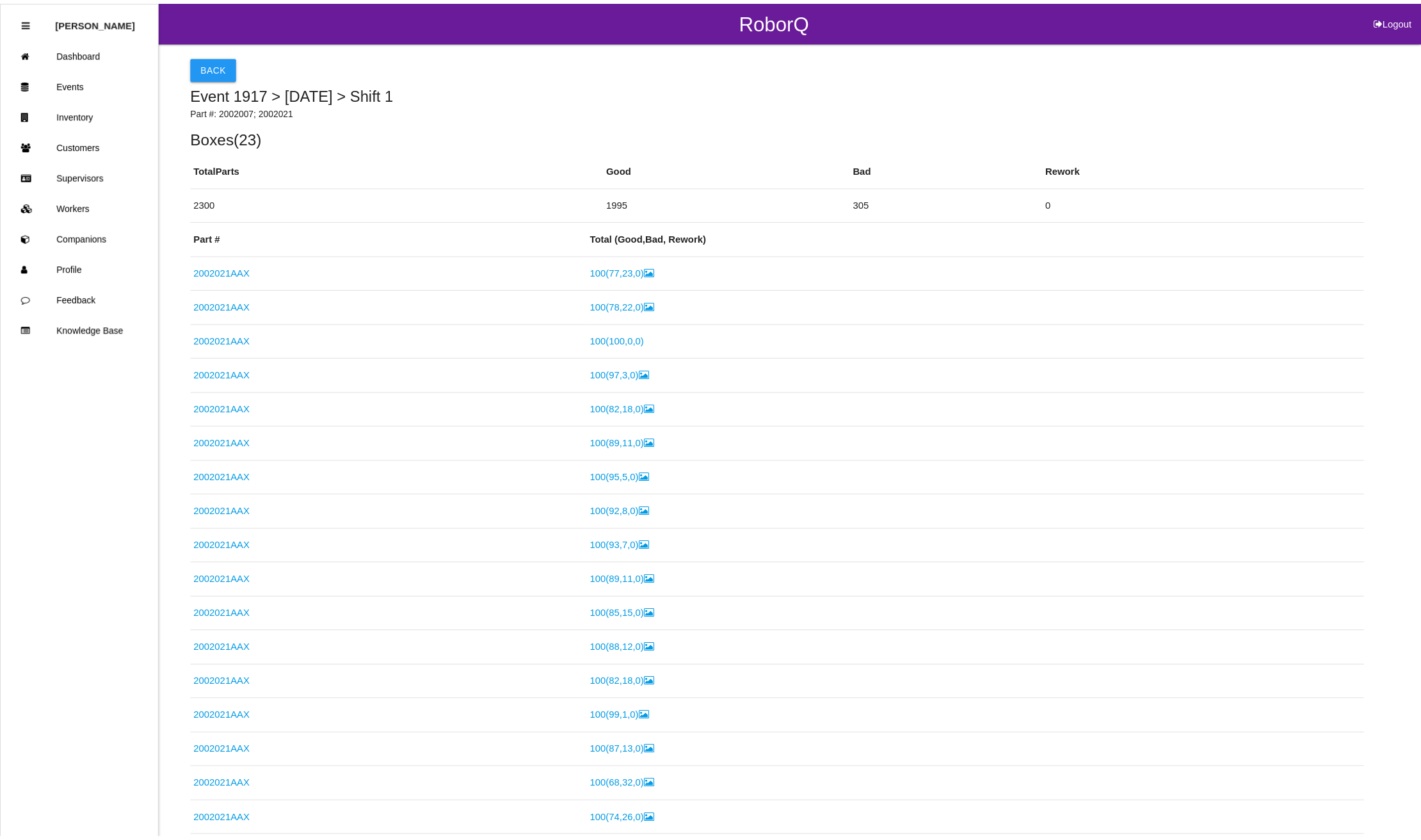
scroll to position [576, 0]
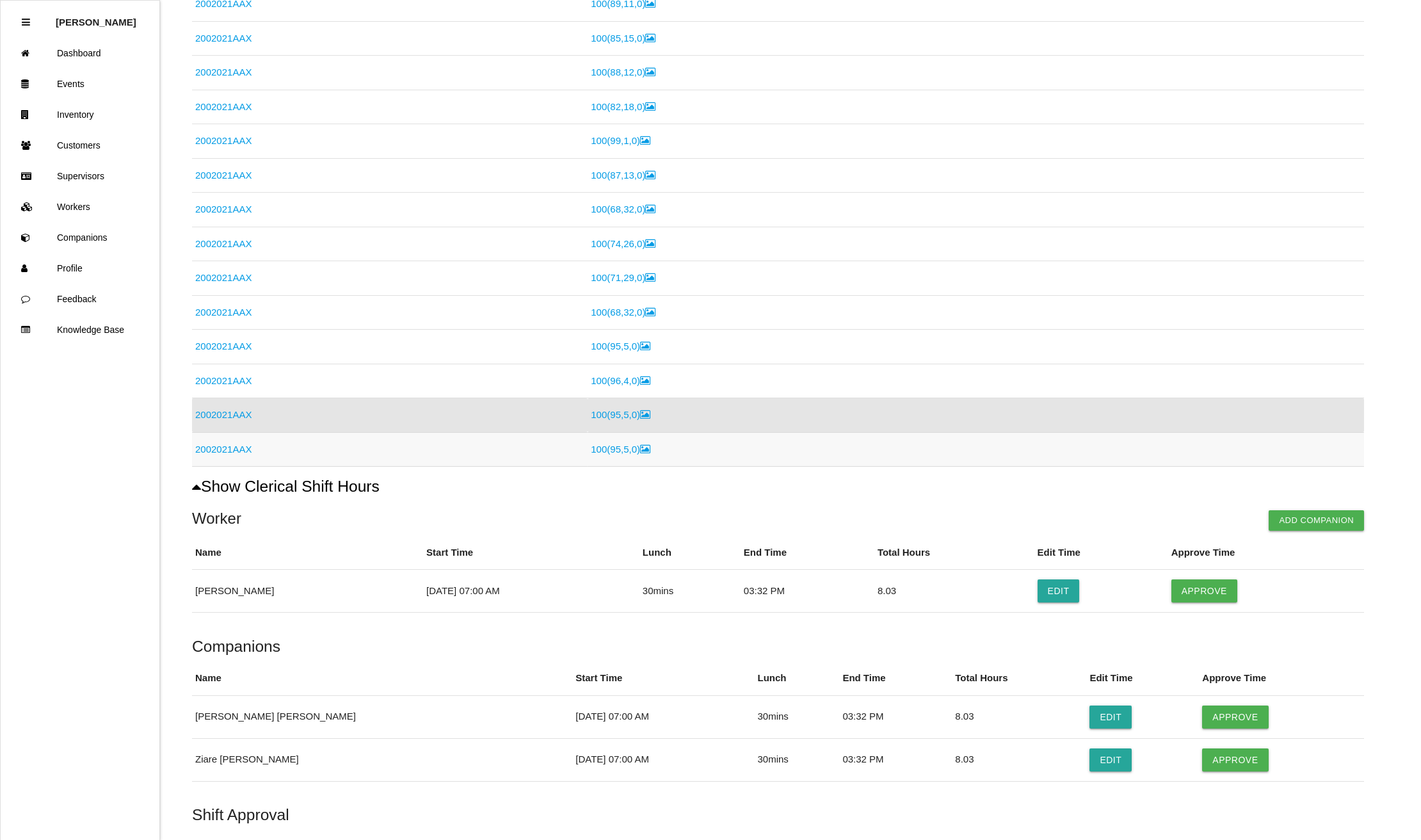
click at [205, 450] on link "2002021AAX" at bounding box center [223, 449] width 56 height 11
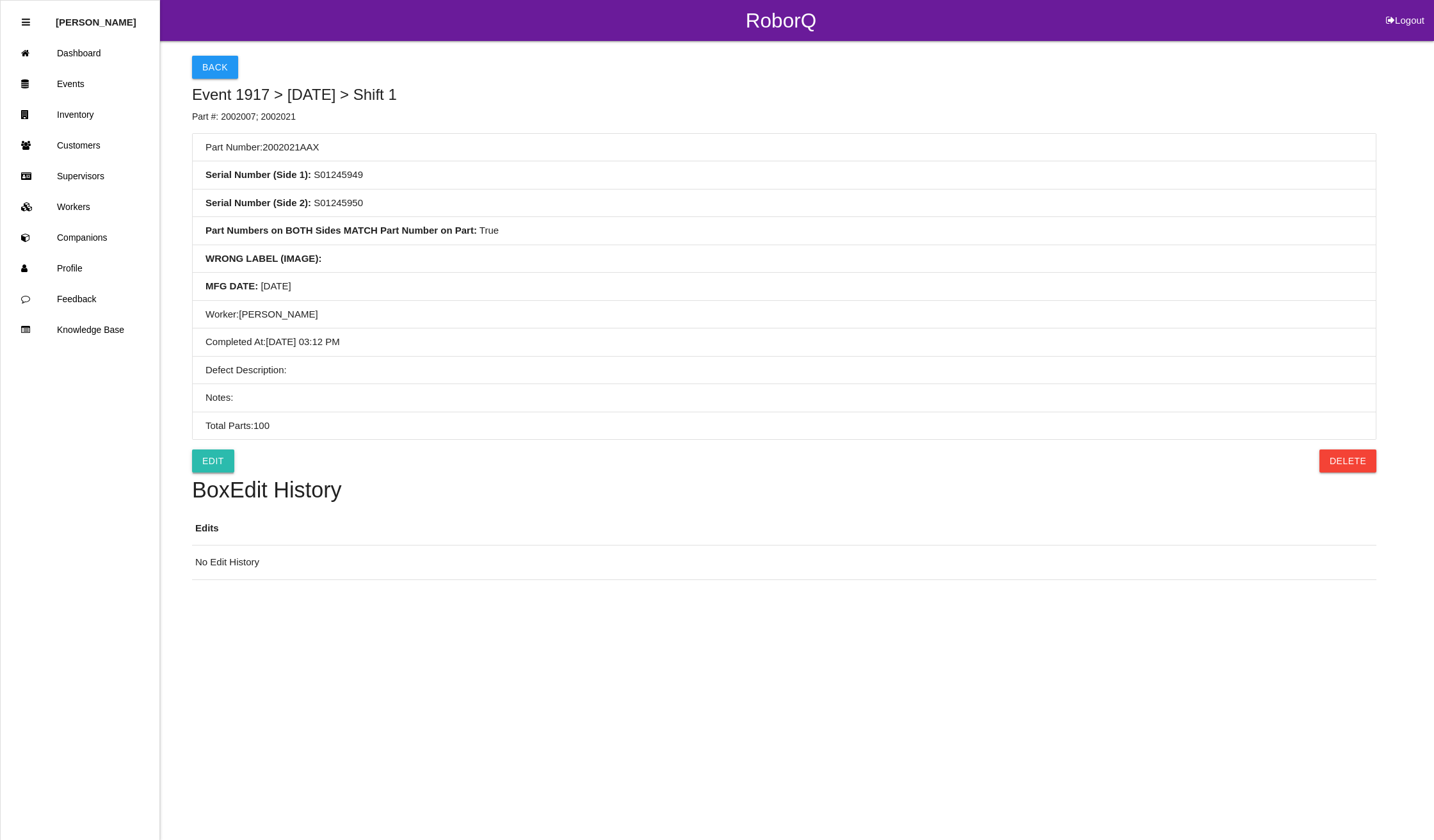
click at [206, 461] on link "Edit" at bounding box center [213, 461] width 42 height 23
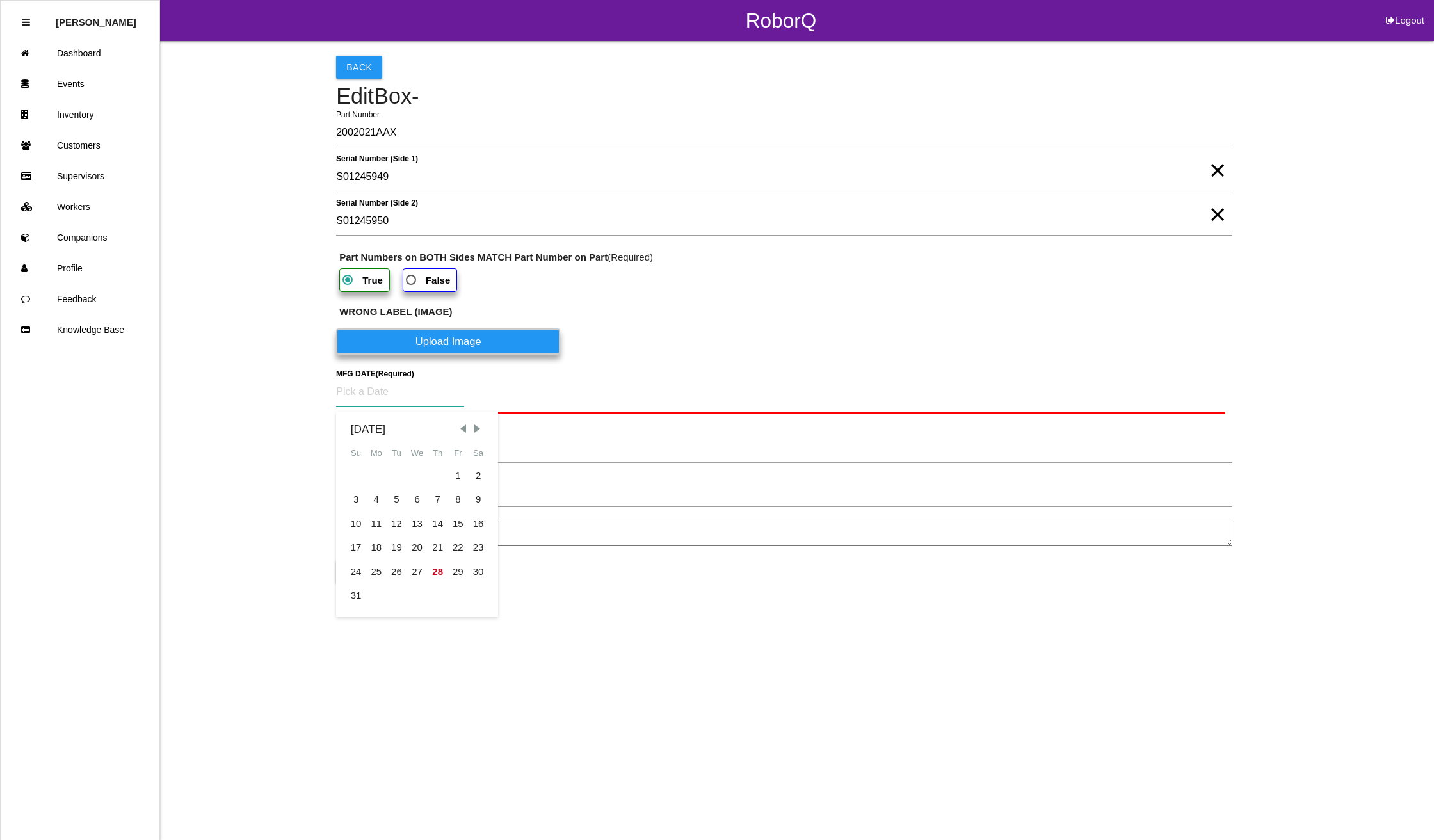
click at [367, 393] on input at bounding box center [400, 392] width 128 height 29
click at [431, 546] on div "21" at bounding box center [437, 548] width 21 height 25
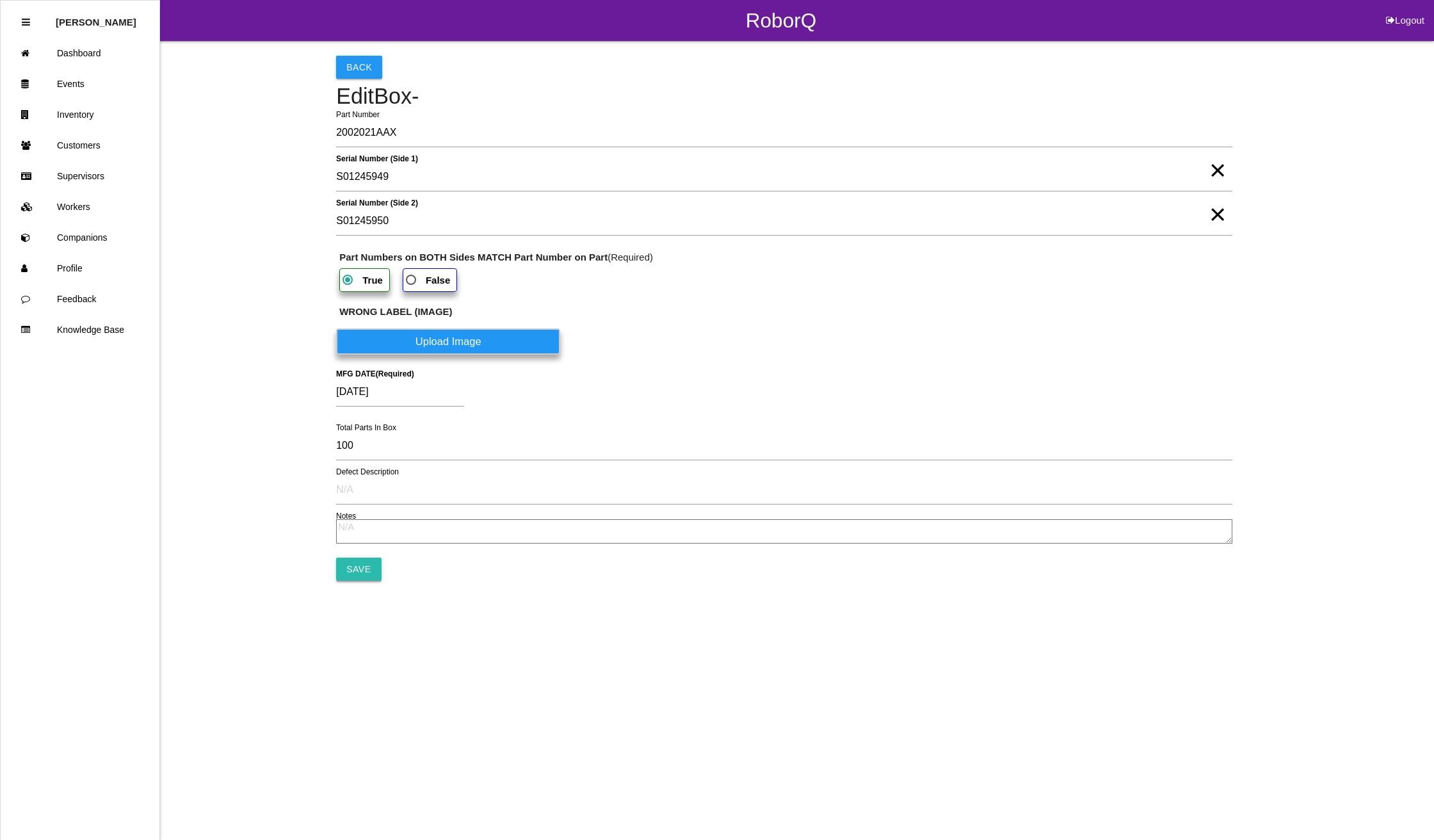
click at [349, 567] on input "Save" at bounding box center [358, 569] width 45 height 23
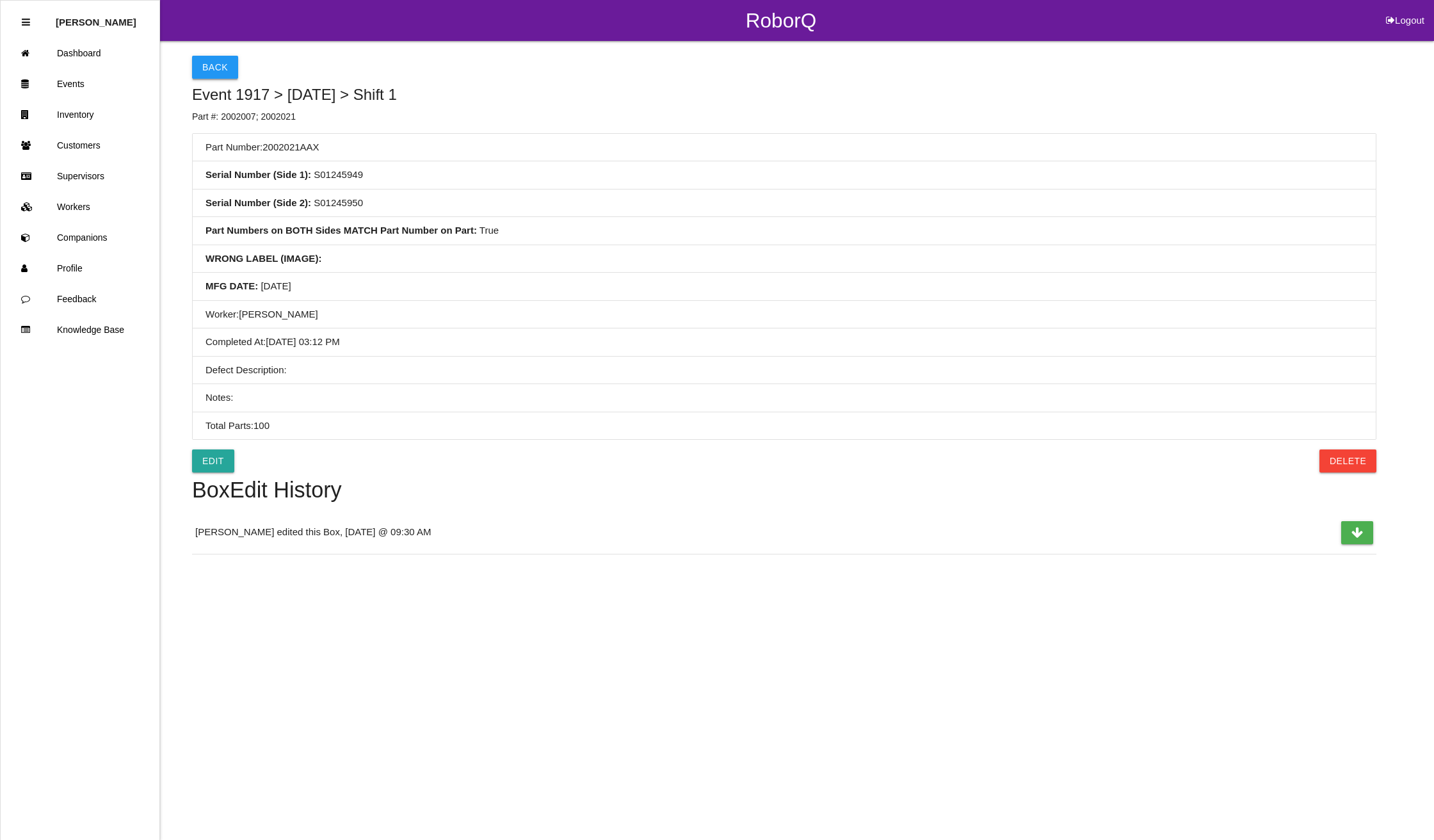
click at [213, 55] on button "Back" at bounding box center [215, 67] width 46 height 23
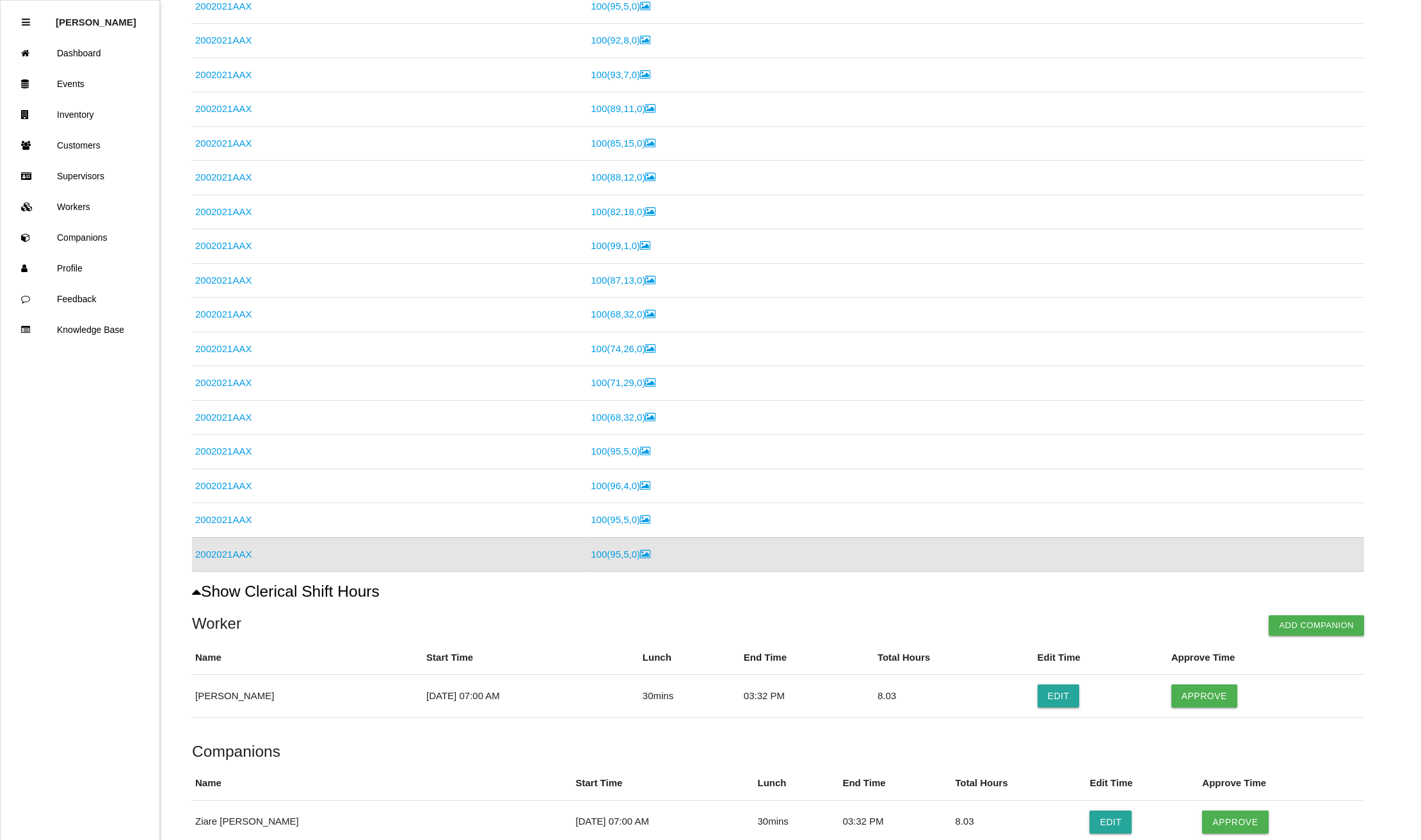
scroll to position [447, 0]
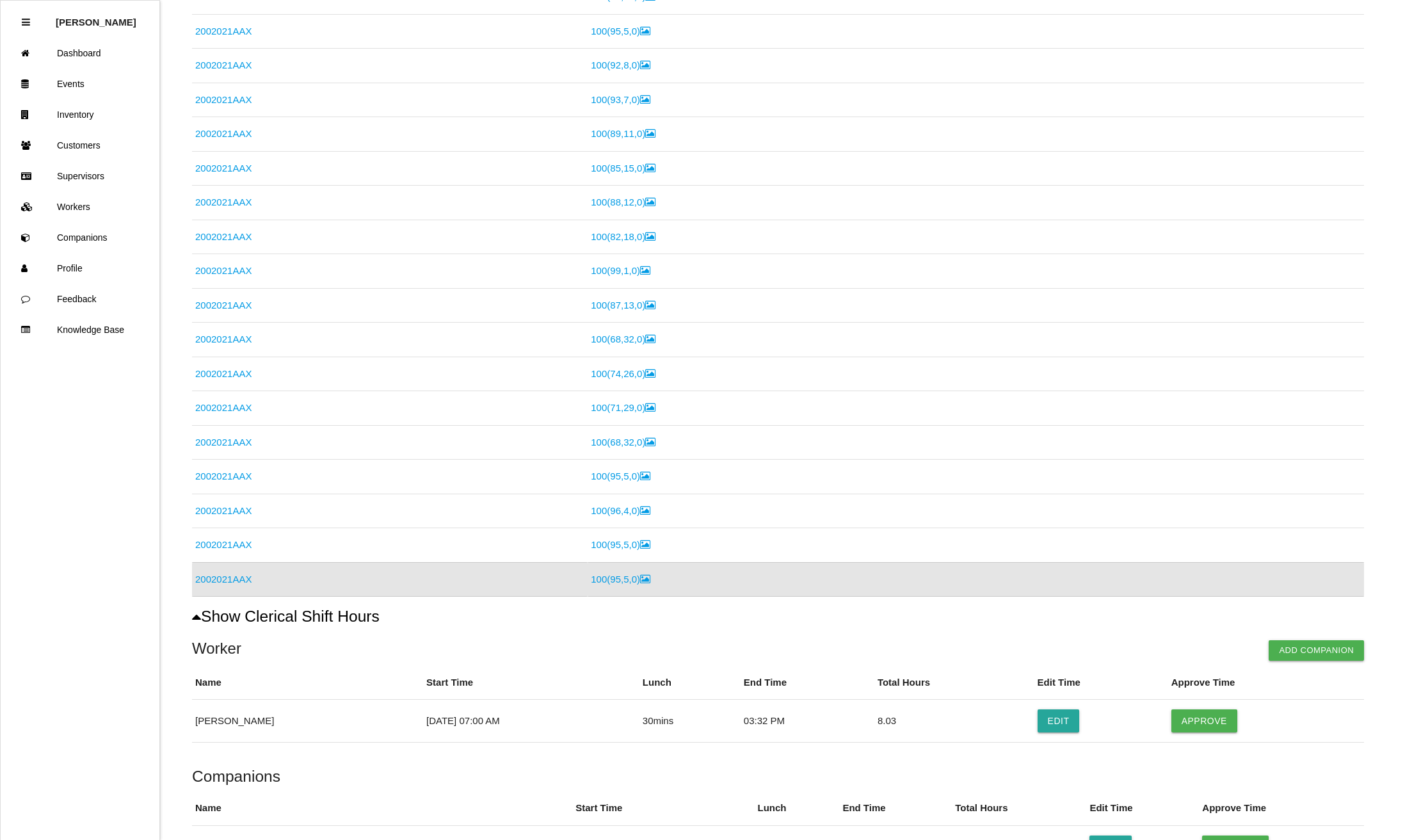
click at [211, 583] on link "2002021AAX" at bounding box center [223, 579] width 56 height 11
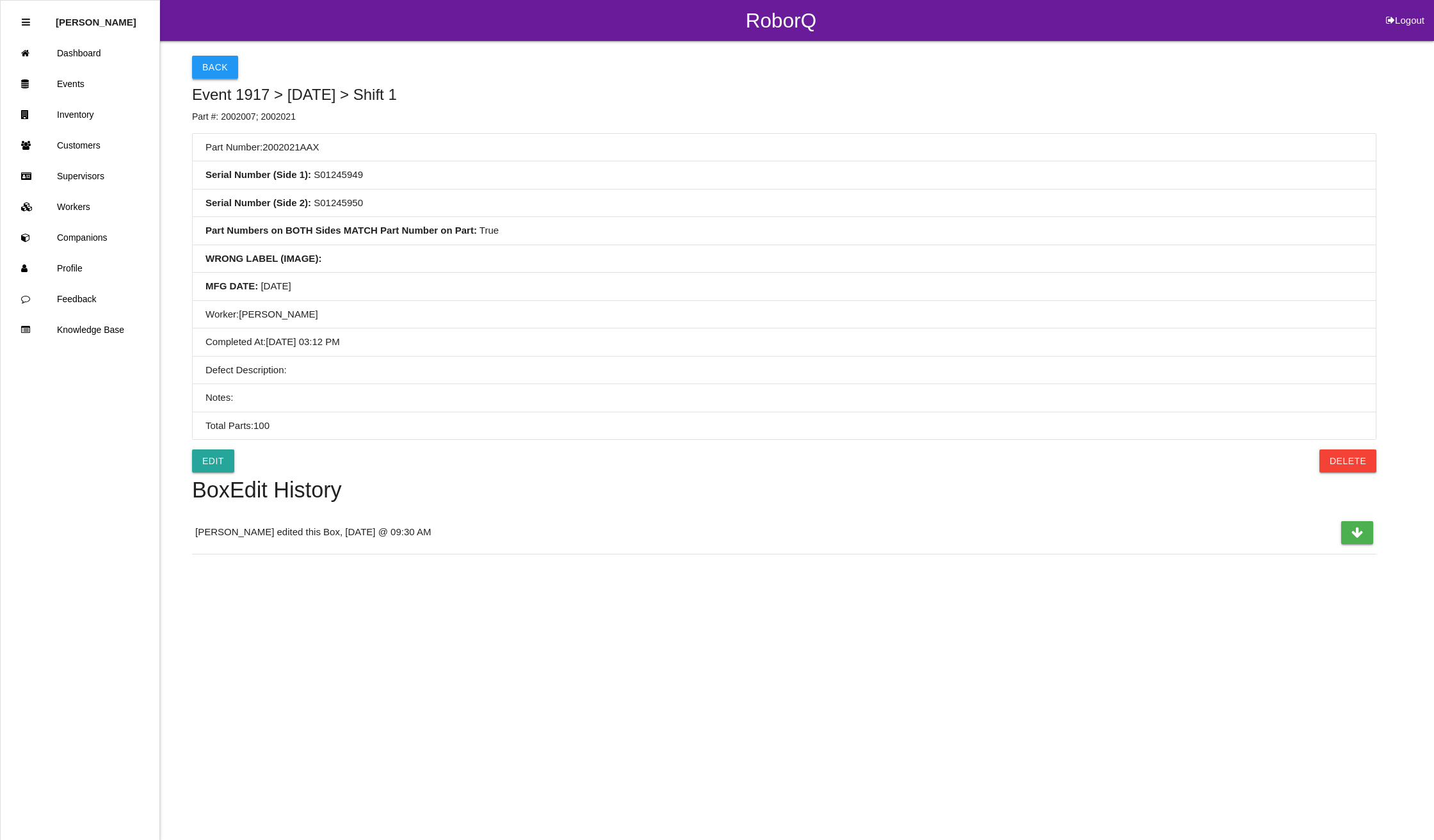
click at [214, 59] on button "Back" at bounding box center [215, 67] width 46 height 23
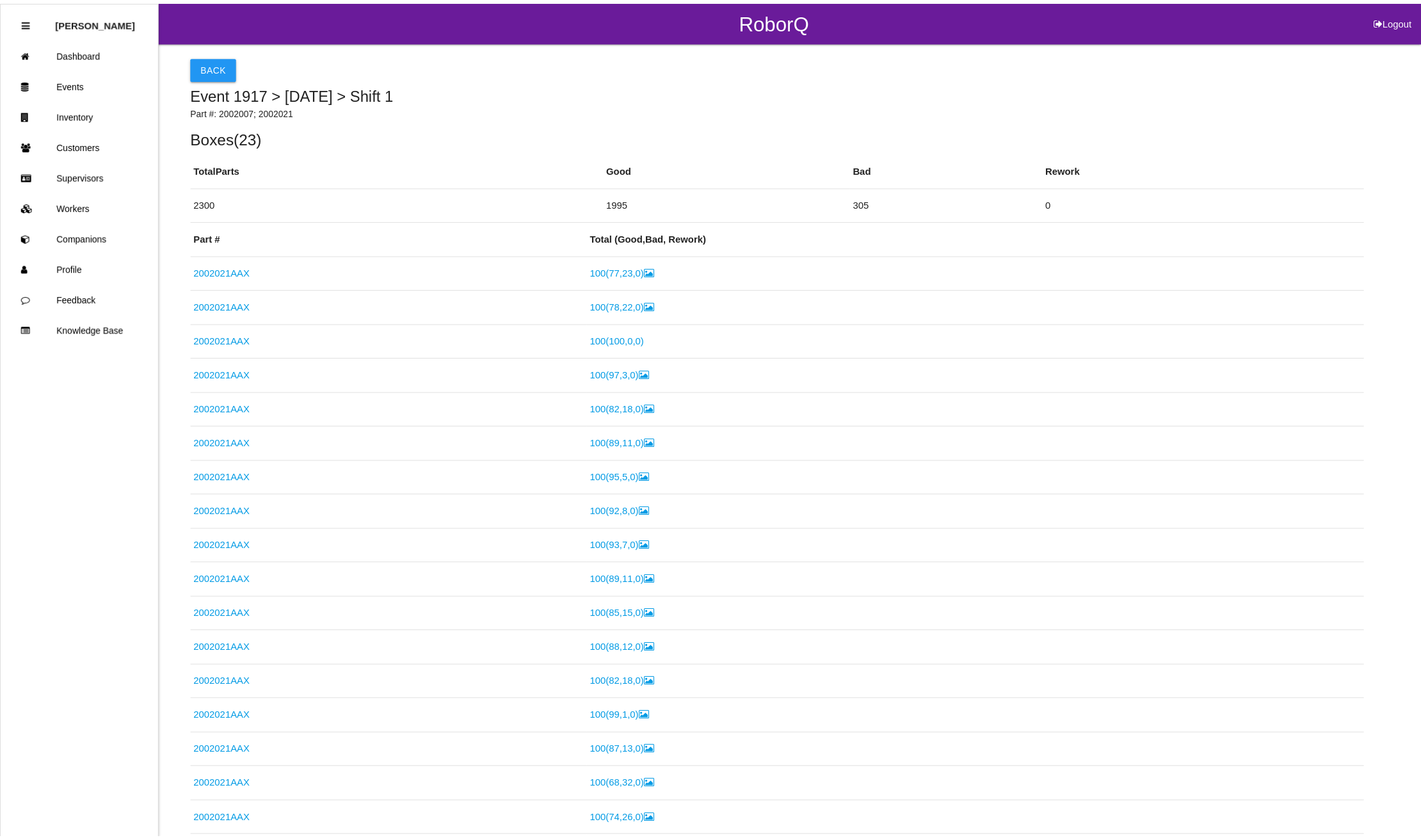
scroll to position [611, 0]
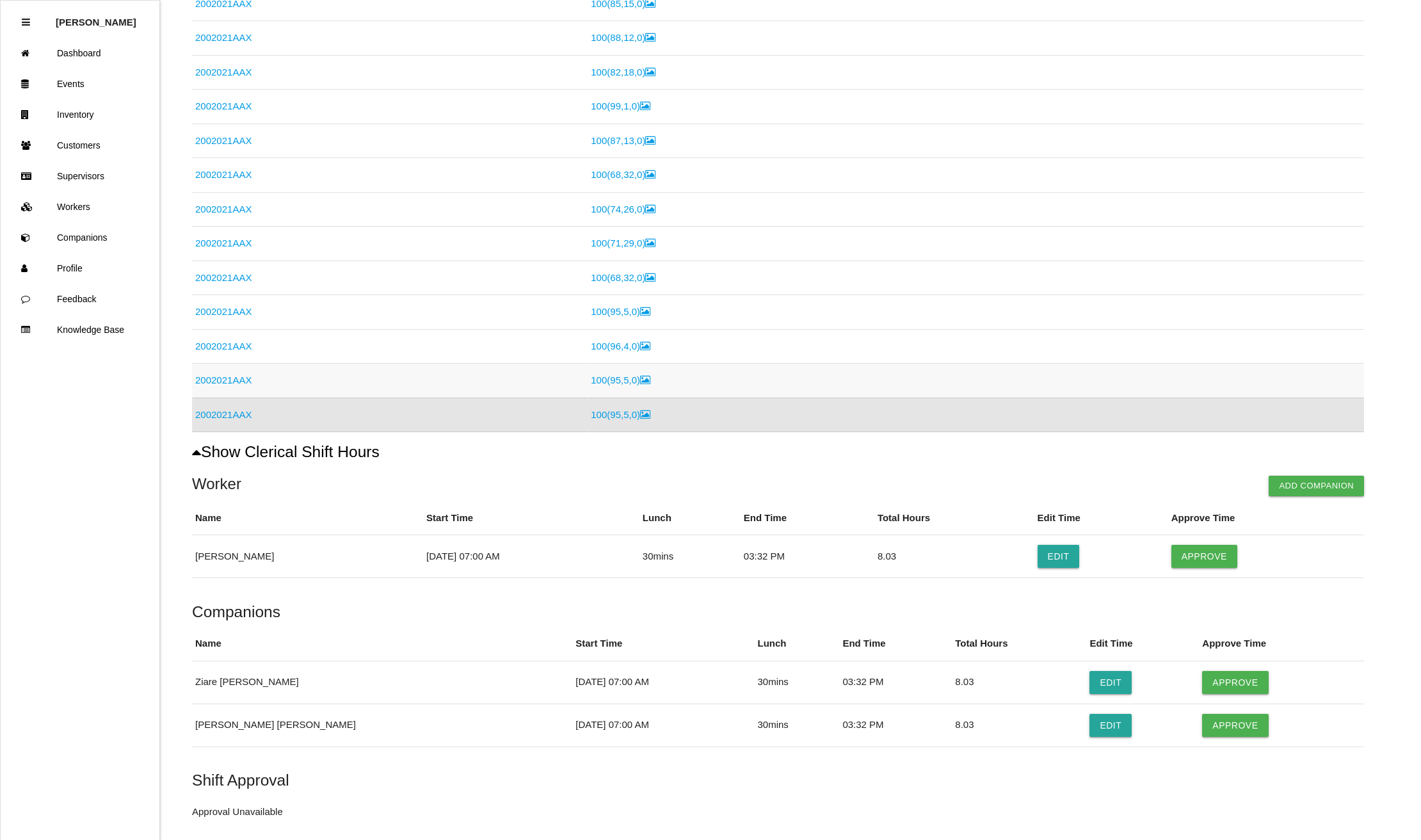
click at [201, 385] on link "2002021AAX" at bounding box center [223, 380] width 56 height 11
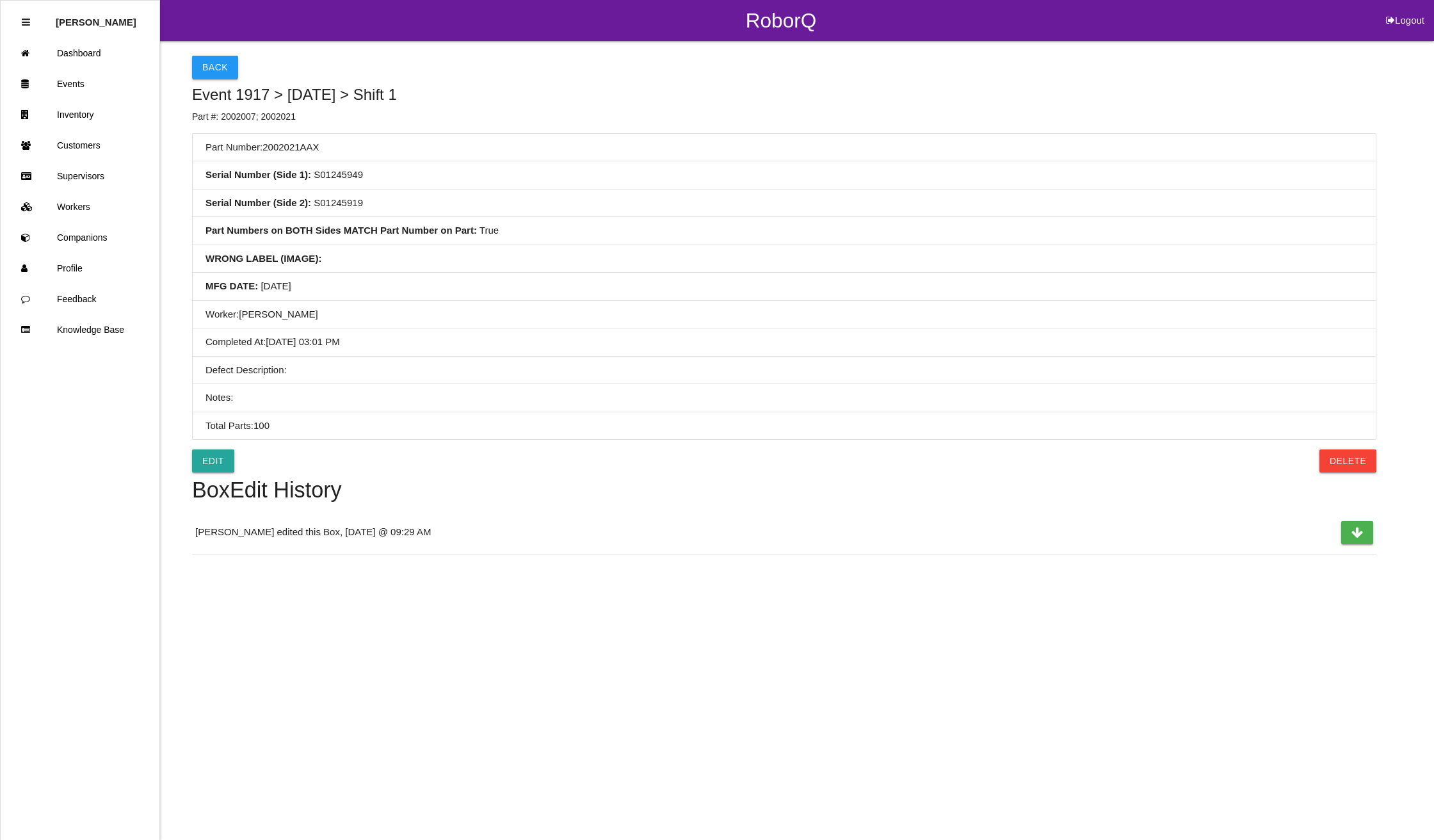
click at [211, 63] on button "Back" at bounding box center [215, 67] width 46 height 23
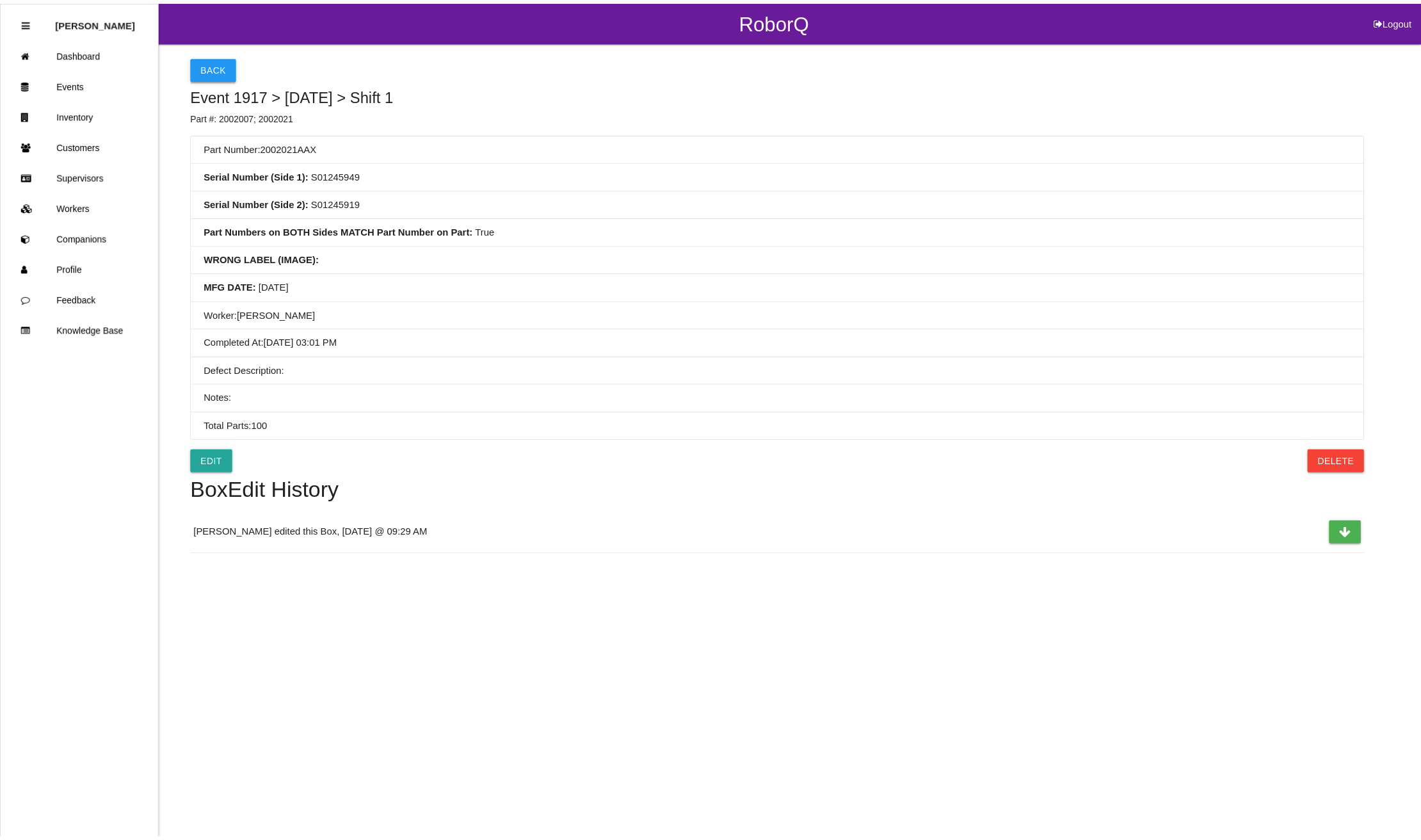
scroll to position [576, 0]
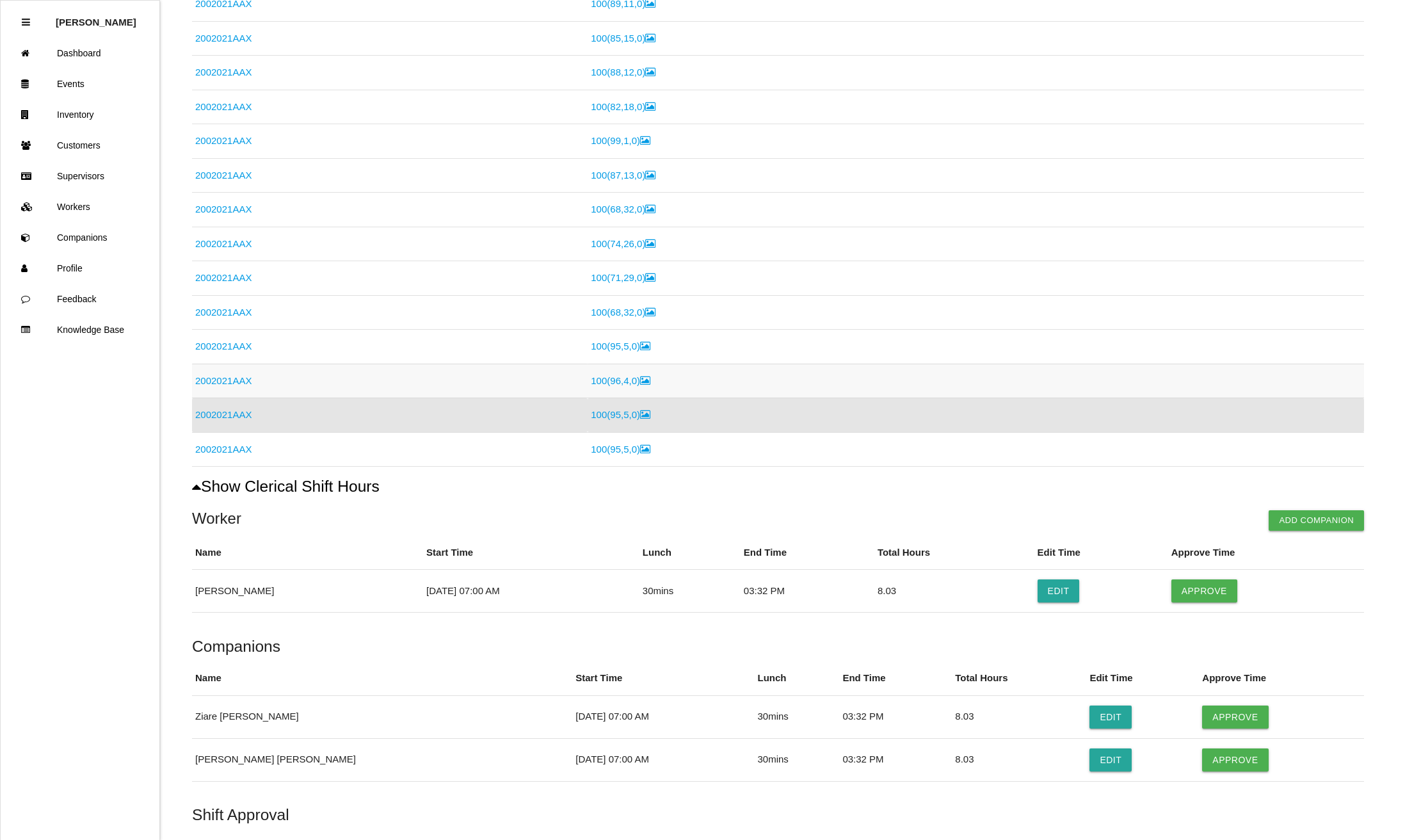
click at [234, 382] on link "2002021AAX" at bounding box center [223, 380] width 56 height 11
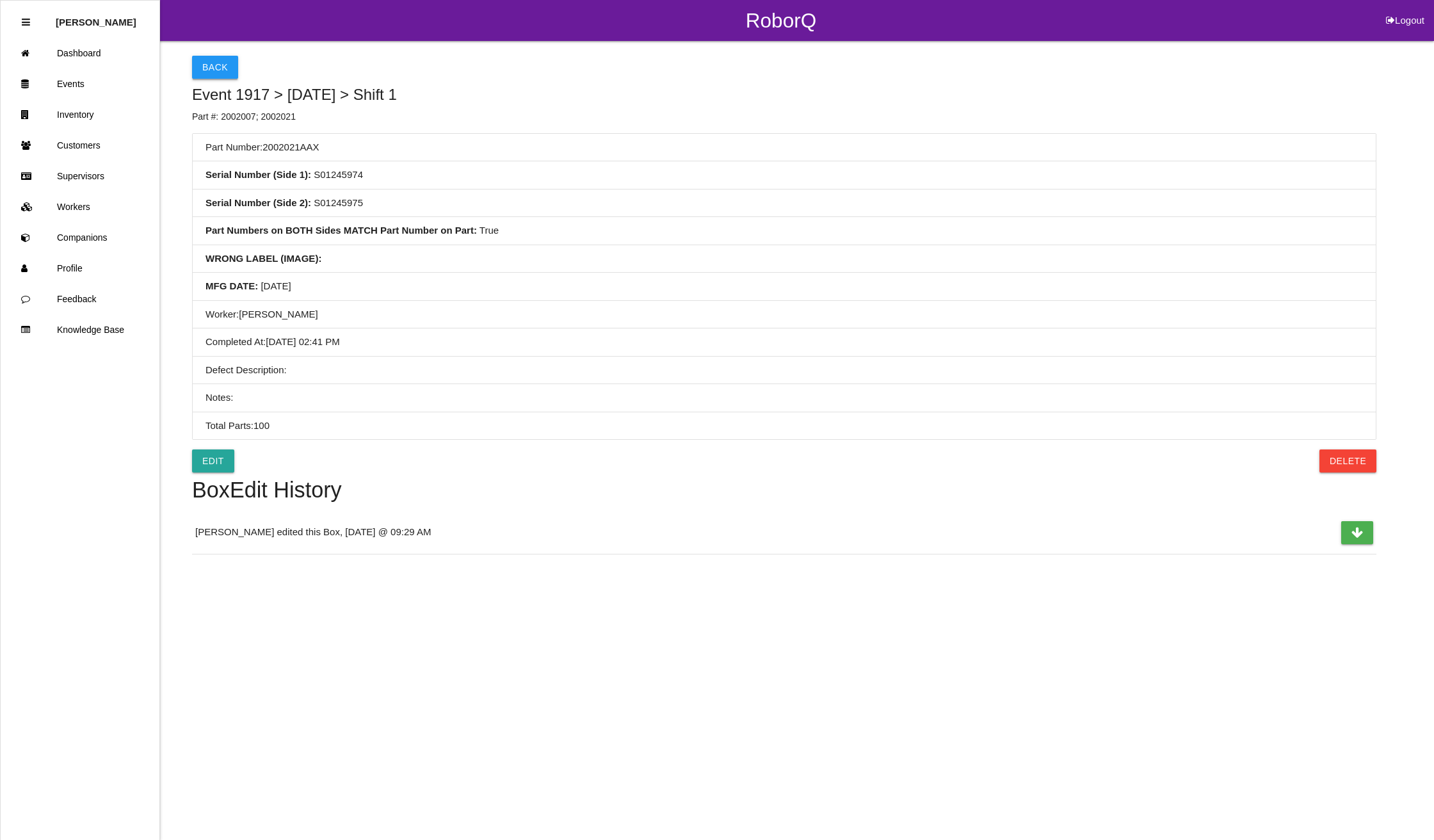
click at [202, 57] on button "Back" at bounding box center [215, 67] width 46 height 23
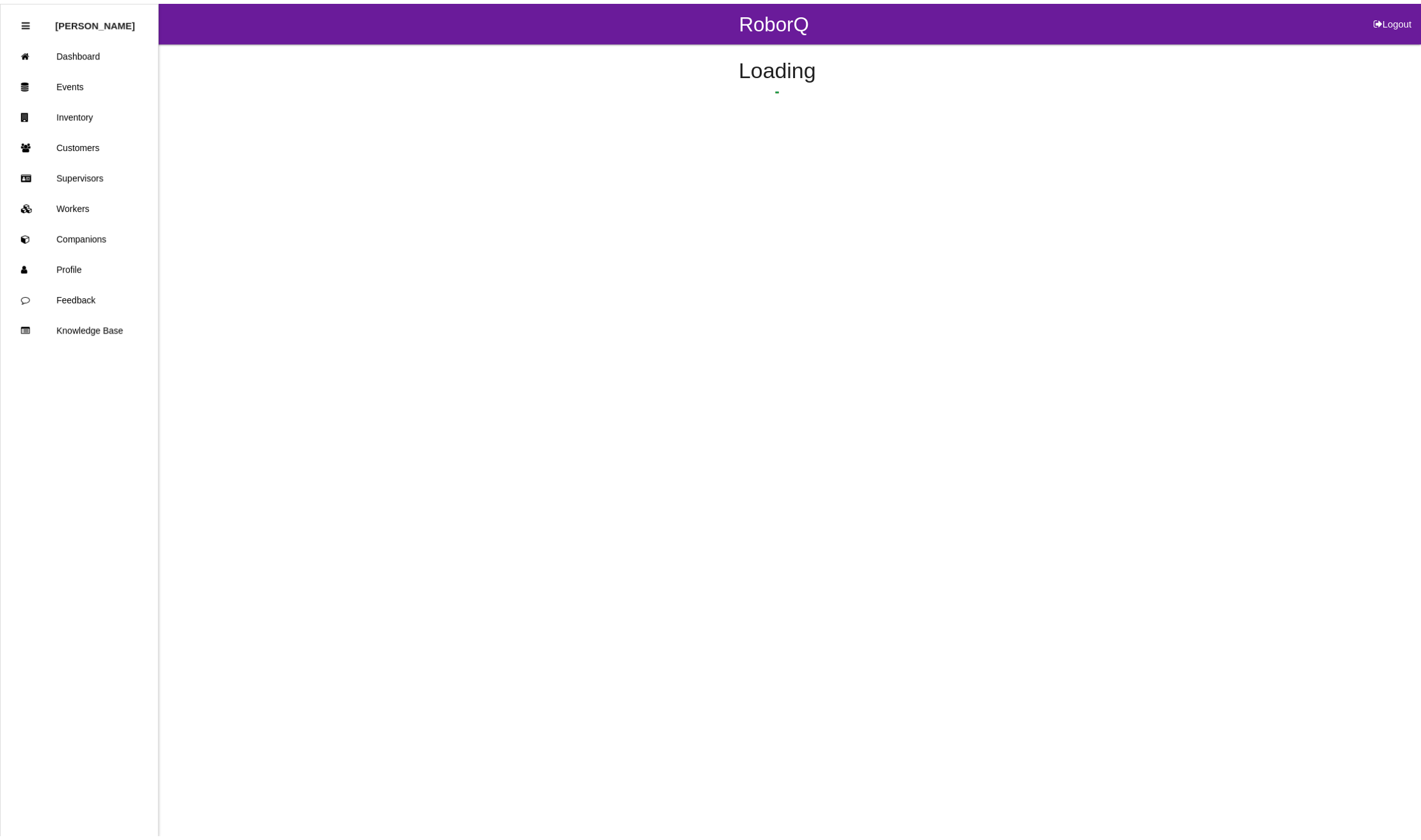
scroll to position [542, 0]
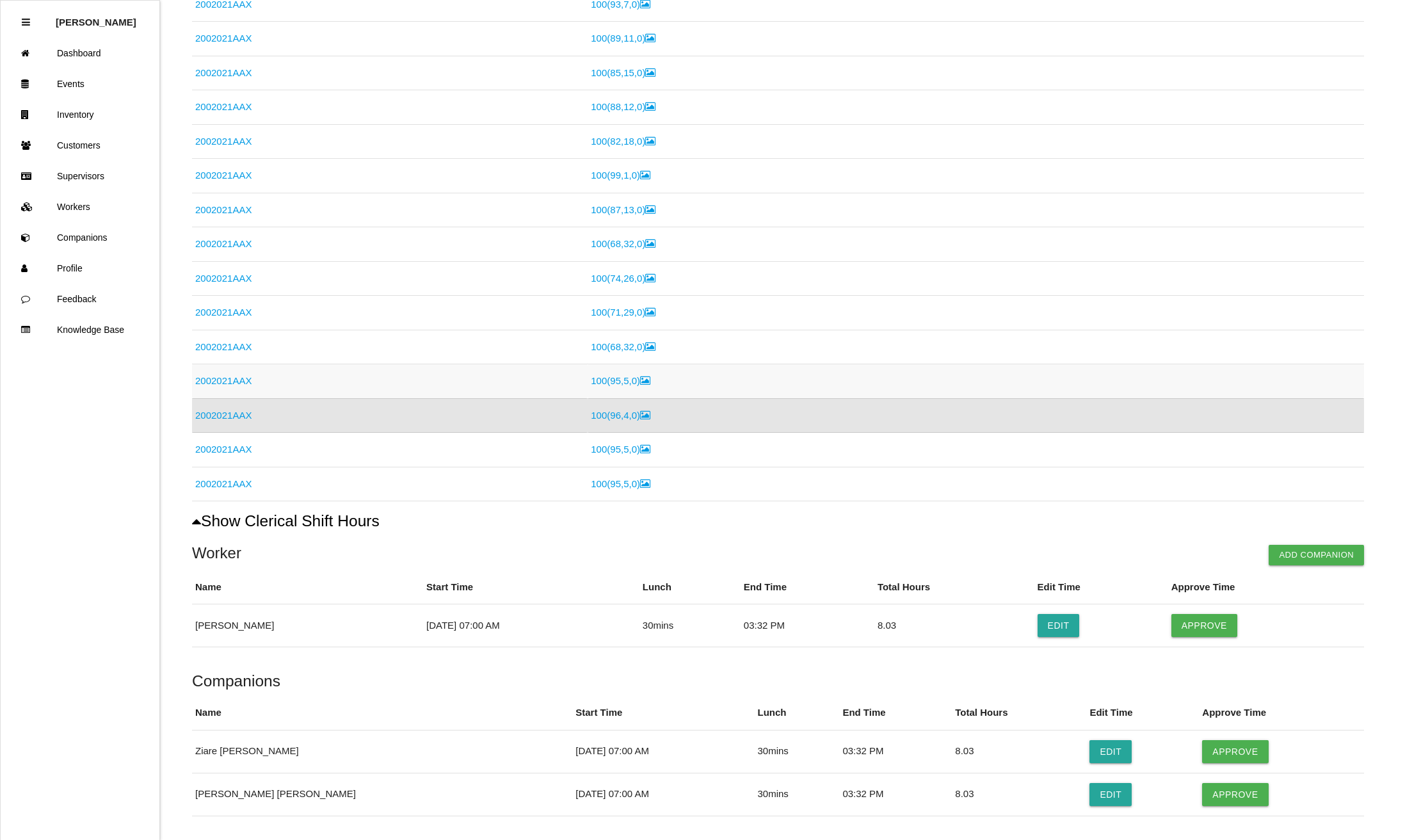
click at [231, 377] on link "2002021AAX" at bounding box center [223, 380] width 56 height 11
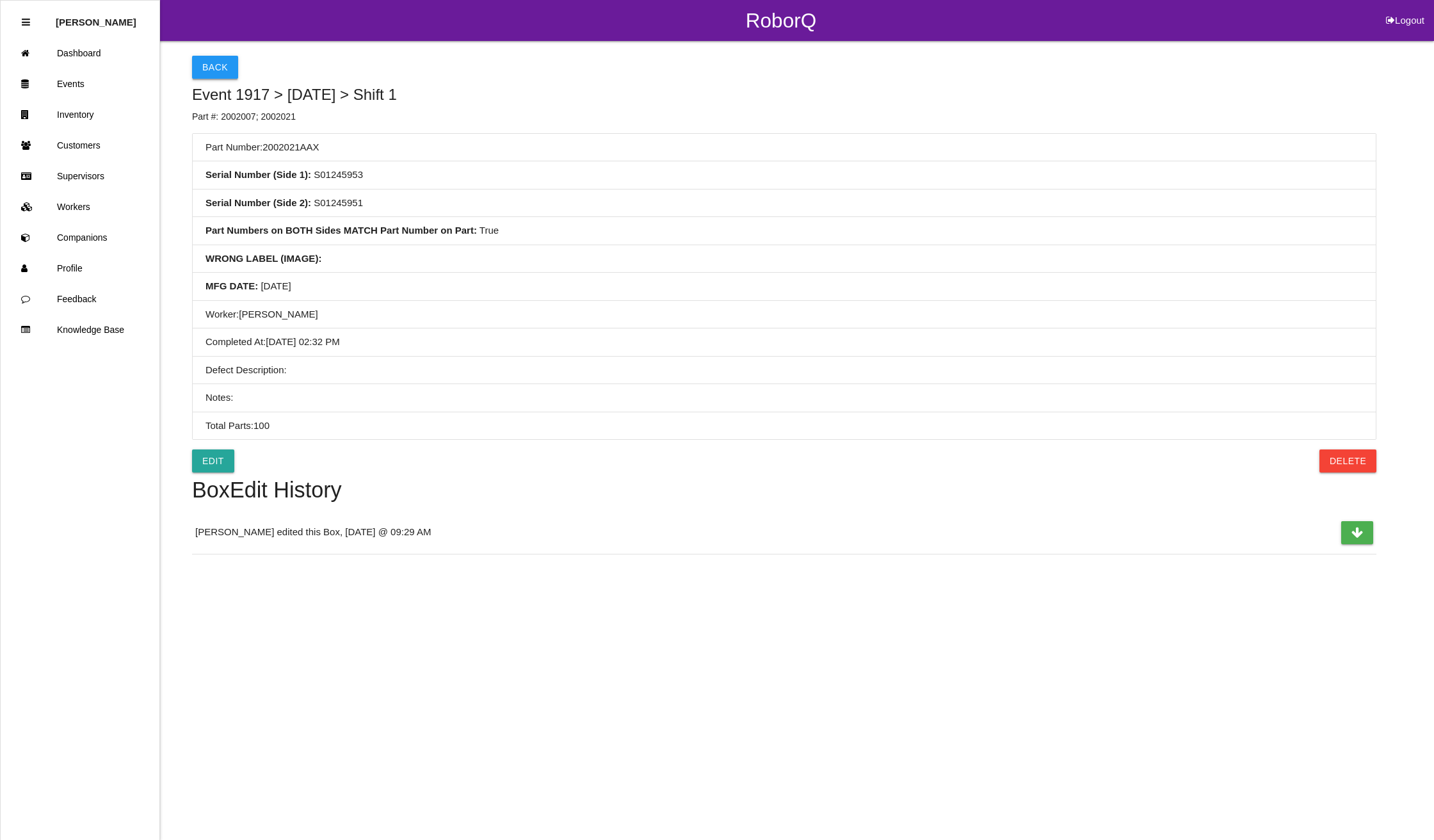
click at [216, 59] on button "Back" at bounding box center [215, 67] width 46 height 23
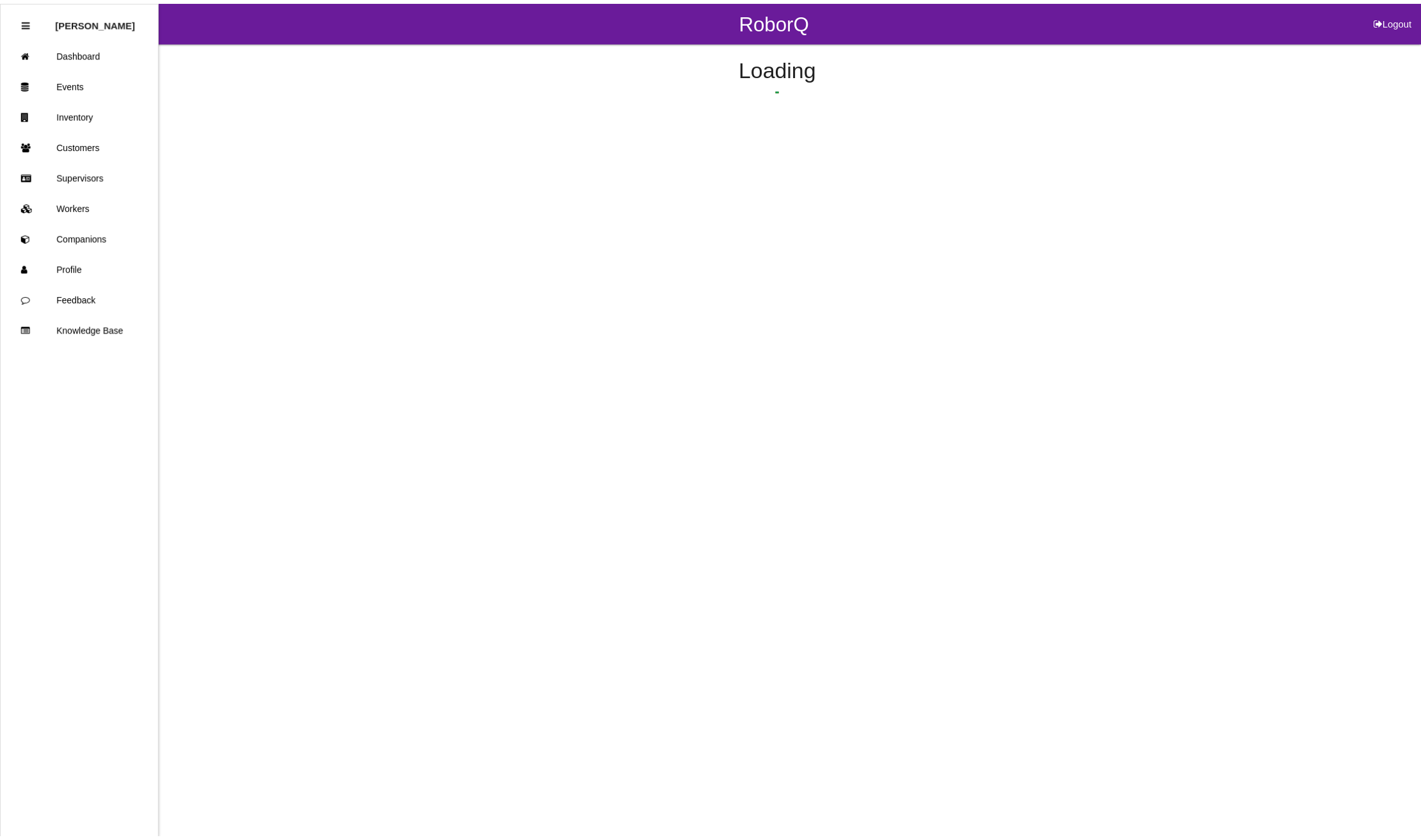
scroll to position [508, 0]
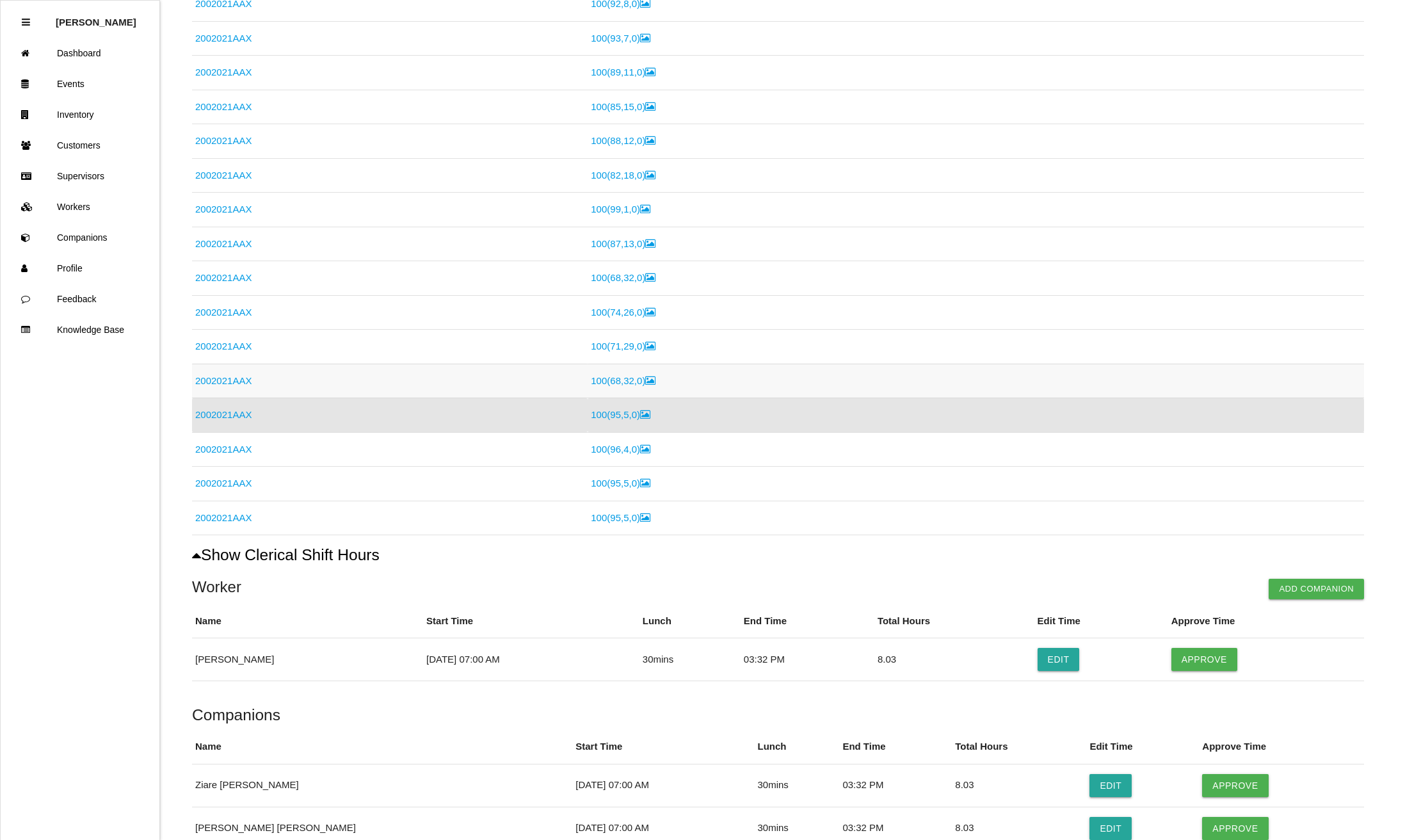
click at [221, 381] on link "2002021AAX" at bounding box center [223, 380] width 56 height 11
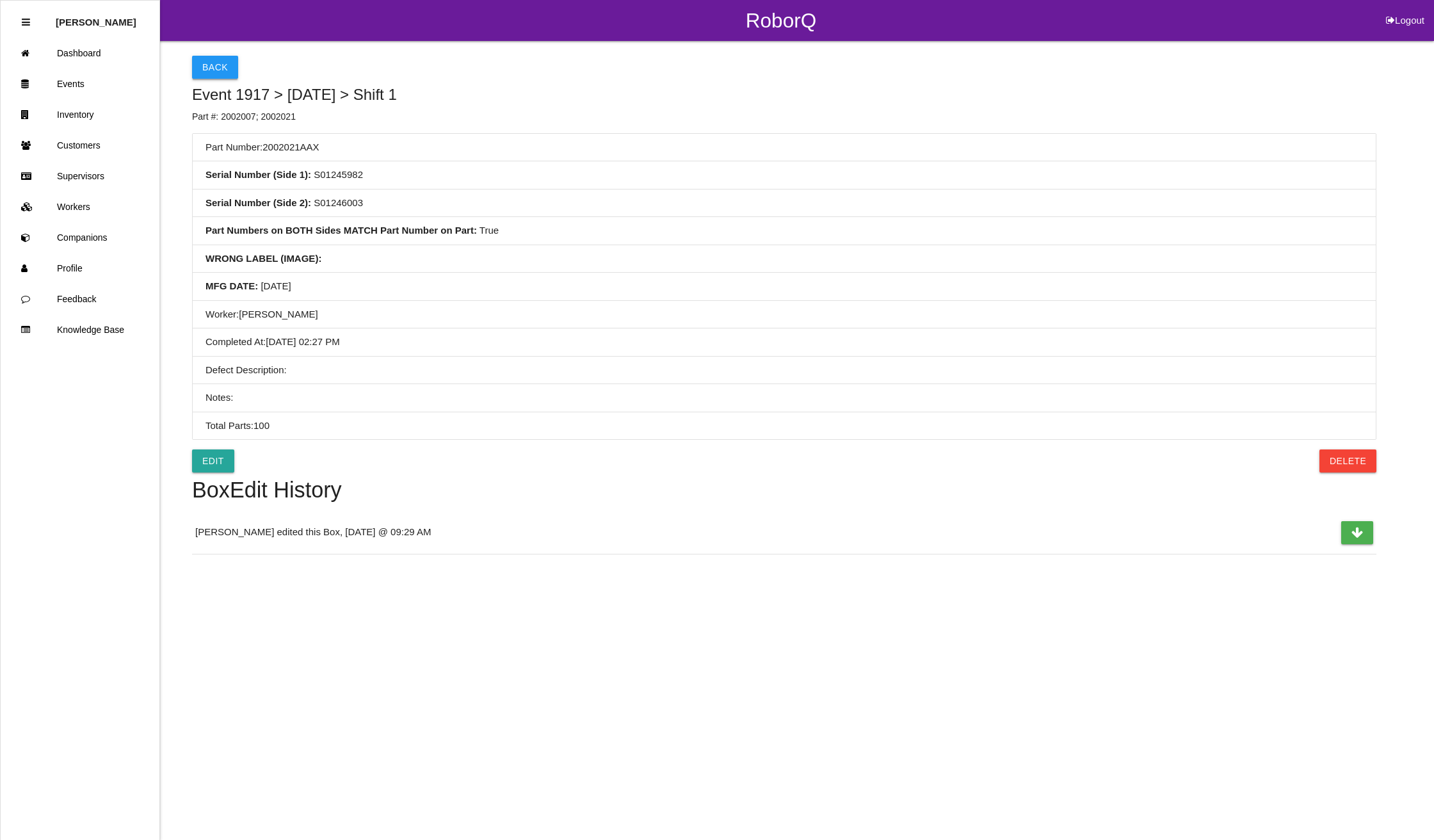
click at [221, 63] on button "Back" at bounding box center [215, 67] width 46 height 23
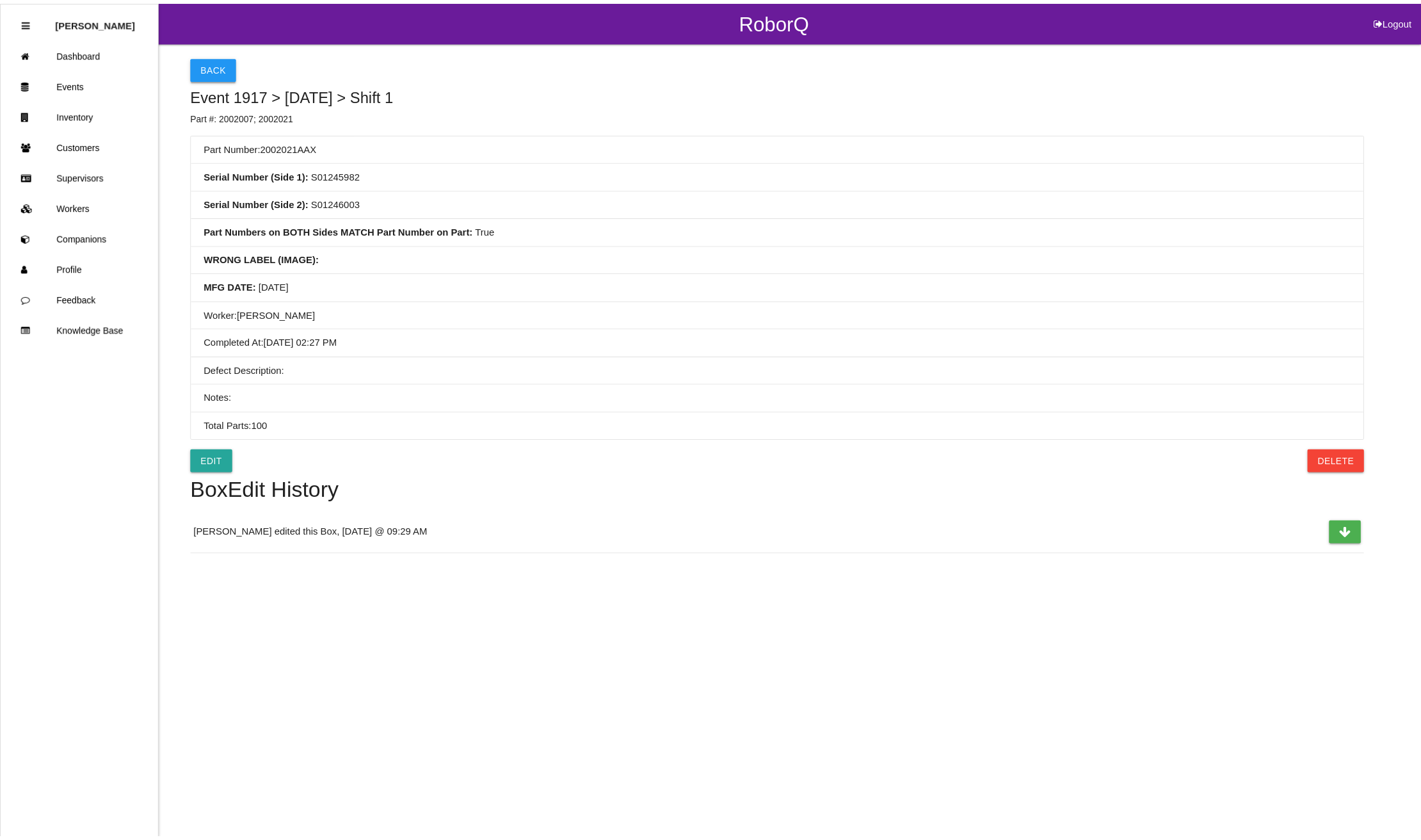
scroll to position [473, 0]
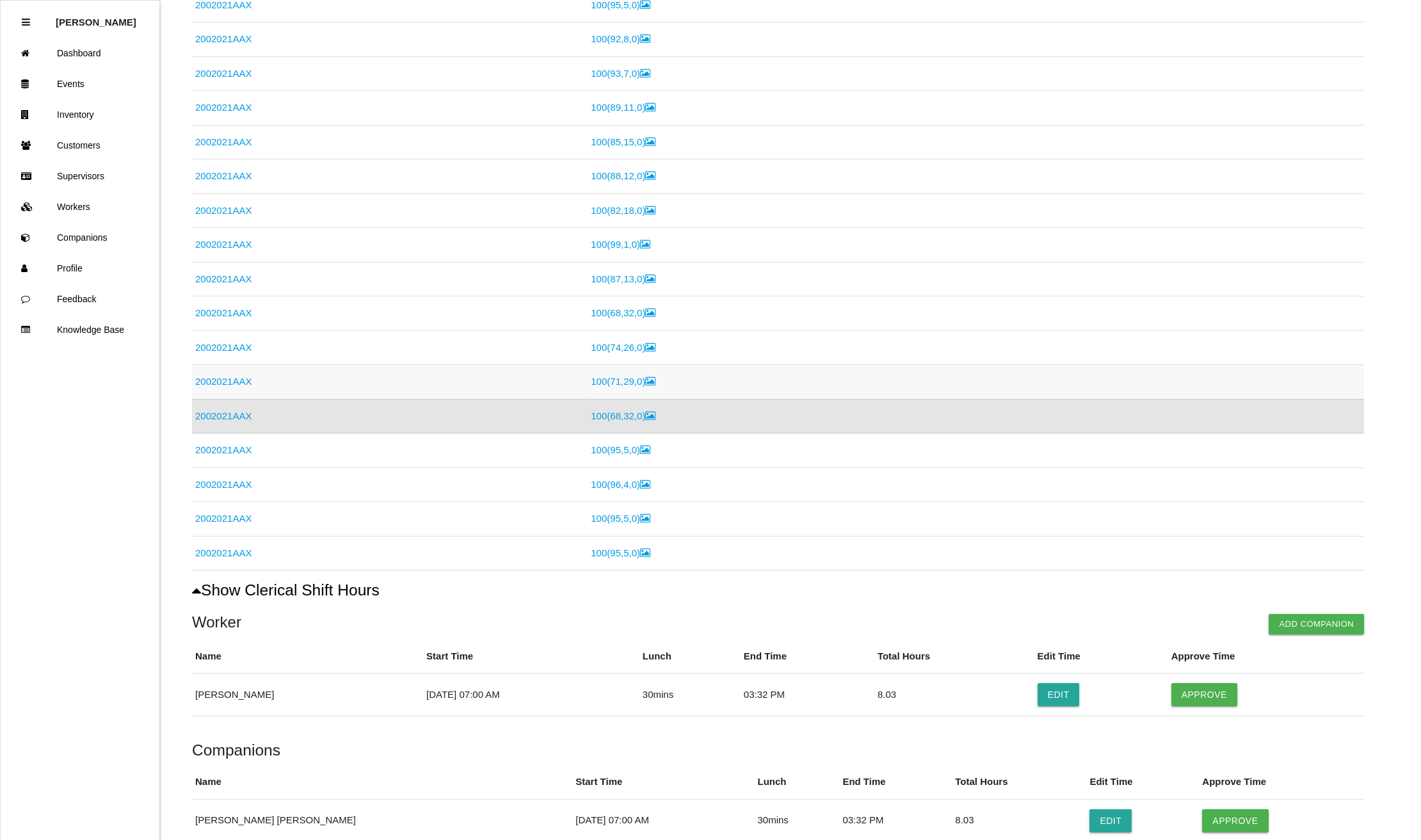
click at [231, 377] on link "2002021AAX" at bounding box center [223, 381] width 56 height 11
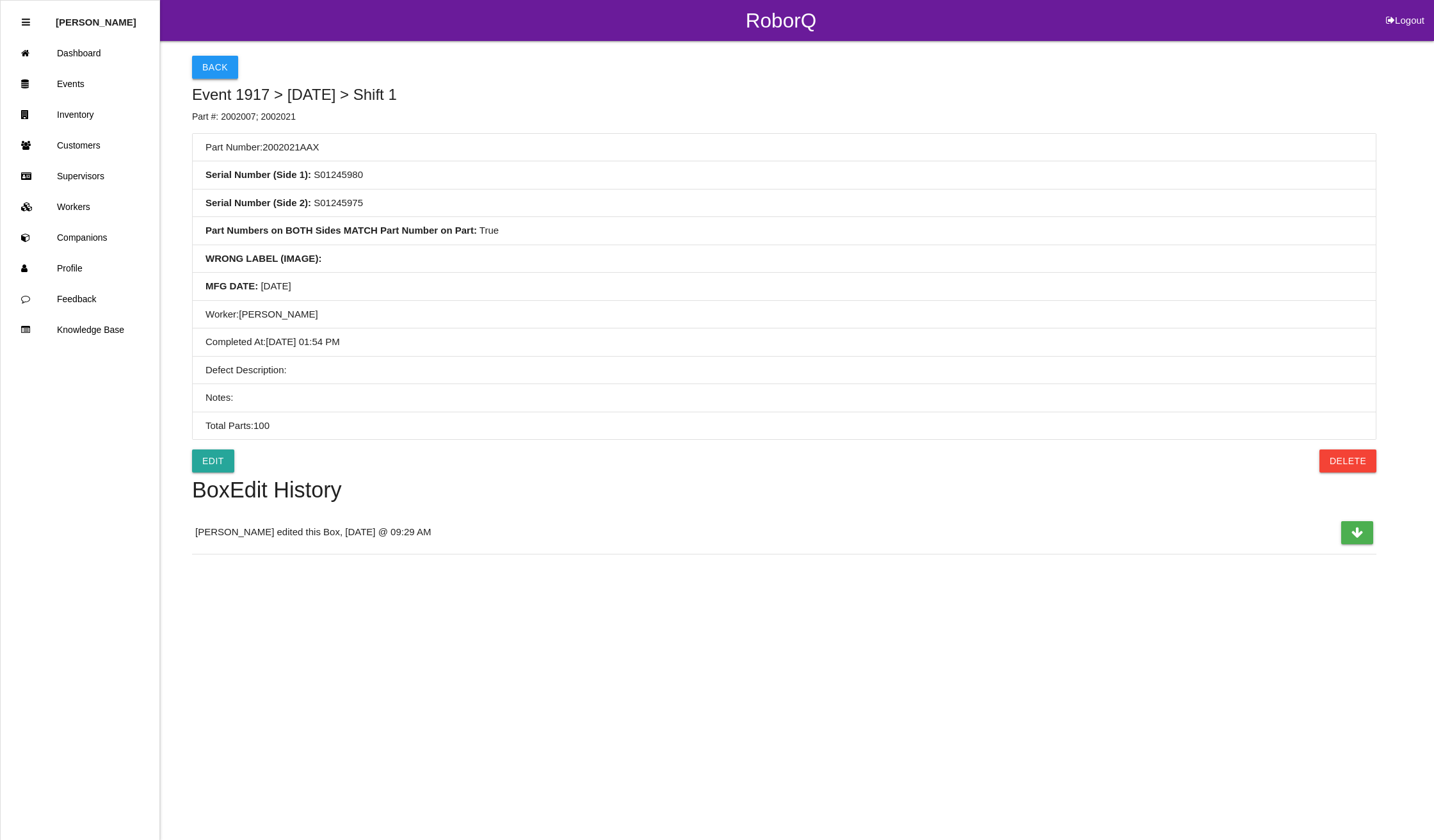
click at [224, 69] on button "Back" at bounding box center [215, 67] width 46 height 23
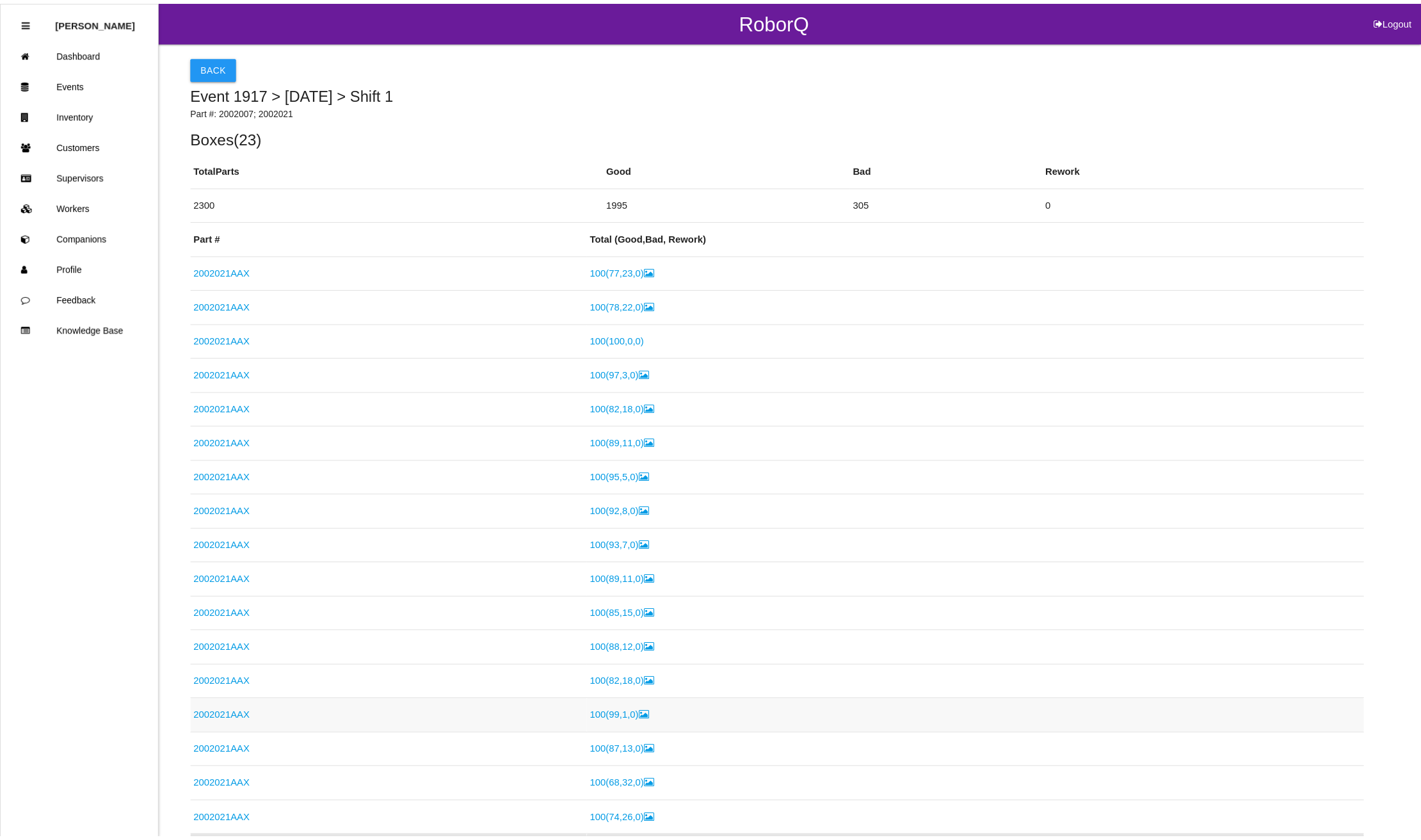
scroll to position [439, 0]
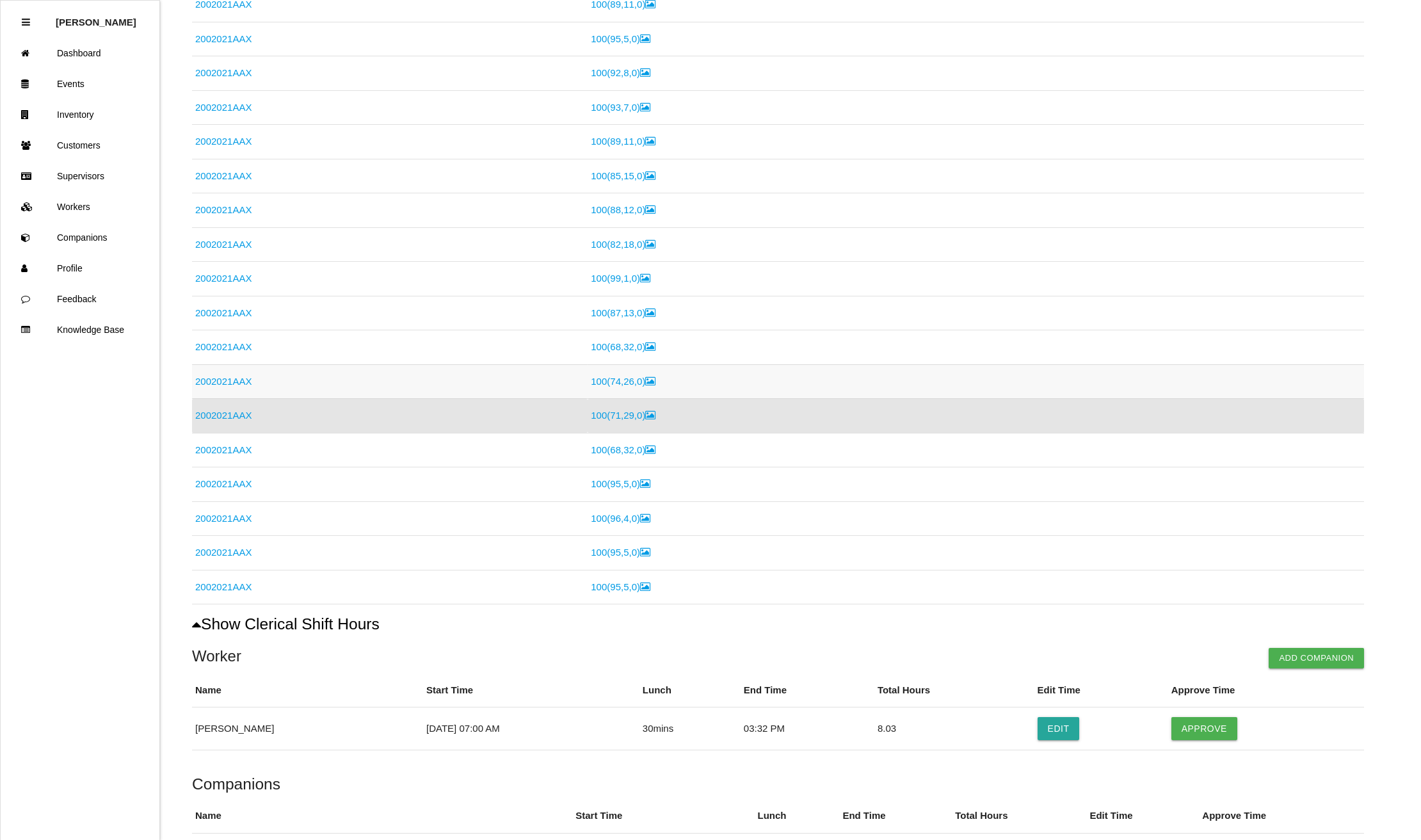
click at [224, 380] on link "2002021AAX" at bounding box center [223, 381] width 56 height 11
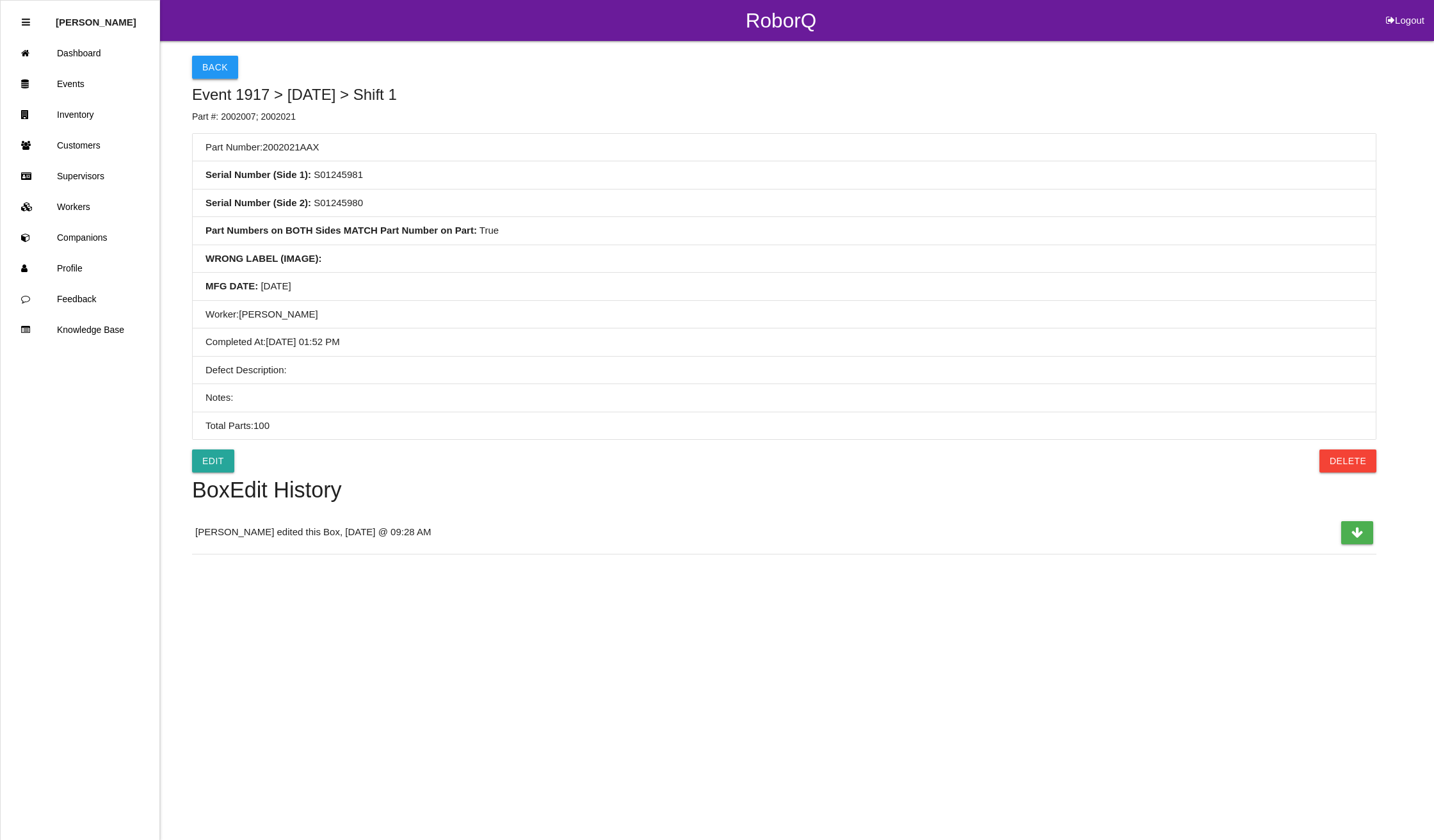
click at [217, 68] on button "Back" at bounding box center [215, 67] width 46 height 23
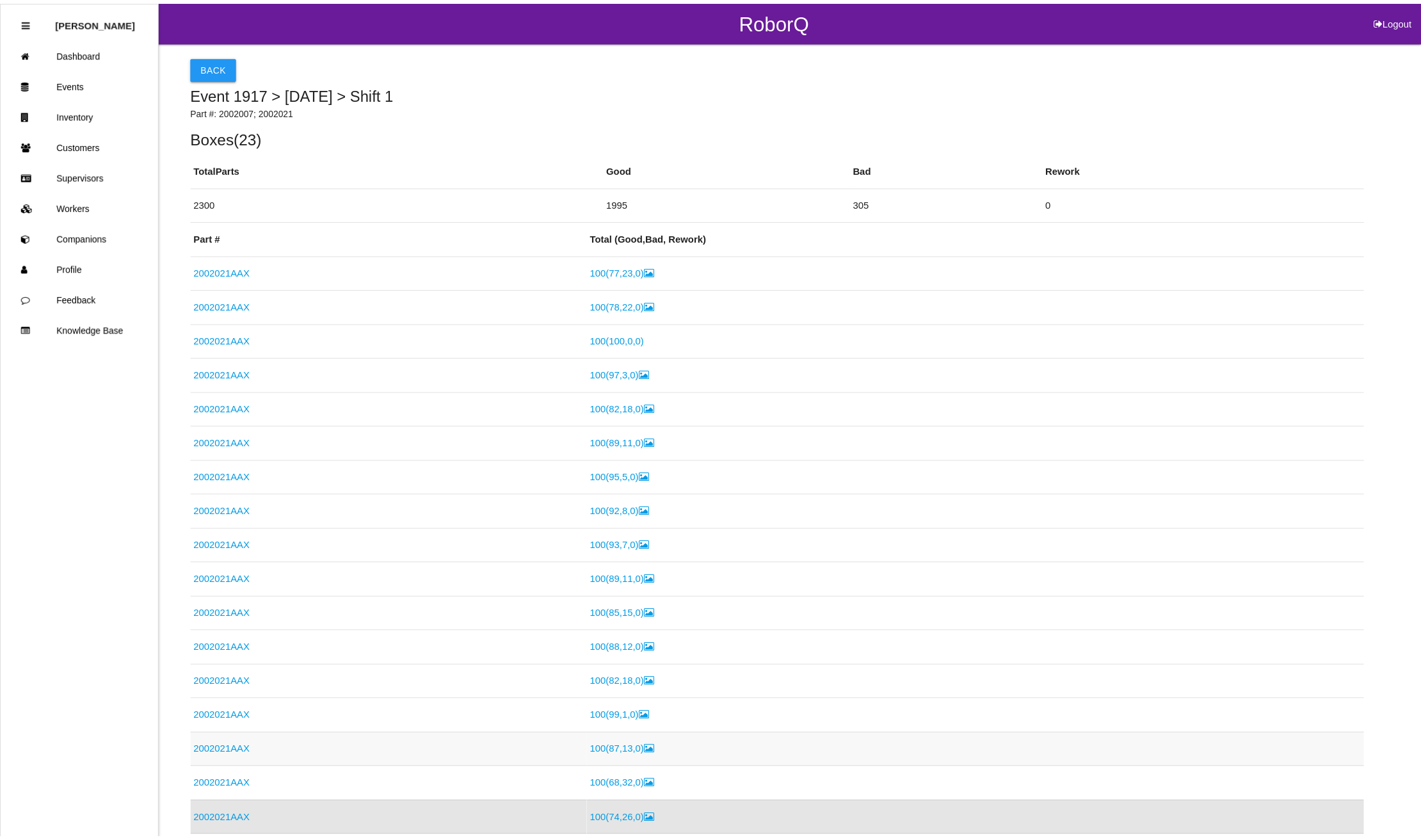
scroll to position [403, 0]
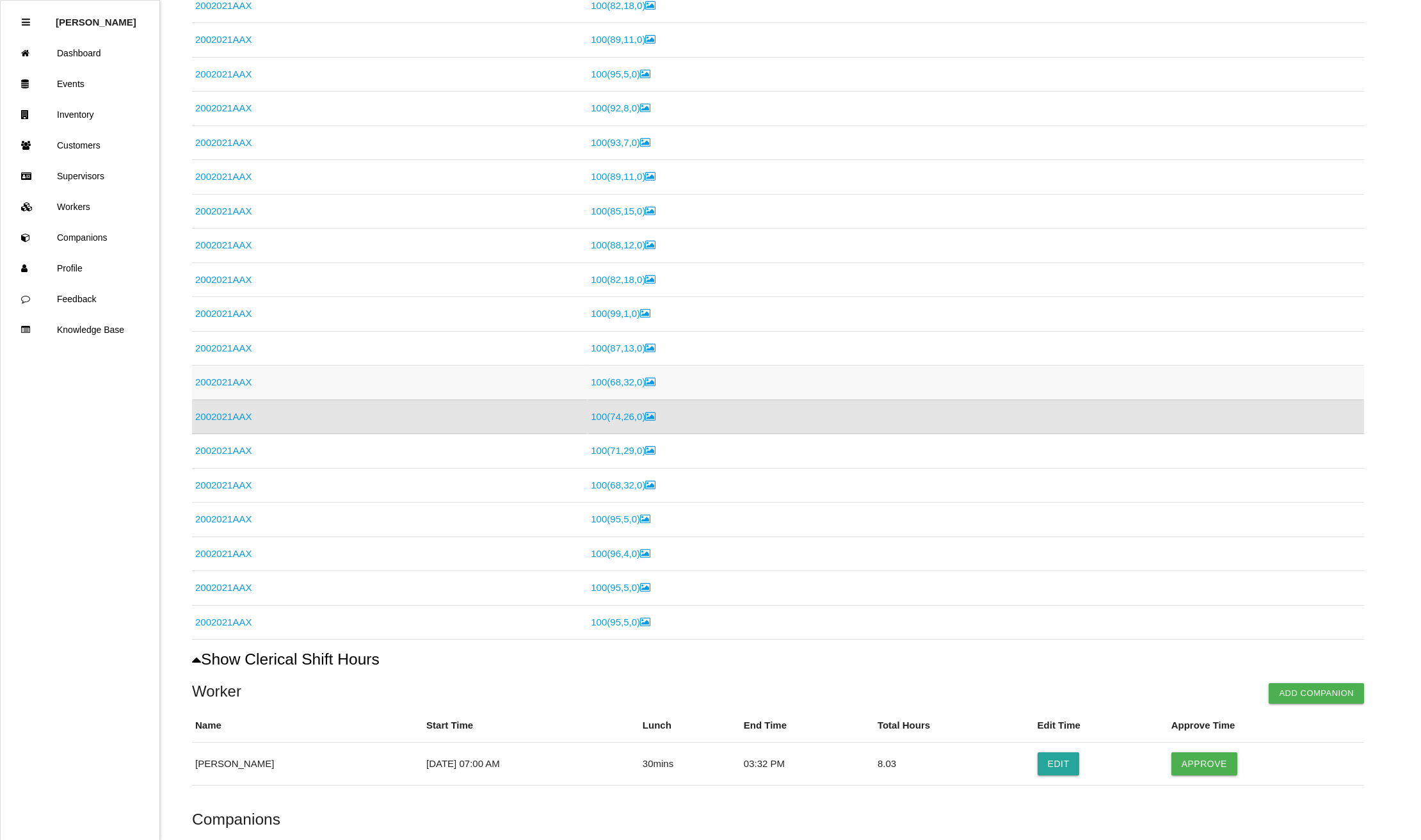
click at [224, 384] on link "2002021AAX" at bounding box center [223, 382] width 56 height 11
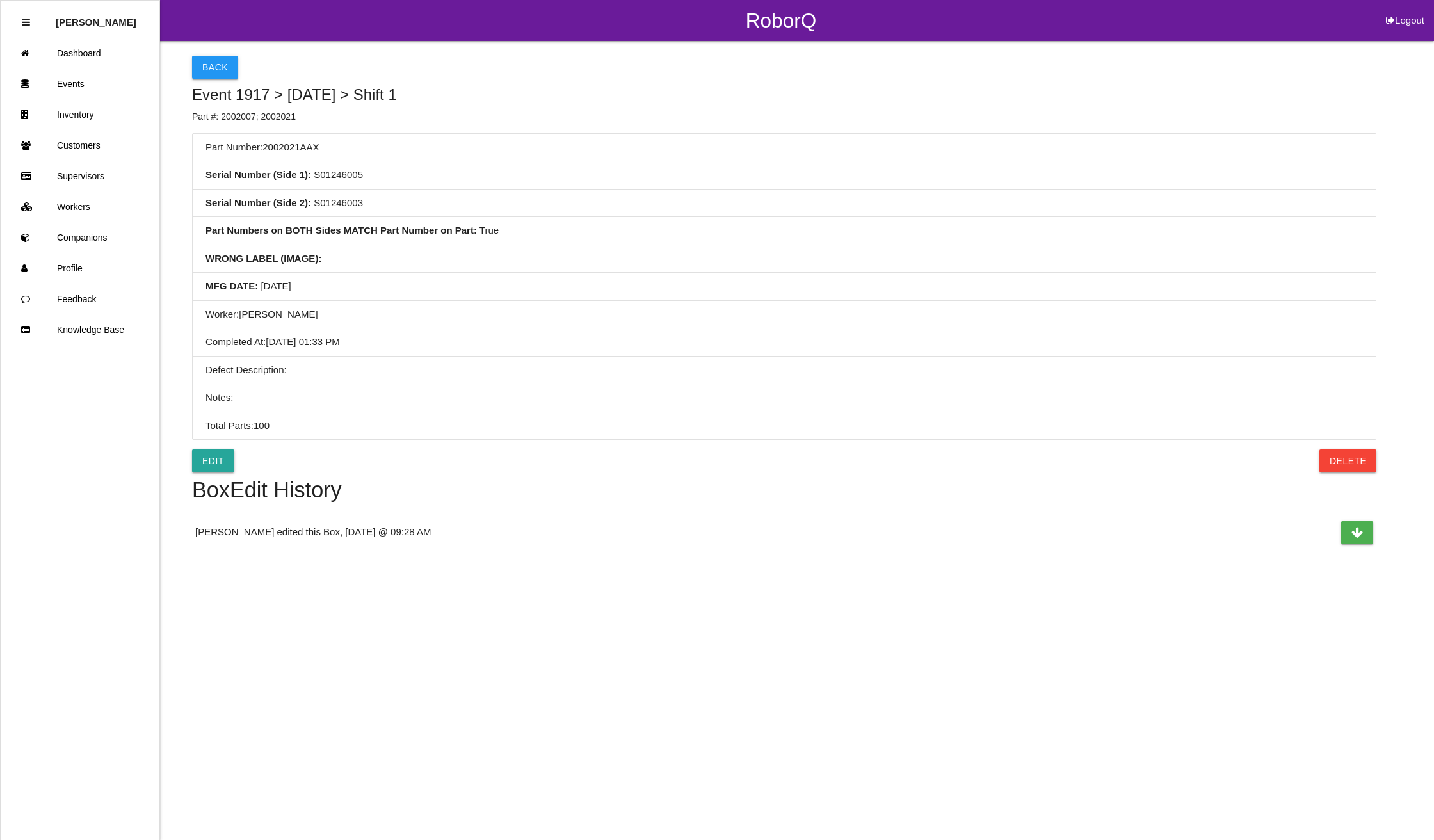
click at [221, 72] on button "Back" at bounding box center [215, 67] width 46 height 23
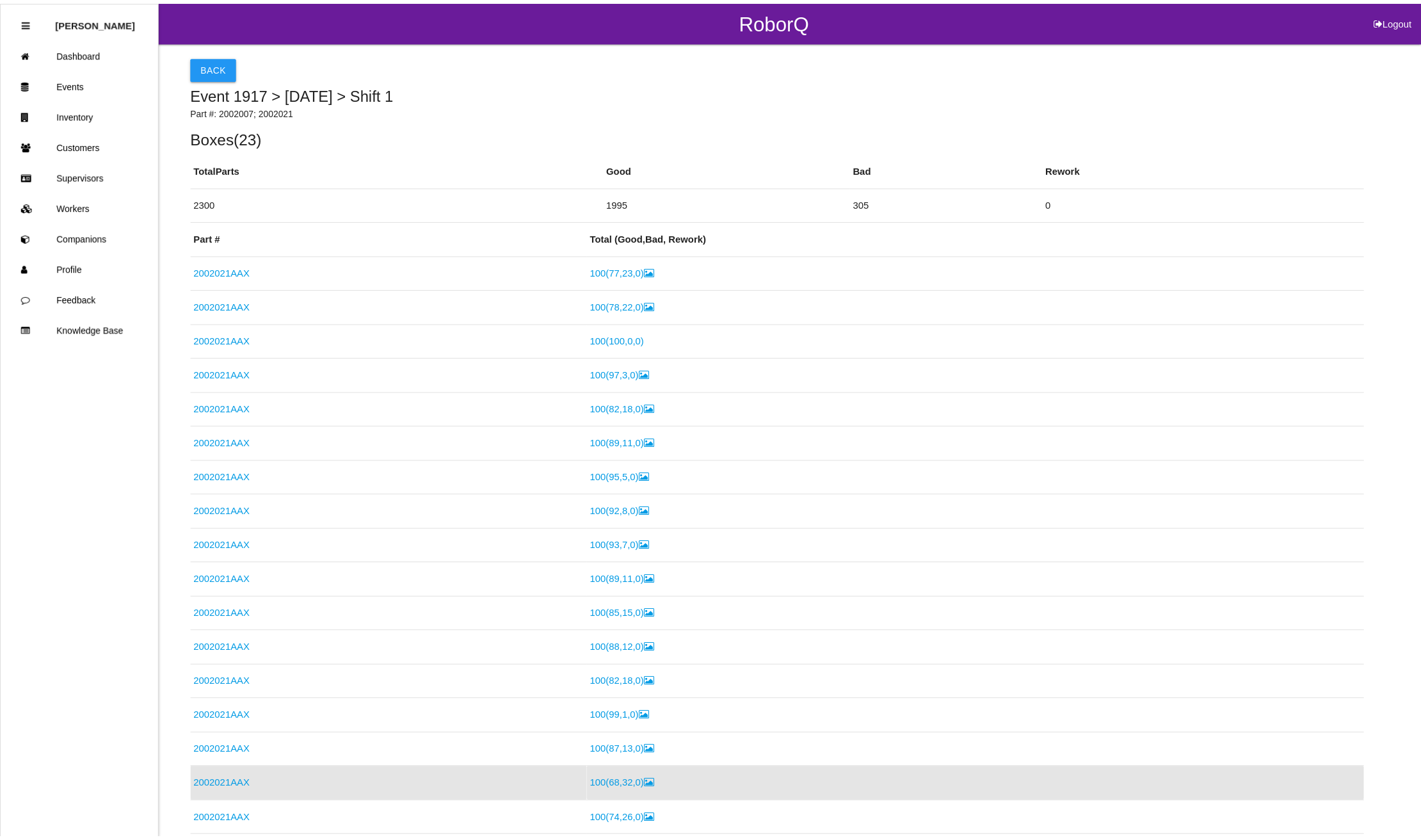
scroll to position [370, 0]
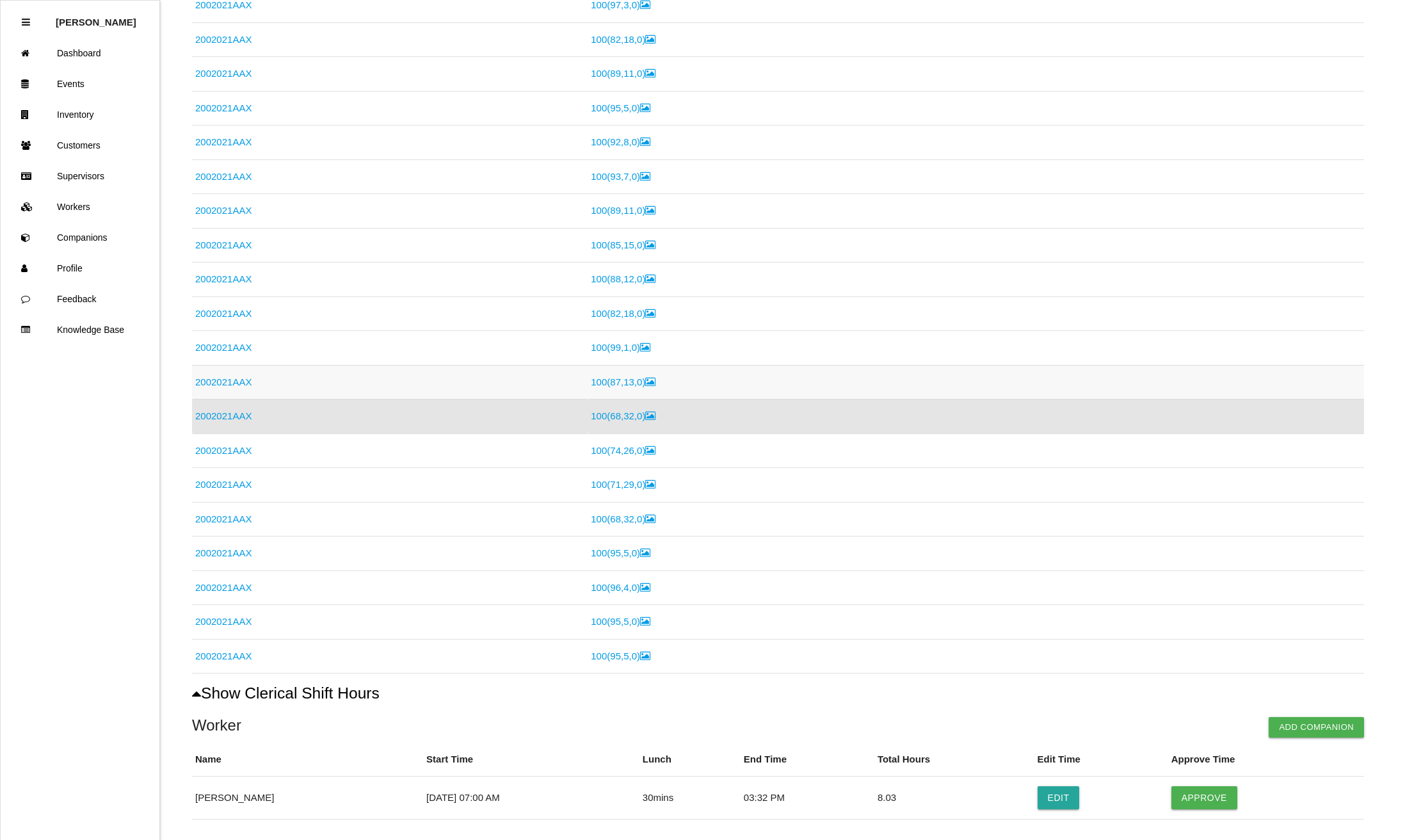
click at [231, 380] on link "2002021AAX" at bounding box center [223, 382] width 56 height 11
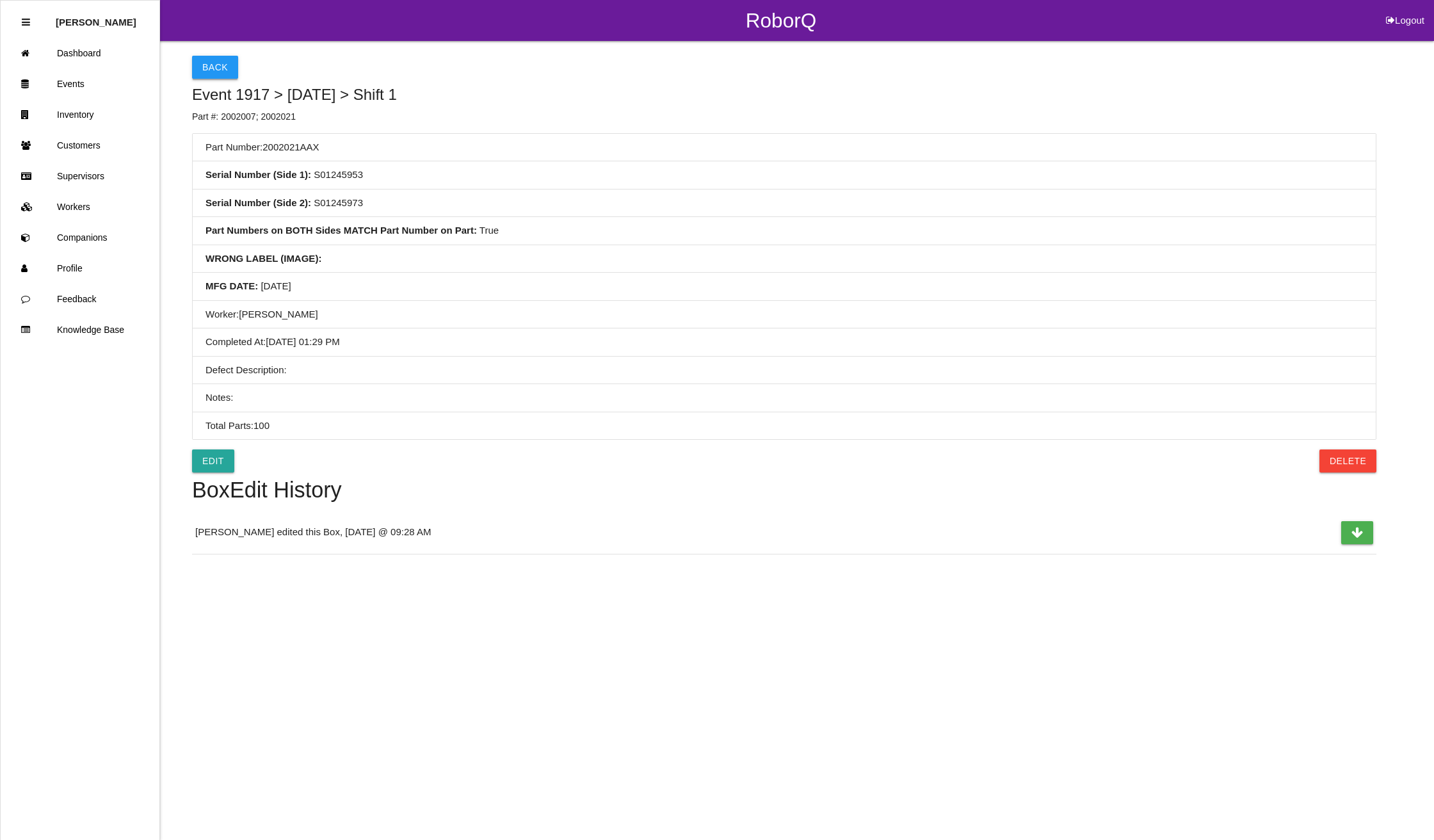
click at [223, 61] on button "Back" at bounding box center [215, 67] width 46 height 23
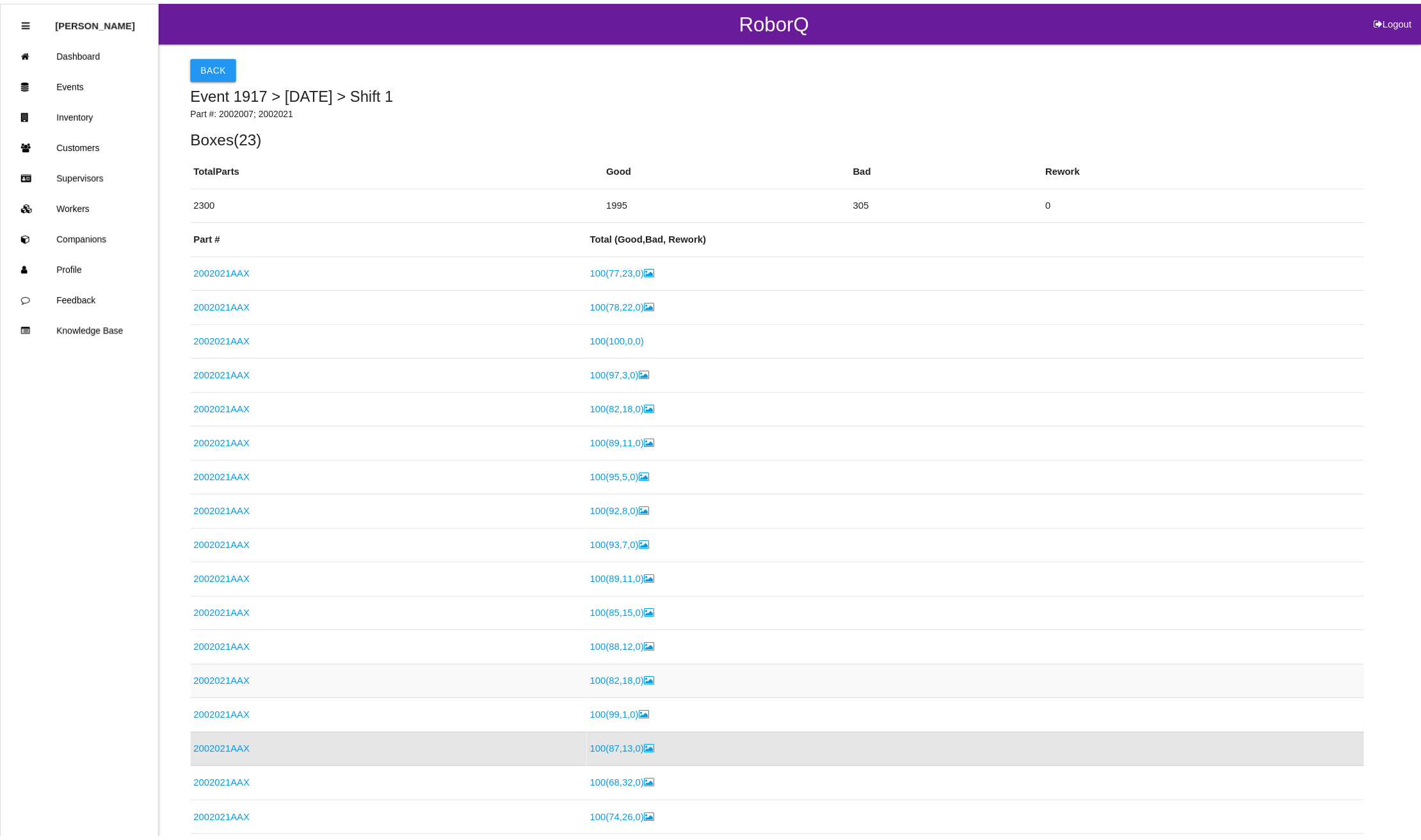
scroll to position [335, 0]
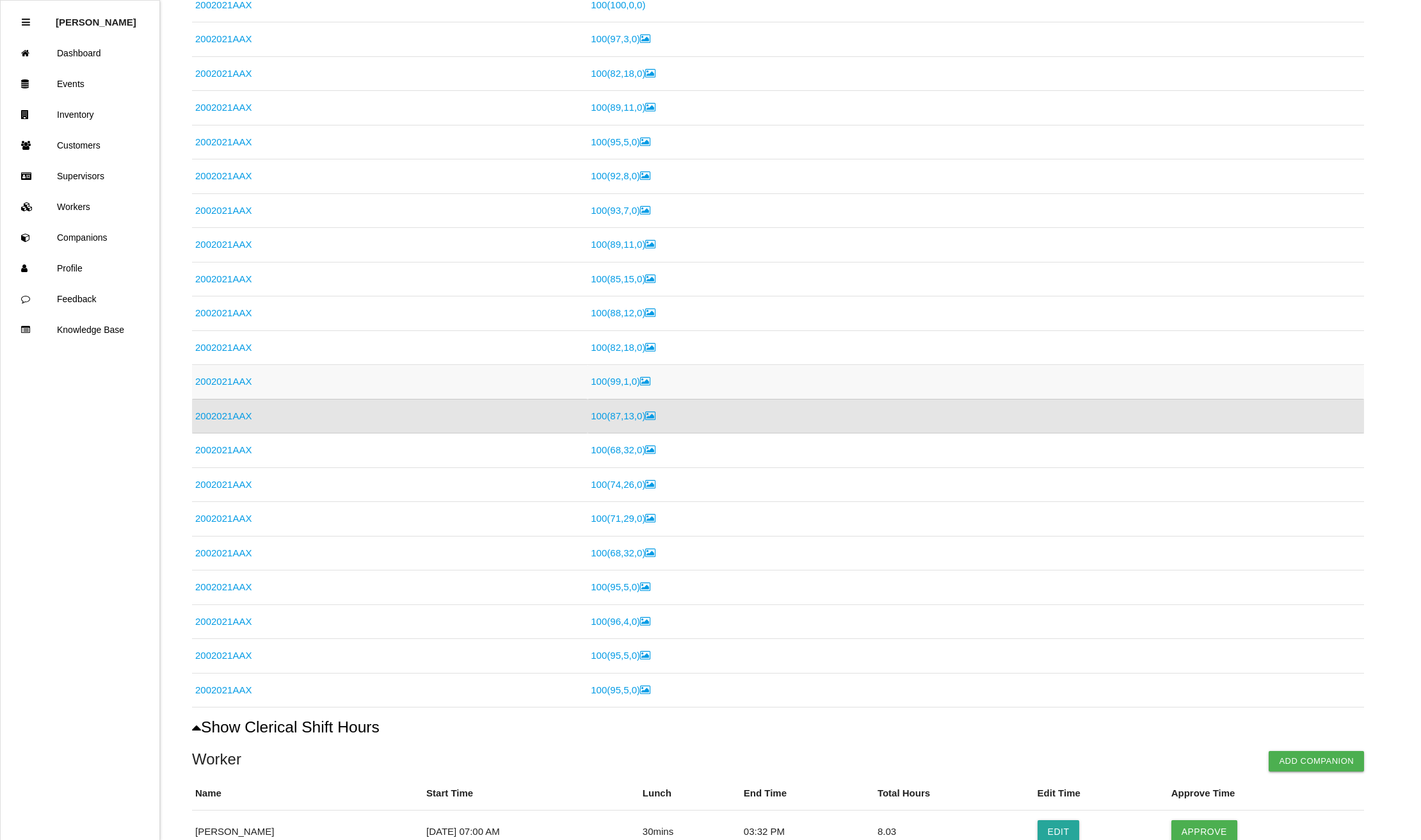
click at [206, 377] on link "2002021AAX" at bounding box center [223, 381] width 56 height 11
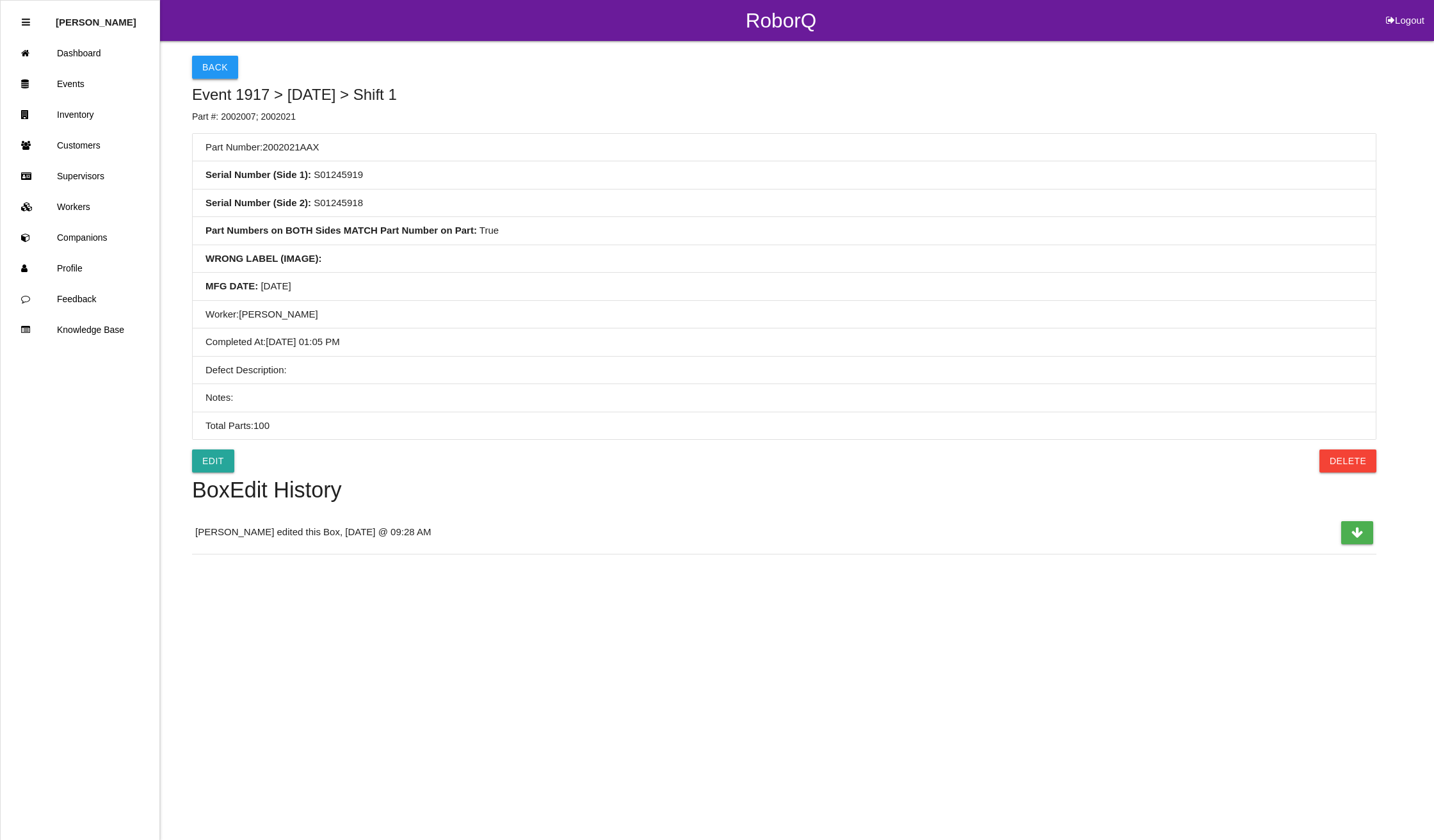
click at [224, 67] on button "Back" at bounding box center [215, 67] width 46 height 23
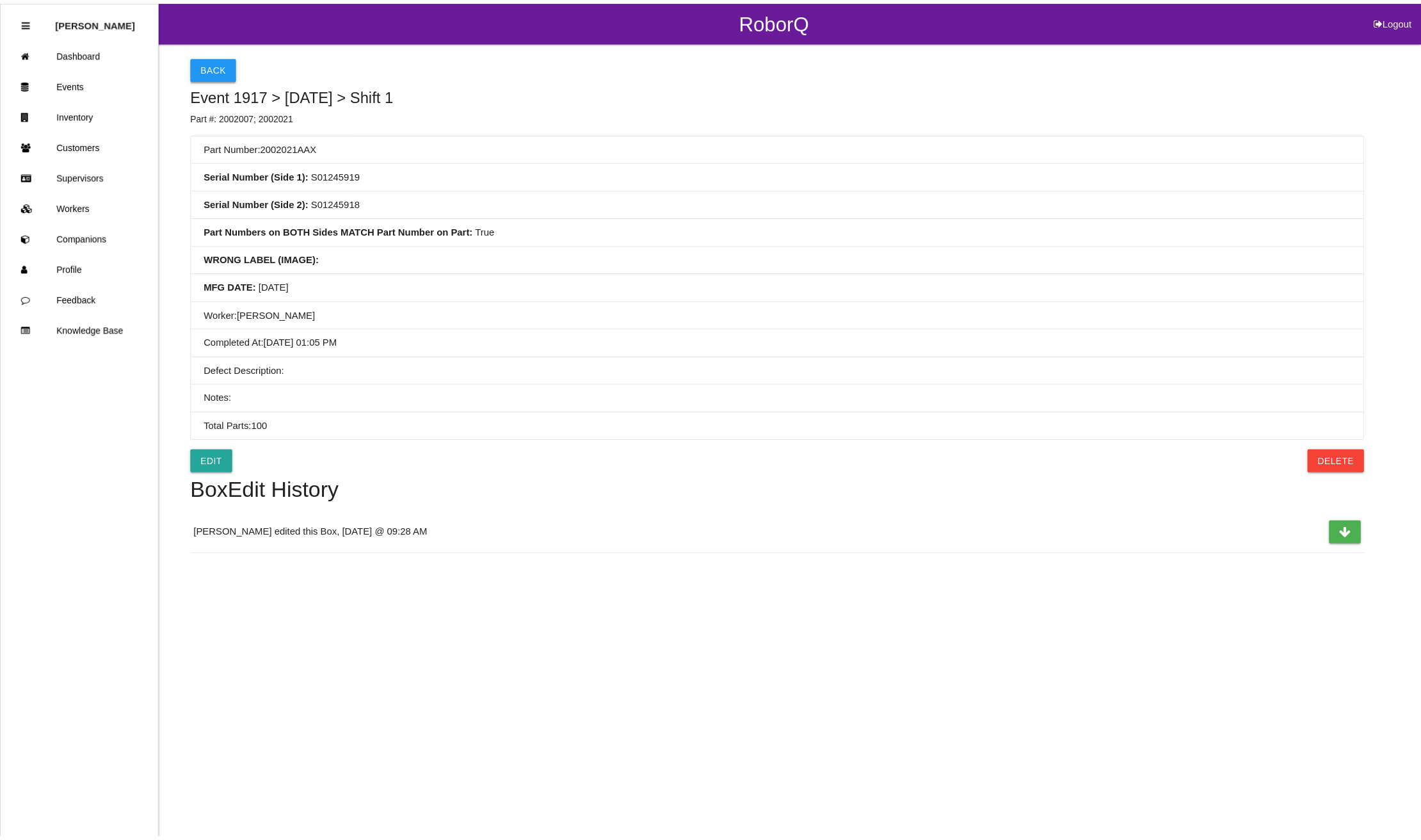
scroll to position [300, 0]
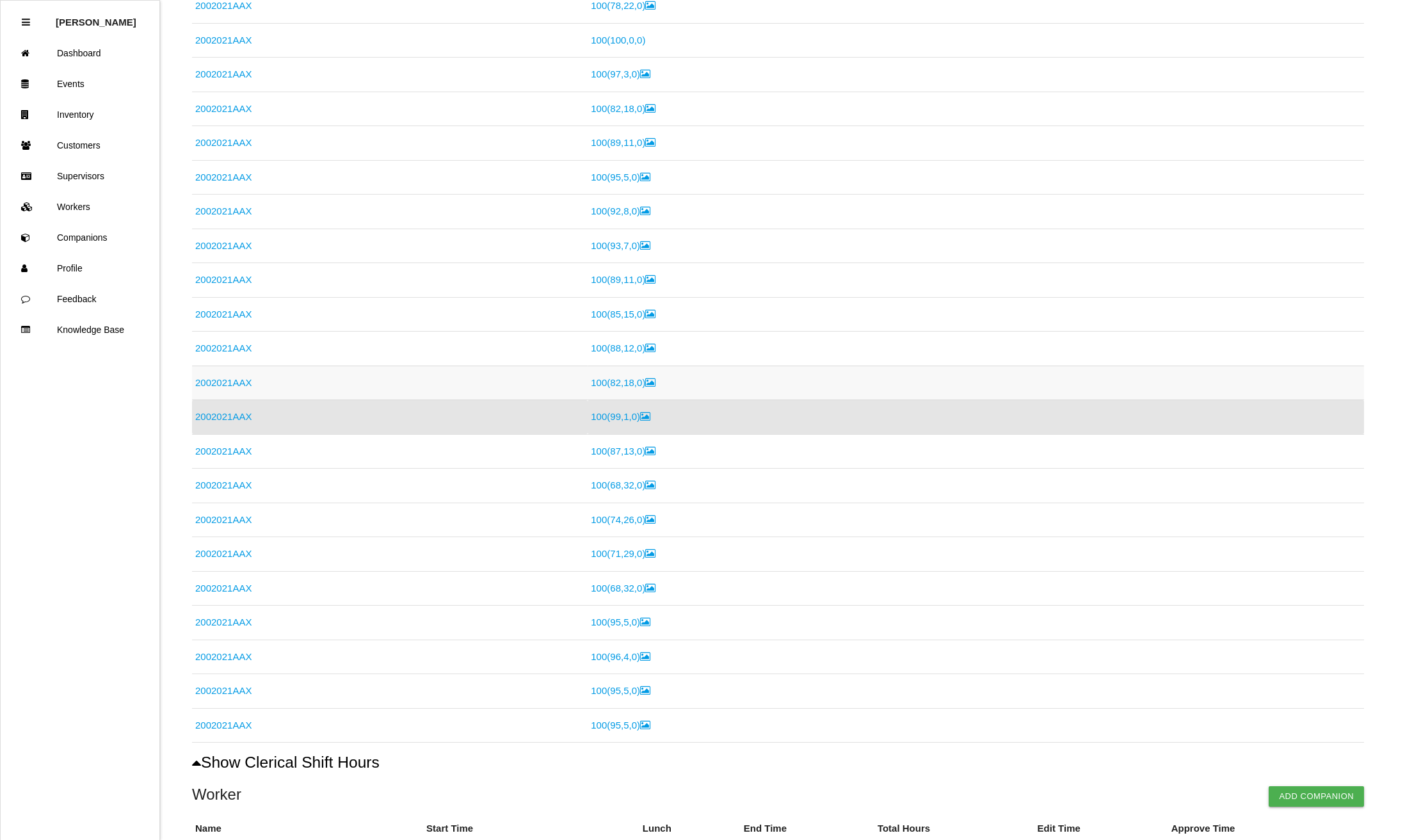
click at [208, 381] on link "2002021AAX" at bounding box center [223, 383] width 56 height 11
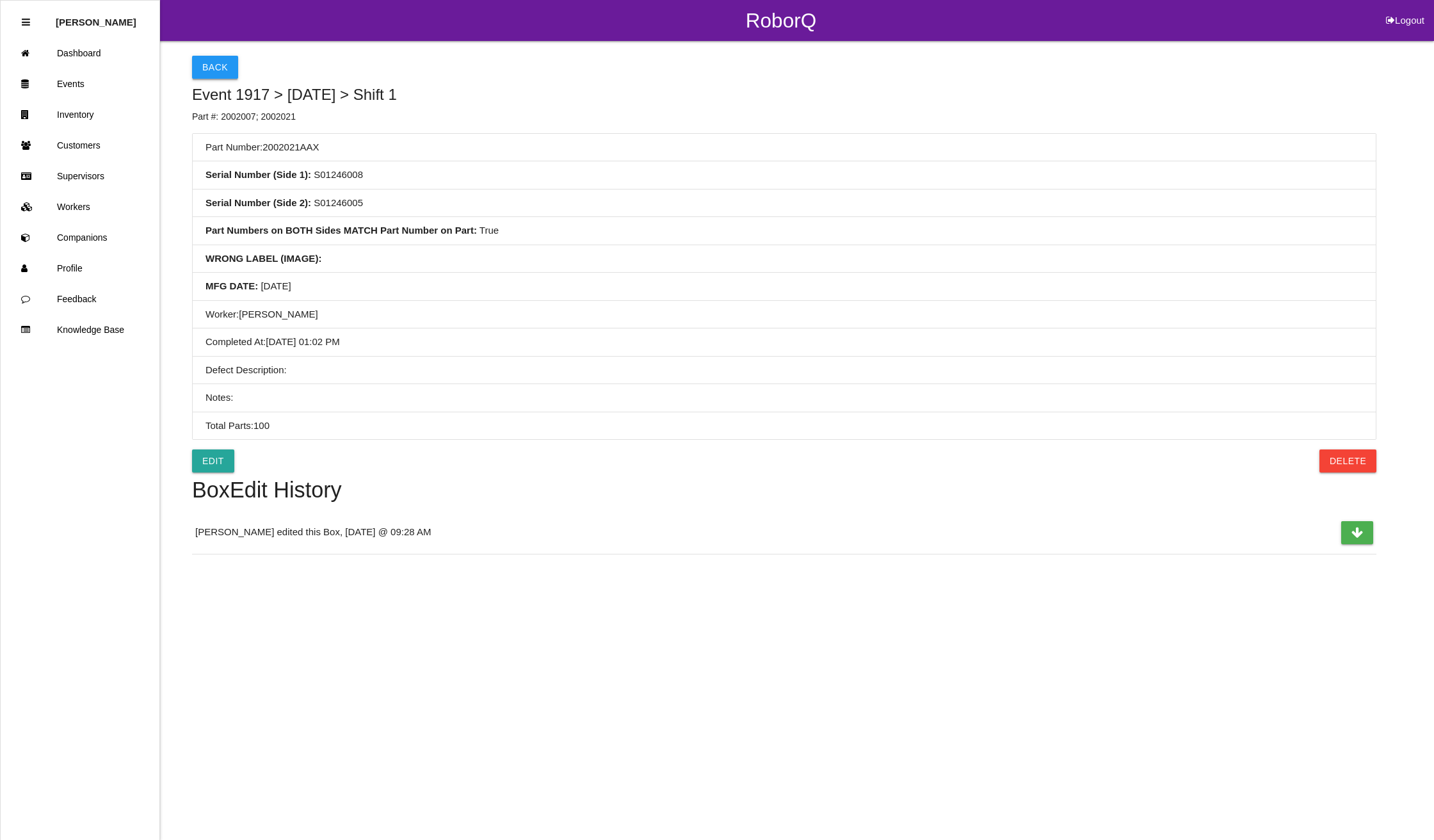
click at [226, 71] on button "Back" at bounding box center [215, 67] width 46 height 23
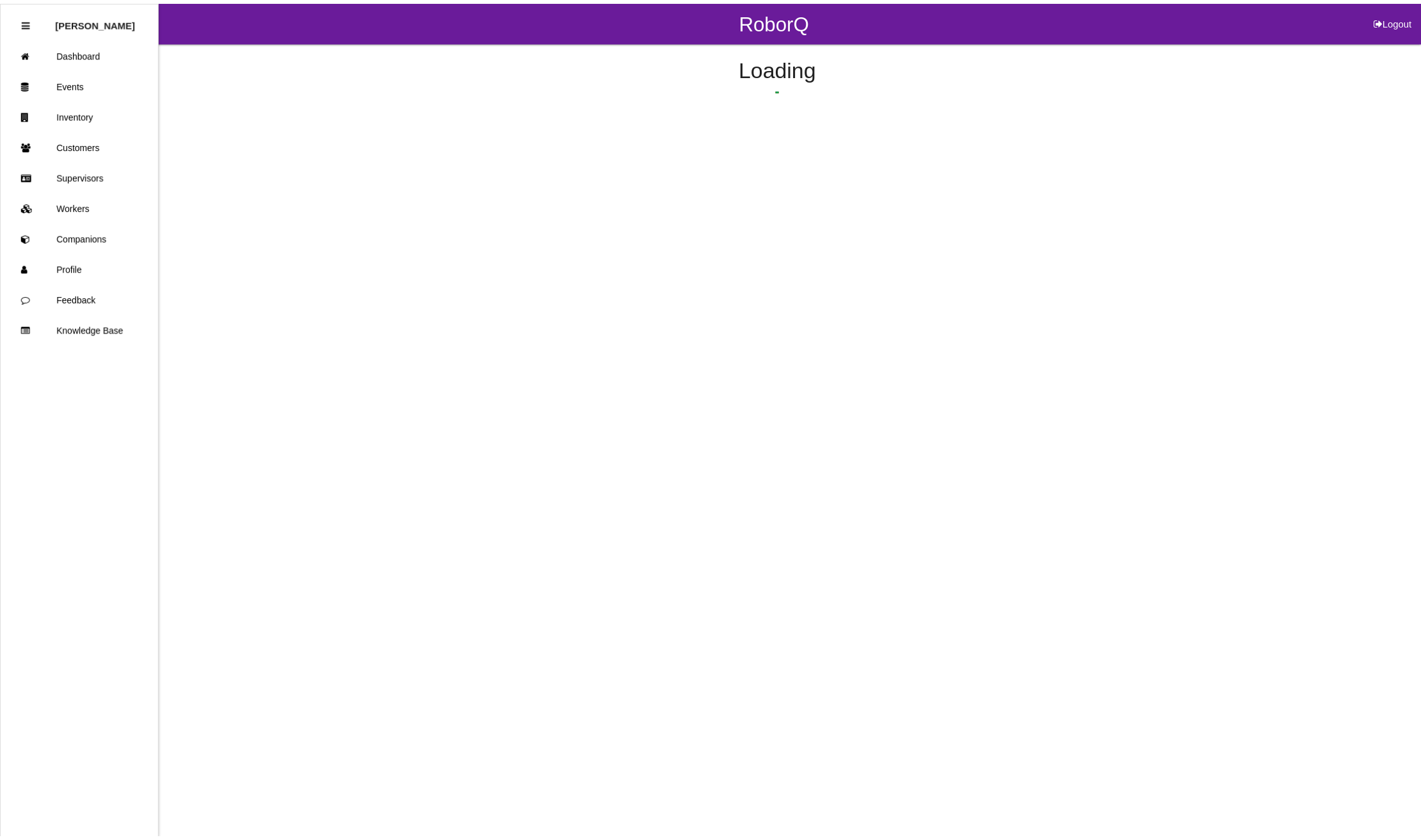
scroll to position [266, 0]
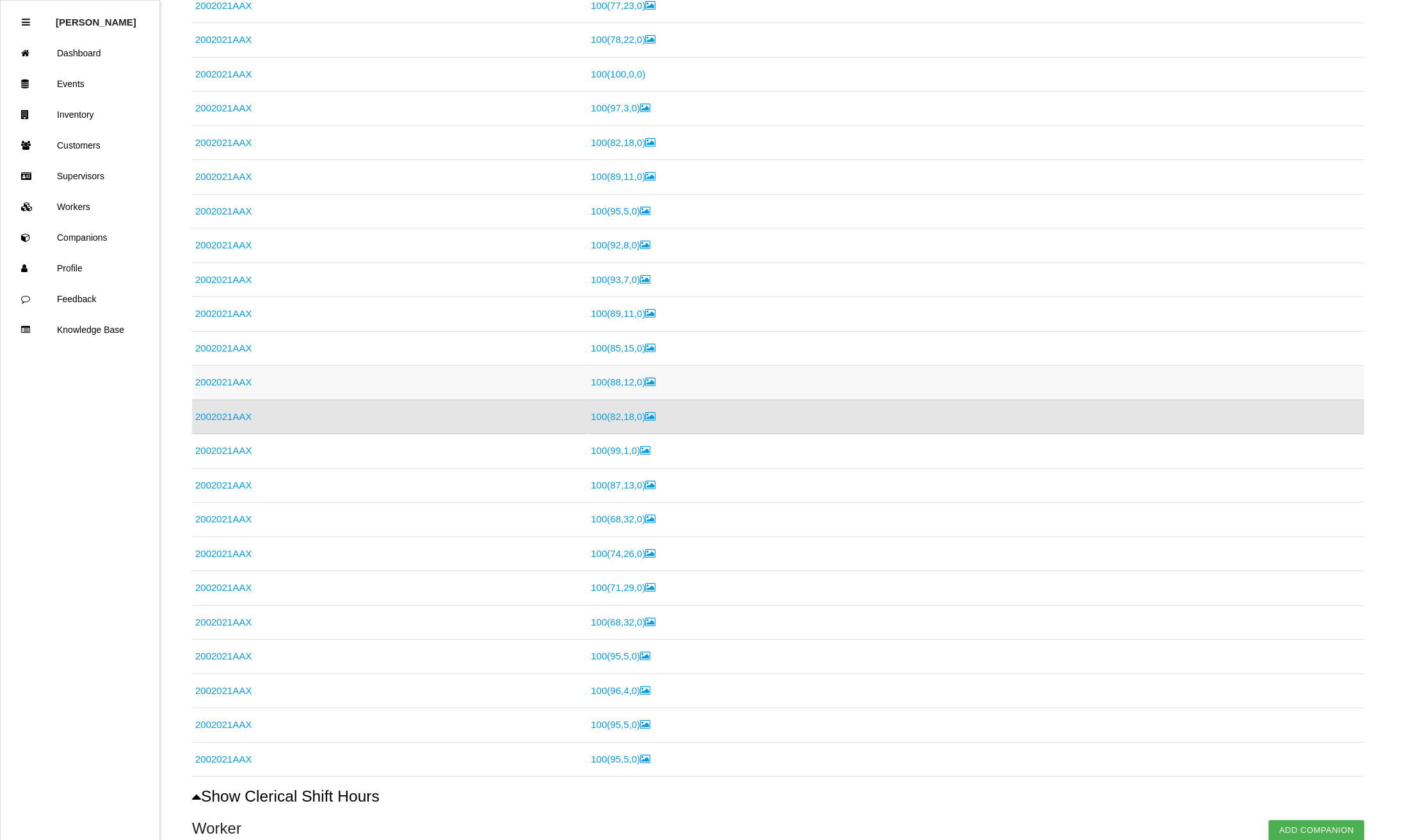
click at [221, 383] on link "2002021AAX" at bounding box center [223, 382] width 56 height 11
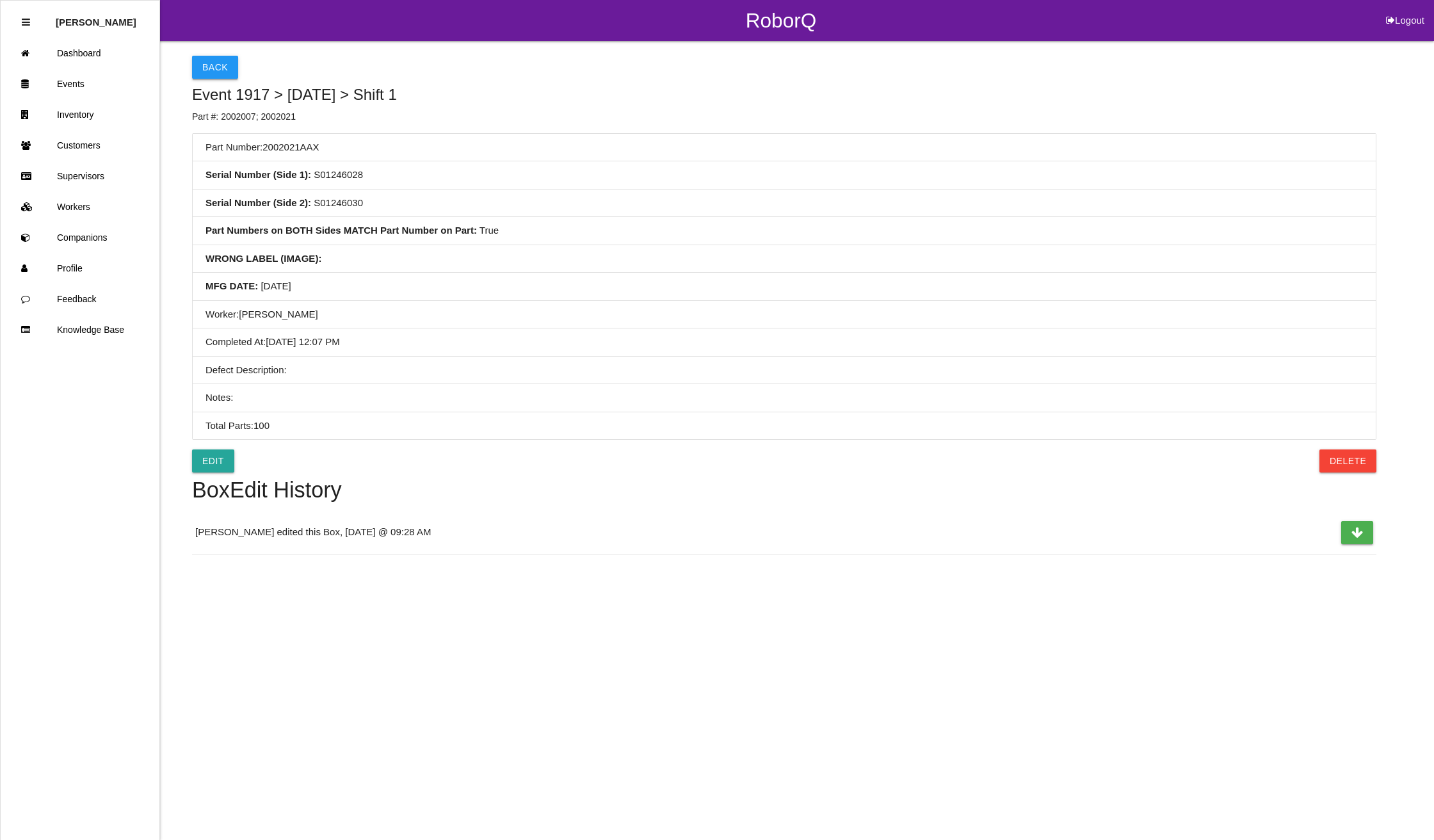
click at [210, 64] on button "Back" at bounding box center [215, 67] width 46 height 23
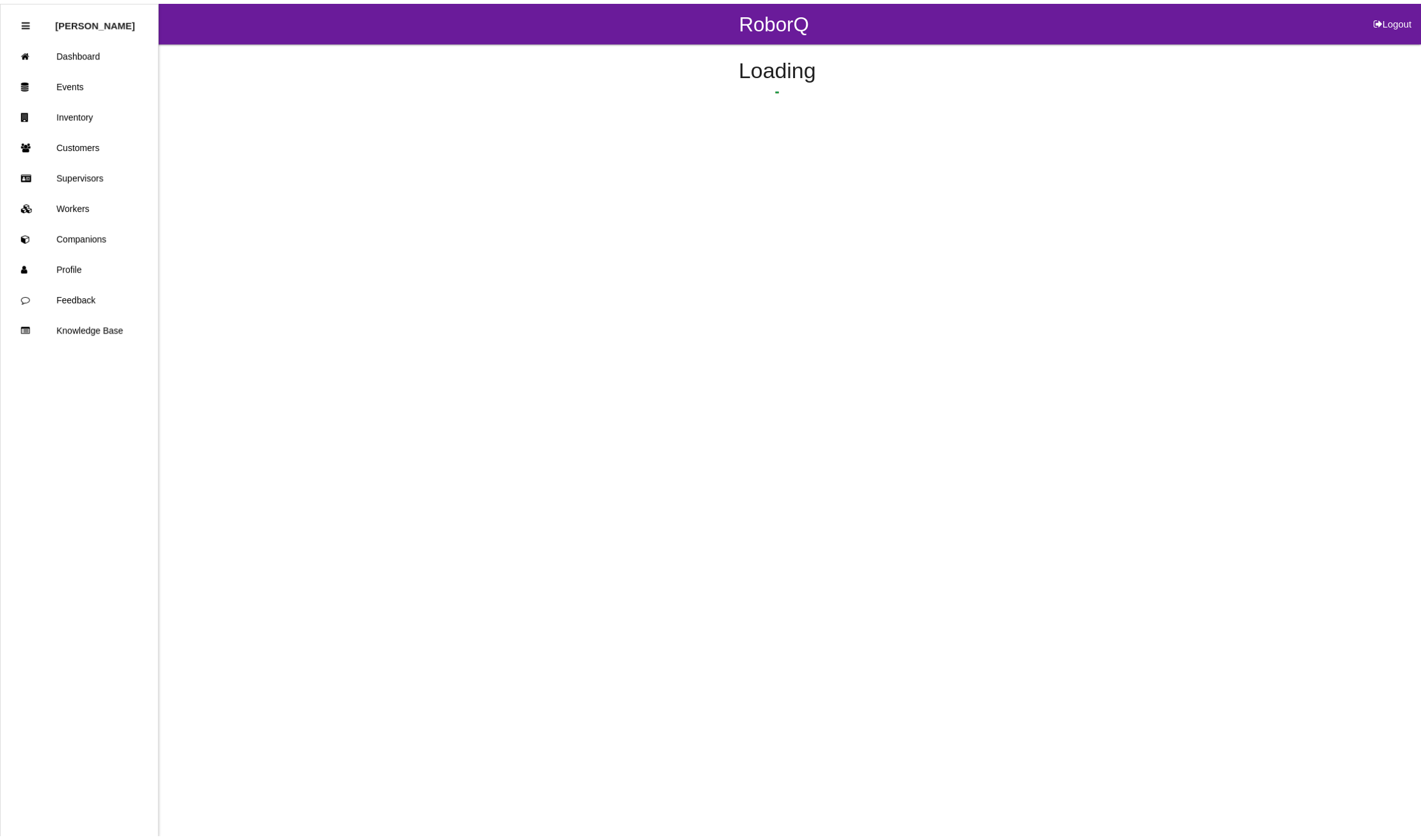
scroll to position [232, 0]
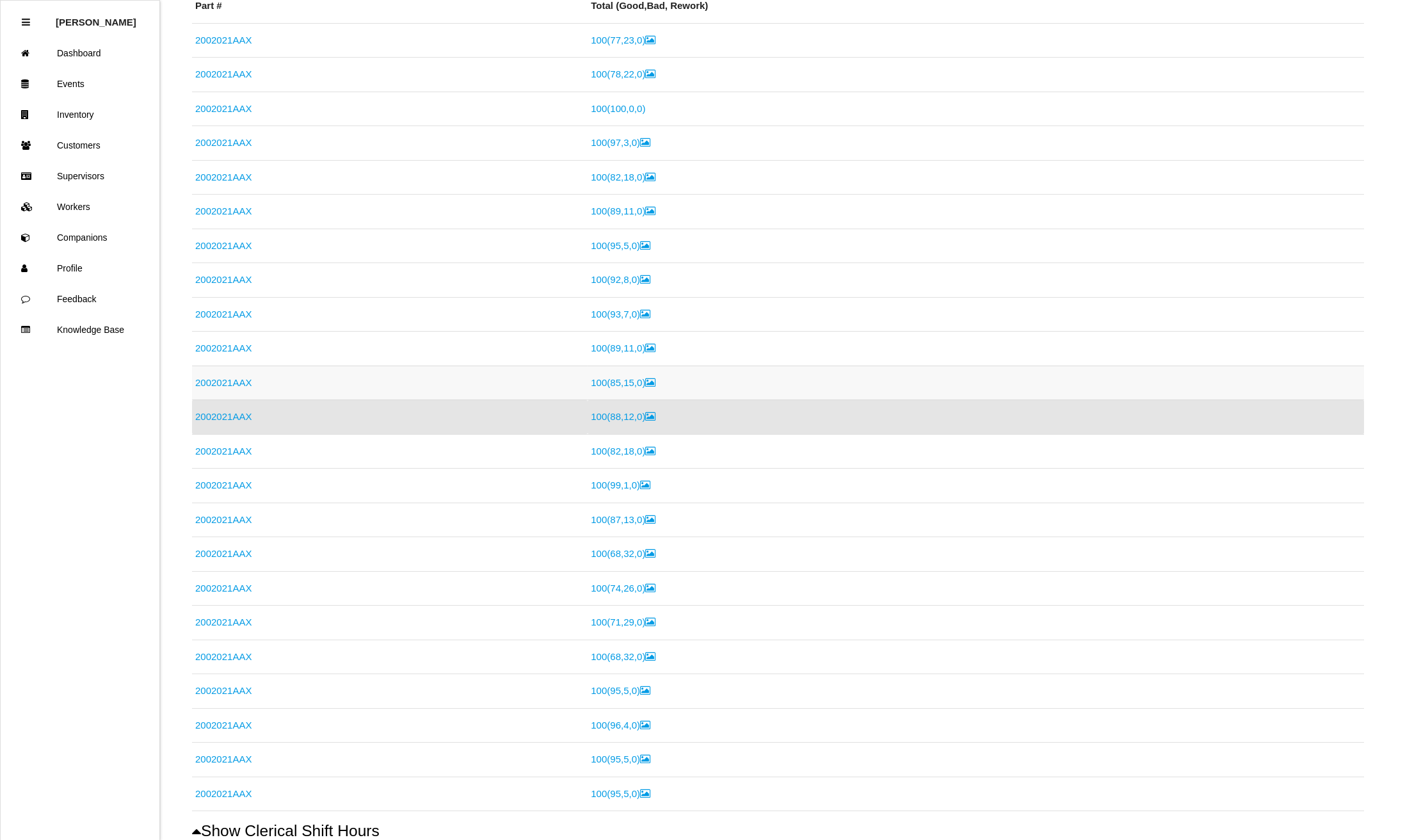
click at [210, 384] on link "2002021AAX" at bounding box center [223, 383] width 56 height 11
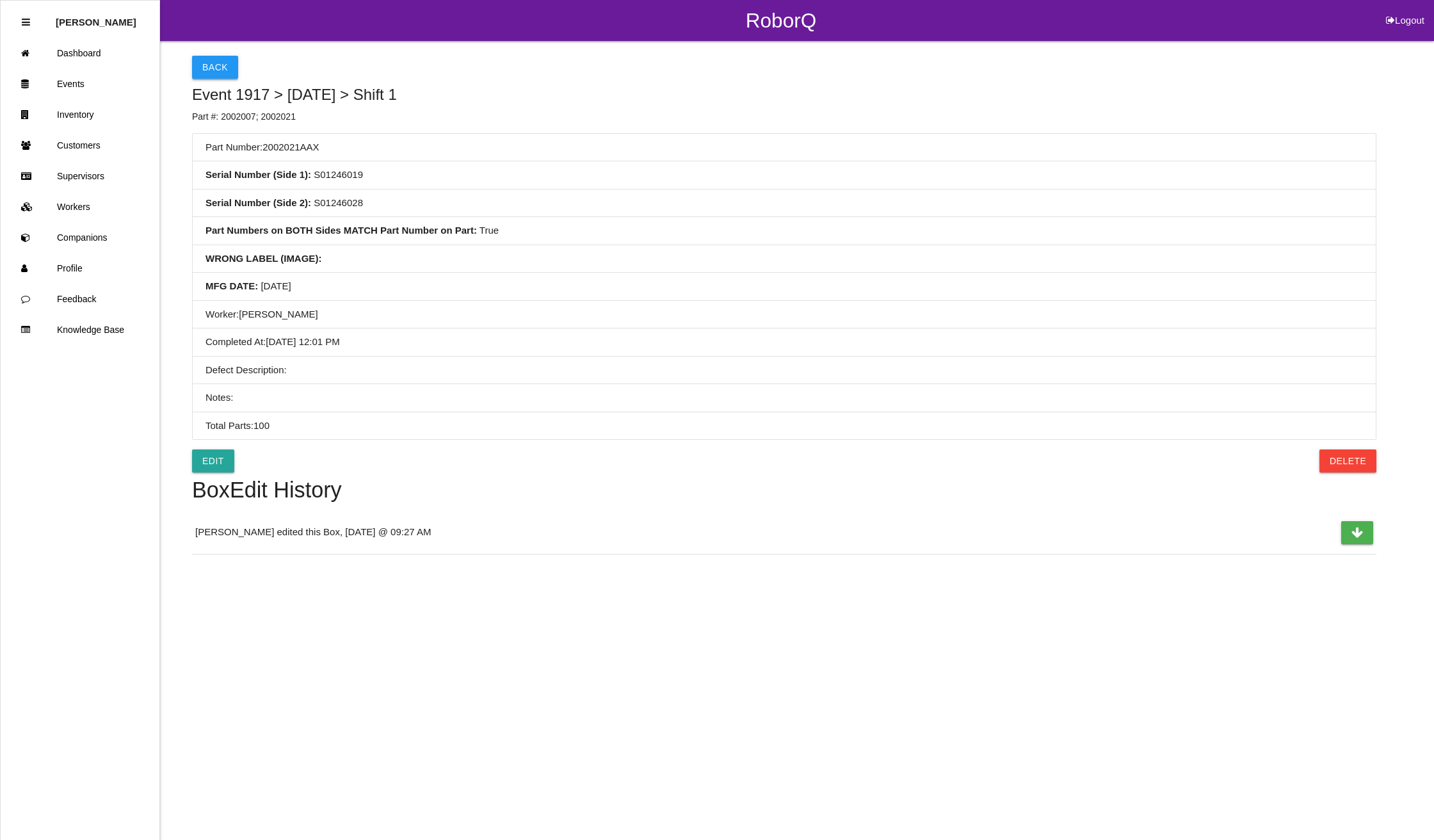
click at [198, 59] on button "Back" at bounding box center [215, 67] width 46 height 23
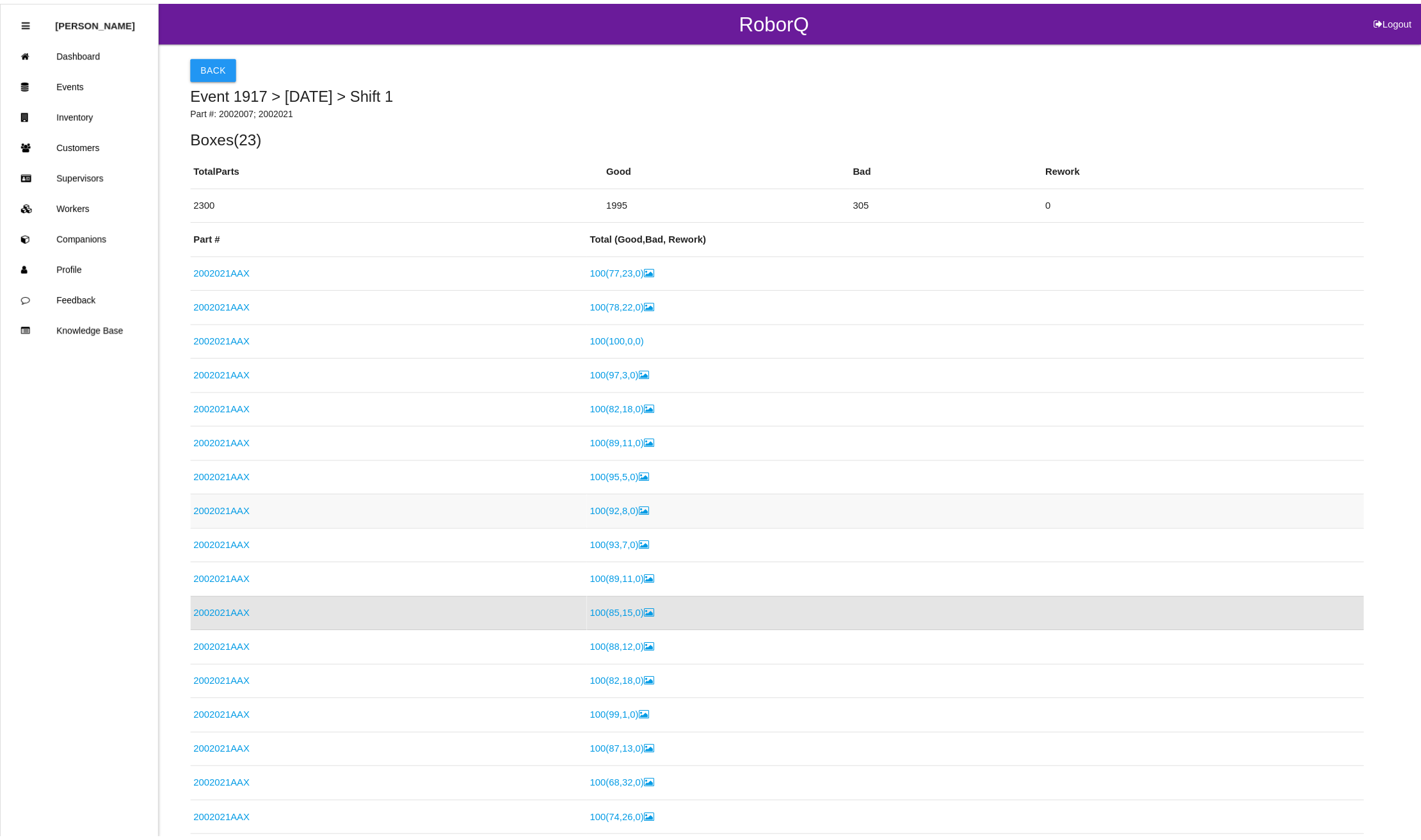
scroll to position [198, 0]
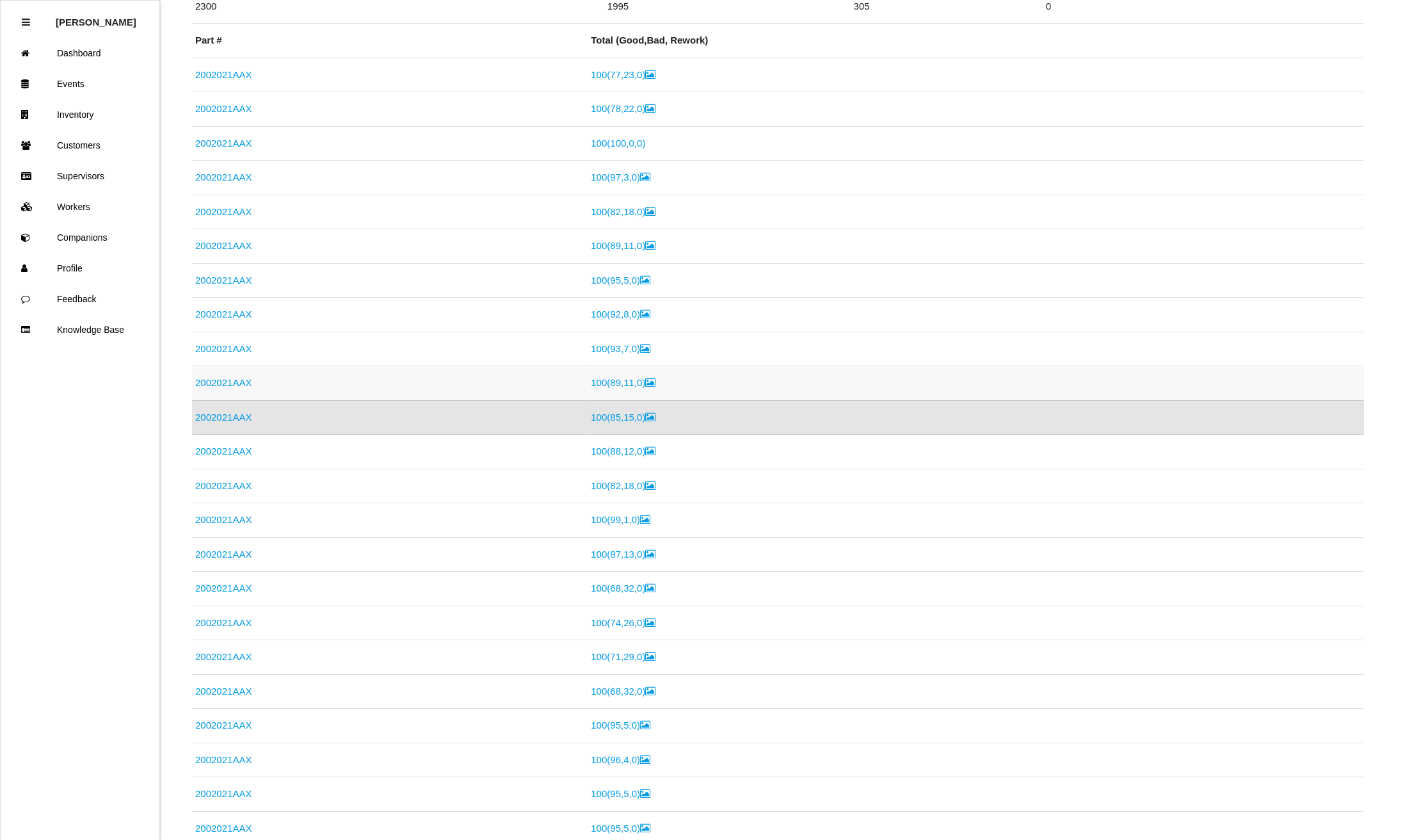
click at [221, 384] on link "2002021AAX" at bounding box center [223, 383] width 56 height 11
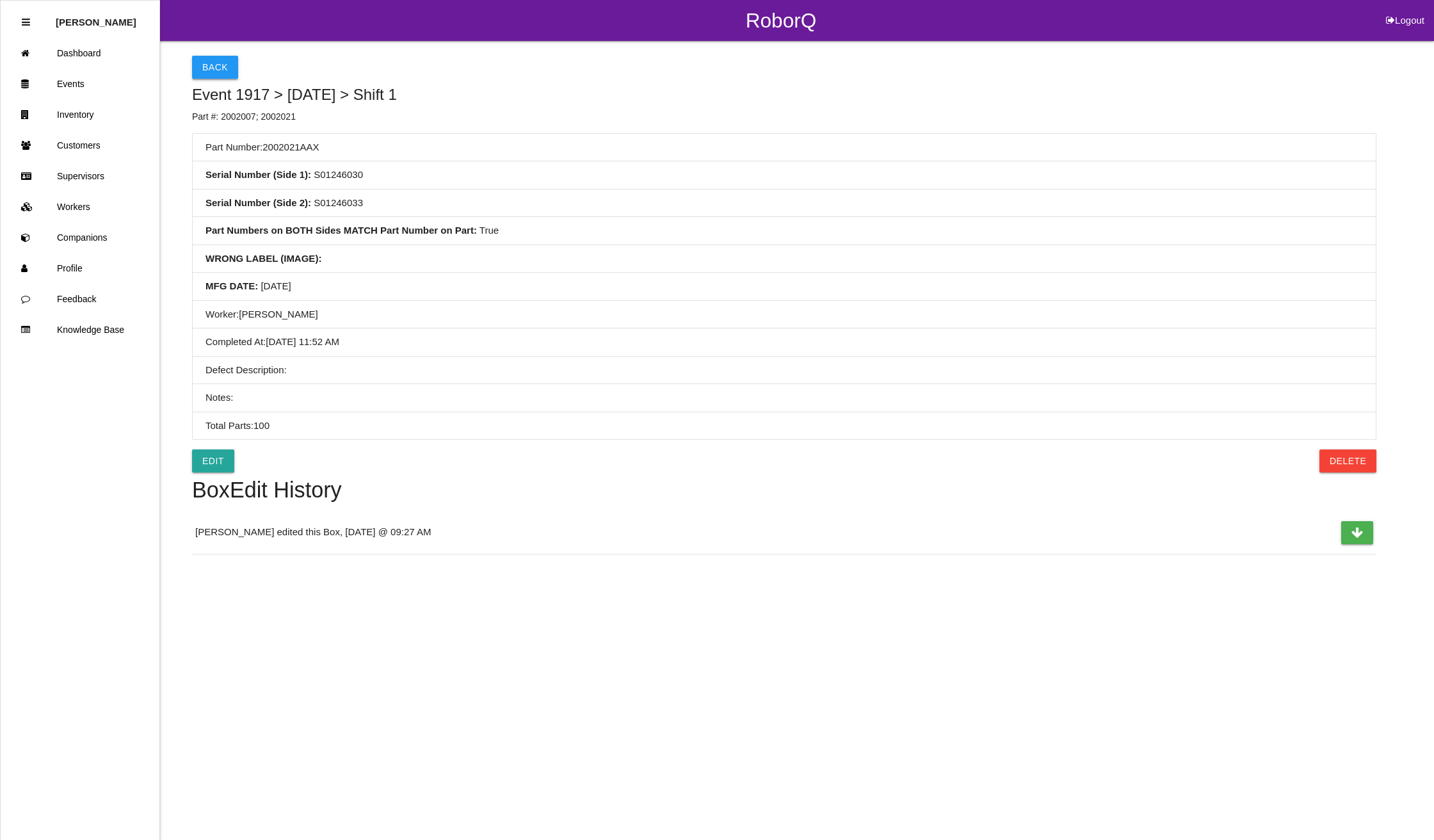
click at [217, 65] on button "Back" at bounding box center [215, 67] width 46 height 23
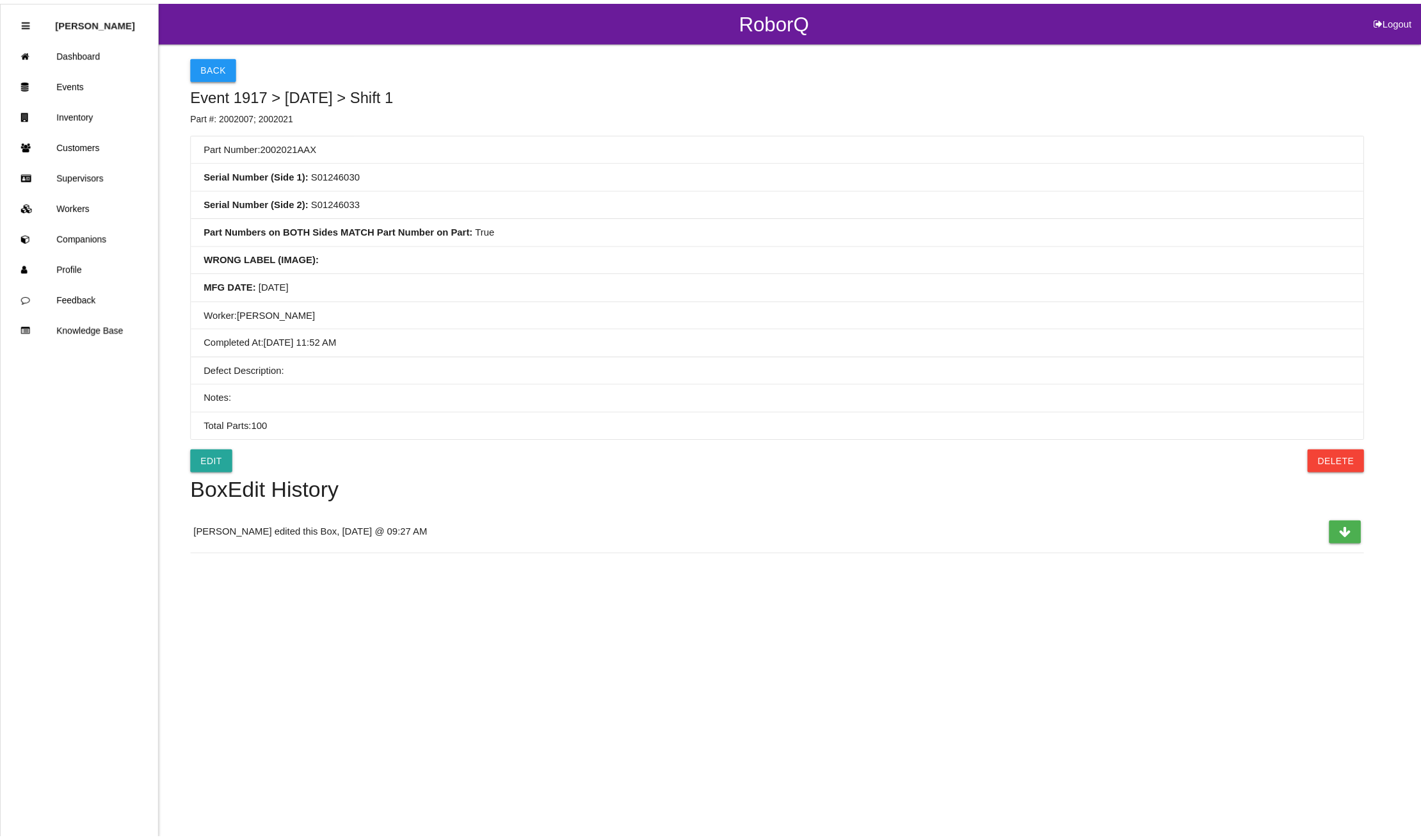
scroll to position [163, 0]
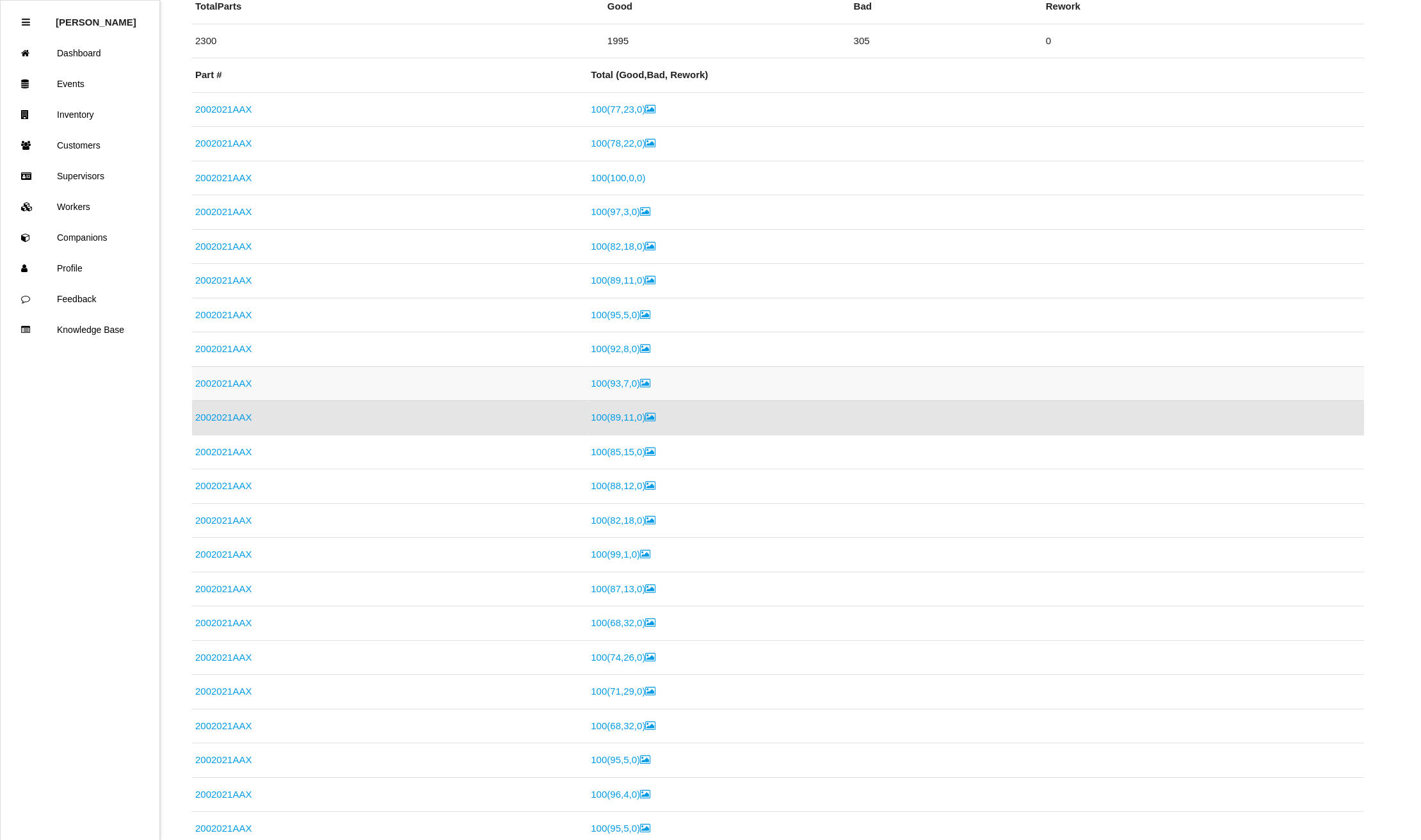
click at [221, 381] on link "2002021AAX" at bounding box center [223, 383] width 56 height 11
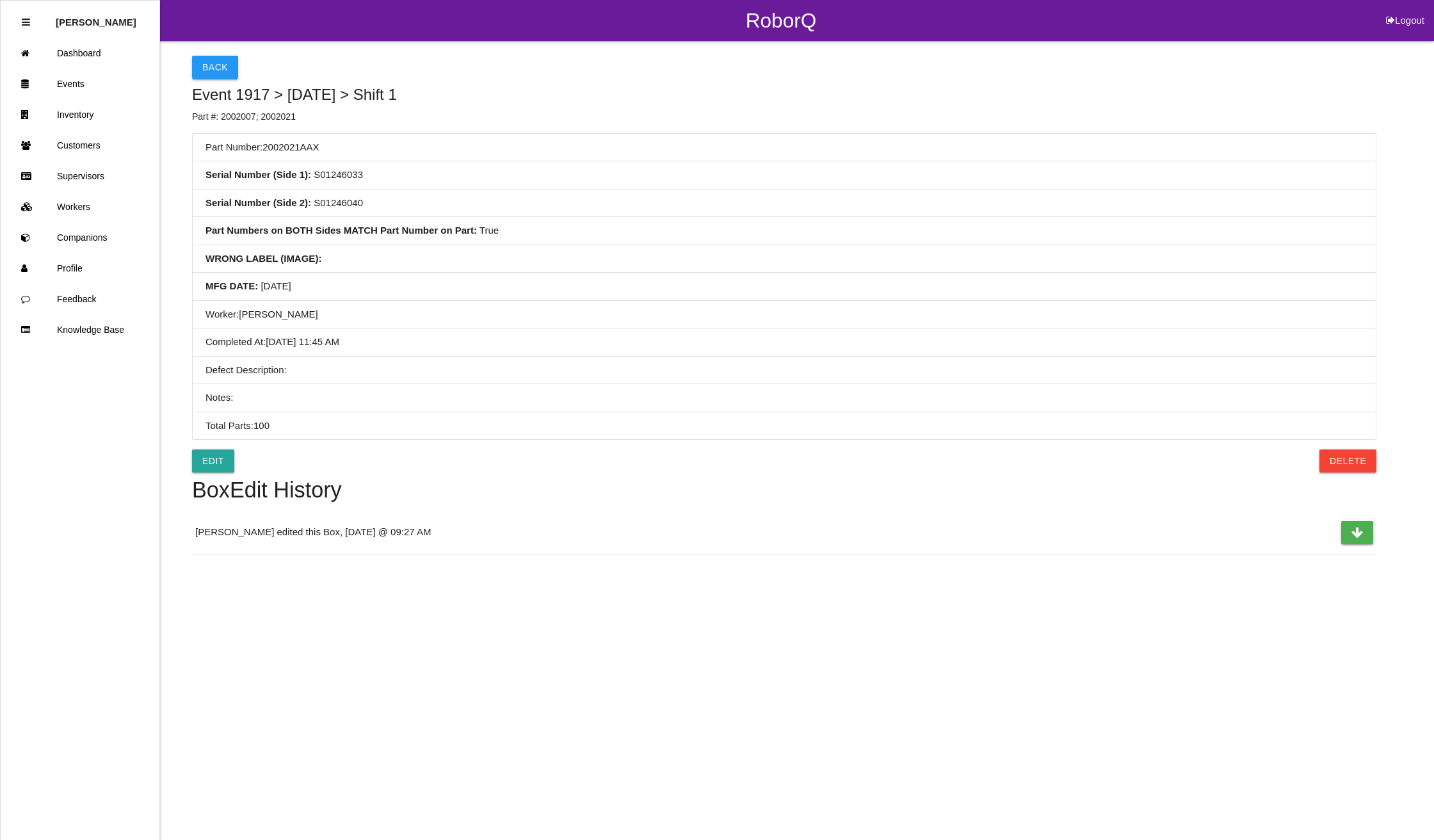
click at [208, 64] on button "Back" at bounding box center [215, 67] width 46 height 23
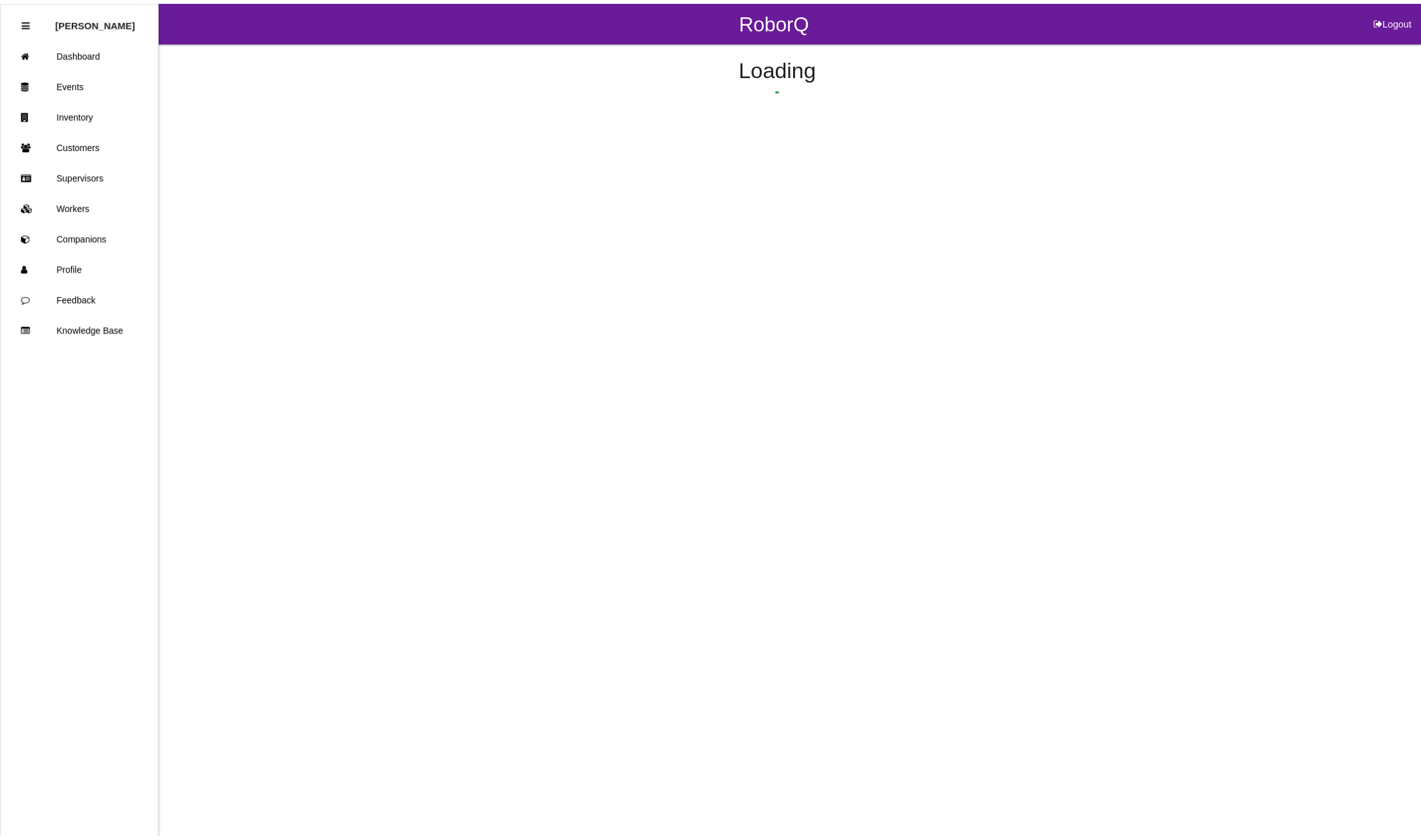
scroll to position [128, 0]
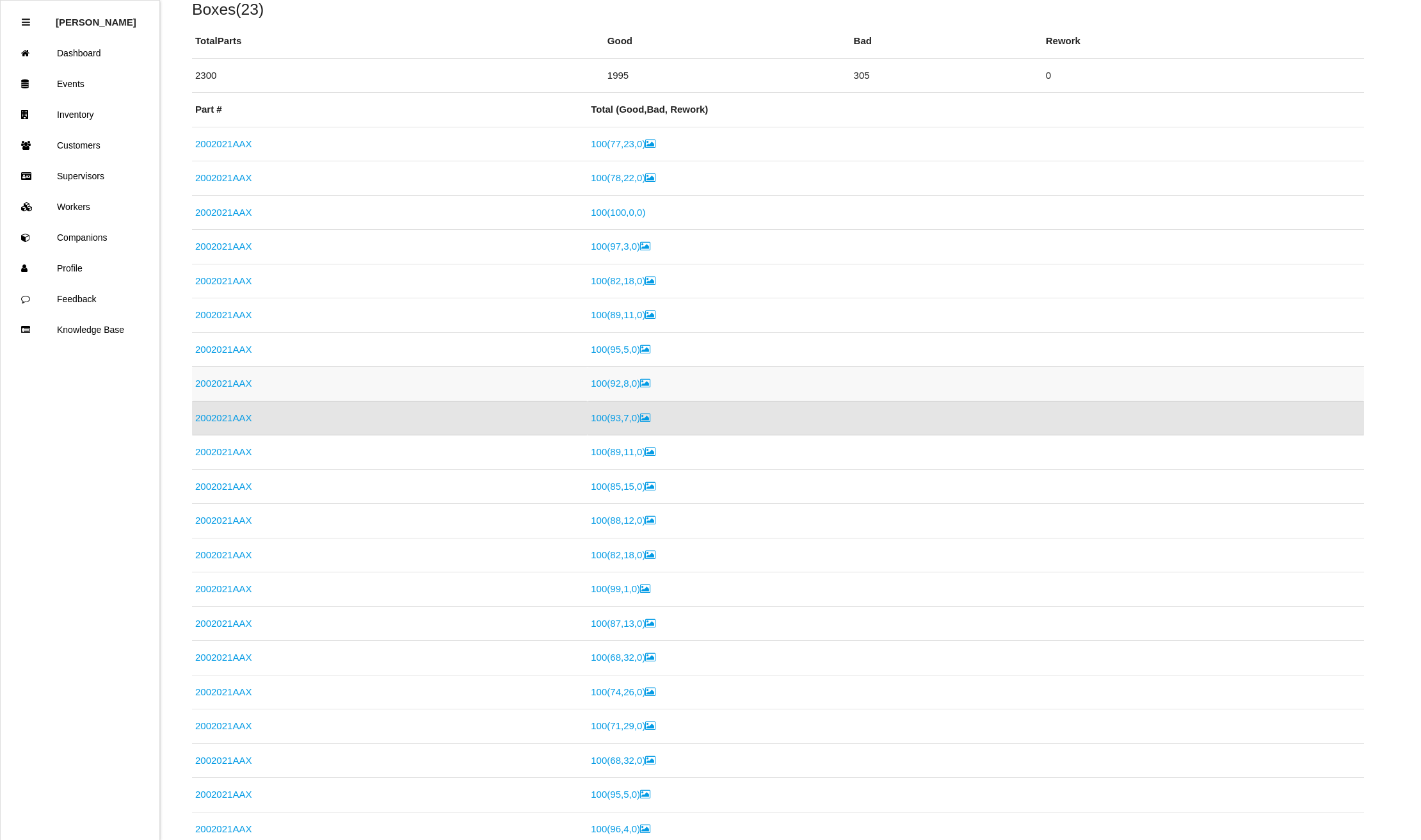
click at [224, 380] on link "2002021AAX" at bounding box center [223, 383] width 56 height 11
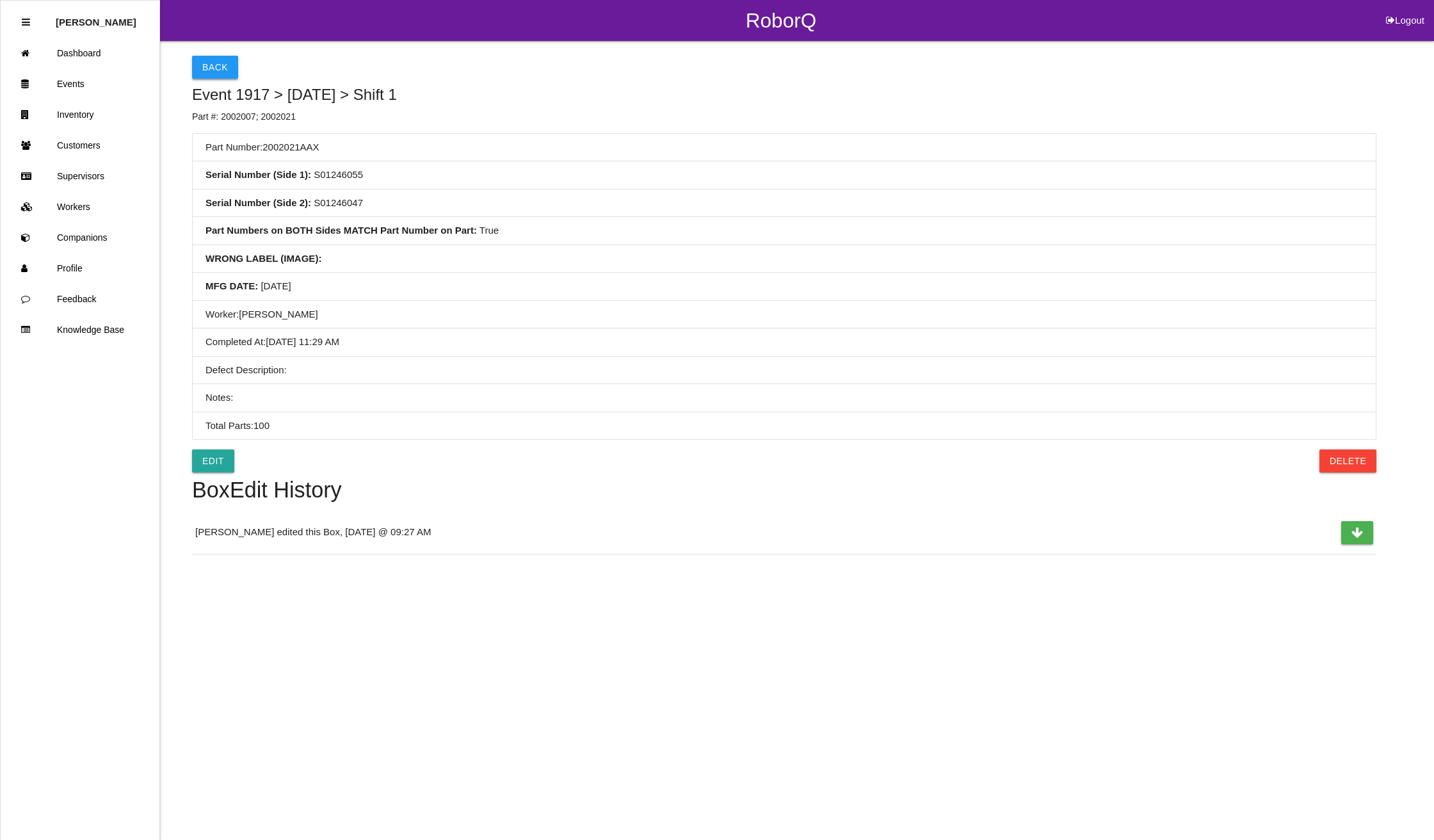
click at [205, 61] on button "Back" at bounding box center [215, 67] width 46 height 23
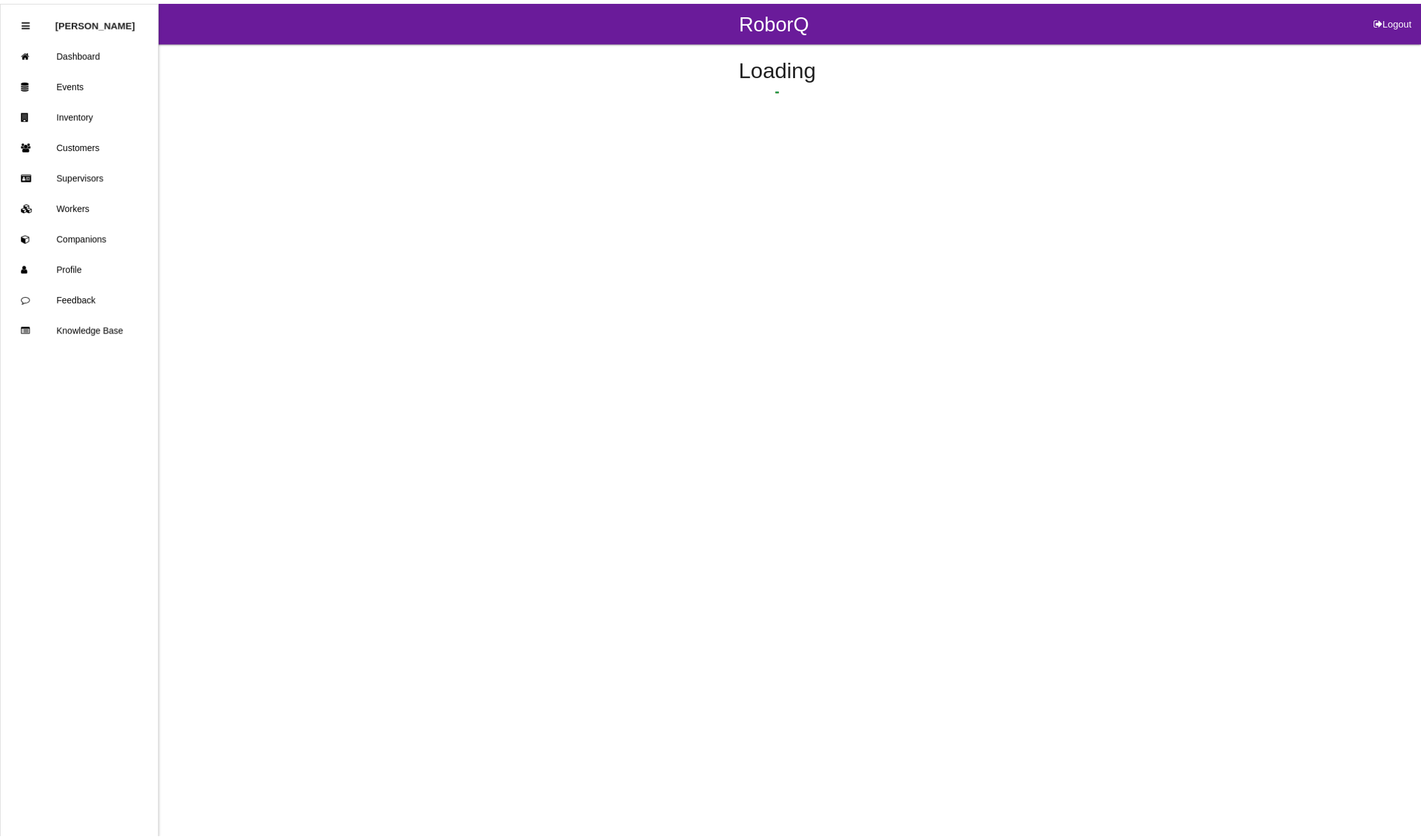
scroll to position [94, 0]
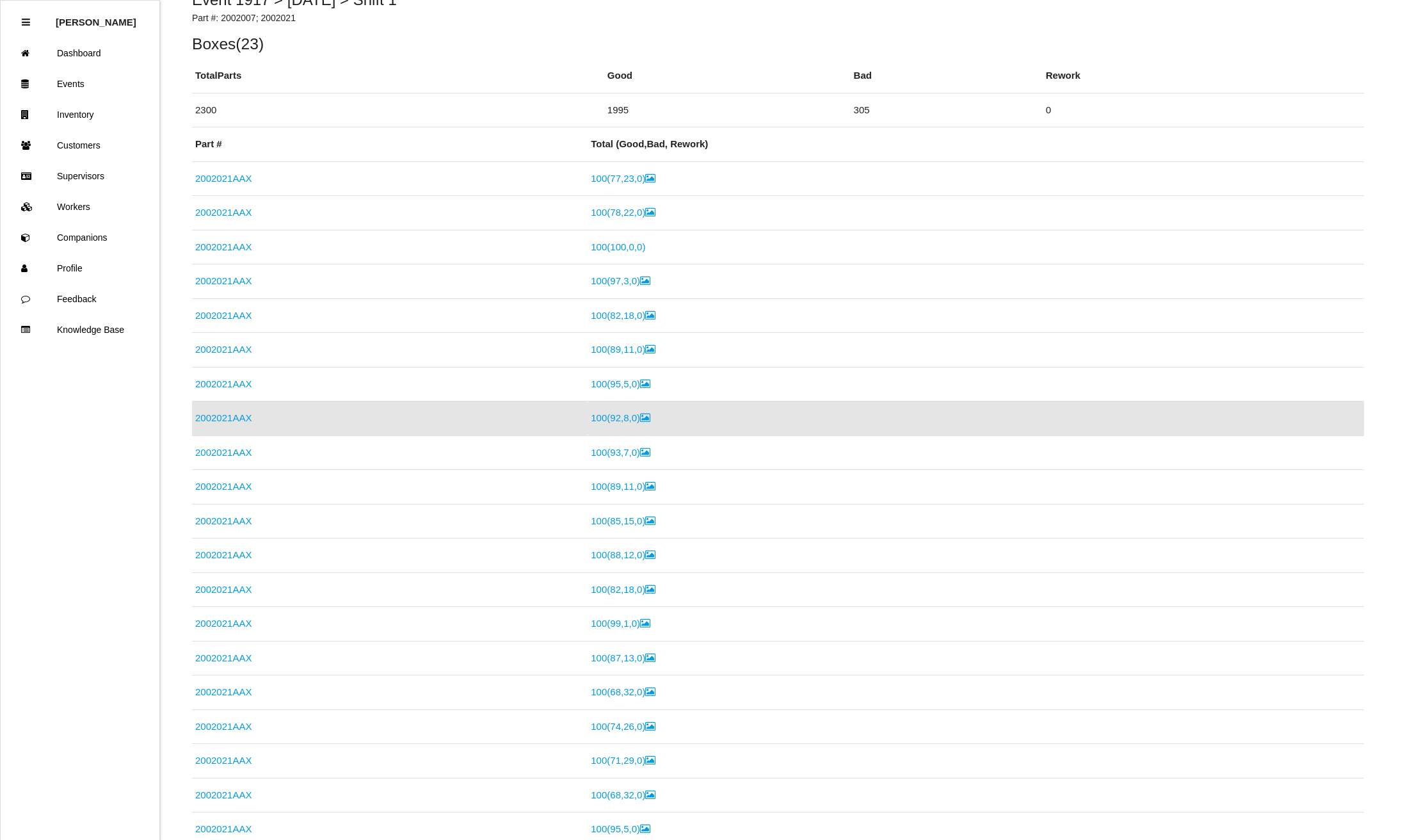
click at [211, 413] on link "2002021AAX" at bounding box center [223, 417] width 56 height 11
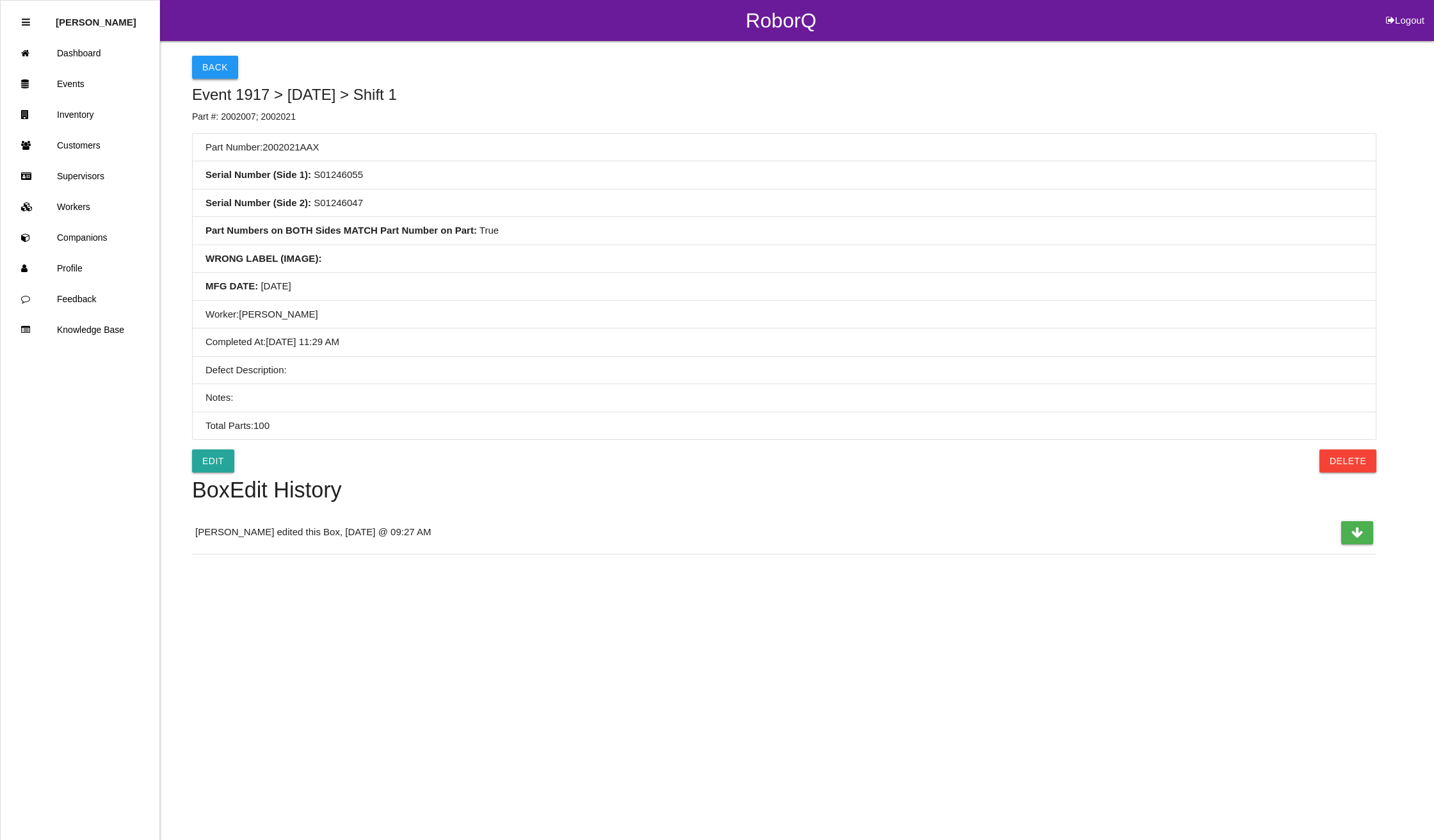
click at [218, 62] on button "Back" at bounding box center [215, 67] width 46 height 23
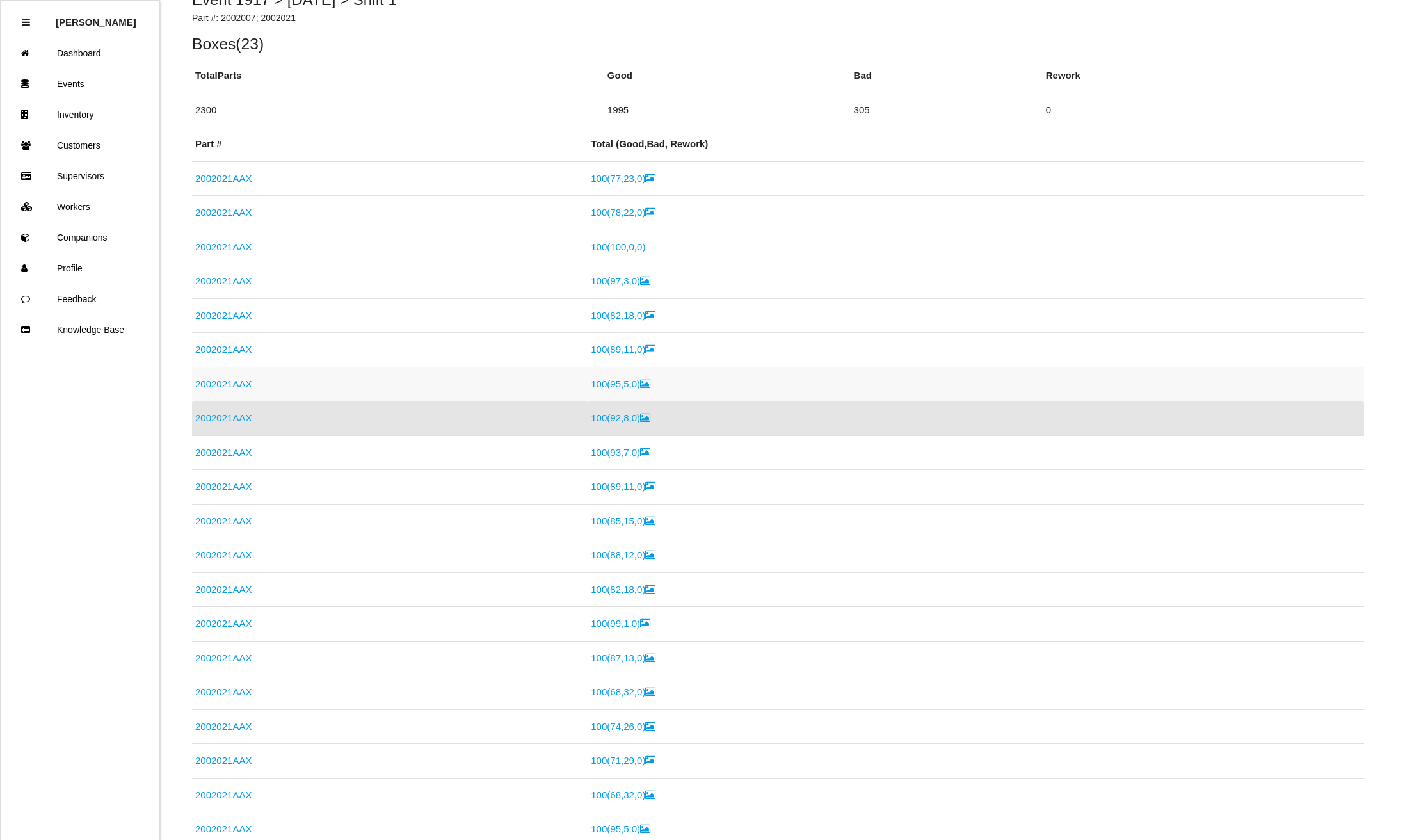
click at [227, 381] on link "2002021AAX" at bounding box center [223, 383] width 56 height 11
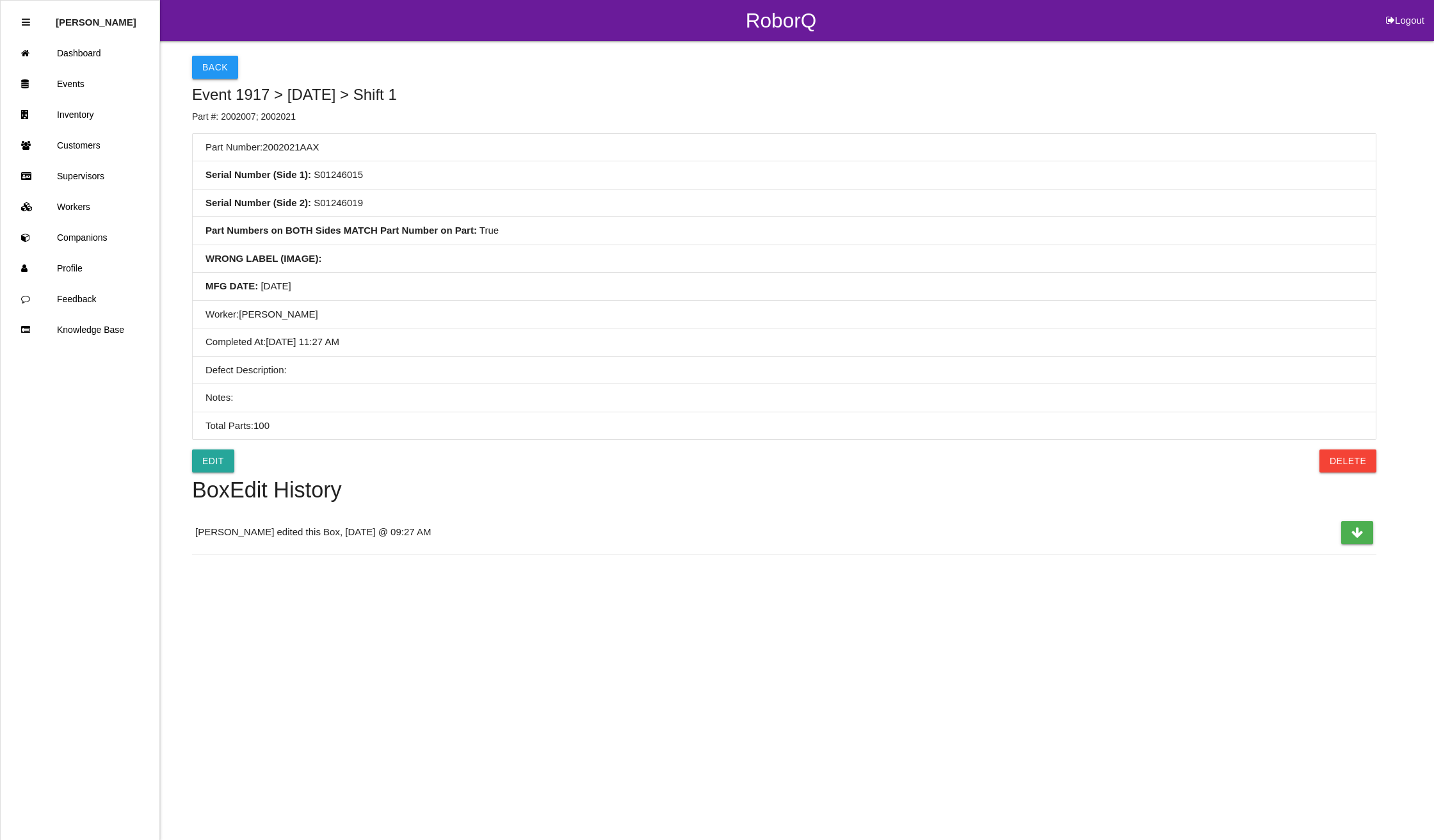
click at [202, 60] on button "Back" at bounding box center [215, 67] width 46 height 23
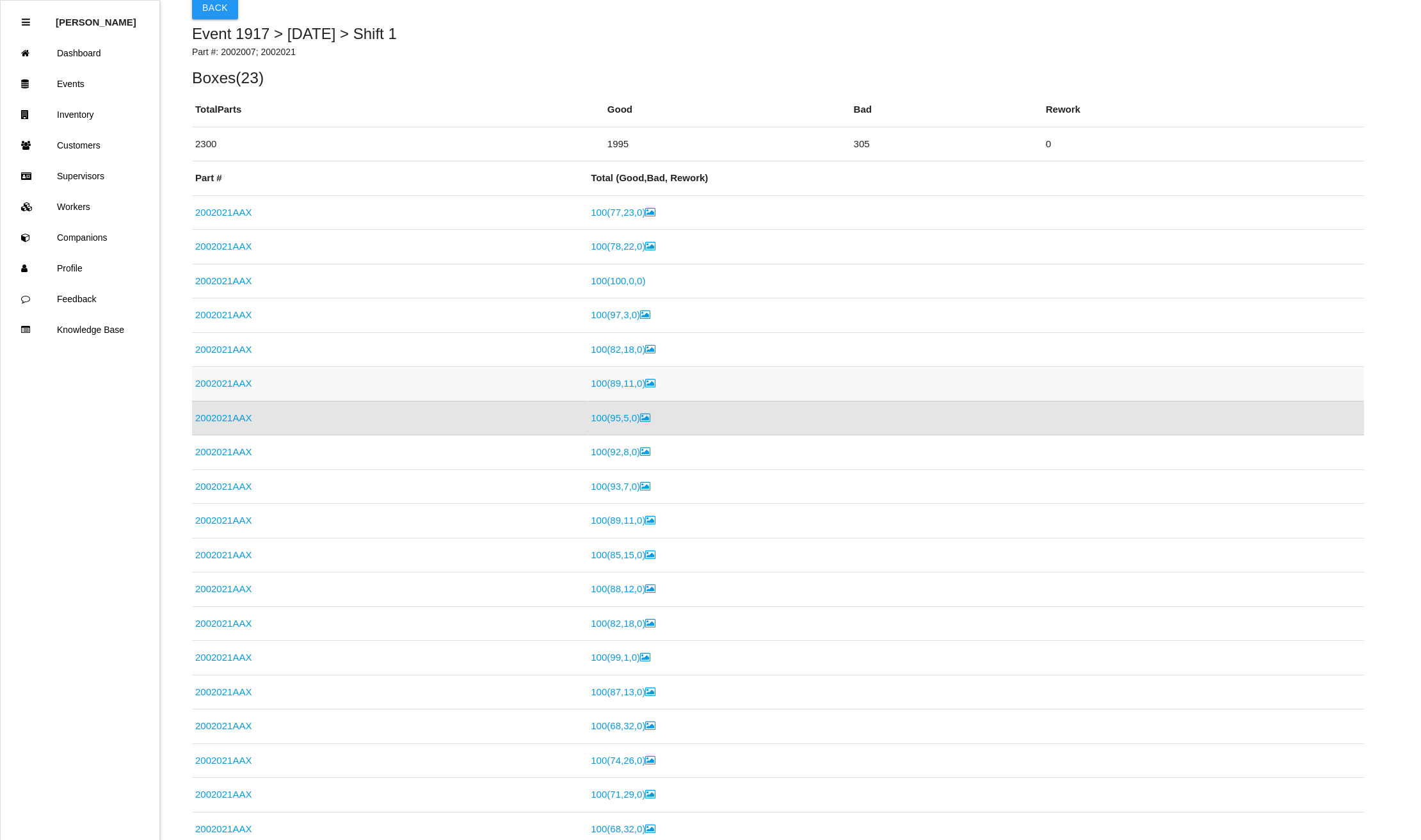
click at [218, 380] on link "2002021AAX" at bounding box center [223, 383] width 56 height 11
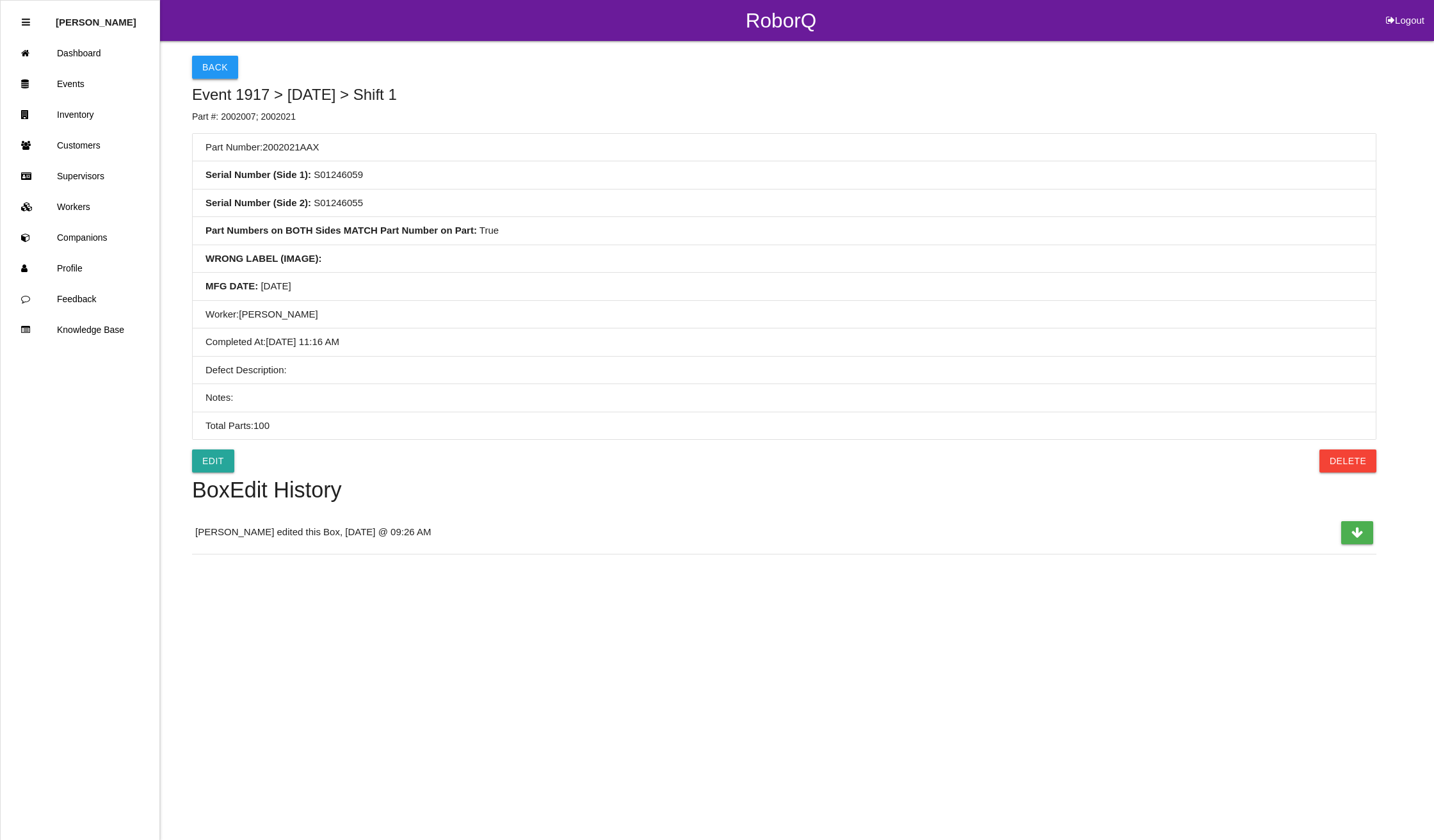
click at [209, 62] on button "Back" at bounding box center [215, 67] width 46 height 23
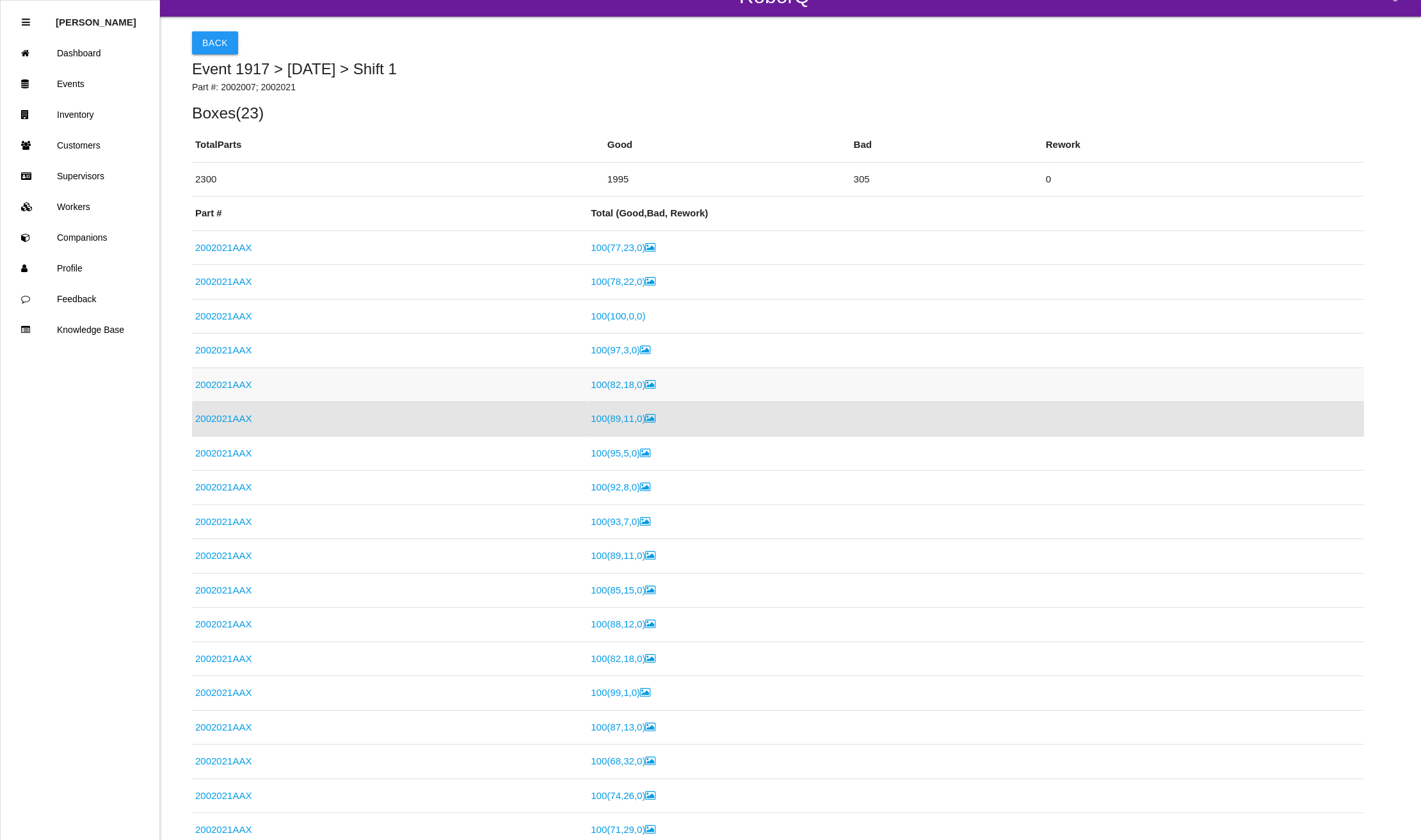
click at [218, 385] on link "2002021AAX" at bounding box center [223, 384] width 56 height 11
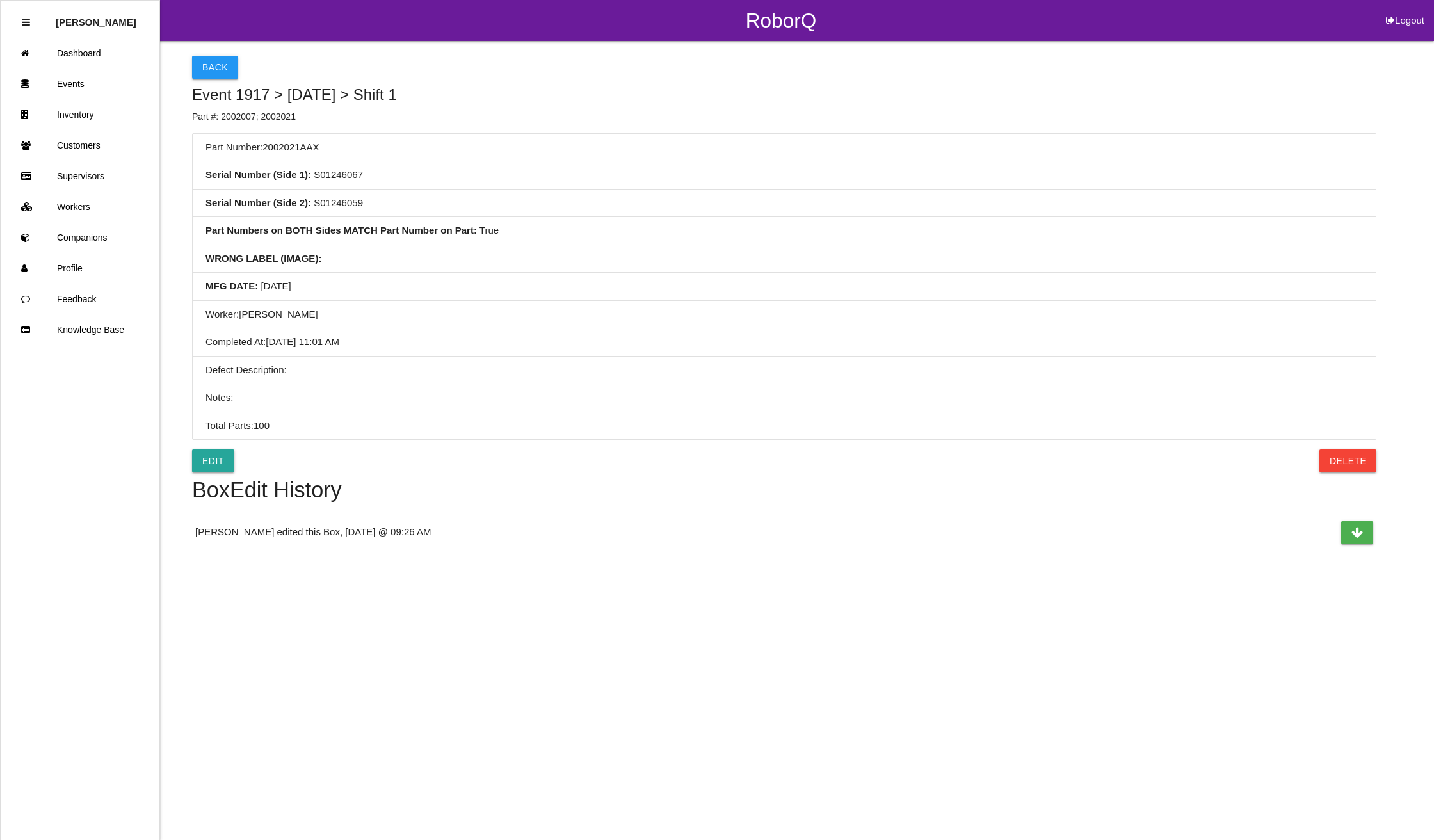
click at [207, 63] on button "Back" at bounding box center [215, 67] width 46 height 23
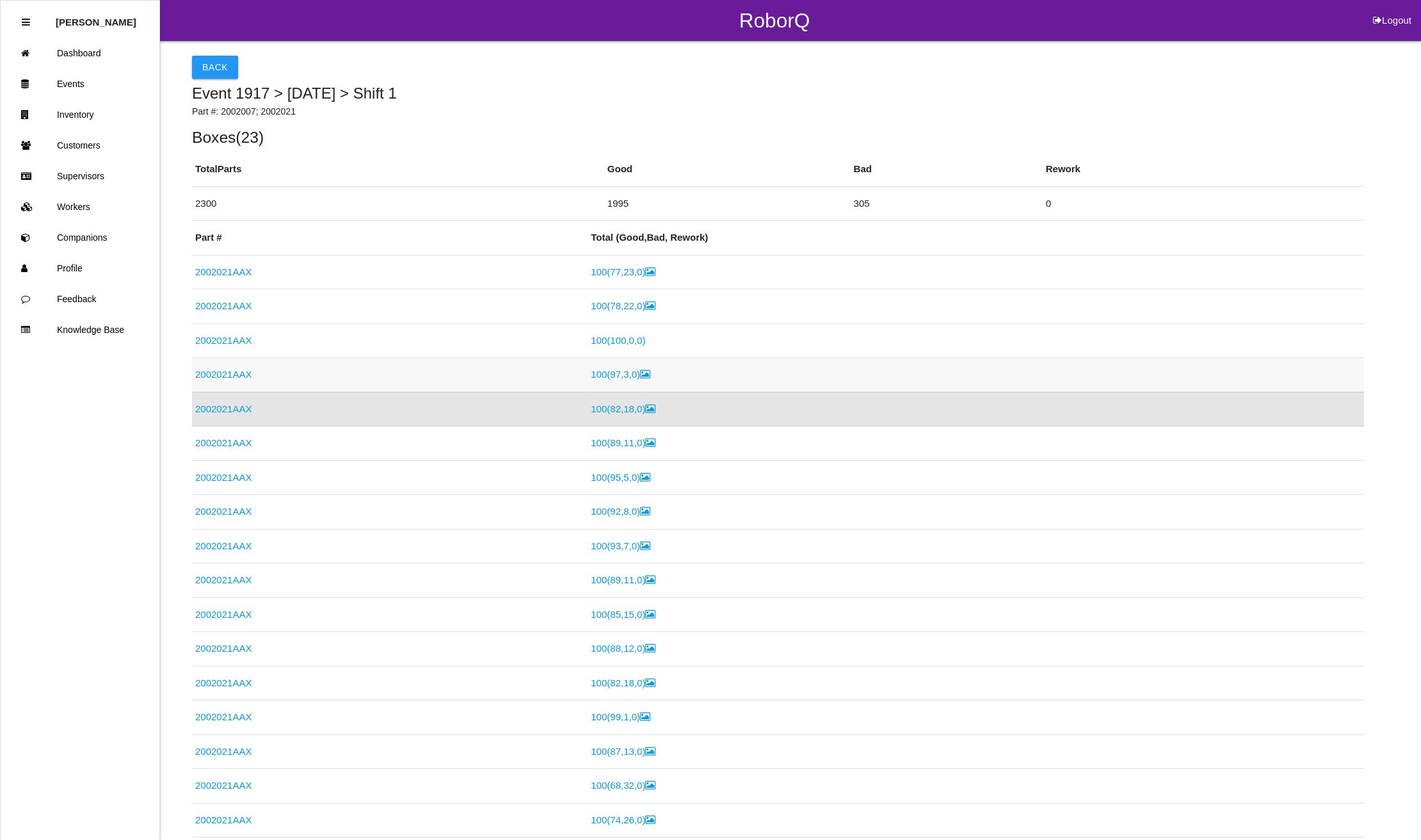
click at [218, 369] on link "2002021AAX" at bounding box center [223, 374] width 56 height 11
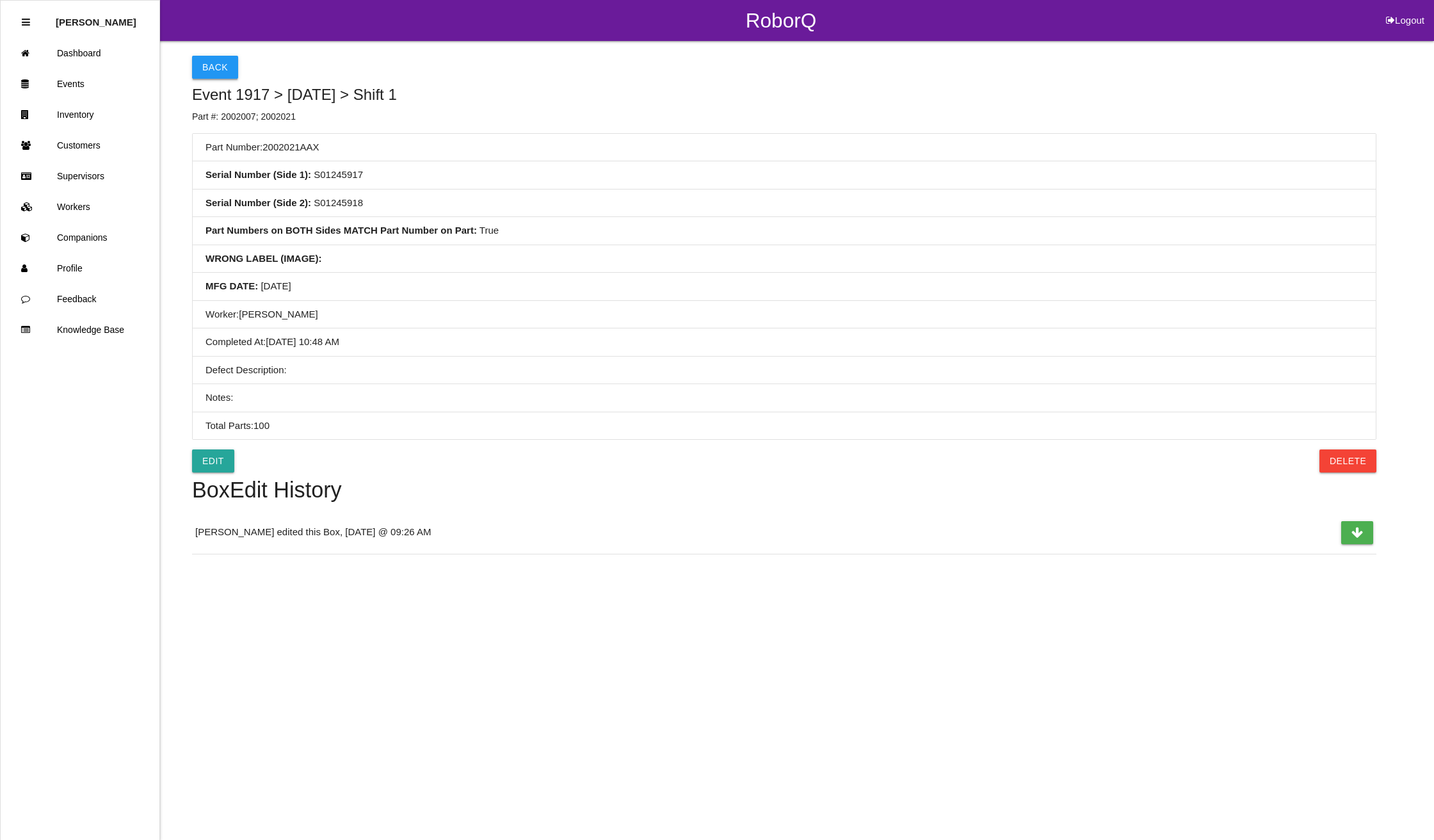
click at [209, 65] on button "Back" at bounding box center [215, 67] width 46 height 23
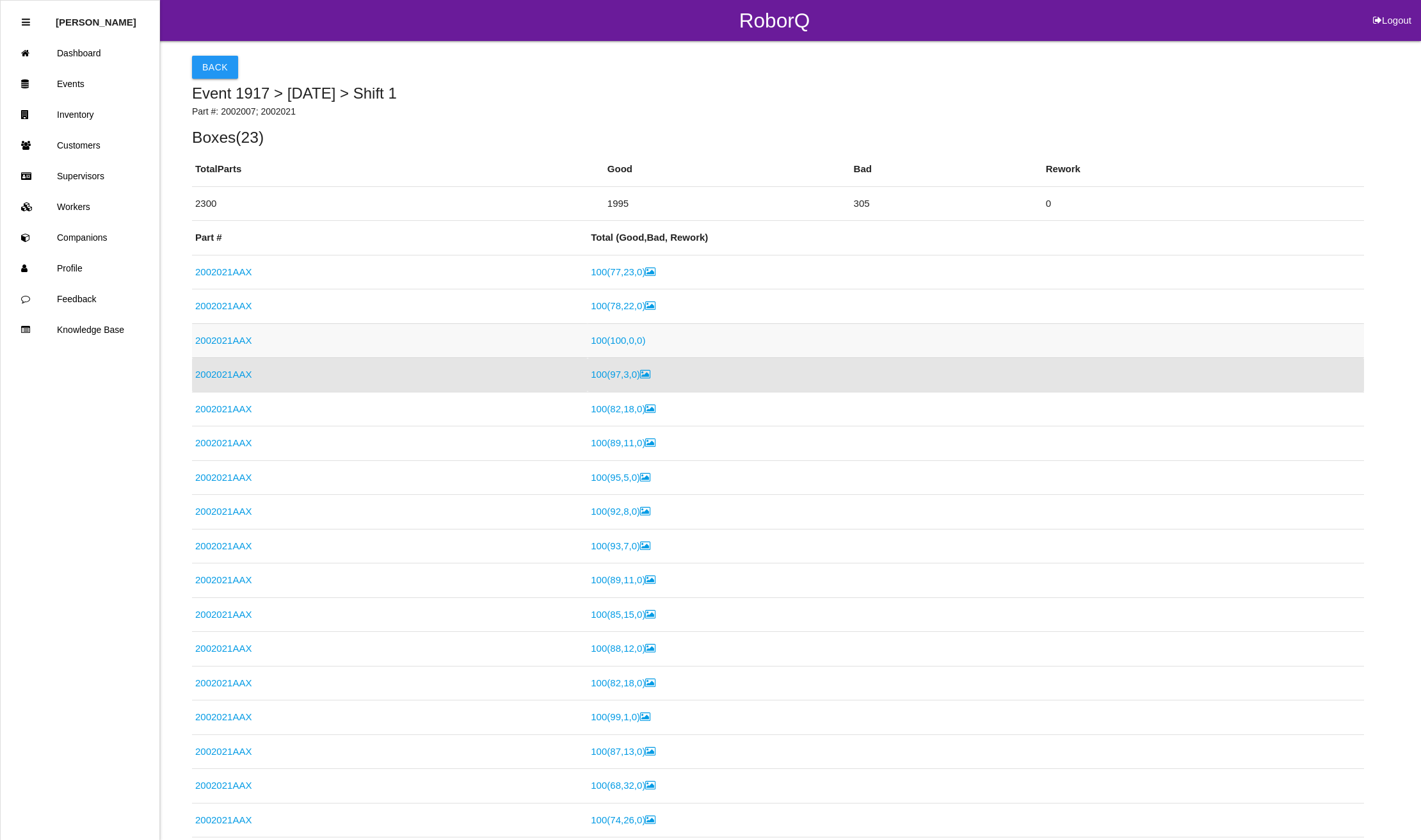
click at [216, 338] on link "2002021AAX" at bounding box center [223, 340] width 56 height 11
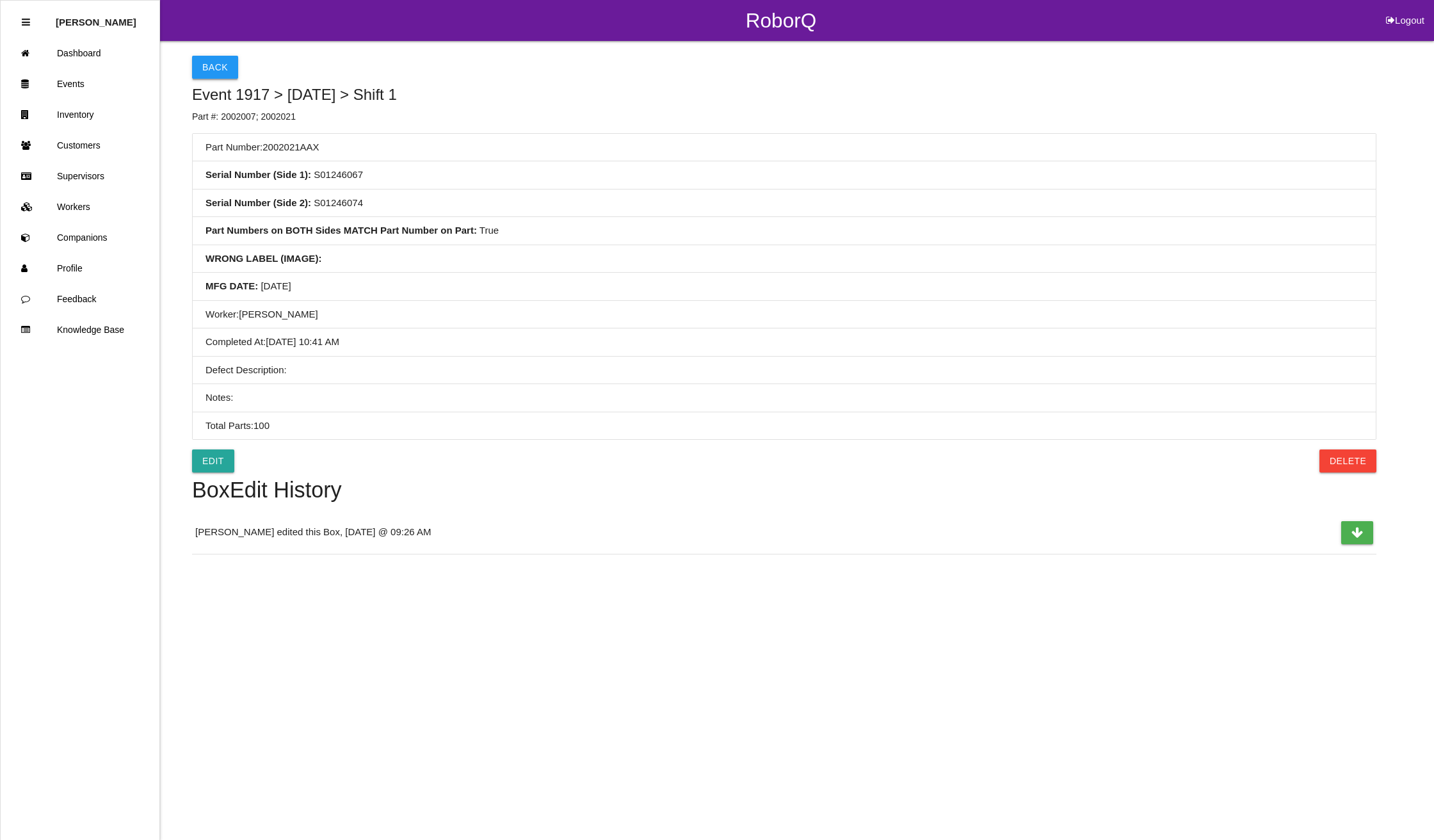
click at [214, 57] on button "Back" at bounding box center [215, 67] width 46 height 23
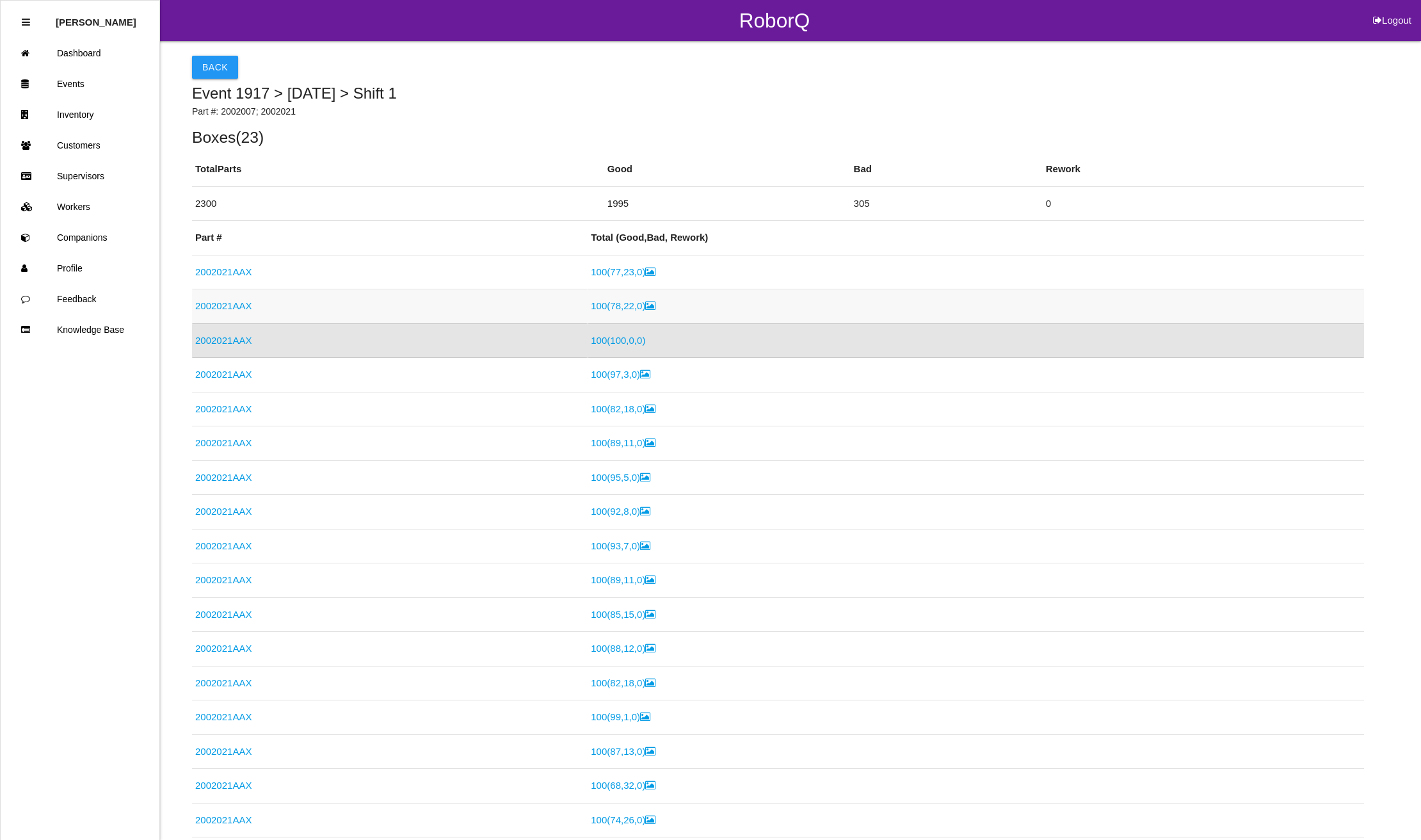
click at [223, 300] on link "2002021AAX" at bounding box center [223, 306] width 56 height 11
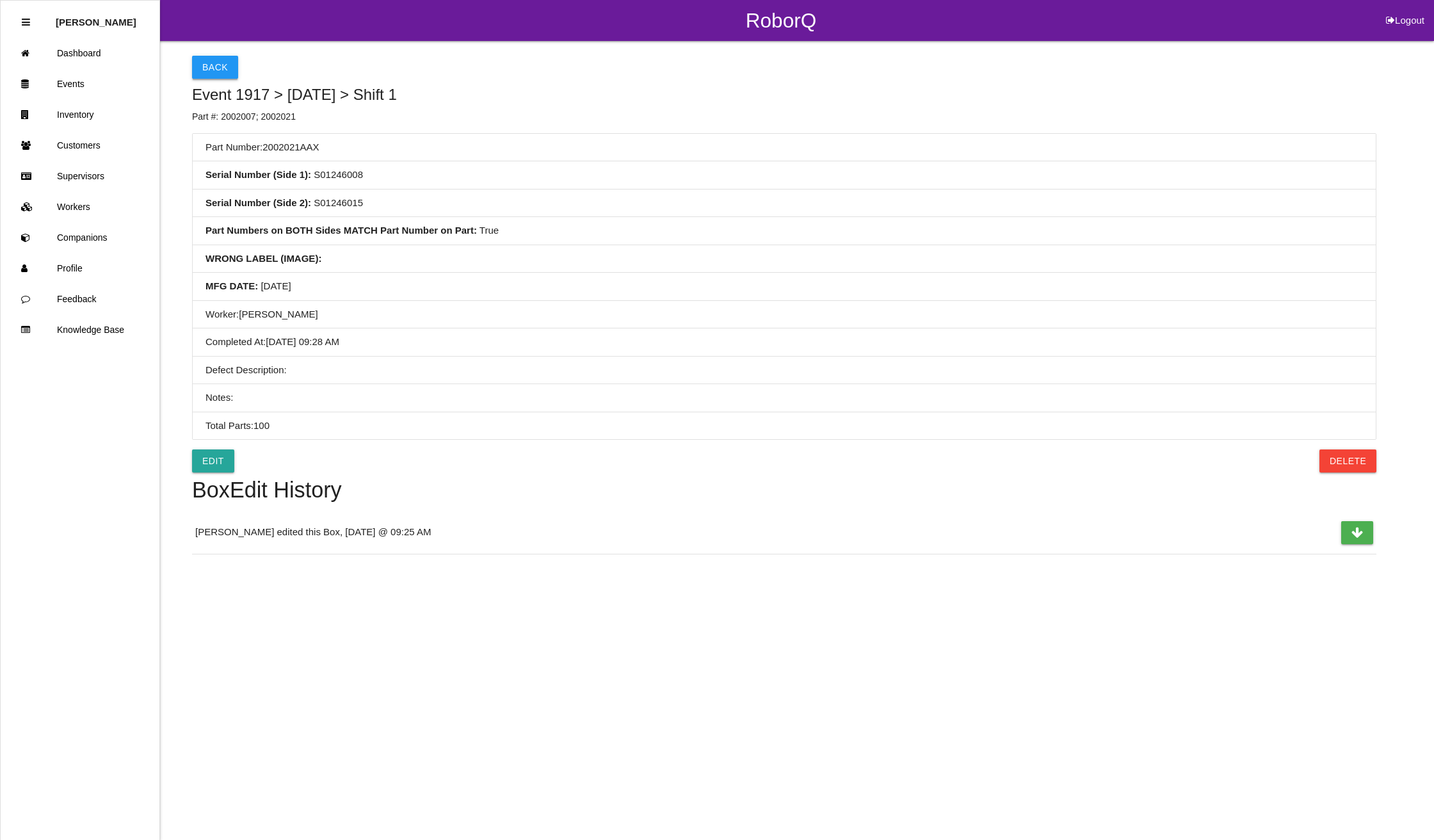
click at [217, 62] on button "Back" at bounding box center [215, 67] width 46 height 23
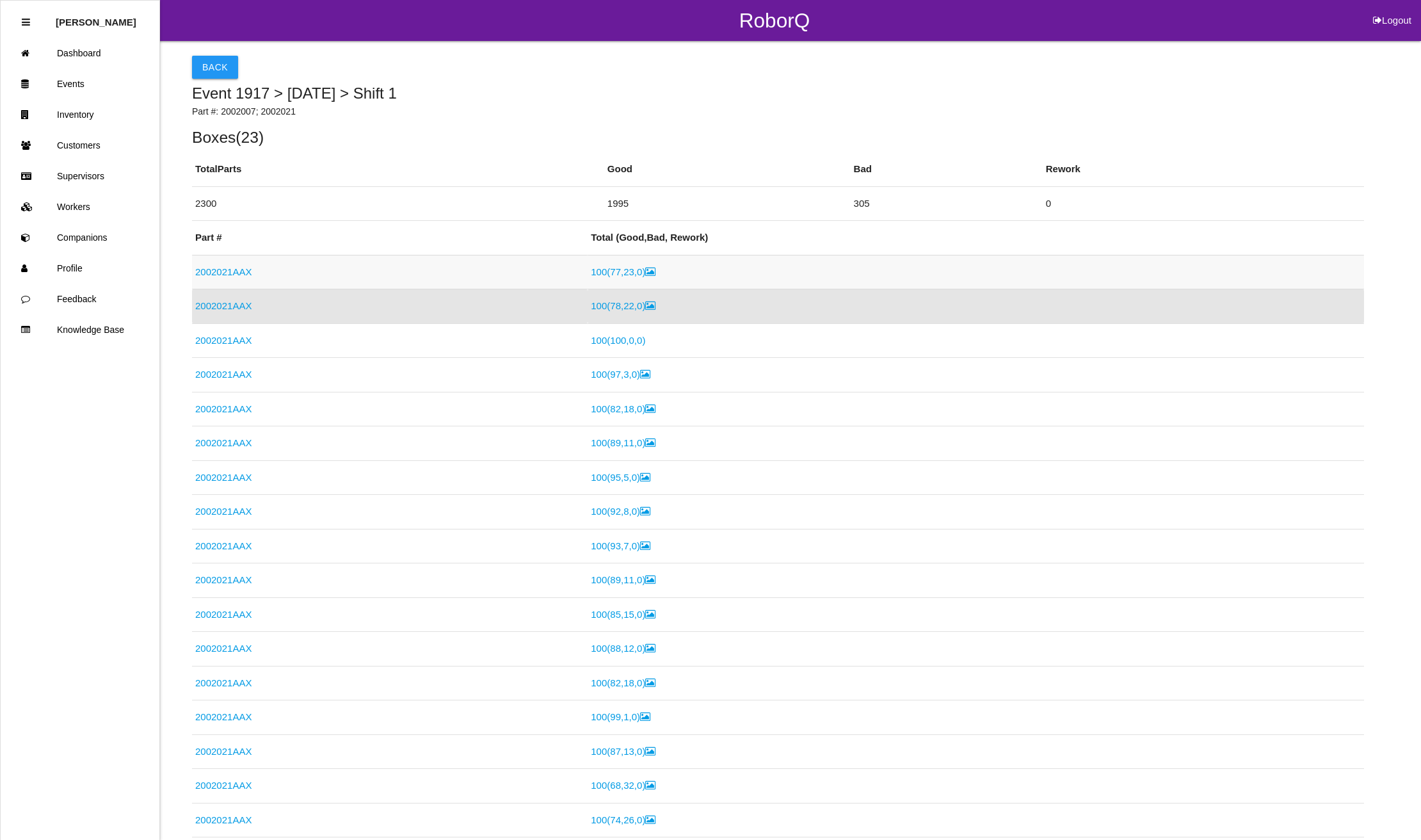
click at [232, 270] on link "2002021AAX" at bounding box center [223, 271] width 56 height 11
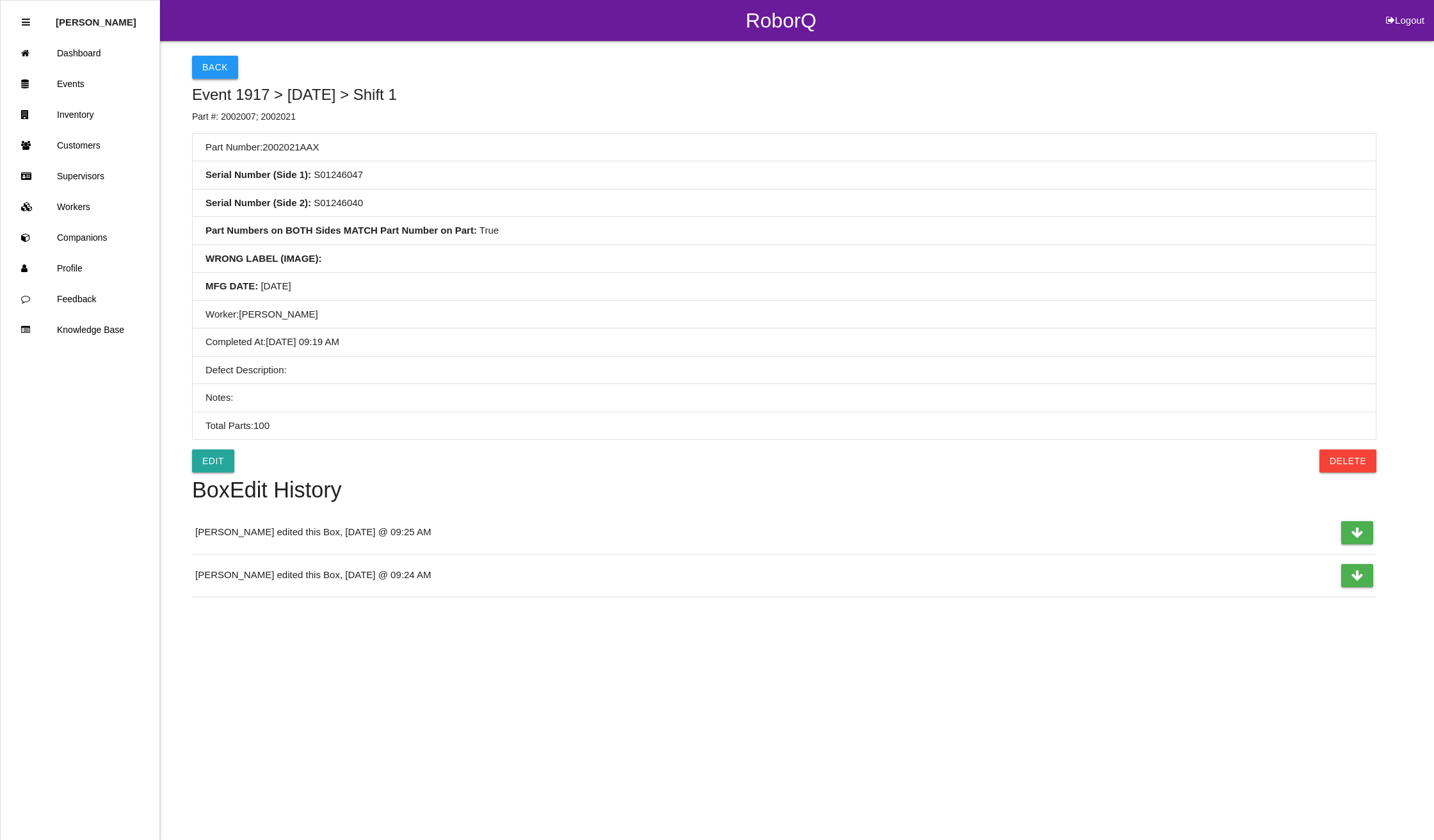
click at [200, 58] on button "Back" at bounding box center [215, 67] width 46 height 23
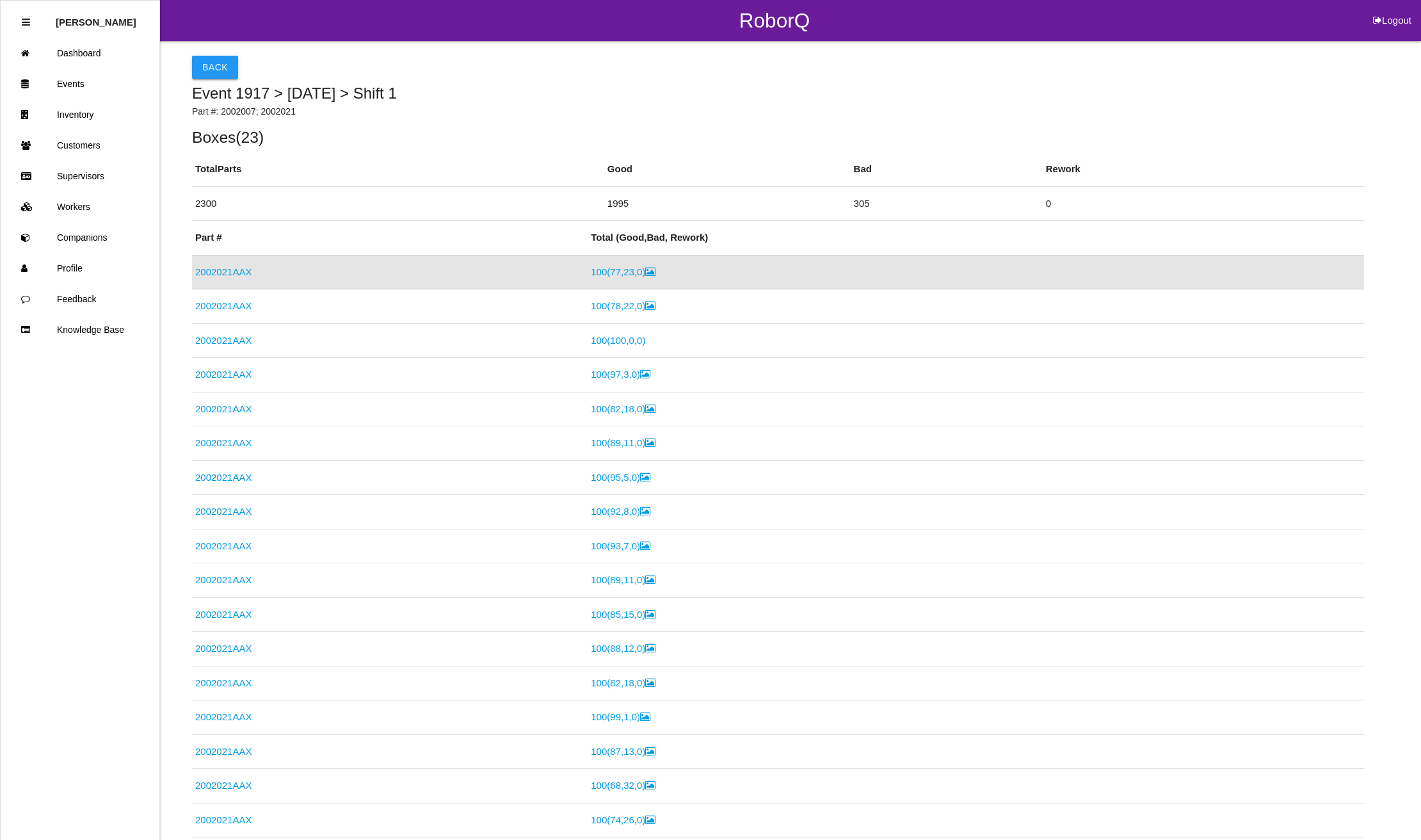
click at [204, 65] on button "Back" at bounding box center [215, 67] width 46 height 23
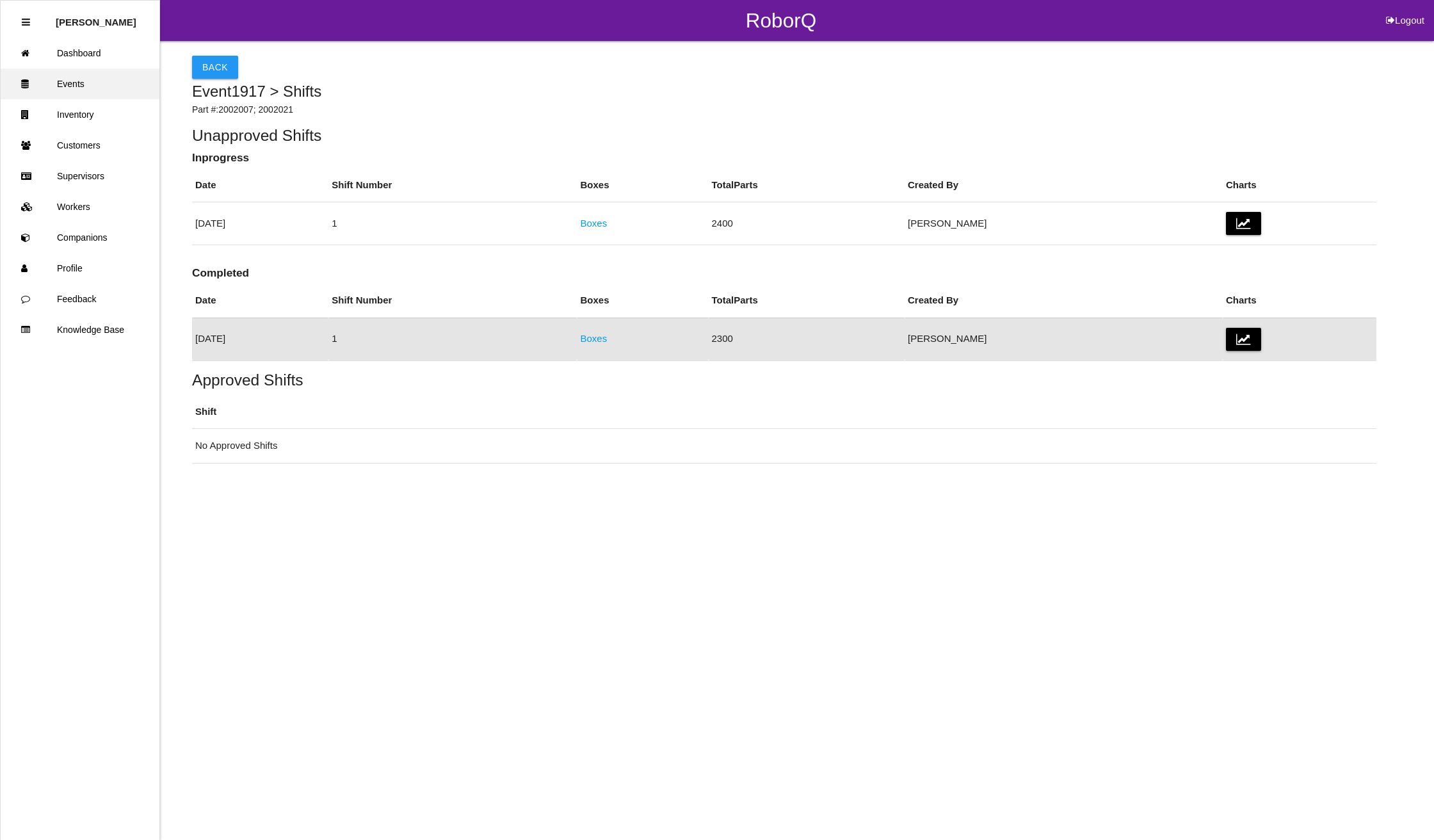
click at [65, 78] on link "Events" at bounding box center [80, 84] width 159 height 31
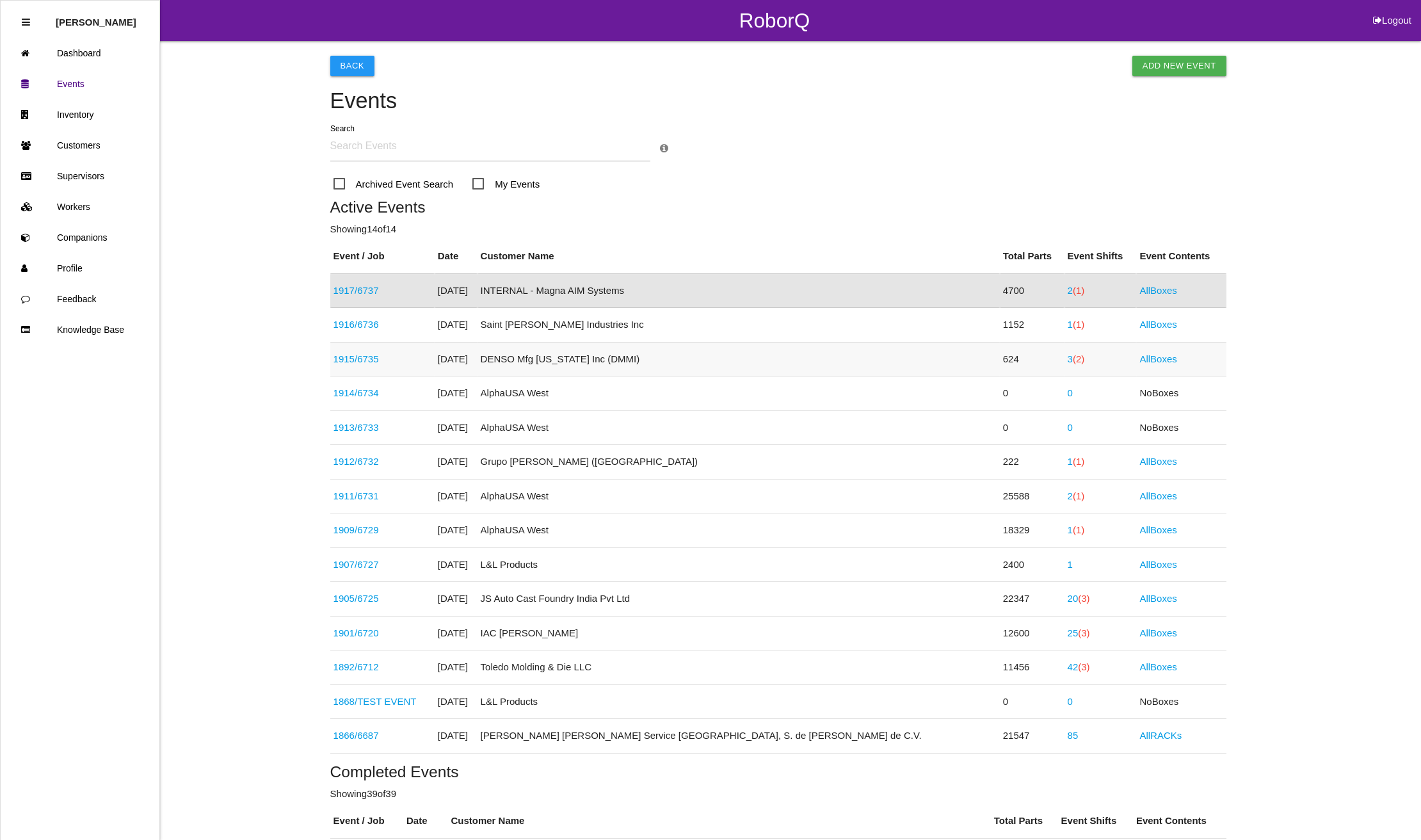
click at [337, 359] on link "1915 / 6735" at bounding box center [356, 359] width 45 height 11
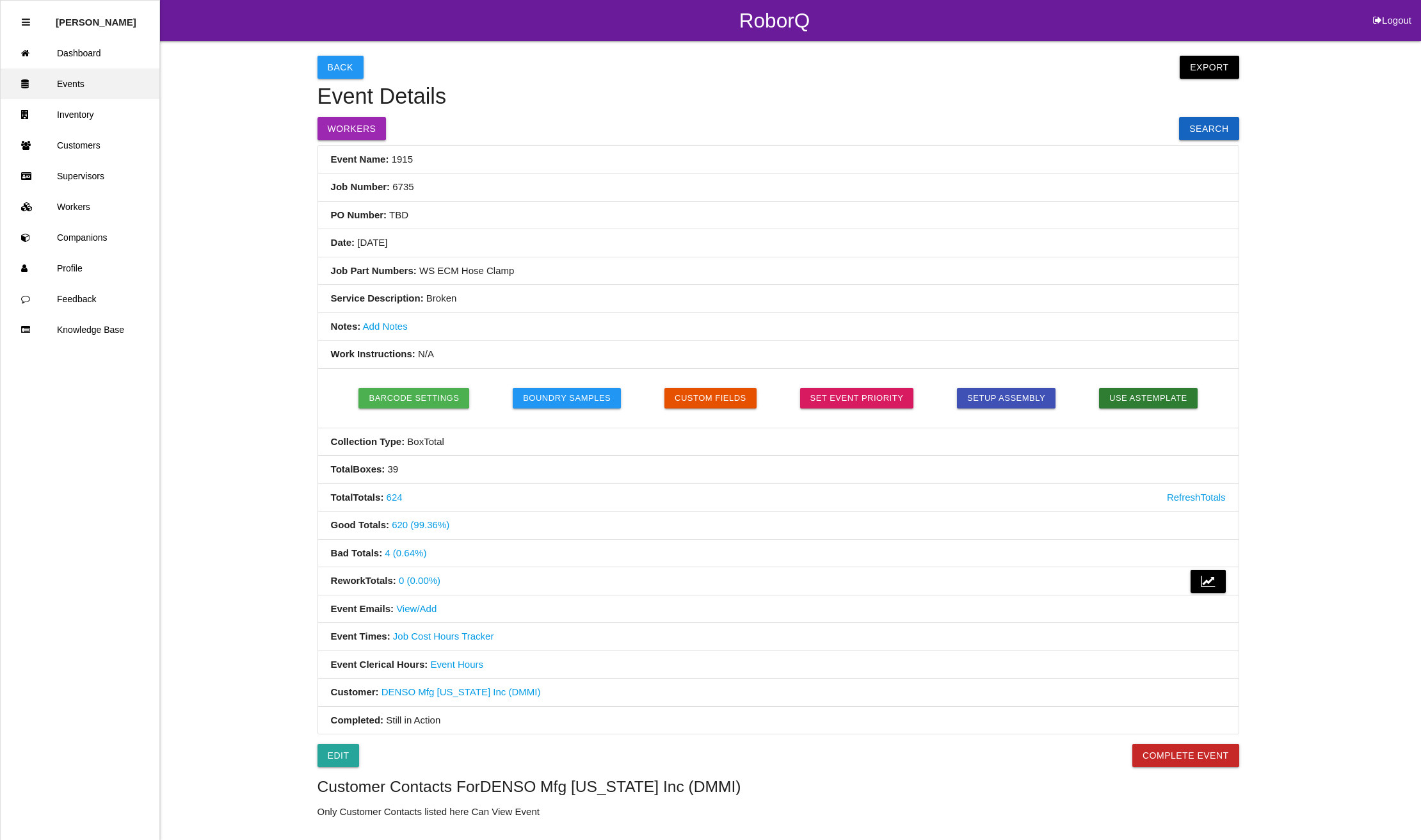
click at [103, 82] on link "Events" at bounding box center [80, 84] width 159 height 31
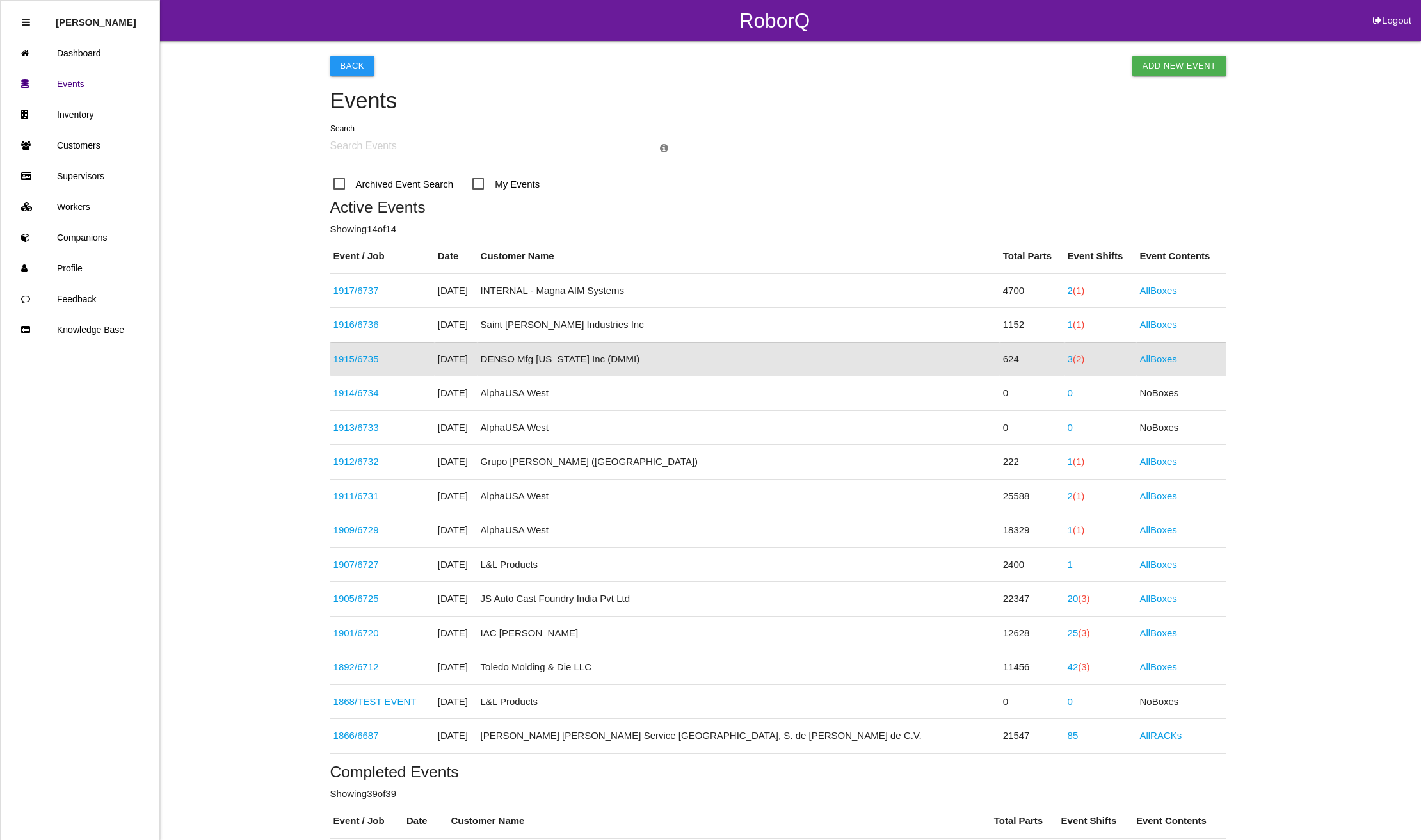
click at [1396, 9] on button "Logout" at bounding box center [1392, 5] width 58 height 9
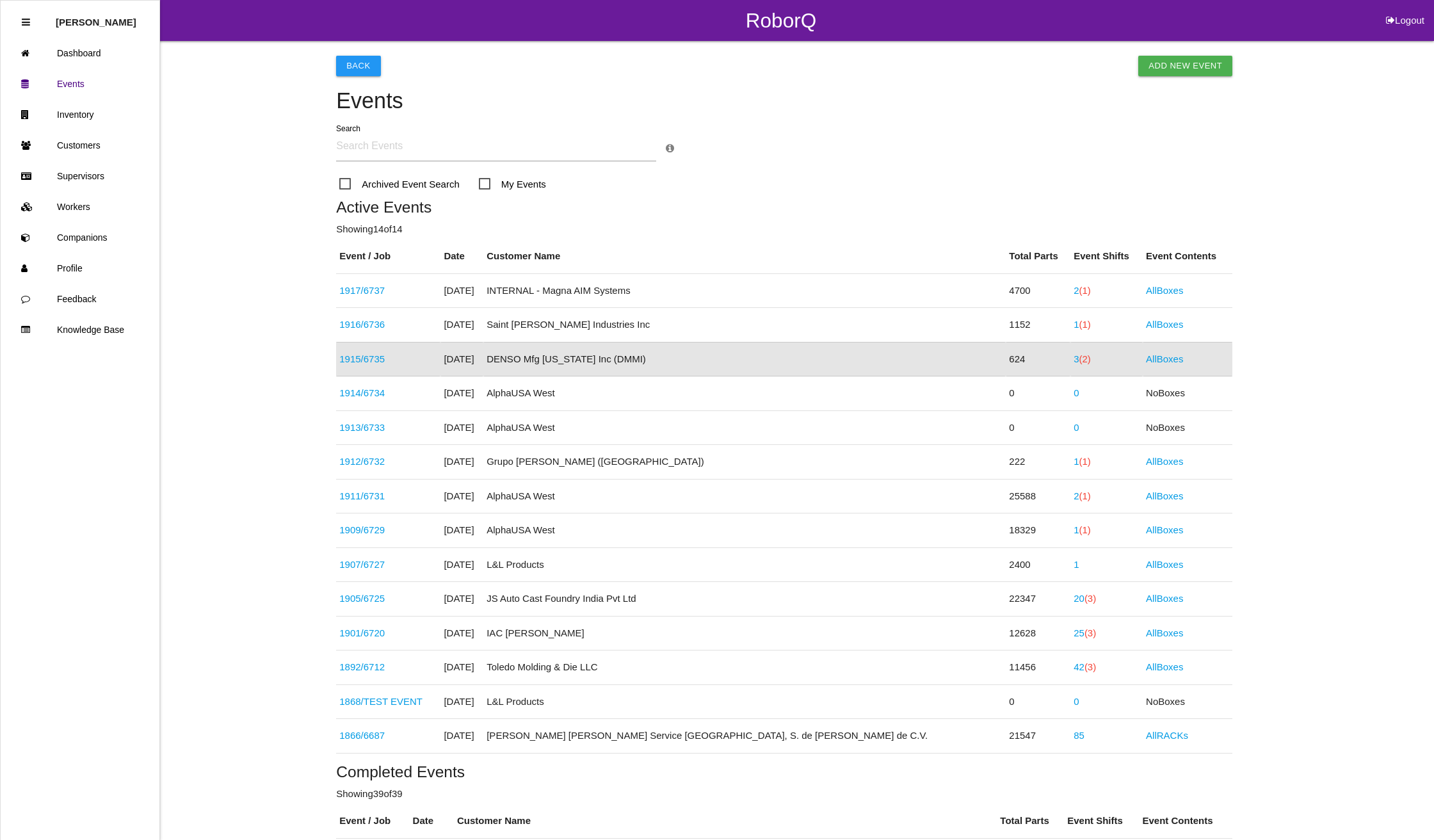
select select "Admin"
